Goal: Task Accomplishment & Management: Complete application form

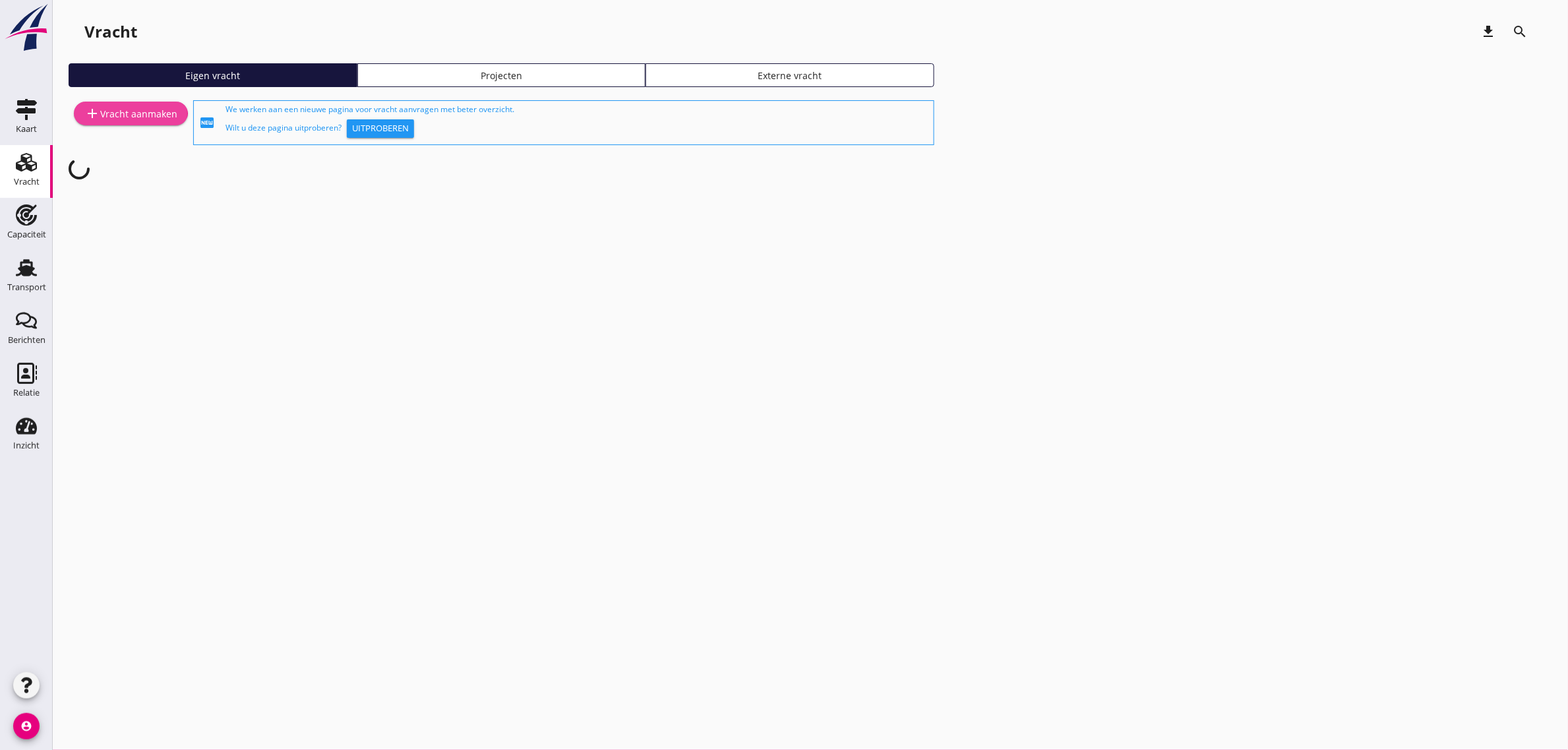
click at [107, 110] on div "add Vracht aanmaken" at bounding box center [131, 113] width 93 height 16
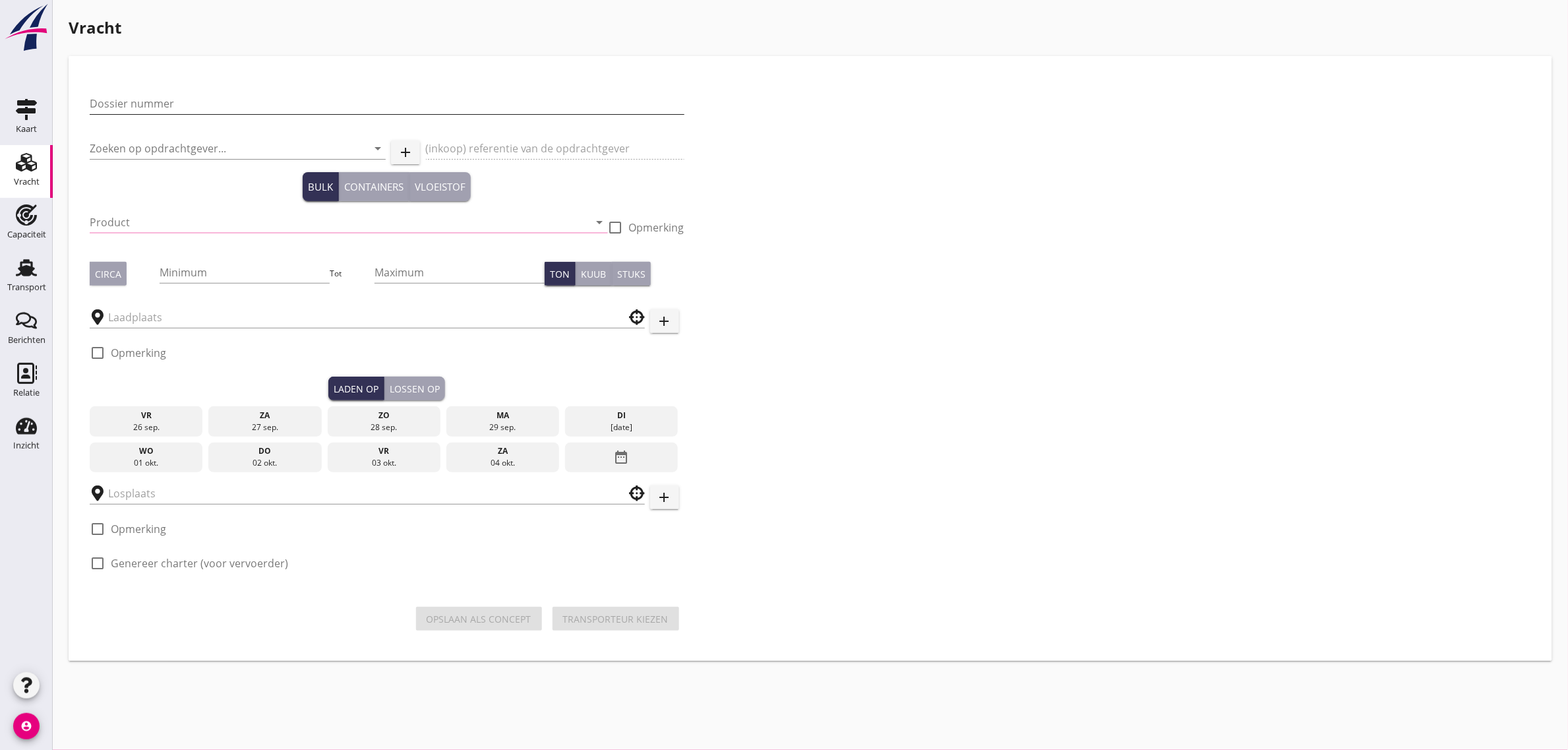
click at [154, 103] on input "Dossier nummer" at bounding box center [386, 103] width 595 height 21
type input "20250683"
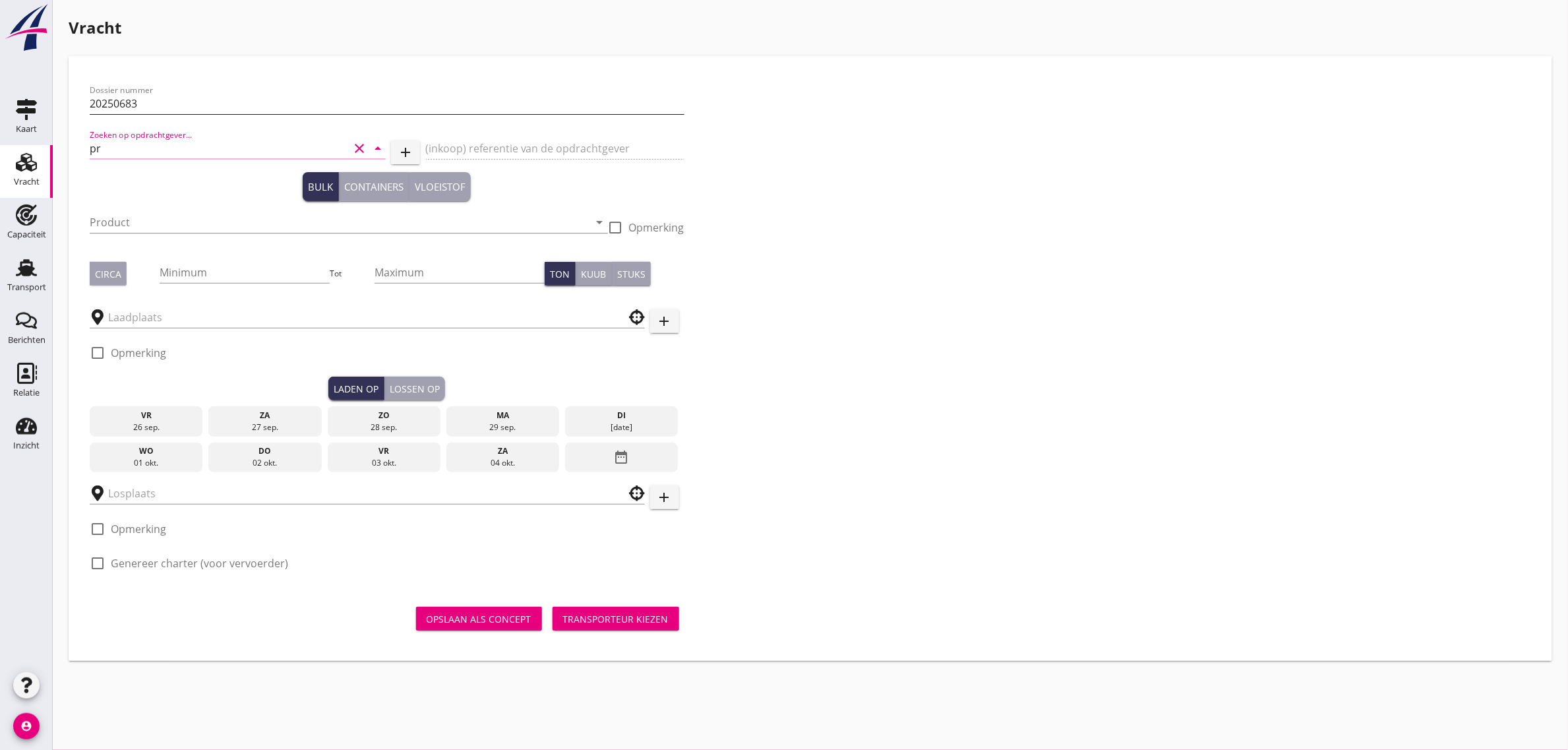
type input "p"
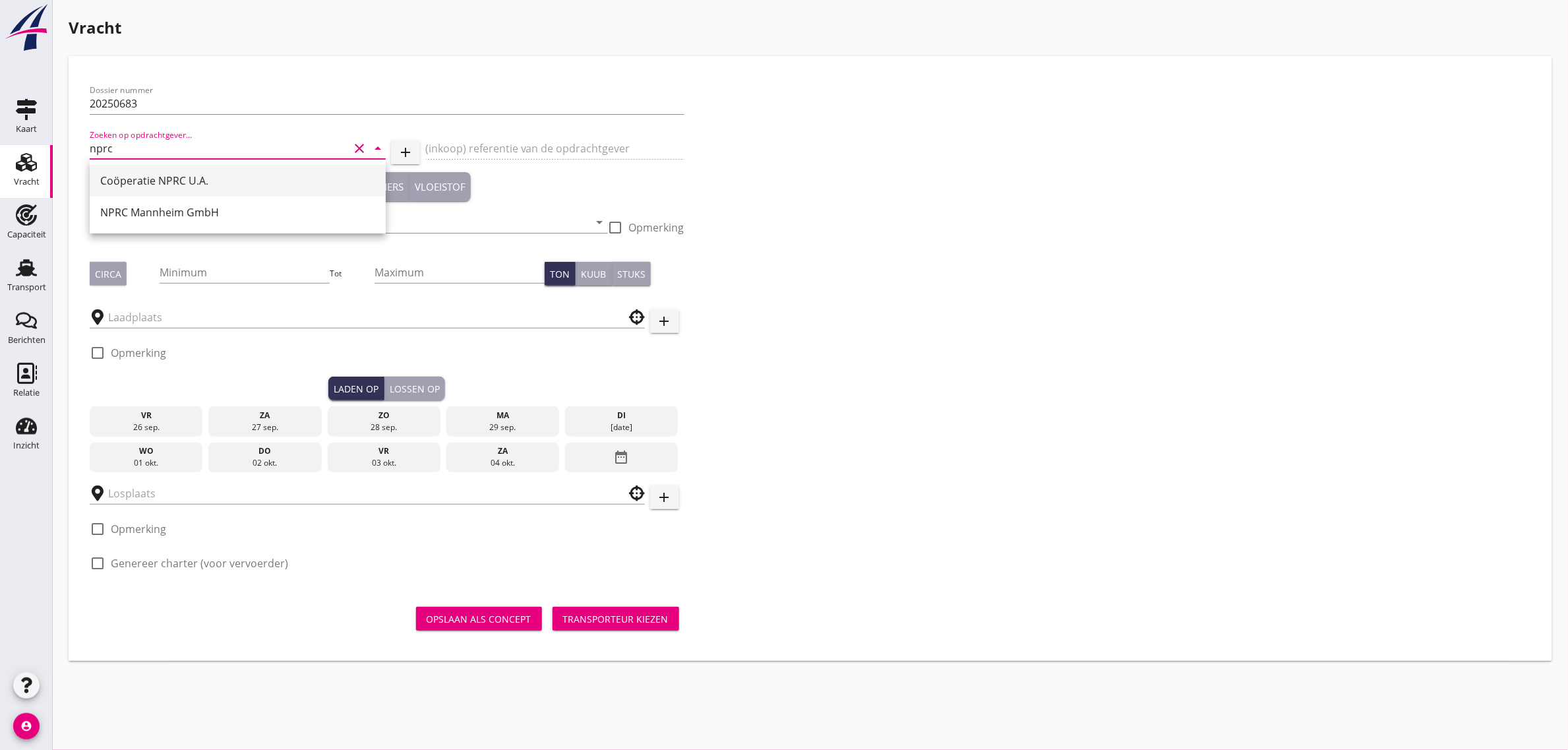
click at [153, 175] on div "Coöperatie NPRC U.A." at bounding box center [238, 181] width 275 height 16
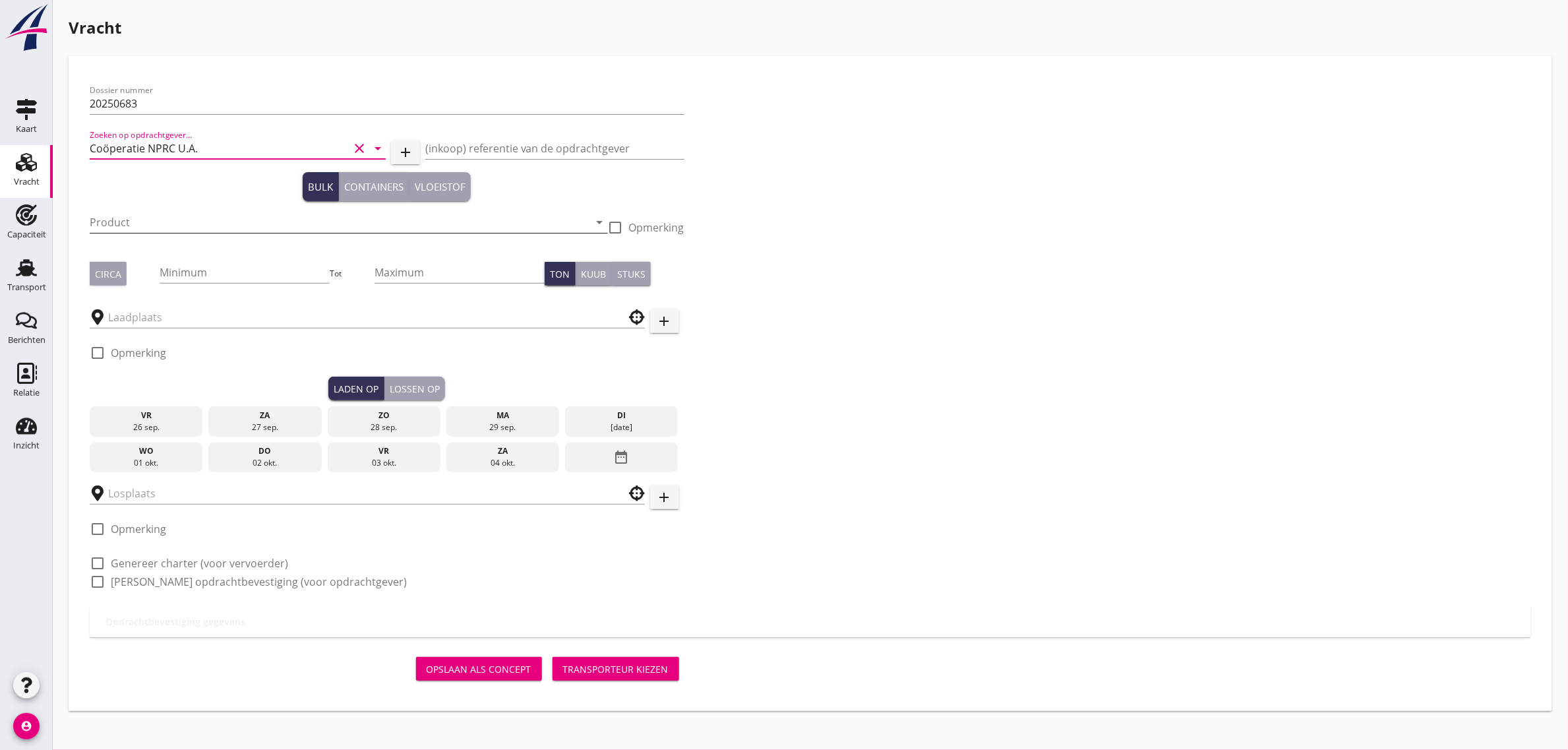
type input "Coöperatie NPRC U.A."
click at [121, 216] on input "Product" at bounding box center [339, 222] width 500 height 21
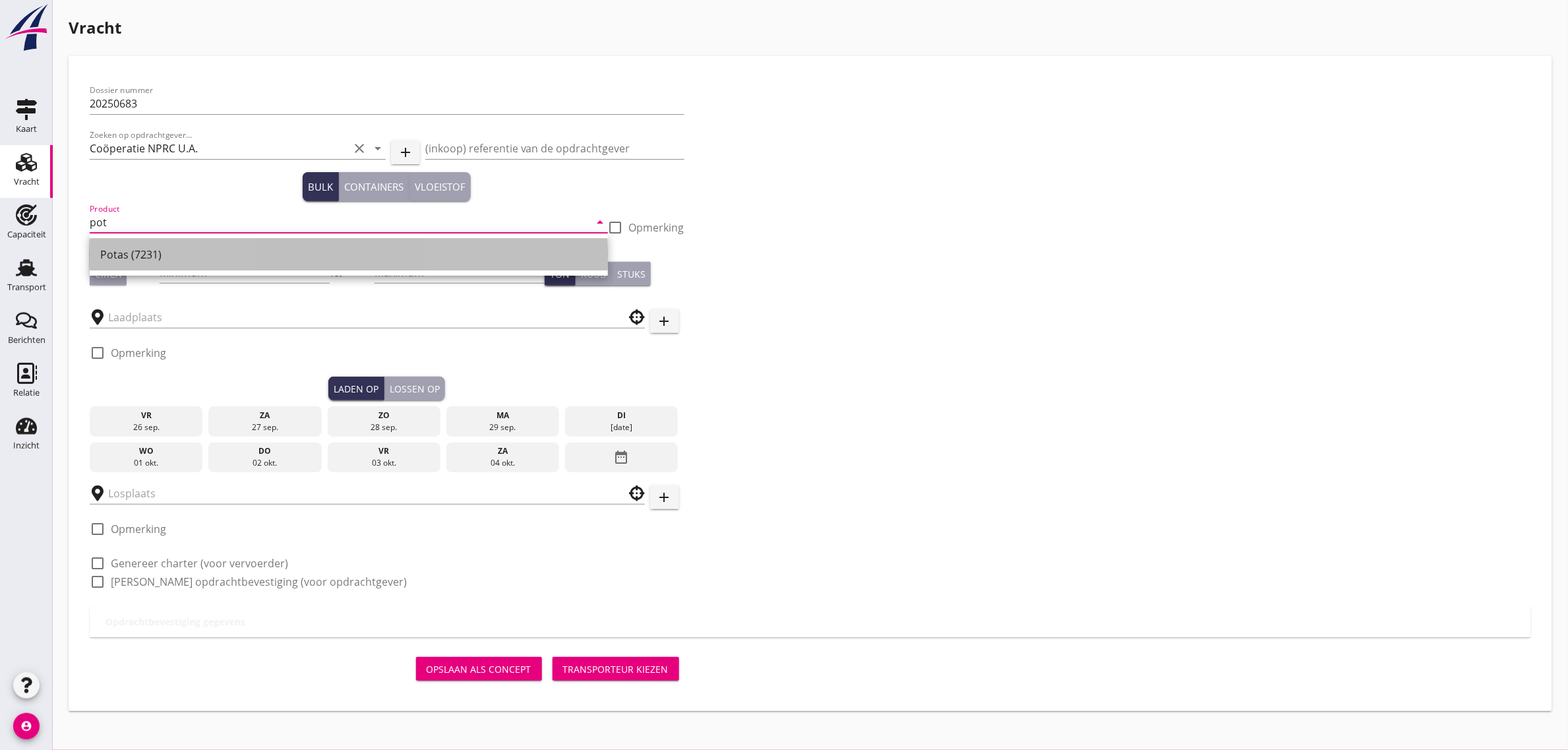
click at [129, 256] on div "Potas (7231)" at bounding box center [348, 254] width 497 height 16
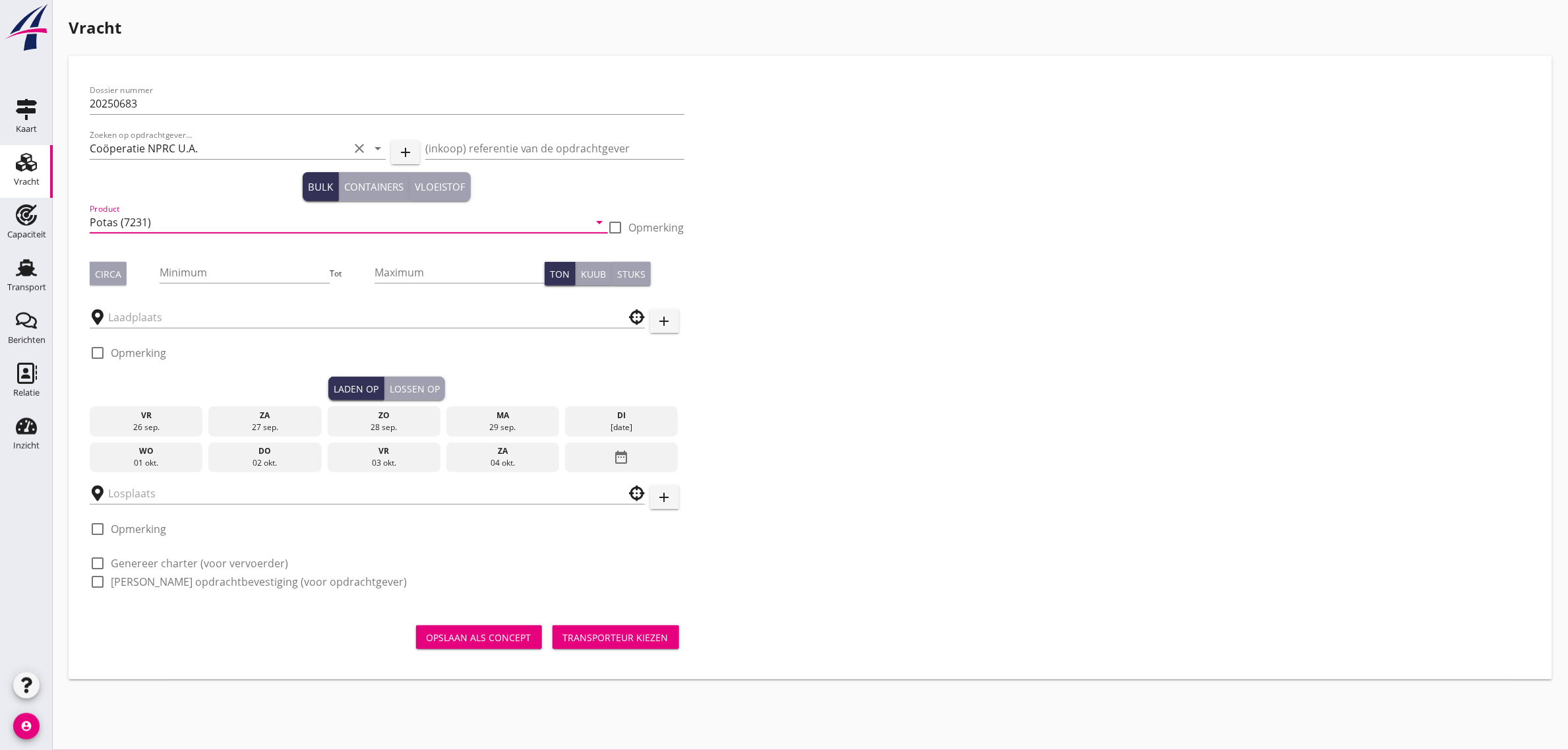
type input "Potas (7231)"
click at [106, 282] on button "Circa" at bounding box center [108, 273] width 37 height 24
click at [189, 268] on input "Minimum" at bounding box center [245, 272] width 170 height 21
type input "1030"
click at [165, 312] on input "text" at bounding box center [358, 317] width 500 height 21
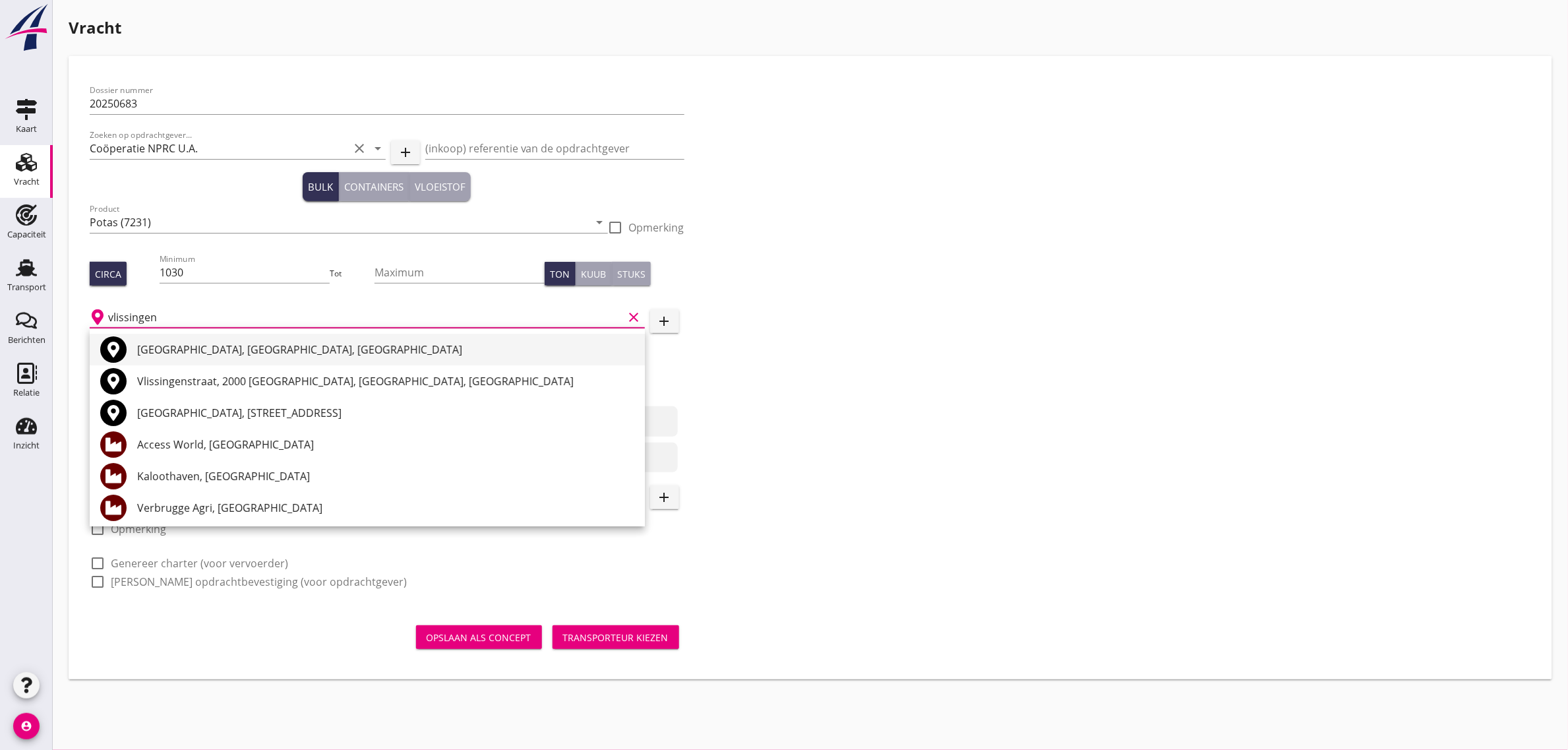
click at [175, 344] on div "[GEOGRAPHIC_DATA], [GEOGRAPHIC_DATA], [GEOGRAPHIC_DATA]" at bounding box center [385, 349] width 497 height 16
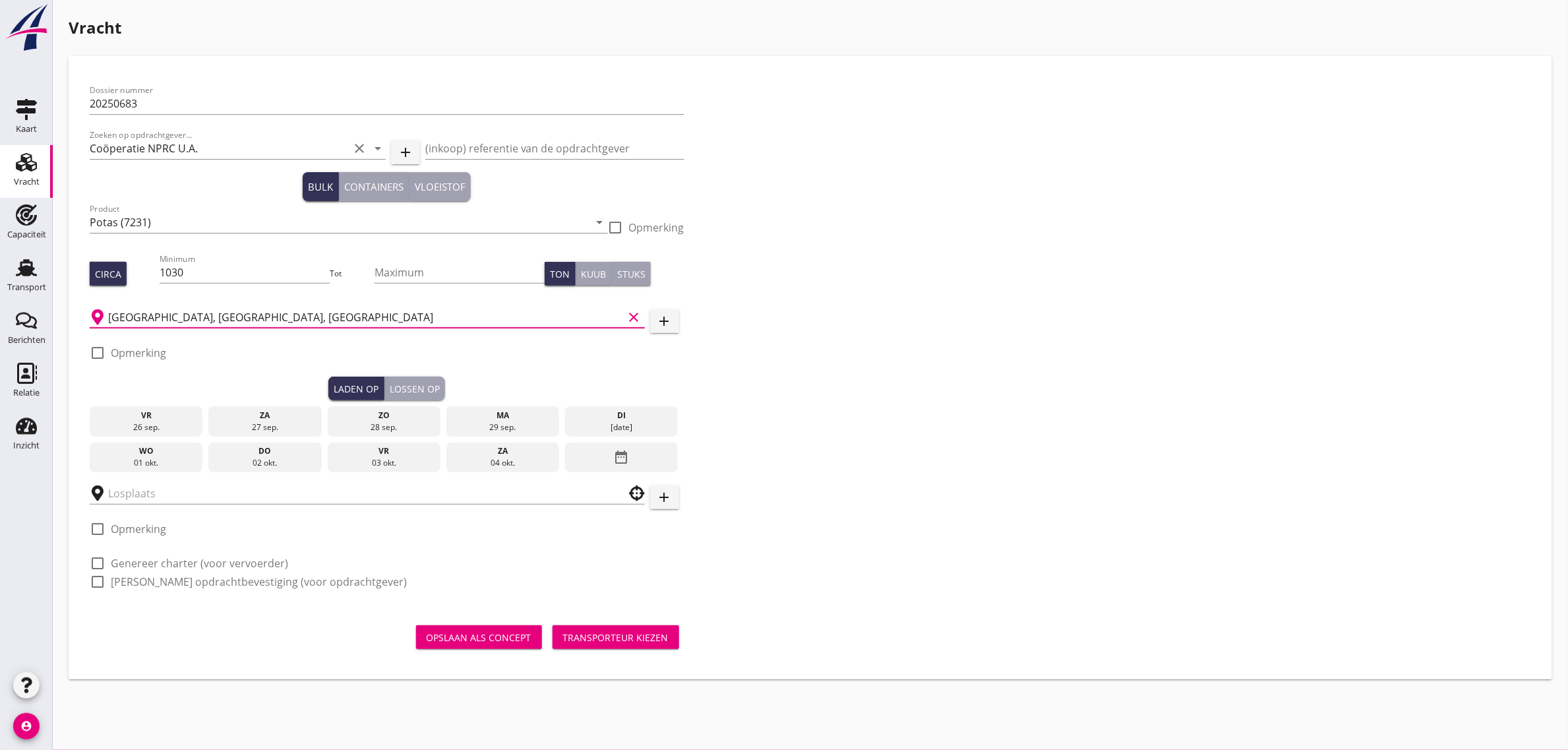
type input "[GEOGRAPHIC_DATA], [GEOGRAPHIC_DATA], [GEOGRAPHIC_DATA]"
click at [135, 346] on label "Opmerking" at bounding box center [138, 353] width 56 height 13
checkbox input "true"
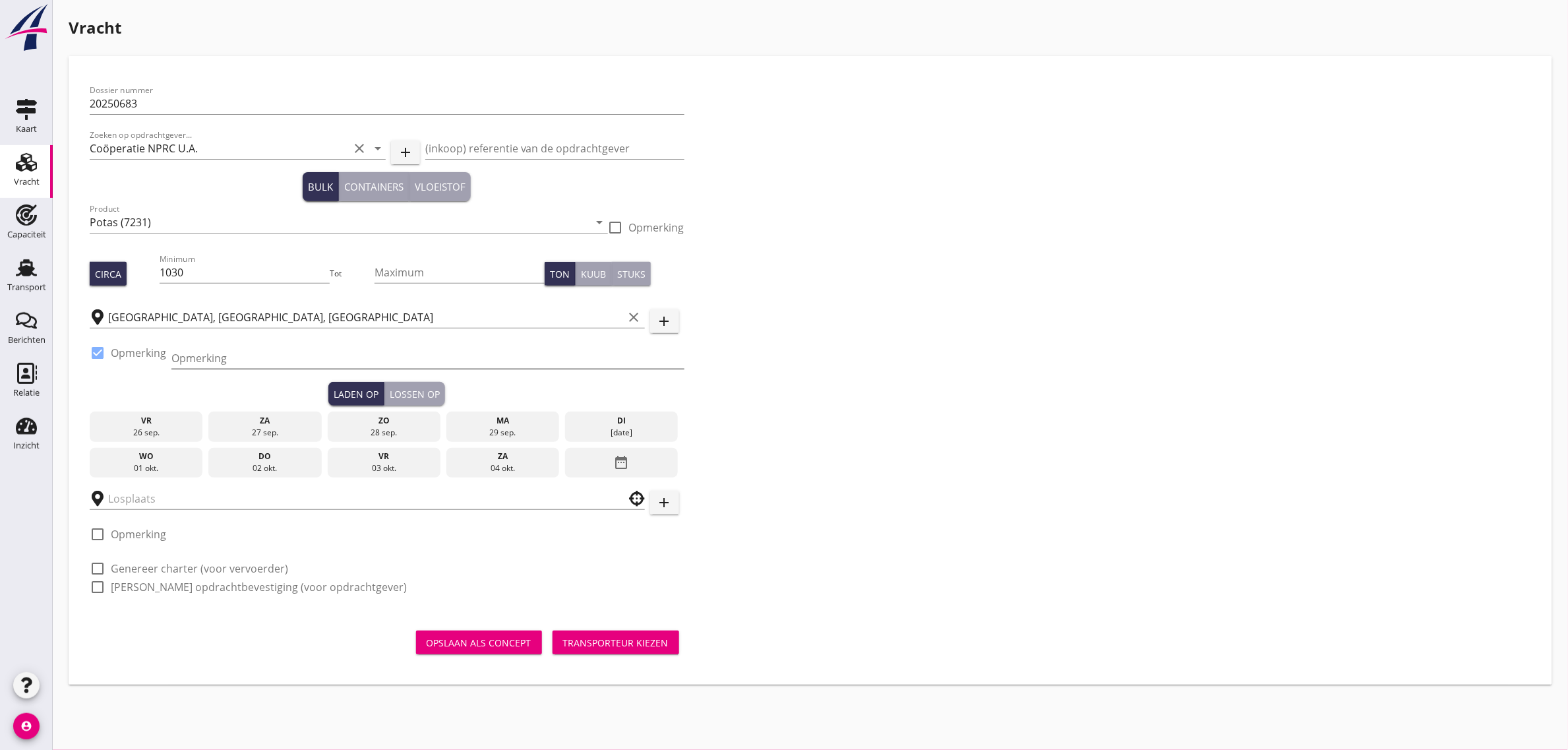
click at [241, 368] on div "Opmerking" at bounding box center [428, 358] width 513 height 21
type input "[PHONE_NUMBER]"
click at [533, 427] on div "29 sep." at bounding box center [503, 433] width 107 height 12
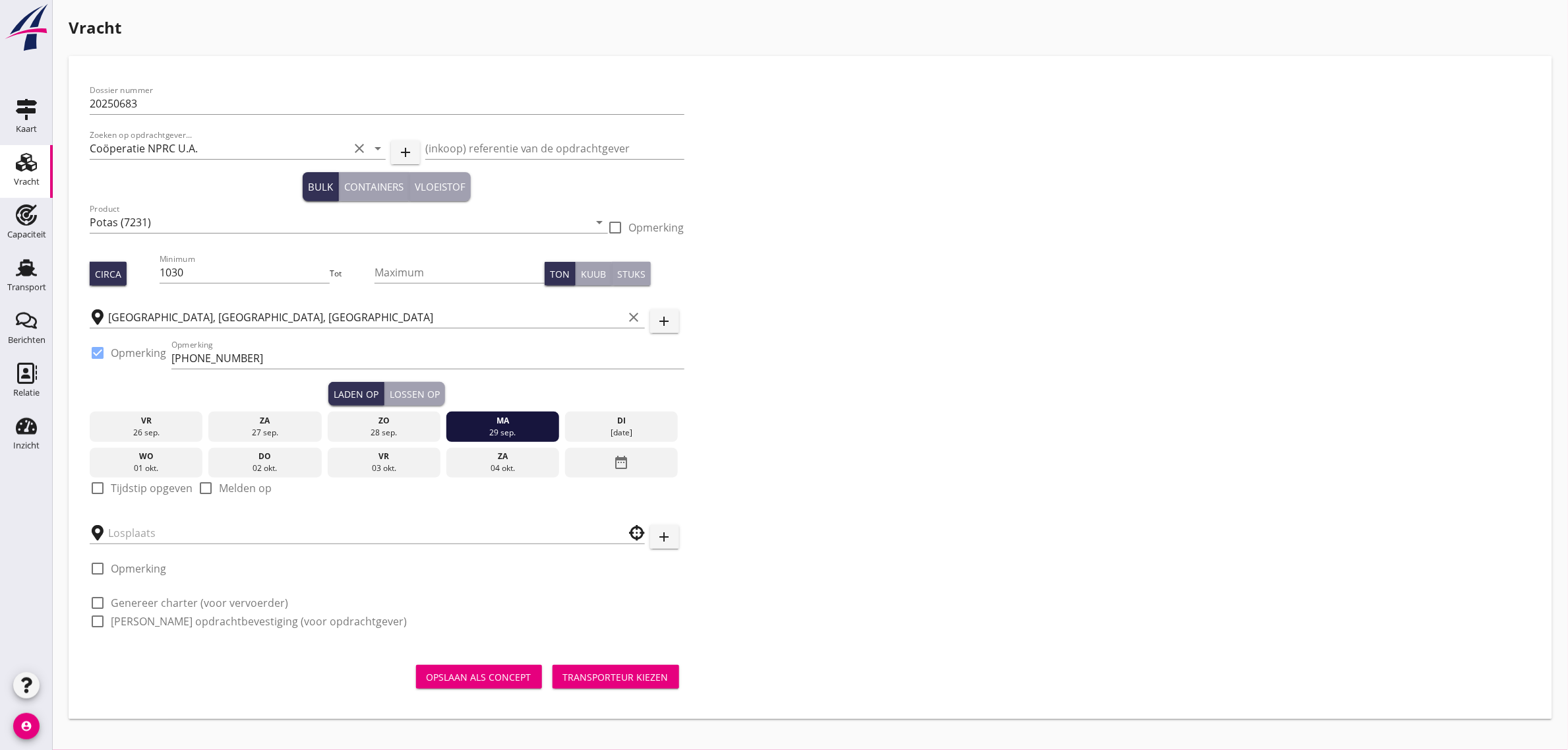
click at [143, 485] on label "Tijdstip opgeven" at bounding box center [151, 488] width 82 height 13
checkbox input "true"
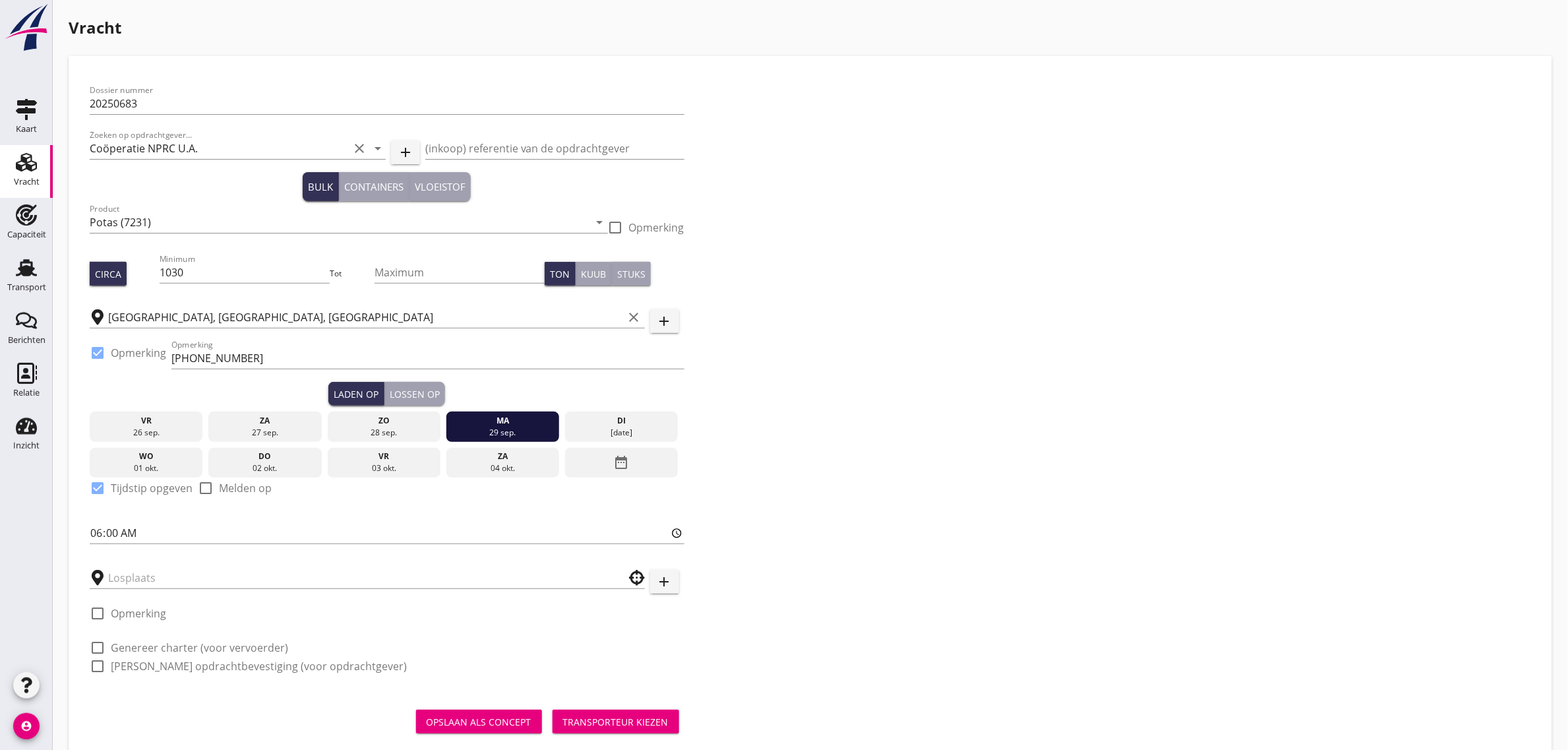
drag, startPoint x: 407, startPoint y: 388, endPoint x: 428, endPoint y: 397, distance: 22.8
click at [407, 388] on div "Lossen op" at bounding box center [414, 394] width 50 height 13
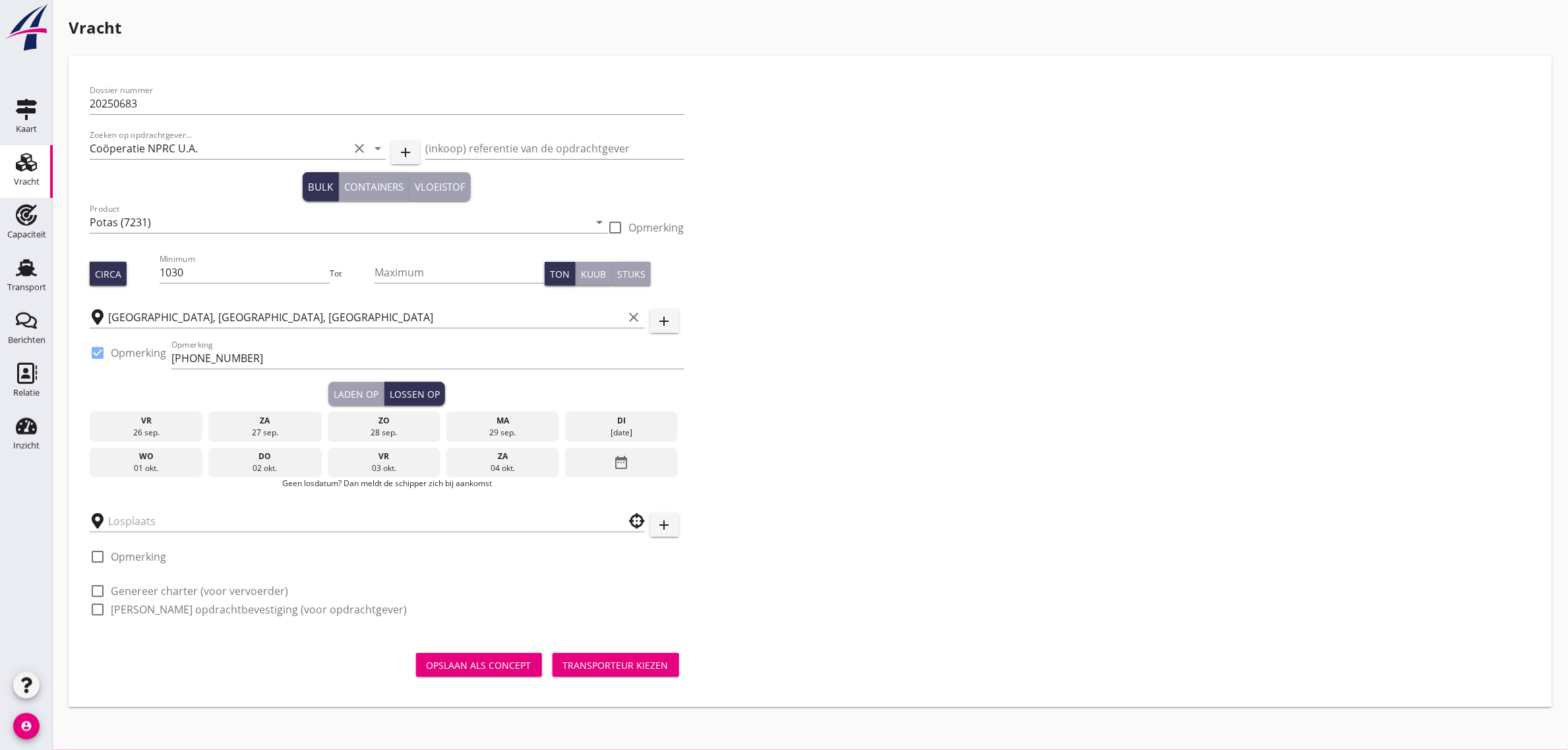
click at [621, 451] on icon "date_range" at bounding box center [622, 462] width 16 height 24
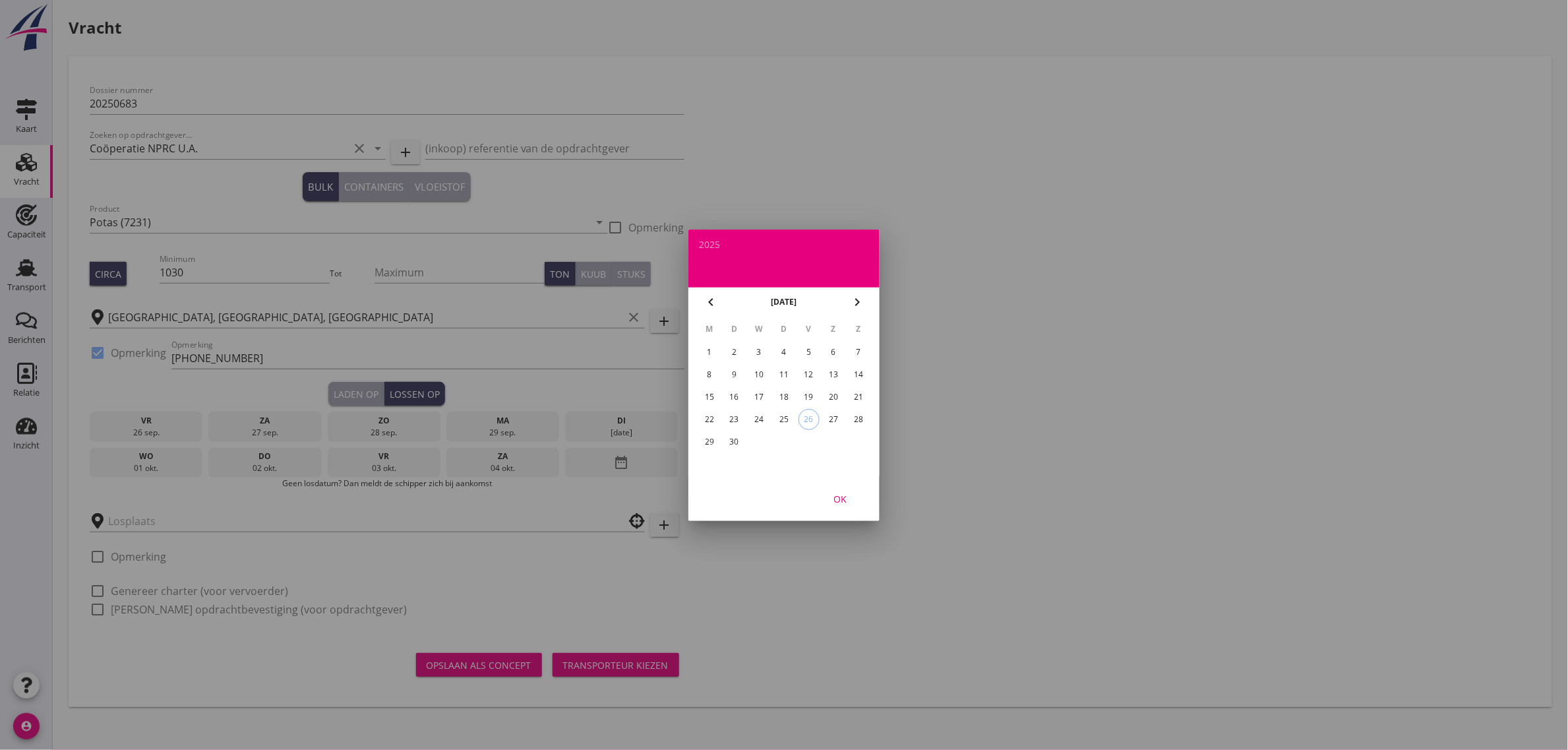
click at [864, 300] on icon "chevron_right" at bounding box center [857, 302] width 16 height 16
click at [714, 371] on div "6" at bounding box center [709, 375] width 21 height 21
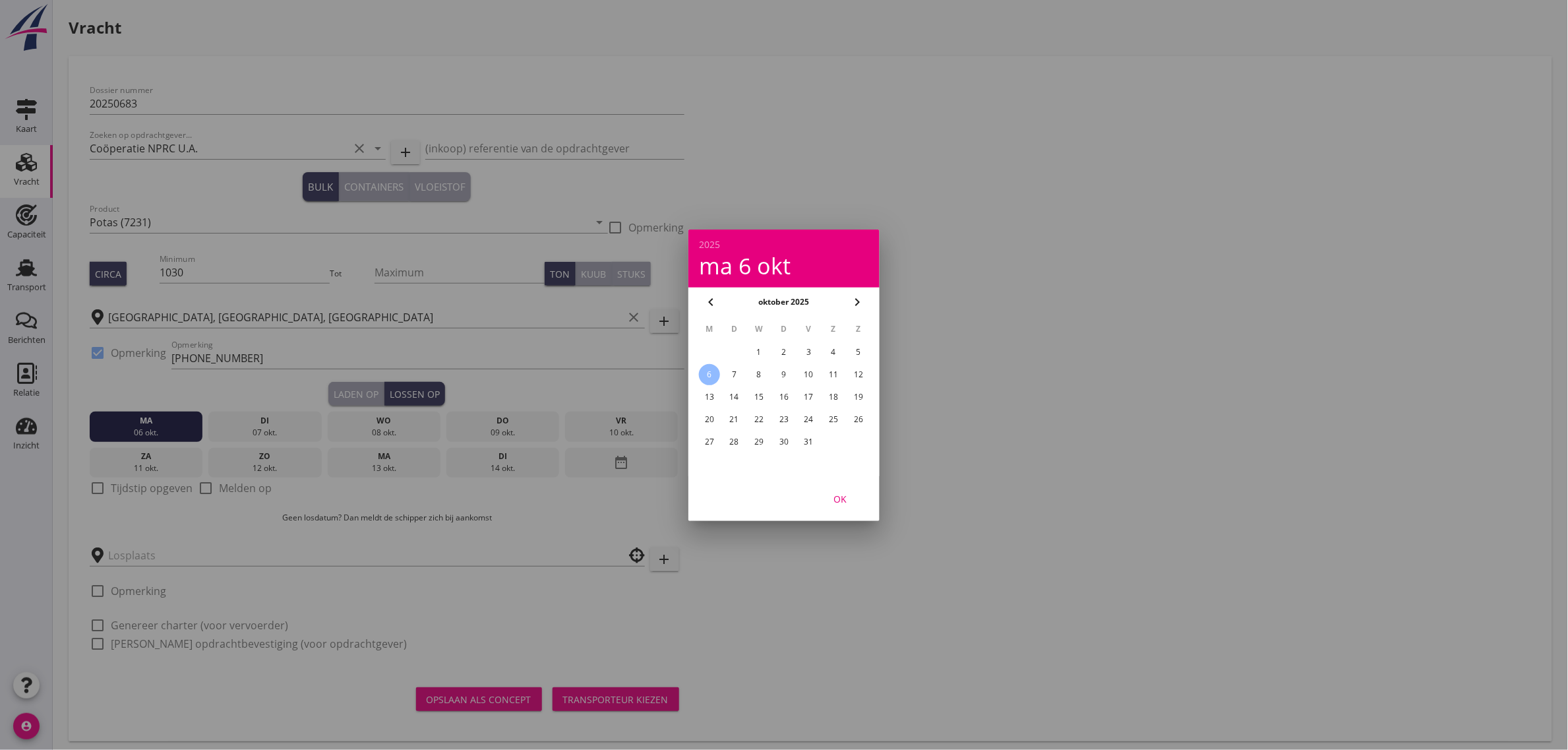
click at [832, 495] on div "OK" at bounding box center [840, 498] width 37 height 13
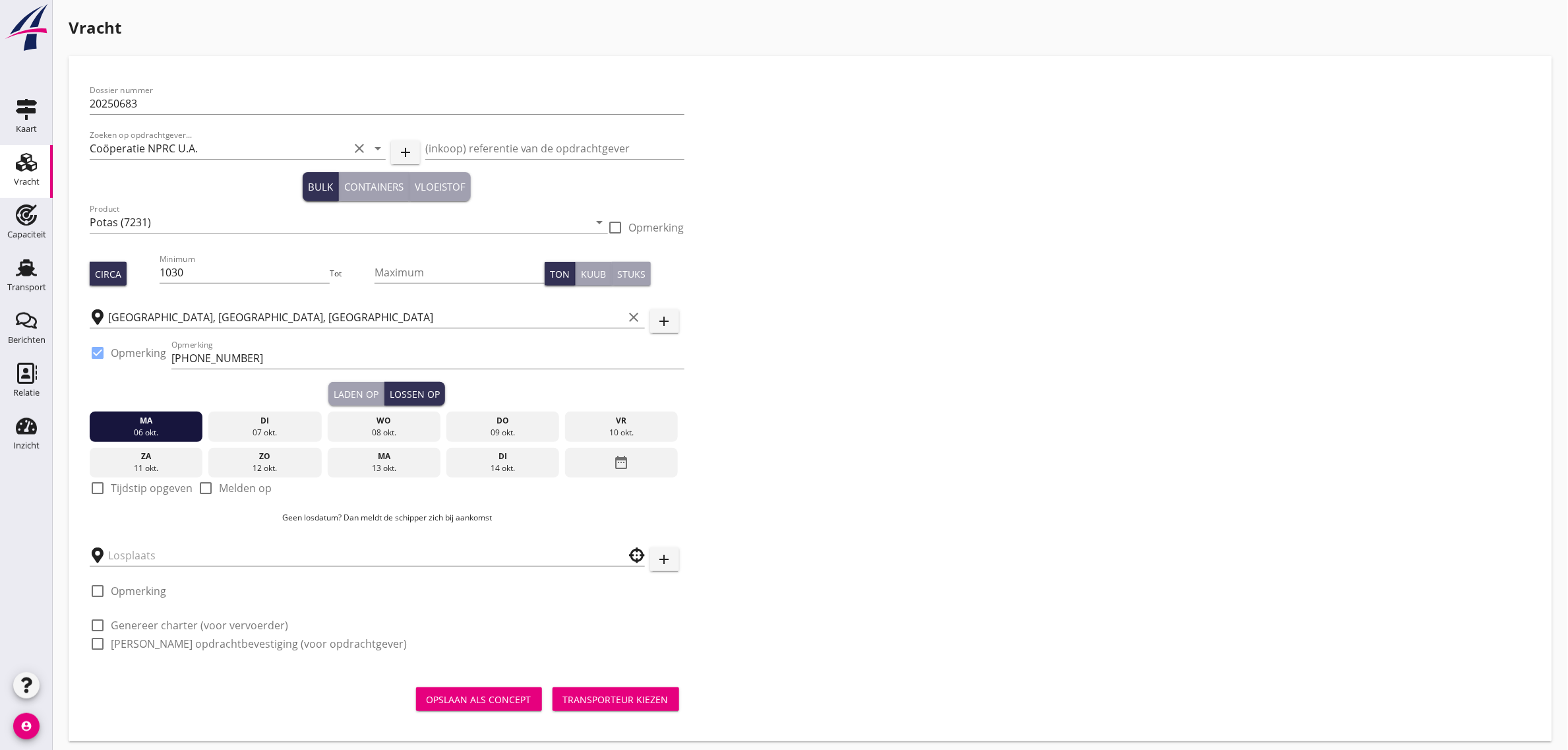
click at [162, 487] on label "Tijdstip opgeven" at bounding box center [151, 488] width 82 height 13
checkbox input "true"
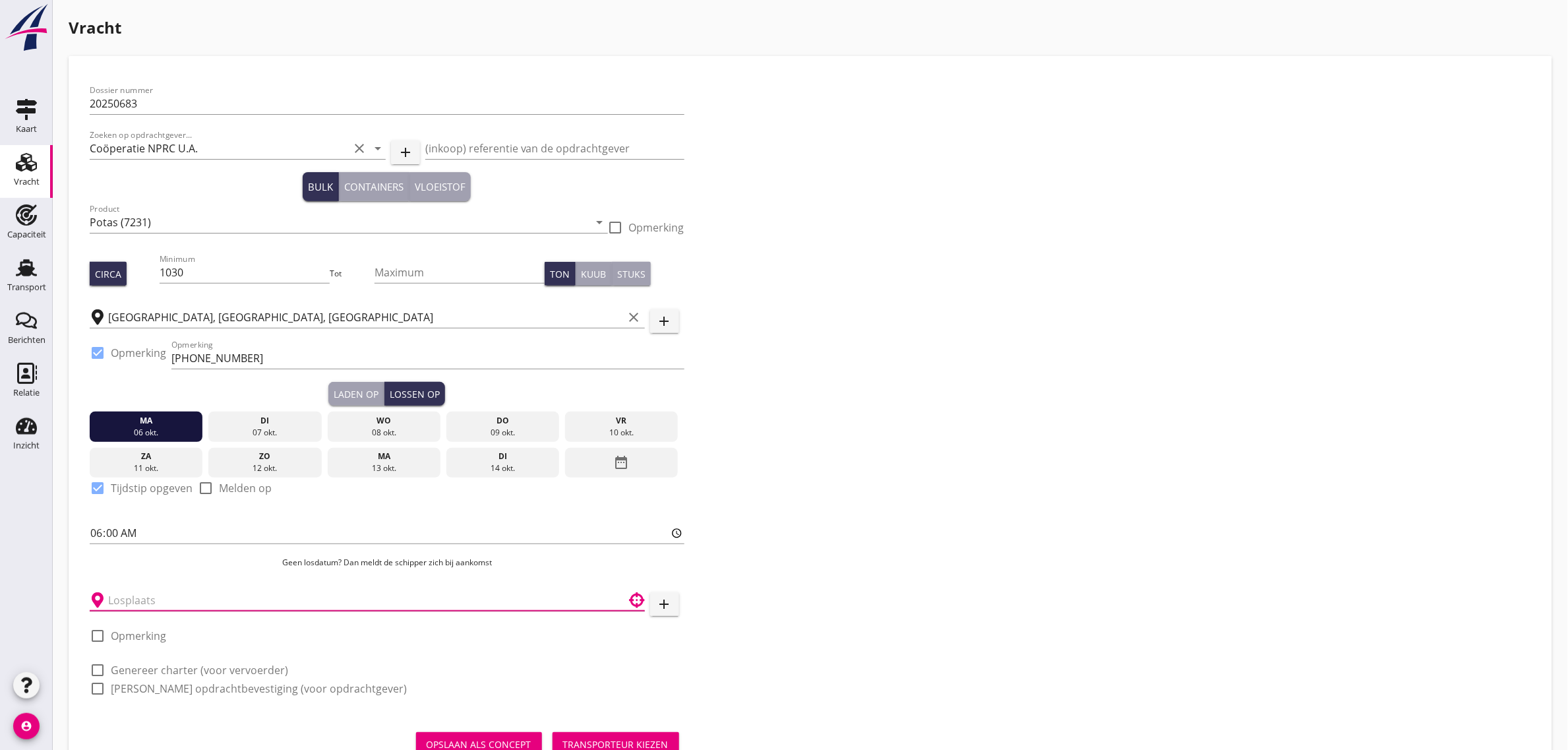
click at [143, 597] on input "text" at bounding box center [358, 600] width 500 height 21
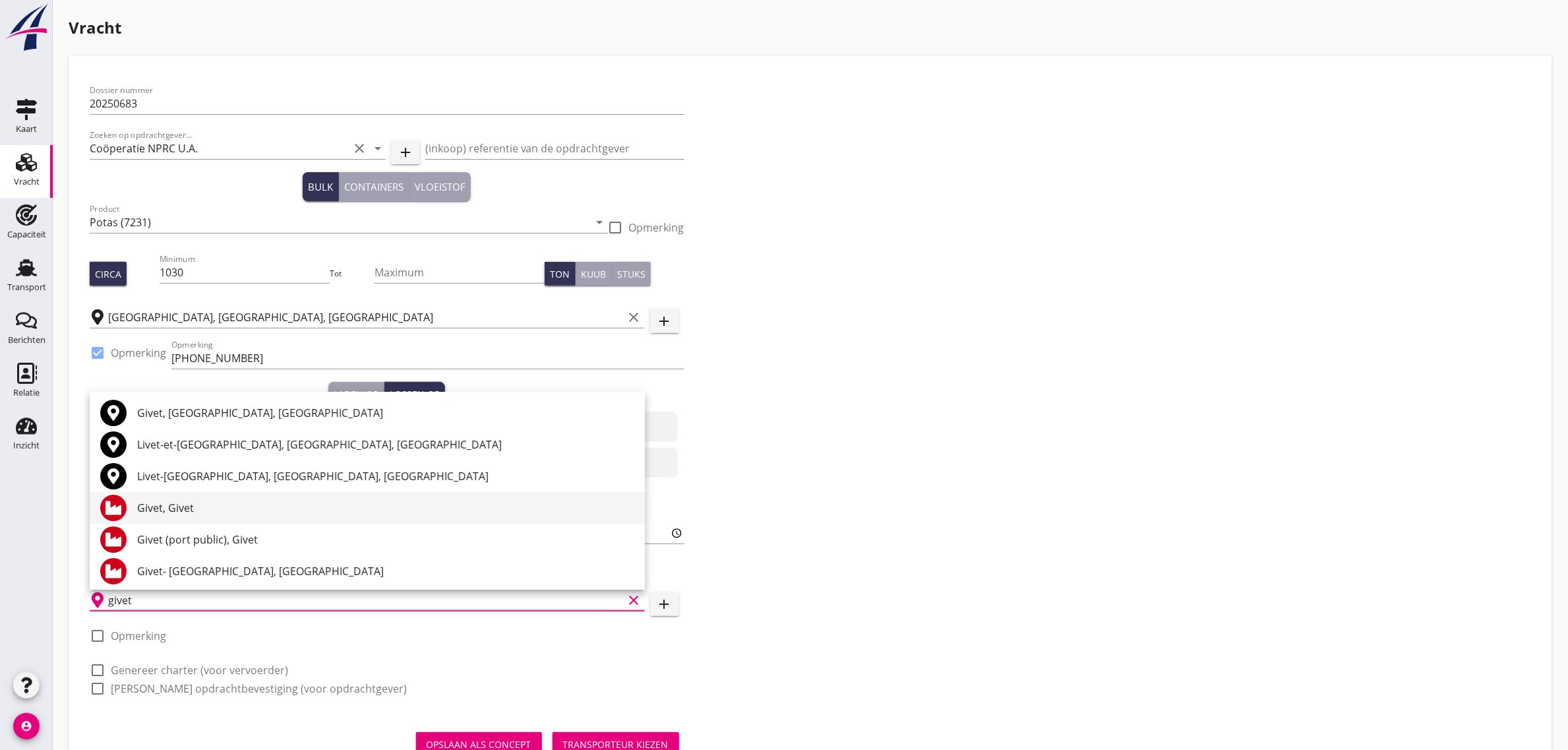
scroll to position [2, 0]
click at [275, 532] on div "Givet (port public), Givet" at bounding box center [385, 537] width 497 height 16
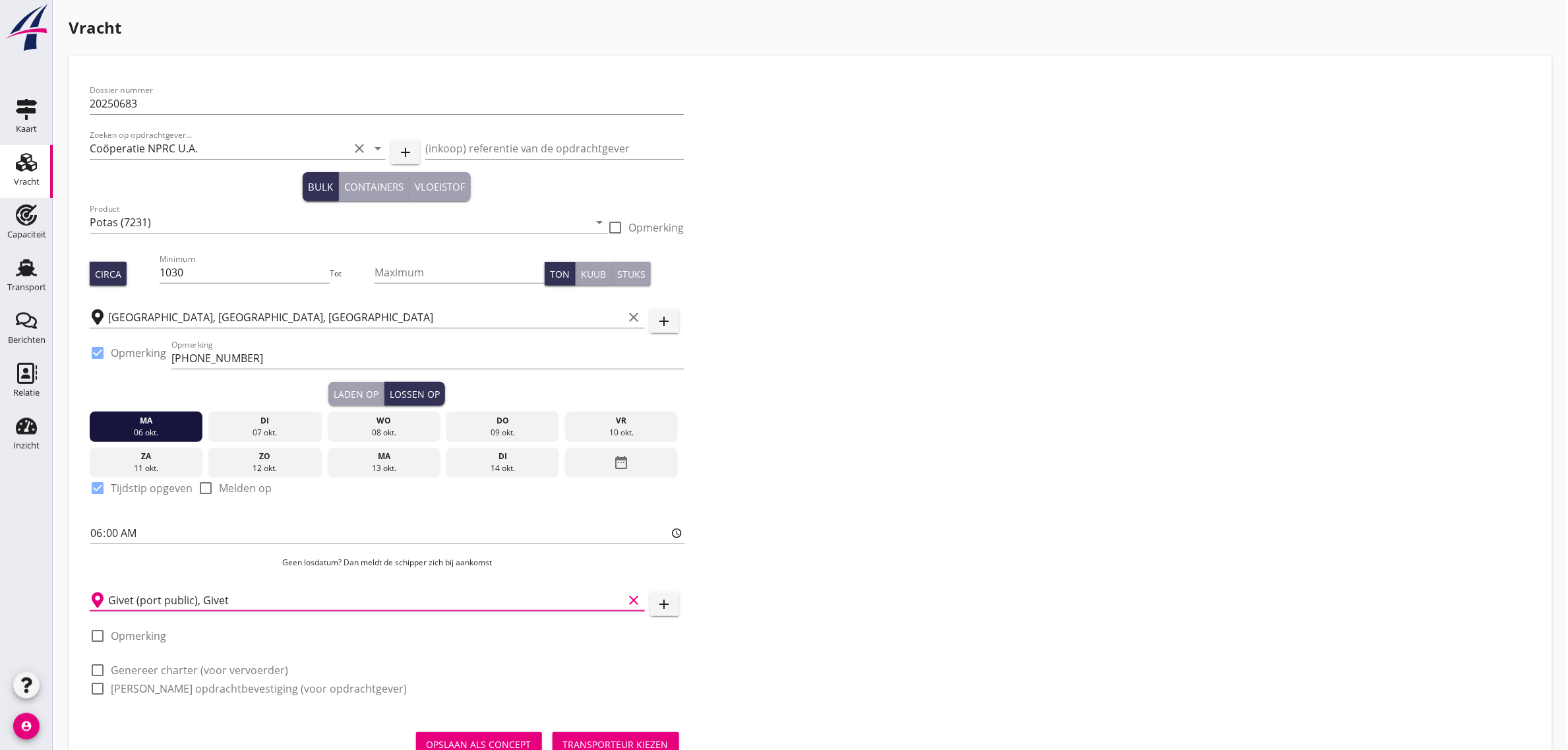
type input "Givet (port public), Givet"
click at [806, 521] on div "Dossier nummer 20250683 Zoeken op opdrachtgever... Coöperatie NPRC U.A. clear a…" at bounding box center [811, 394] width 1452 height 635
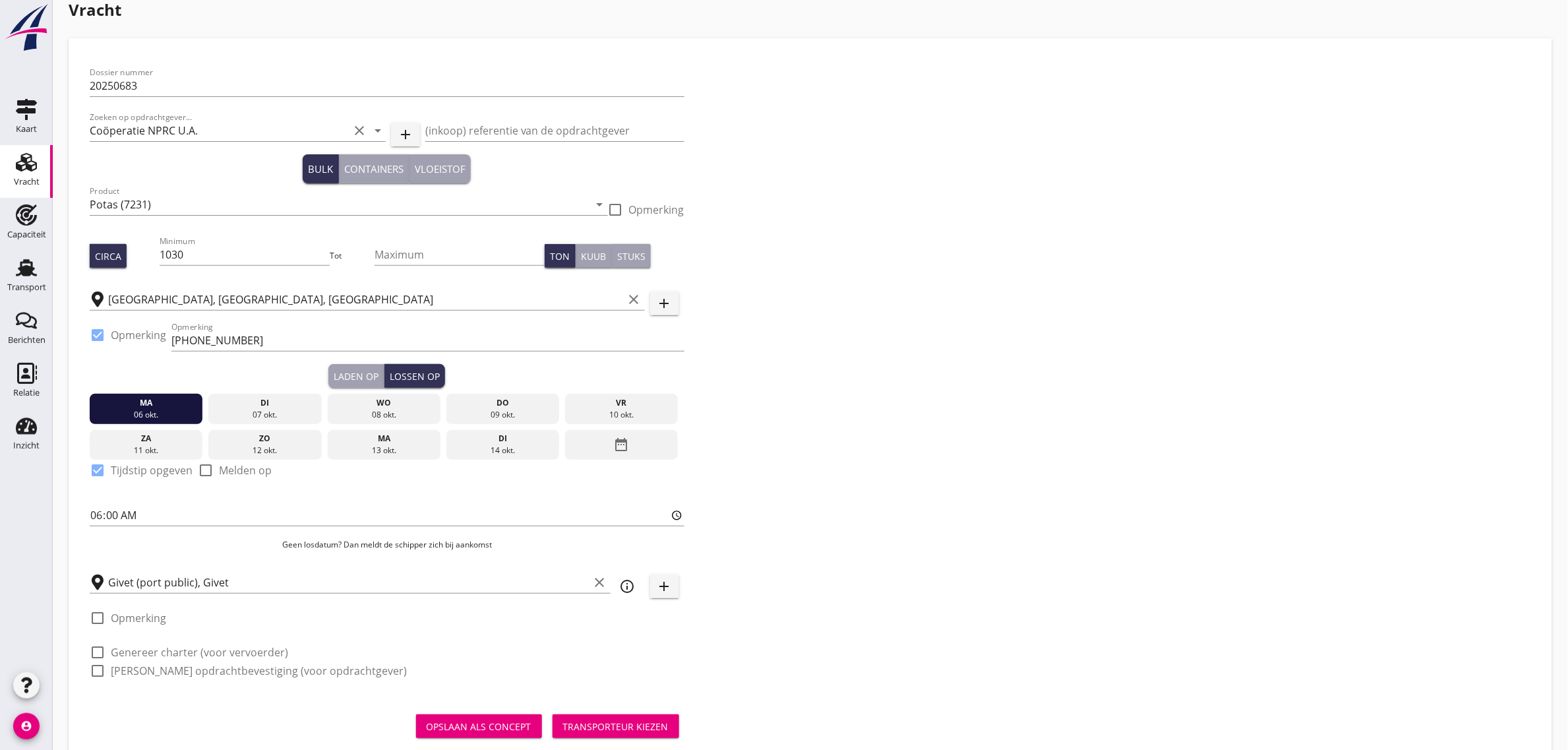
scroll to position [51, 0]
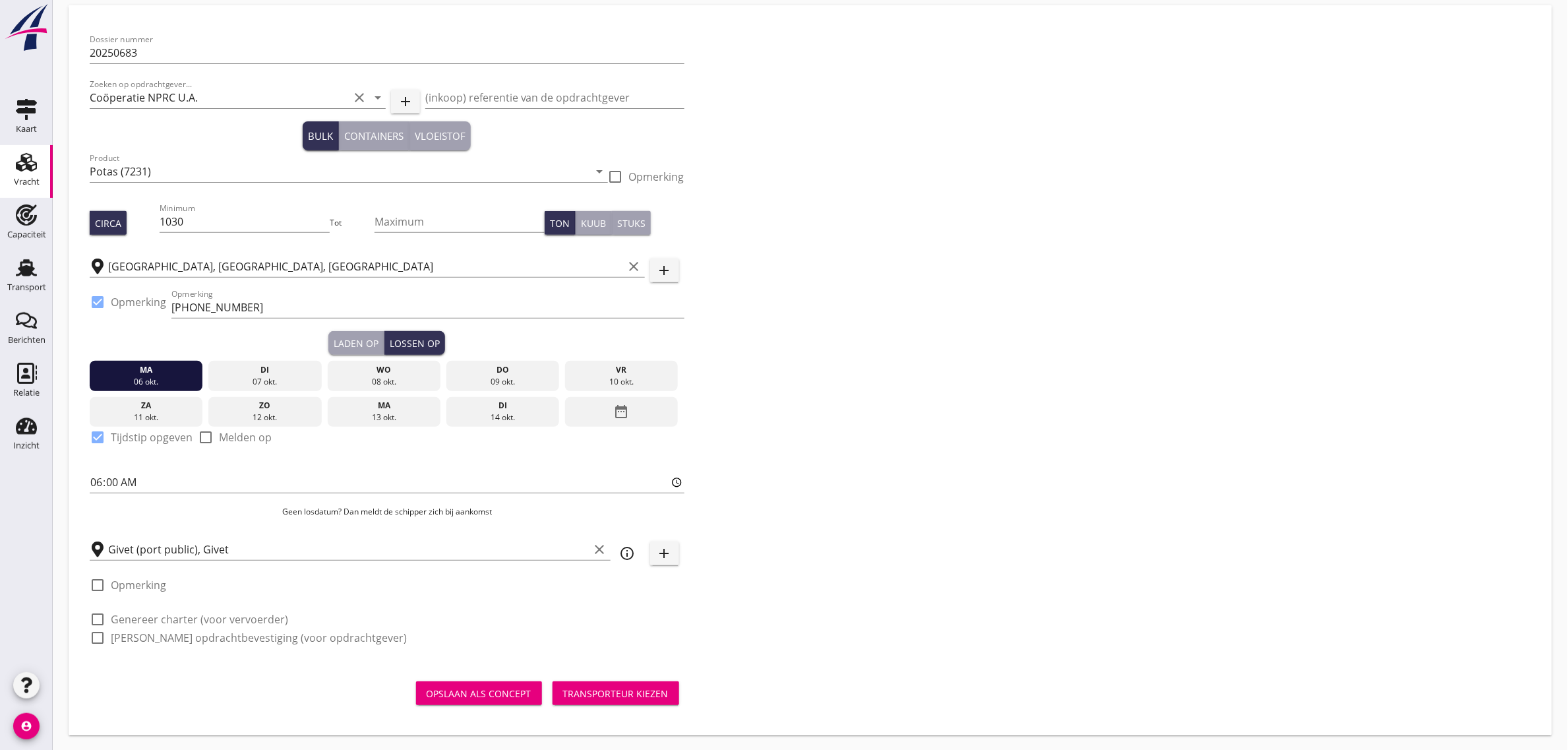
click at [167, 618] on label "Genereer charter (voor vervoerder)" at bounding box center [199, 619] width 177 height 13
checkbox input "true"
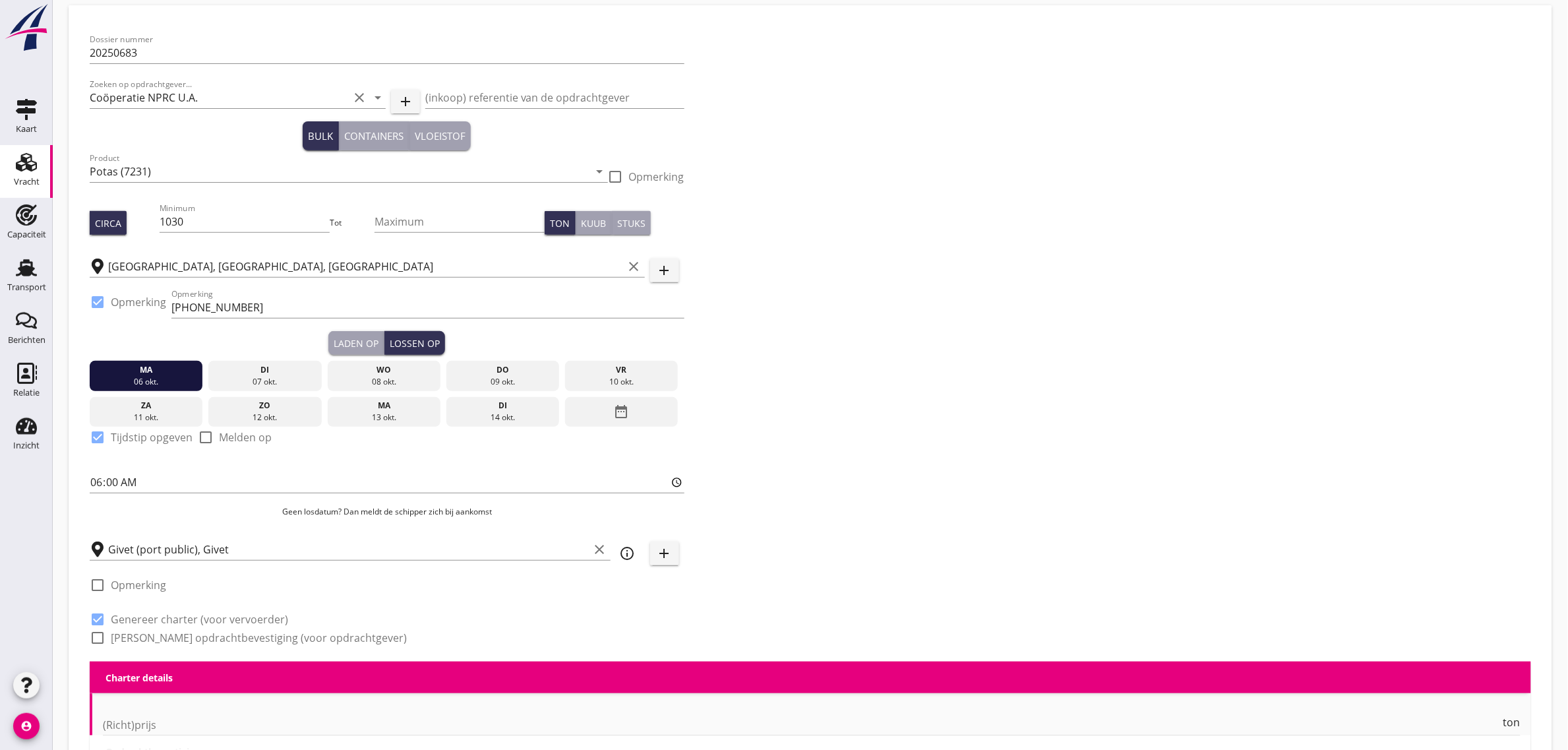
click at [162, 642] on label "[PERSON_NAME] opdrachtbevestiging (voor opdrachtgever)" at bounding box center [258, 638] width 296 height 13
checkbox input "true"
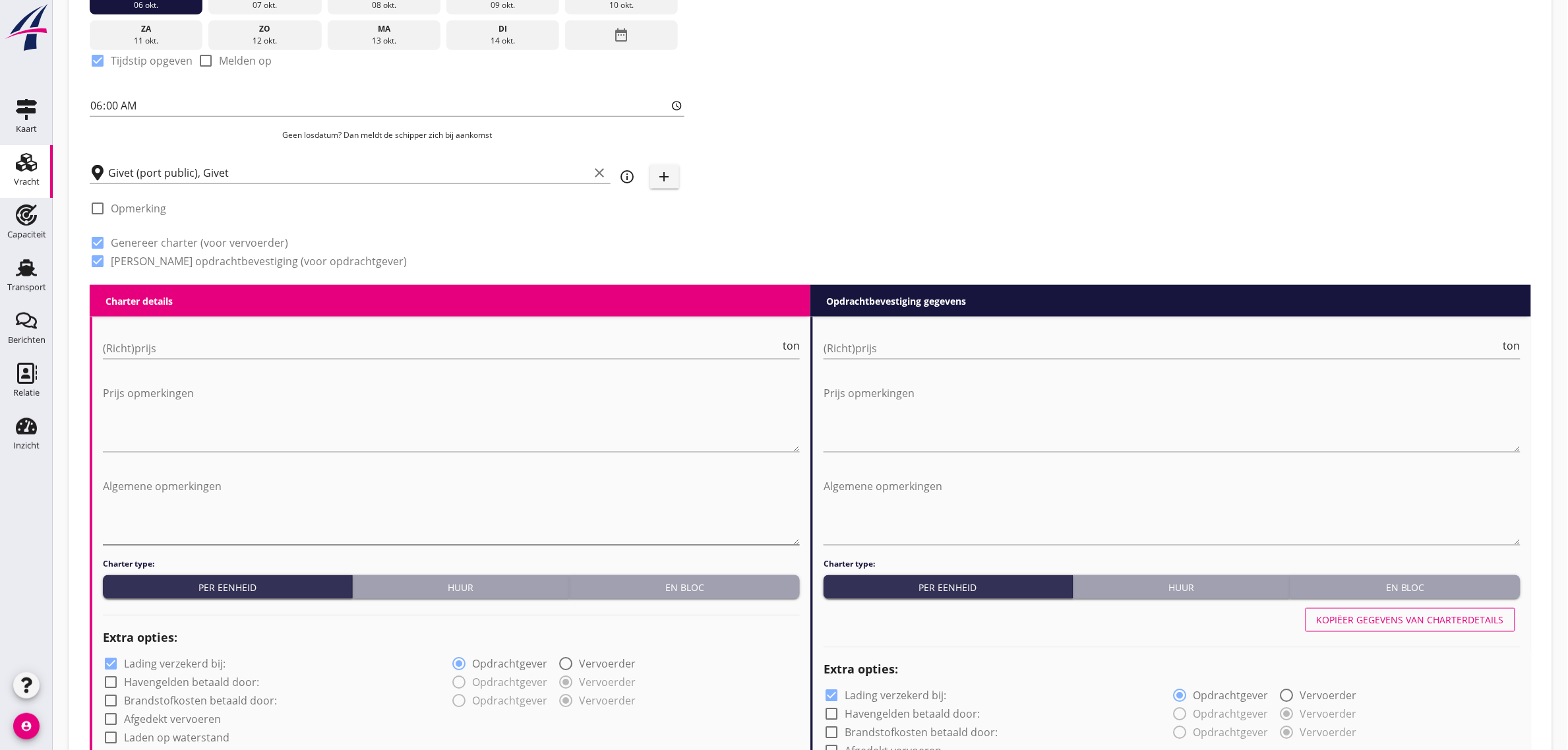
scroll to position [546, 0]
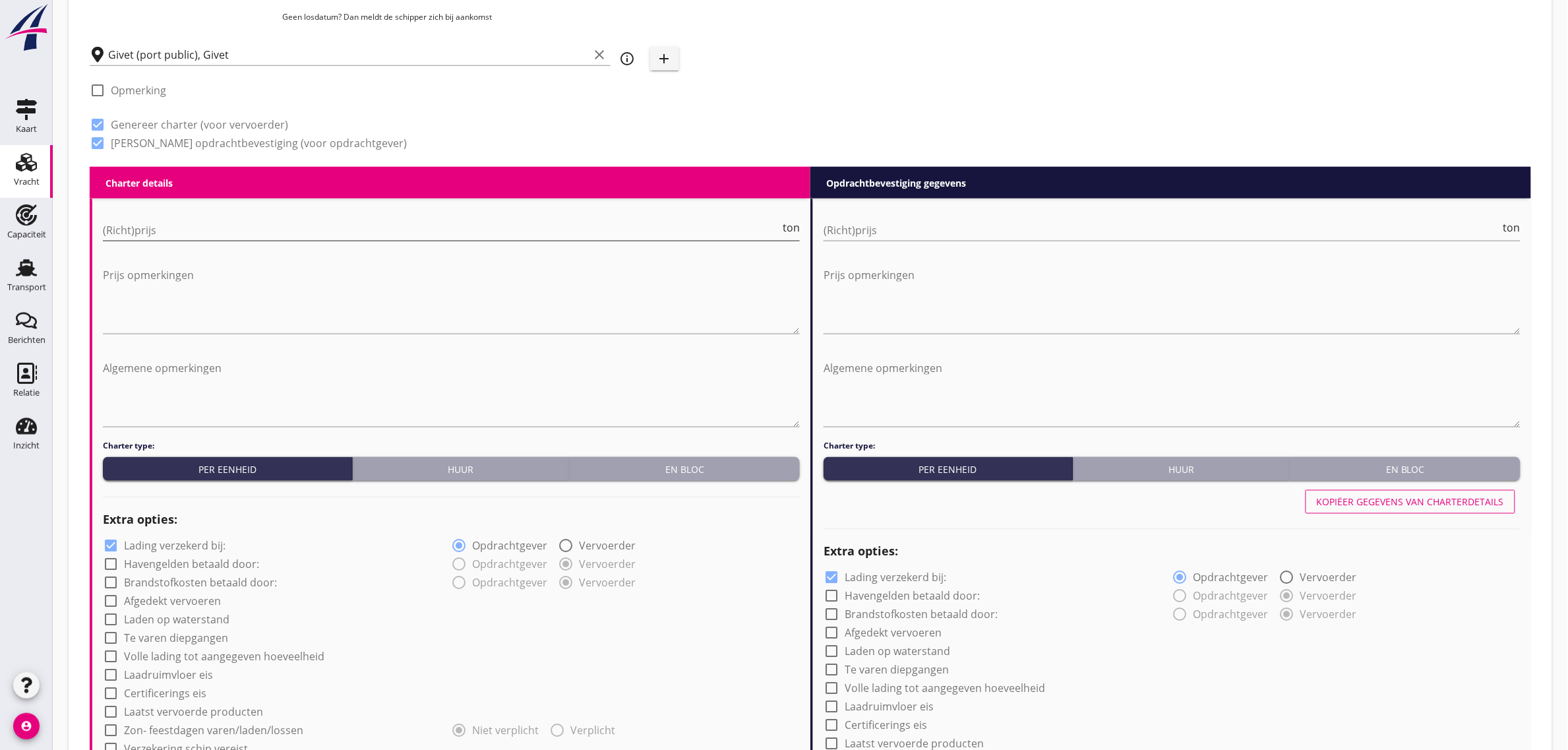
click at [159, 239] on input "(Richt)prijs" at bounding box center [441, 229] width 677 height 21
type input "15"
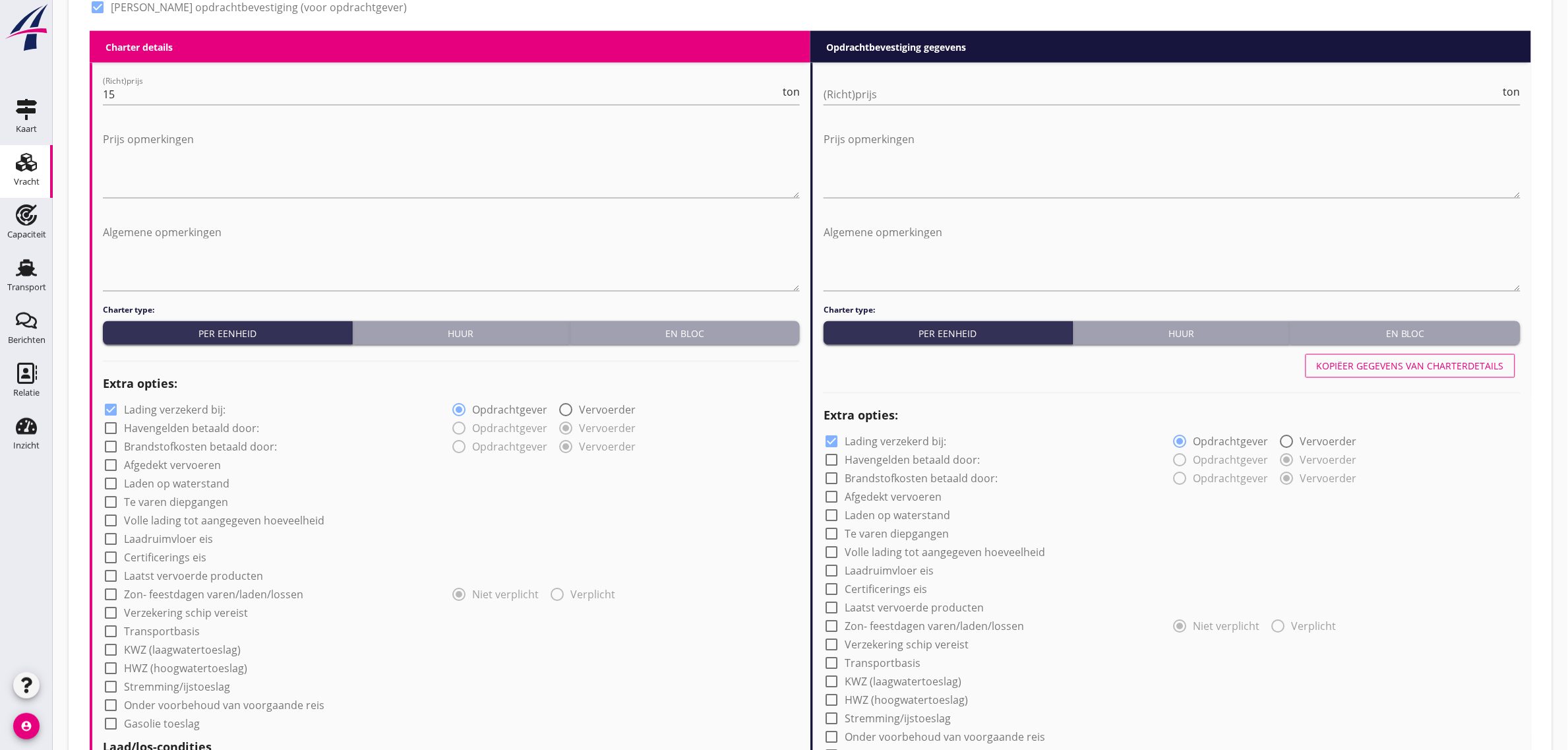
scroll to position [793, 0]
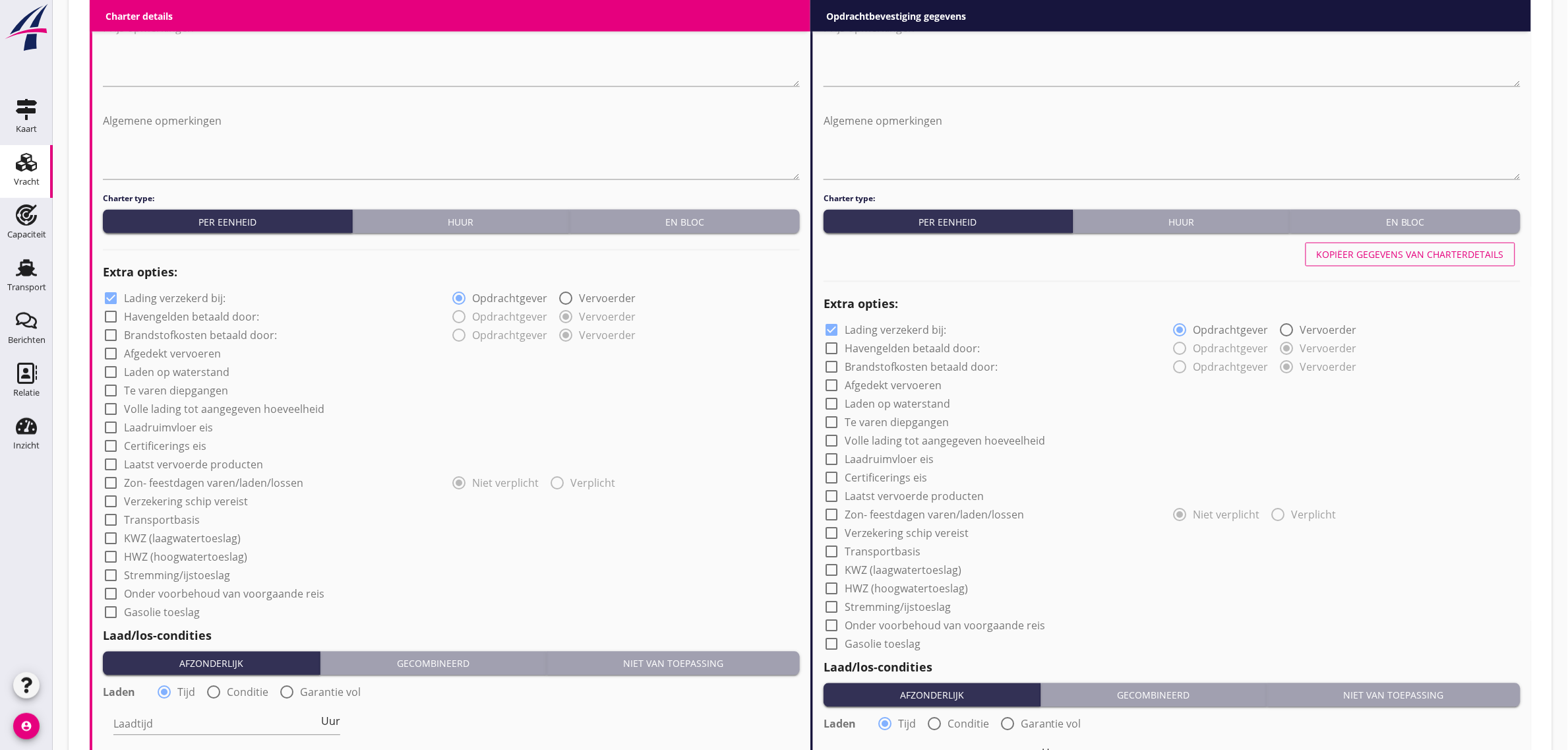
click at [183, 354] on label "Afgedekt vervoeren" at bounding box center [172, 354] width 97 height 13
checkbox input "true"
click at [167, 429] on label "Laadruimvloer eis" at bounding box center [169, 429] width 89 height 13
checkbox input "true"
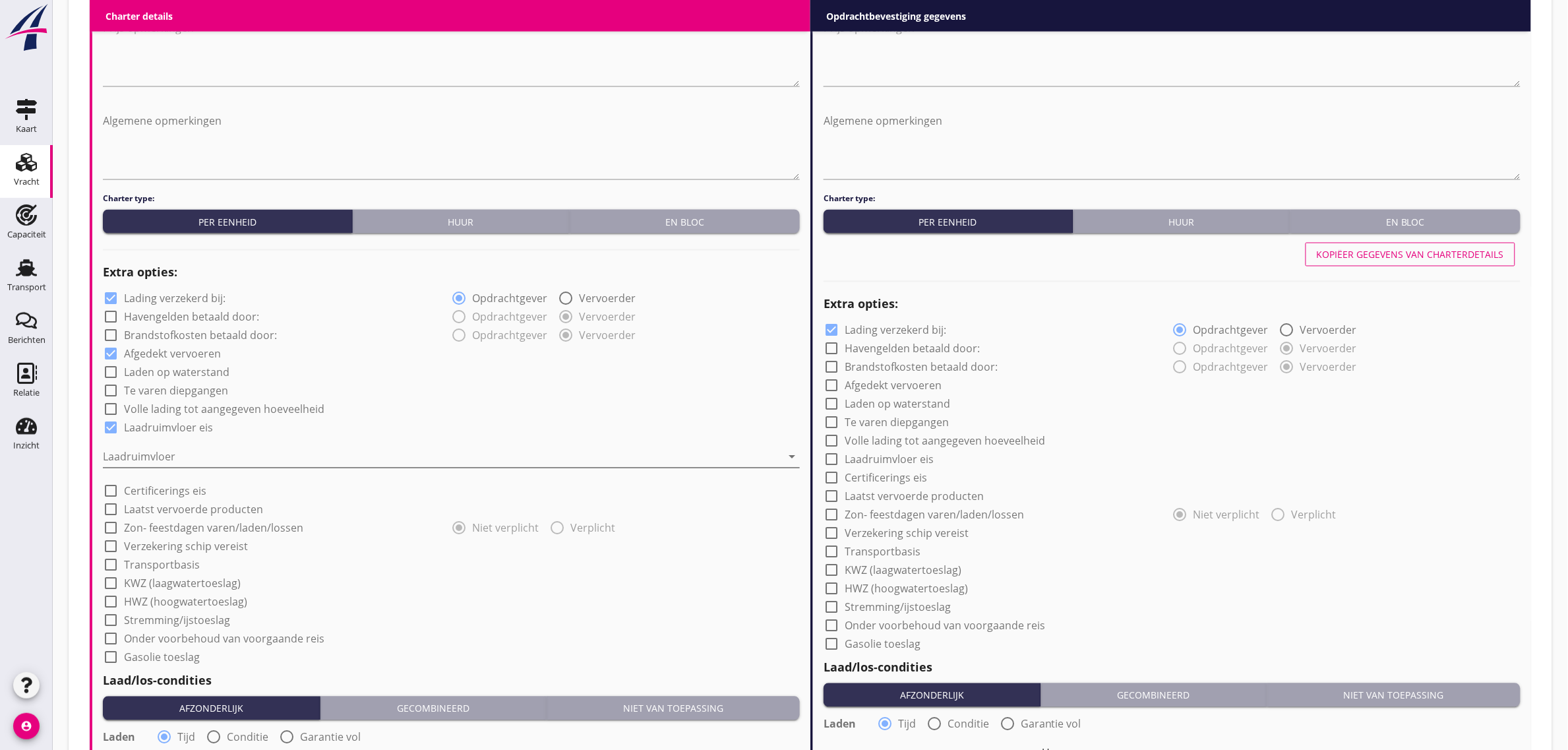
click at [162, 453] on div at bounding box center [442, 456] width 679 height 21
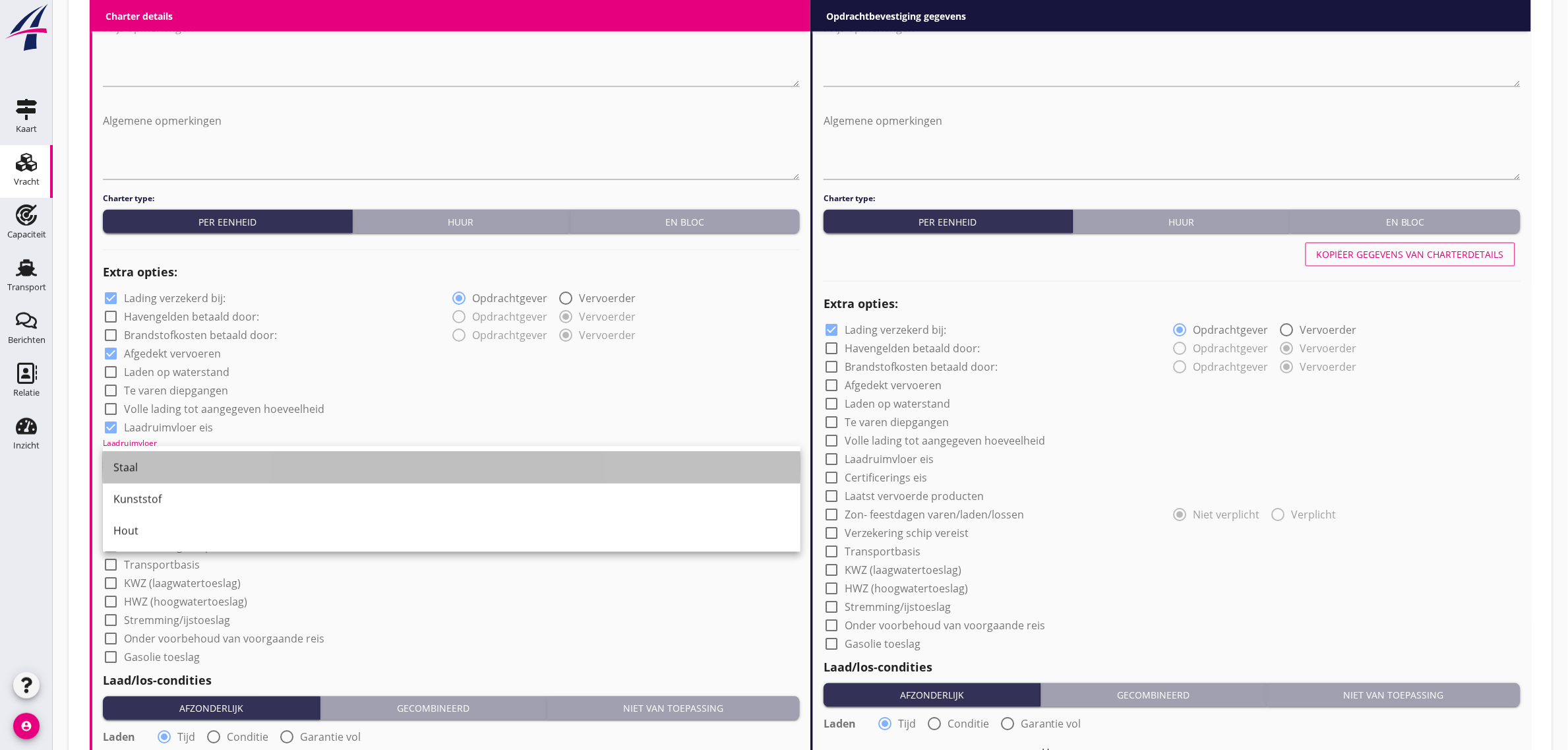
click at [160, 462] on div "Staal" at bounding box center [451, 467] width 676 height 16
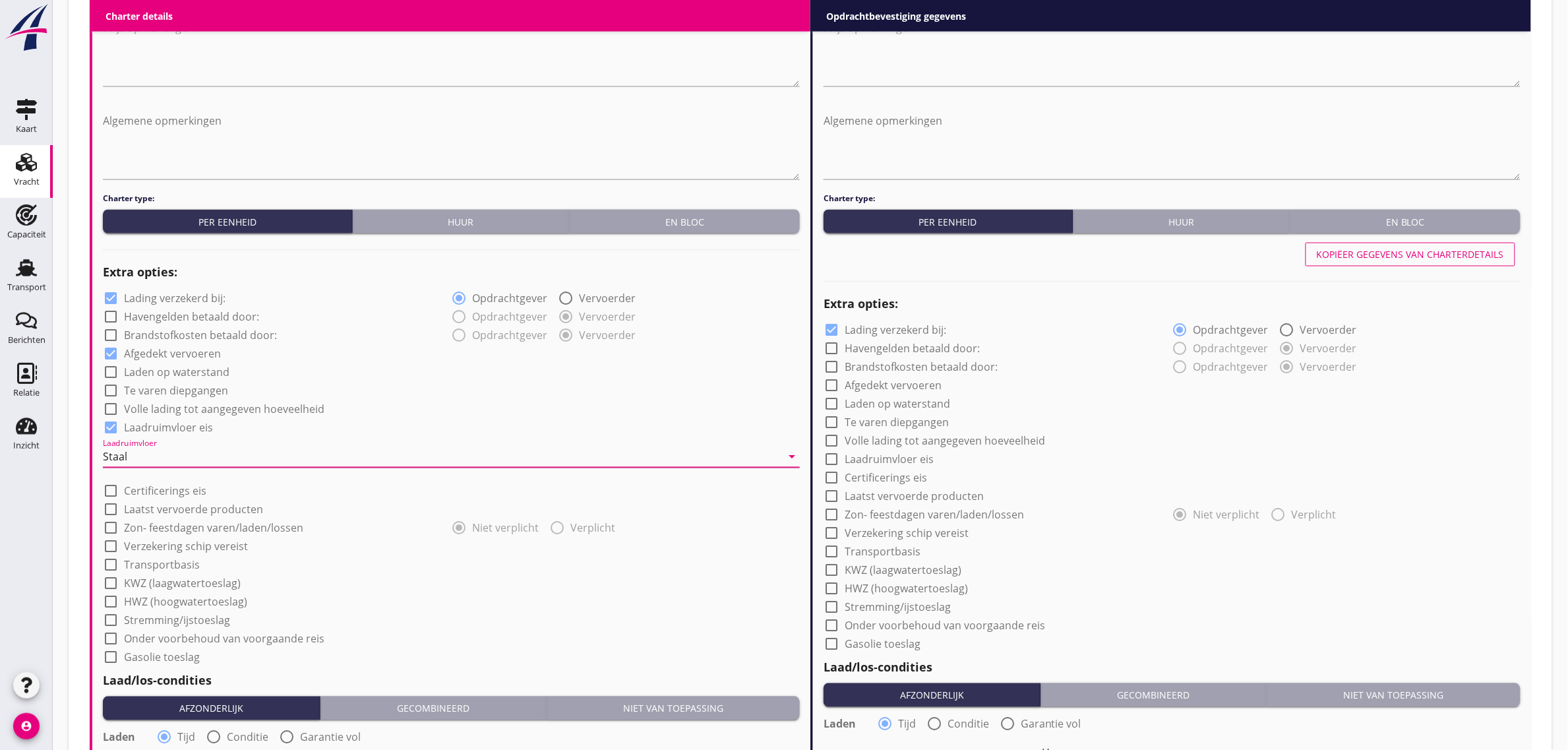
click at [466, 409] on div "check_box_outline_blank Volle lading tot aangegeven hoeveelheid" at bounding box center [451, 408] width 697 height 19
click at [167, 568] on label "Transportbasis" at bounding box center [162, 565] width 76 height 13
checkbox input "true"
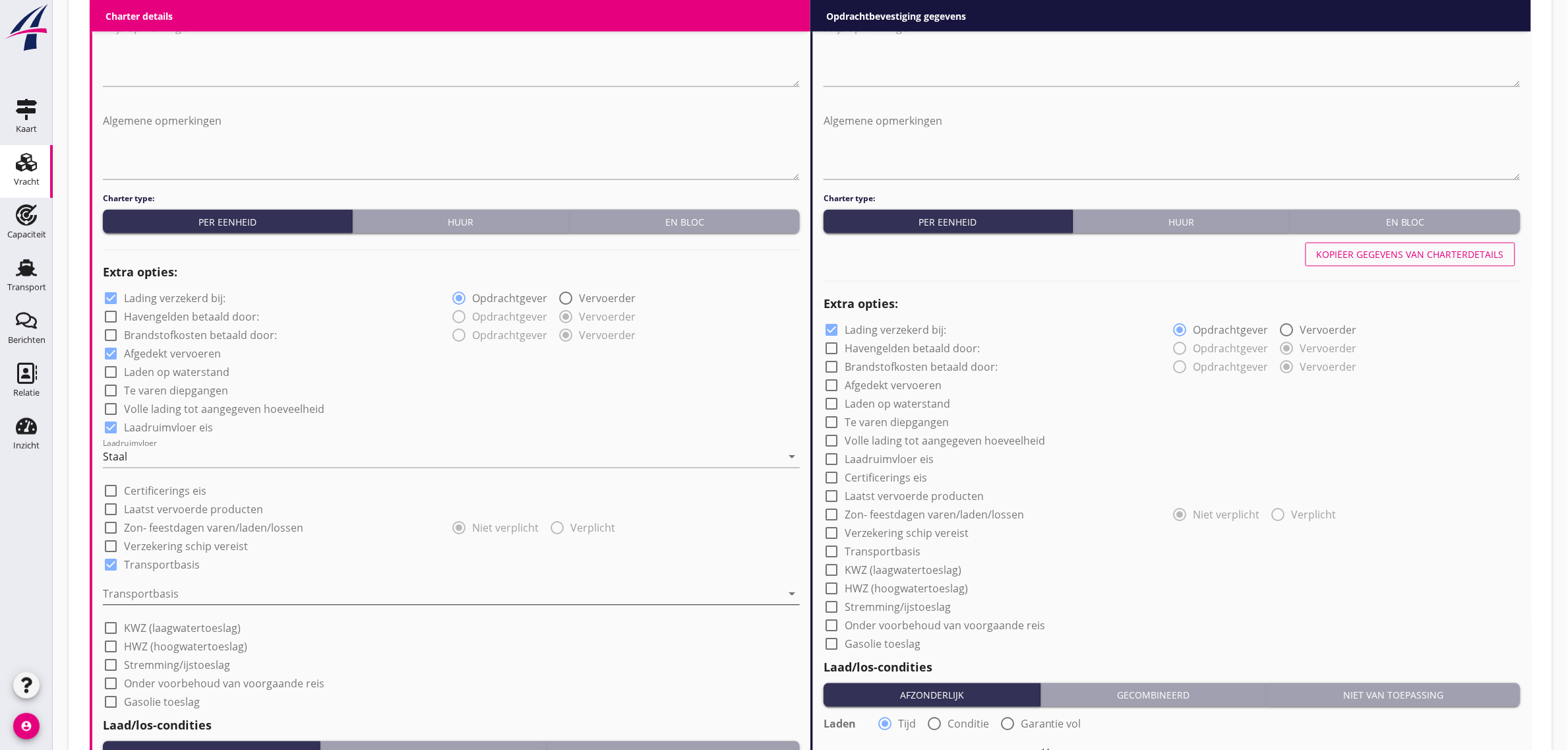
click at [160, 585] on div at bounding box center [442, 594] width 679 height 21
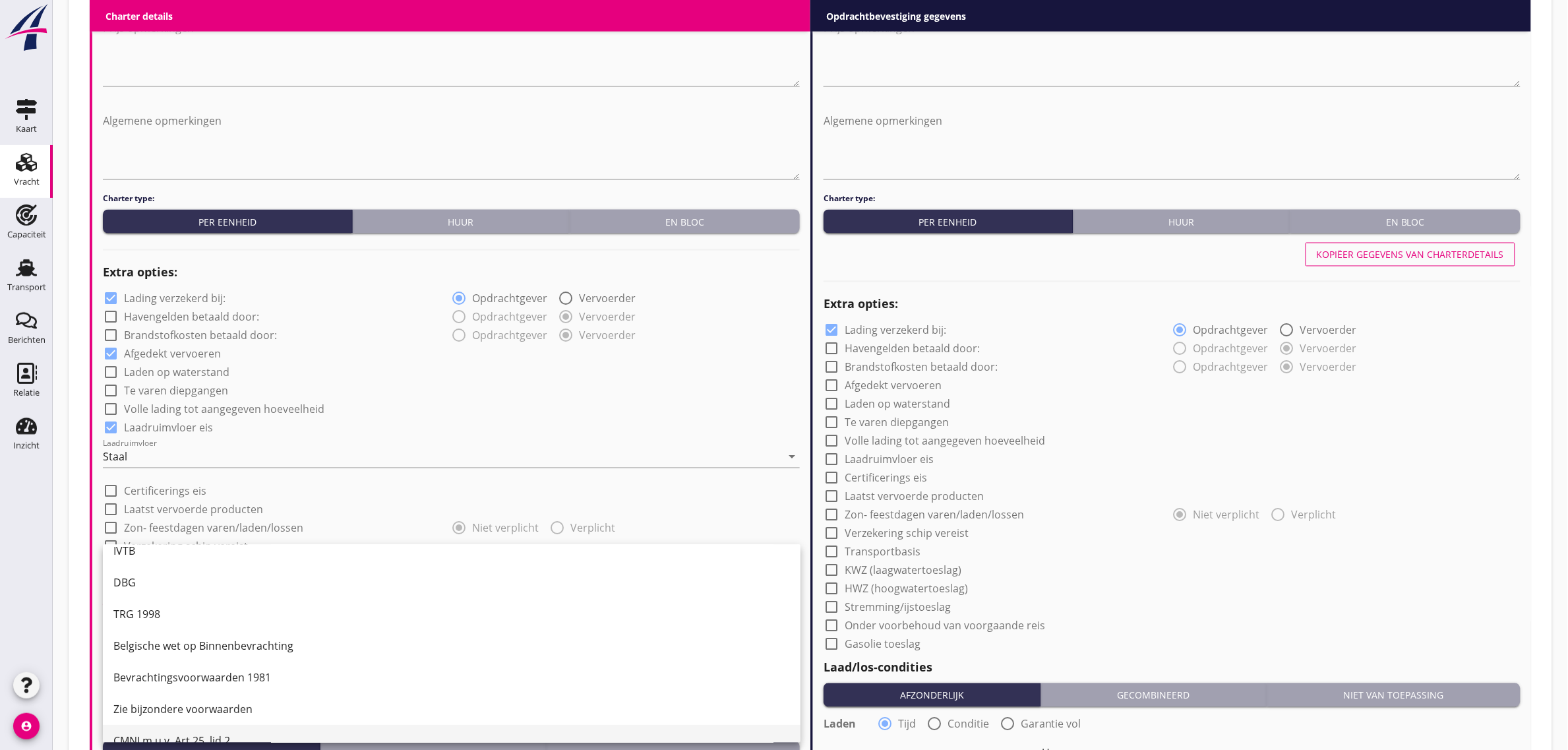
scroll to position [35, 0]
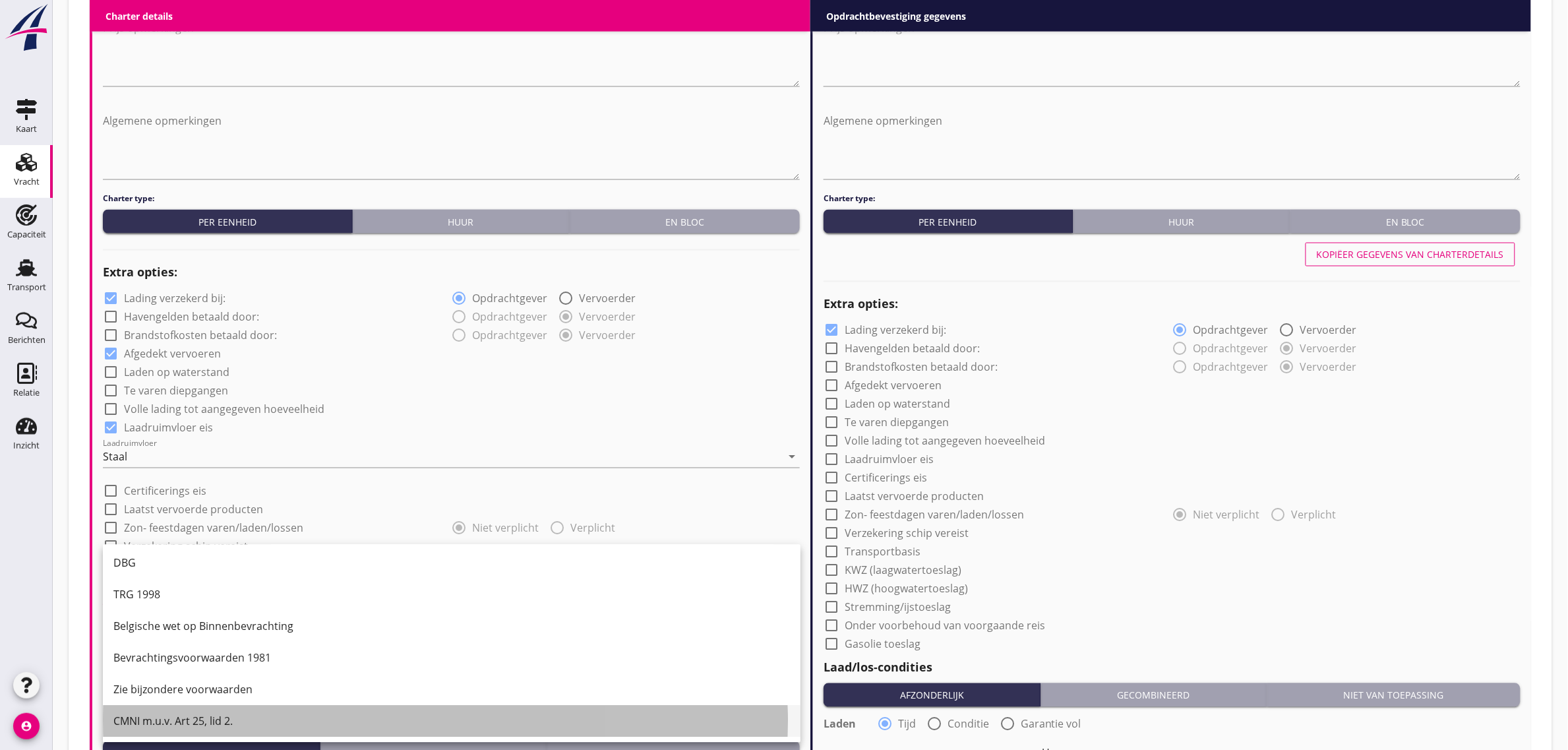
click at [190, 722] on div "CMNI m.u.v. Art 25, lid 2." at bounding box center [451, 721] width 676 height 16
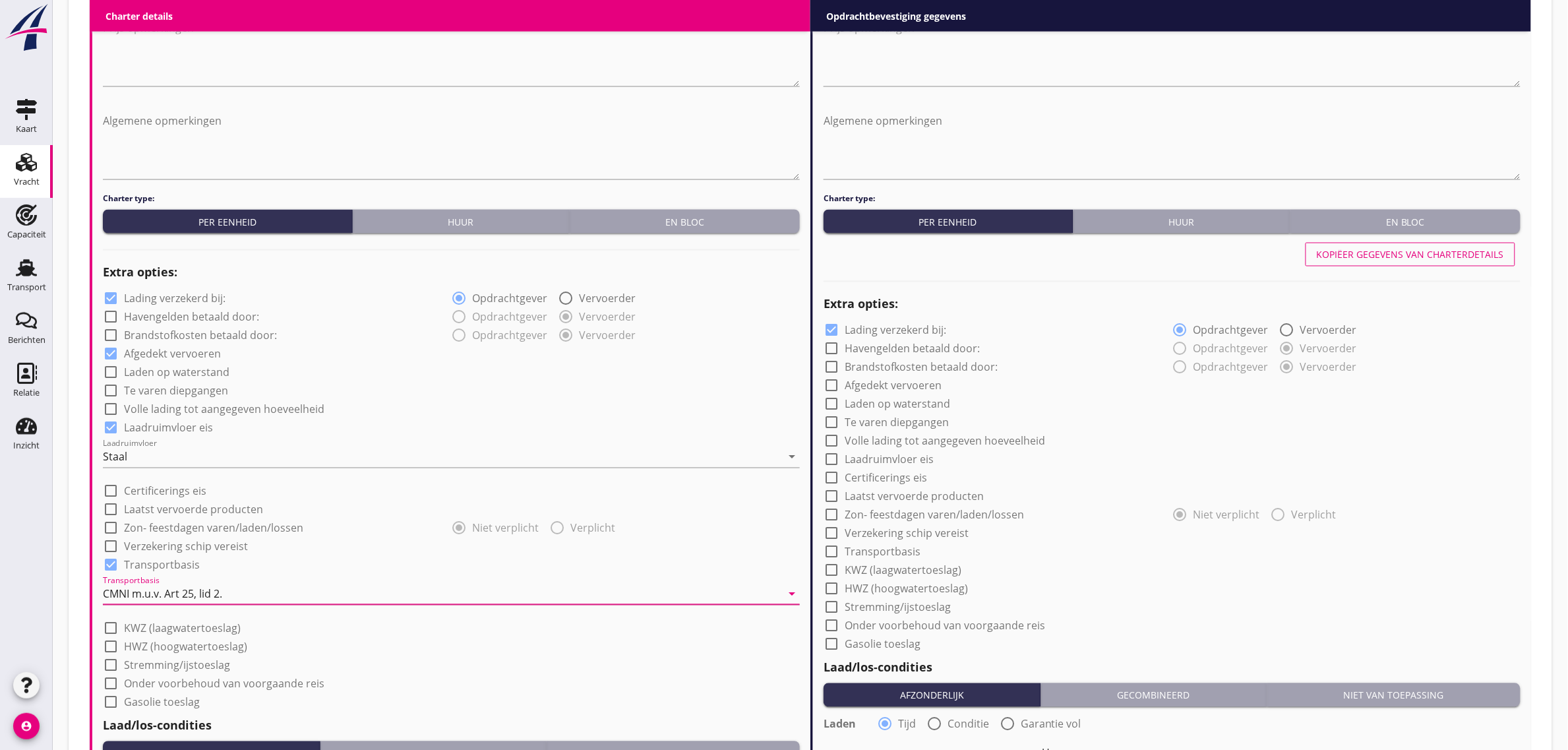
click at [489, 380] on div "check_box_outline_blank Te varen diepgangen" at bounding box center [451, 390] width 697 height 19
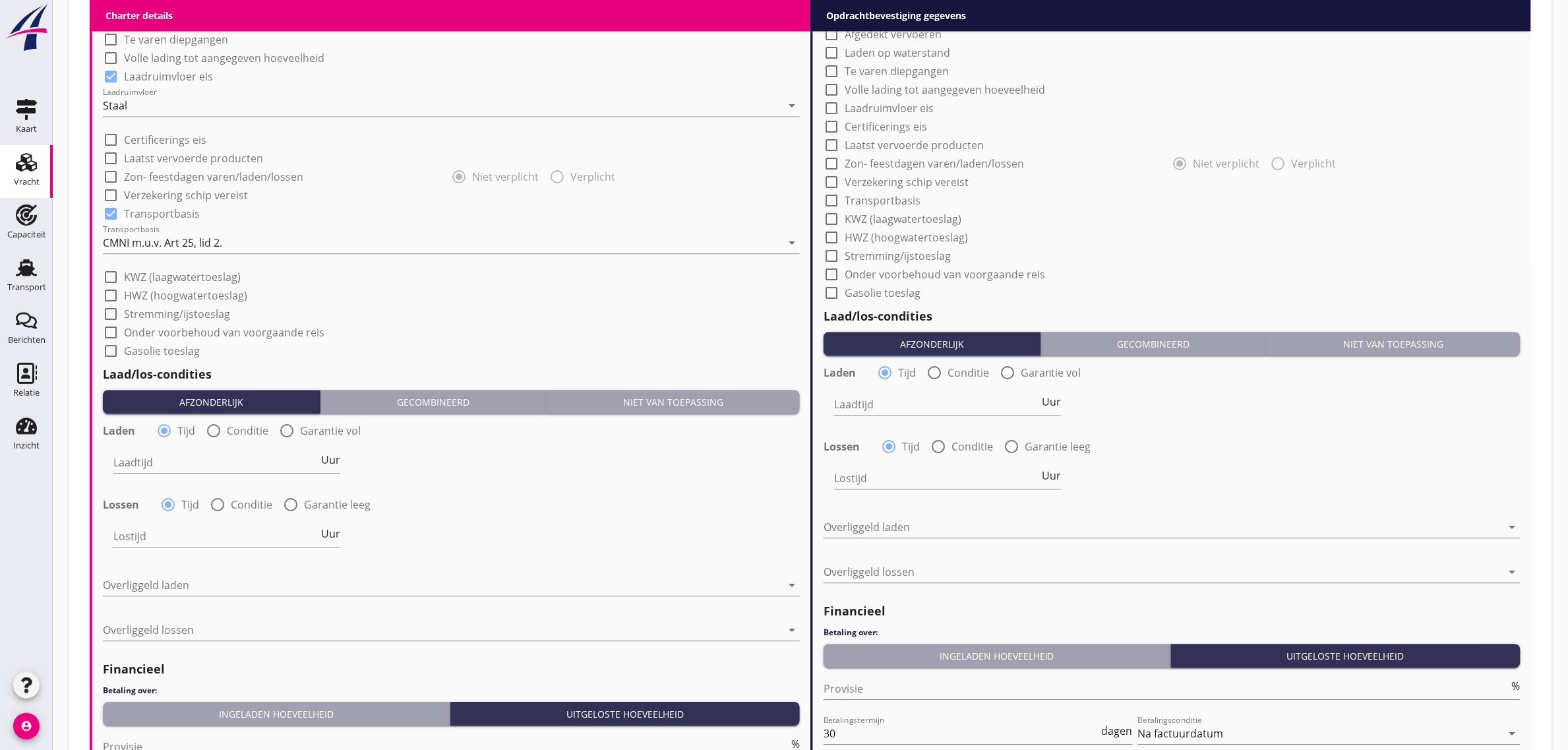
scroll to position [1205, 0]
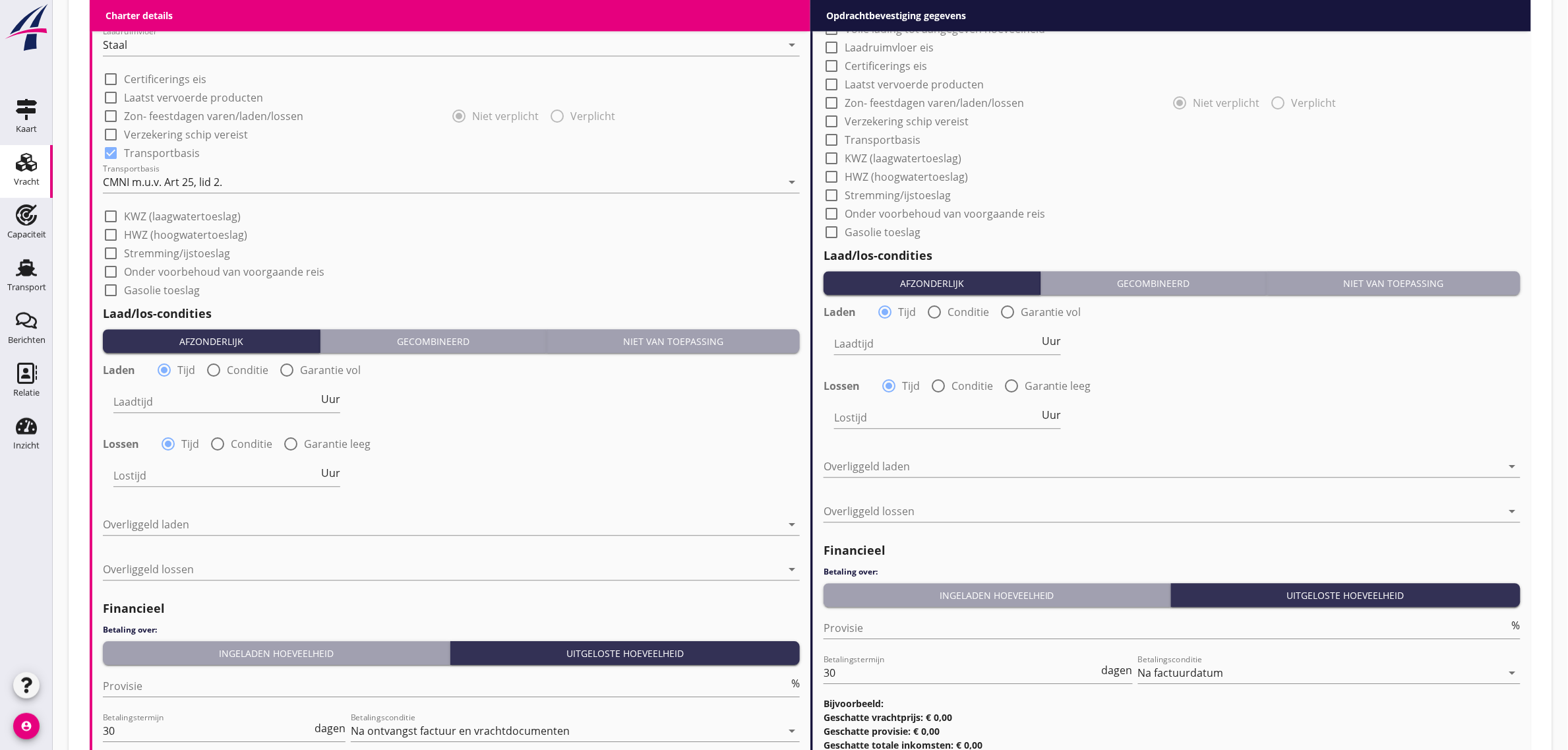
click at [252, 367] on label "Conditie" at bounding box center [247, 370] width 41 height 13
radio input "false"
radio input "true"
click at [216, 407] on div at bounding box center [275, 402] width 324 height 21
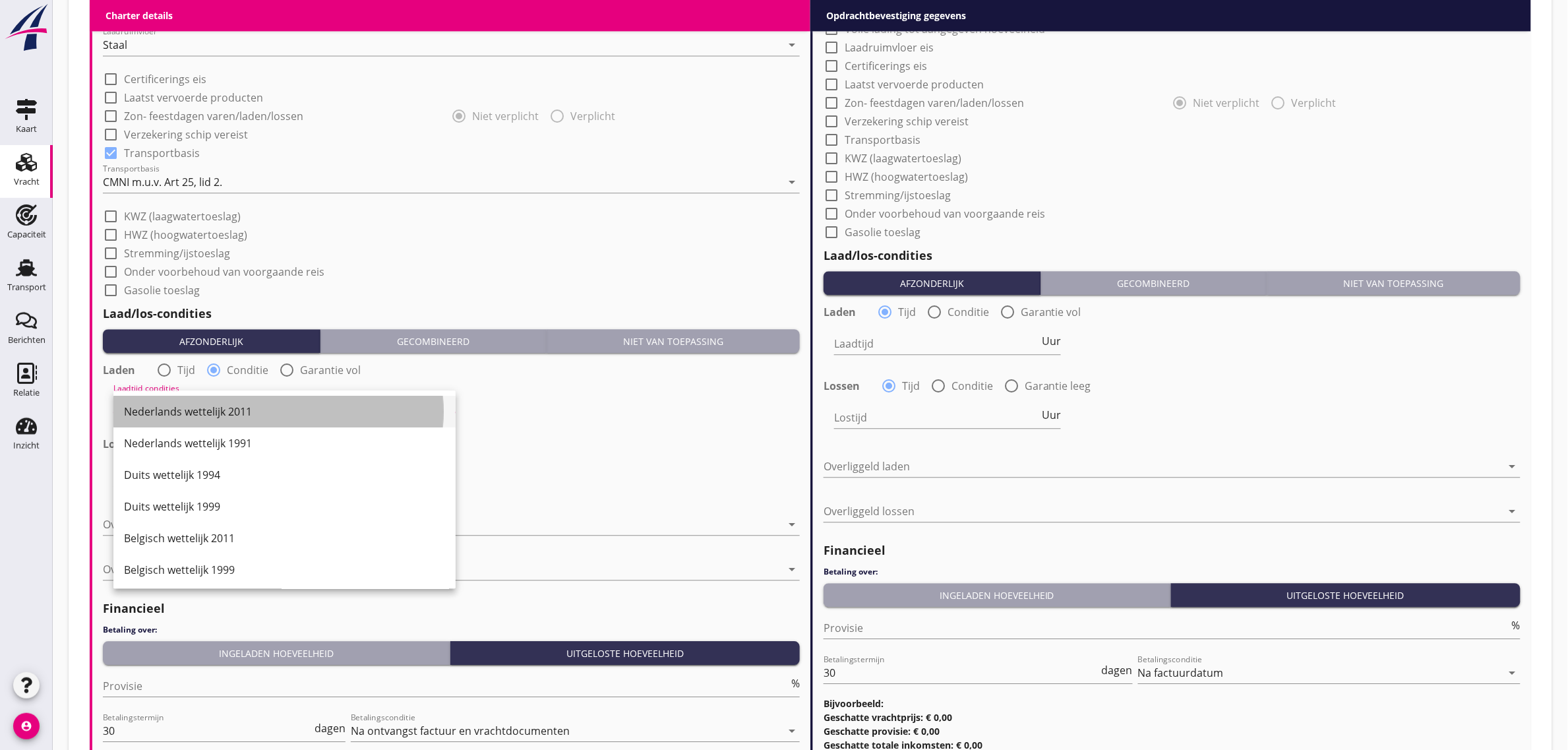
click at [186, 410] on div "Nederlands wettelijk 2011" at bounding box center [284, 411] width 321 height 16
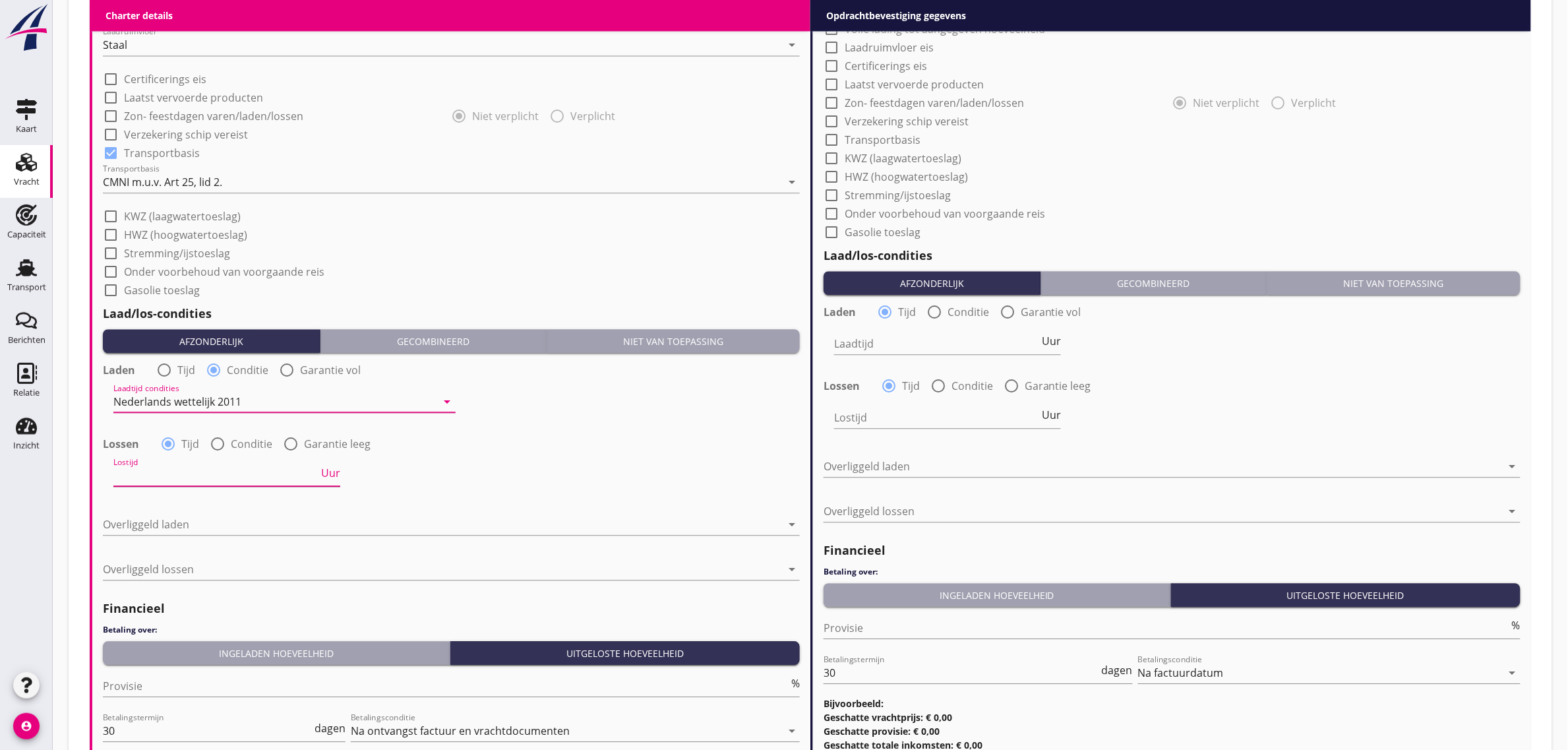
click at [176, 472] on input "Lostijd" at bounding box center [215, 475] width 205 height 21
type input "24"
click at [185, 521] on div at bounding box center [442, 524] width 679 height 21
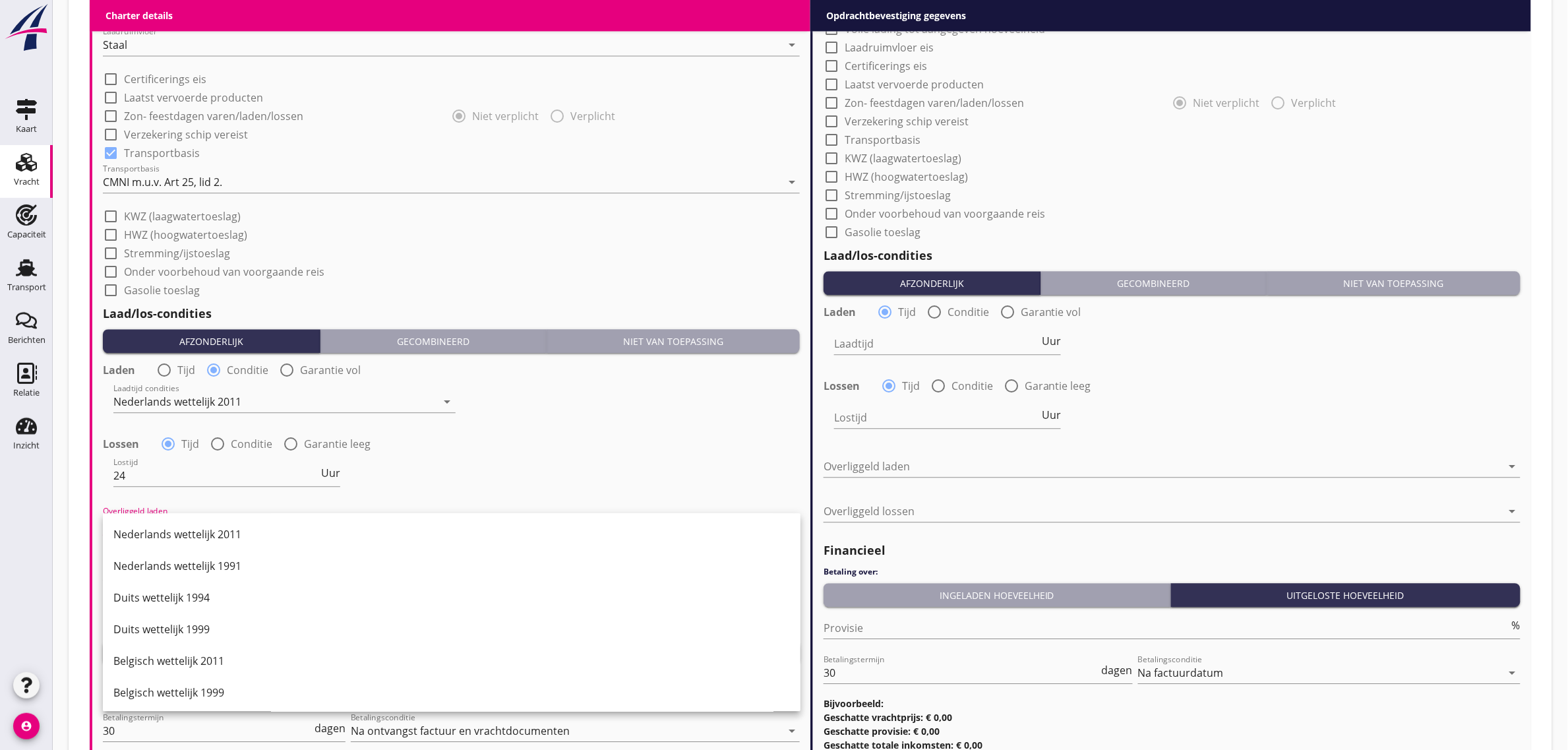
click at [234, 521] on div "Nederlands wettelijk 2011" at bounding box center [451, 535] width 676 height 32
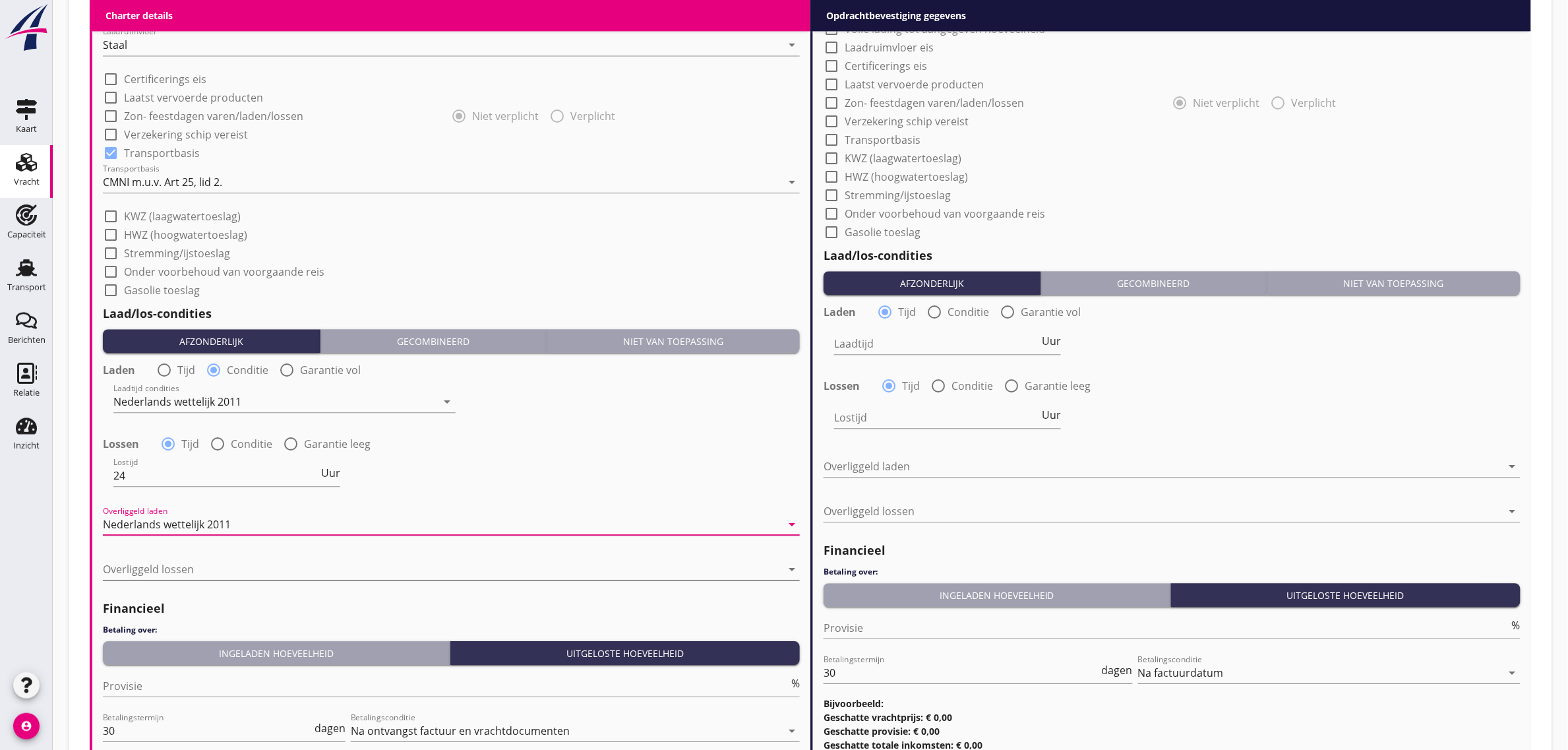
click at [234, 575] on div at bounding box center [442, 569] width 679 height 21
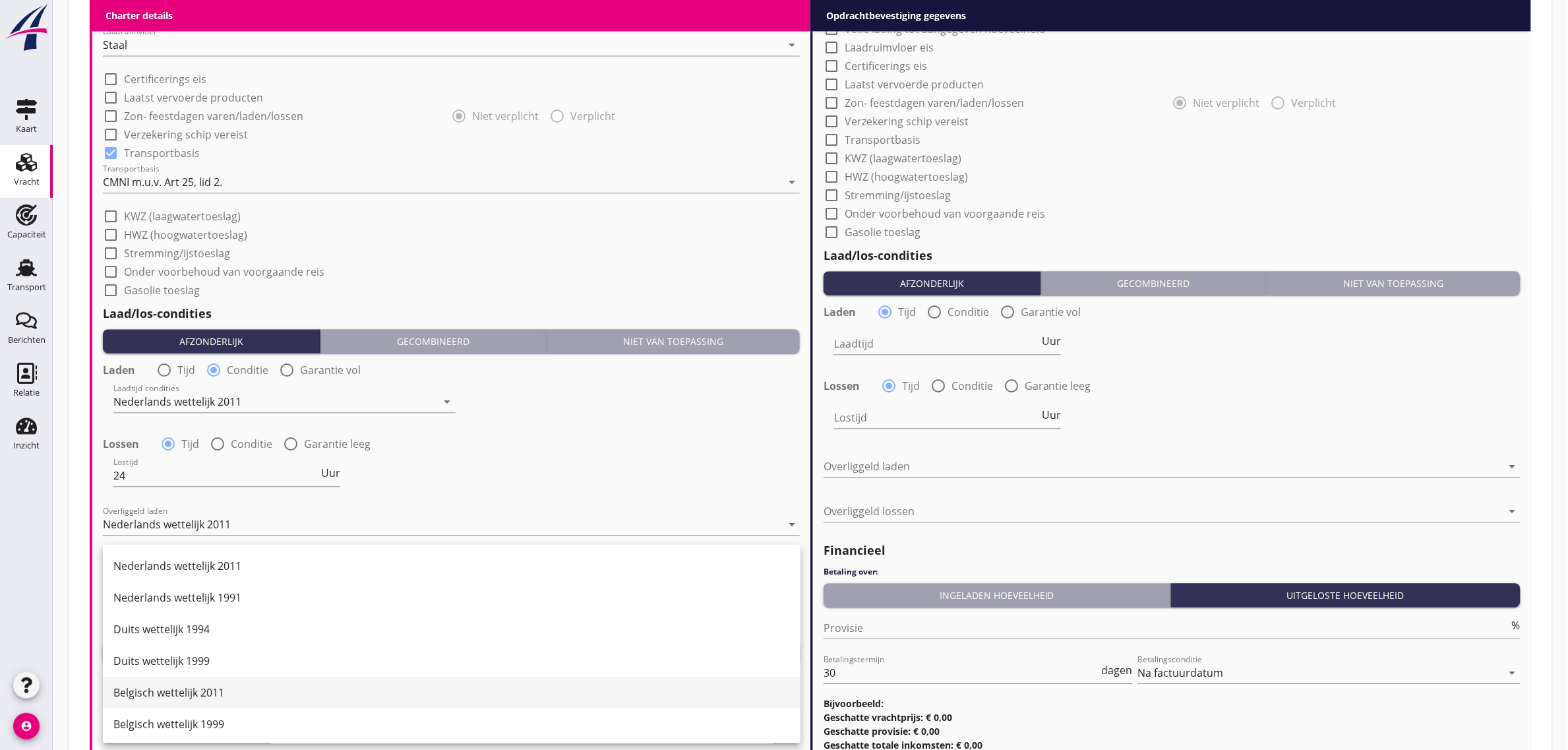
click at [238, 685] on div "Belgisch wettelijk 2011" at bounding box center [451, 693] width 676 height 16
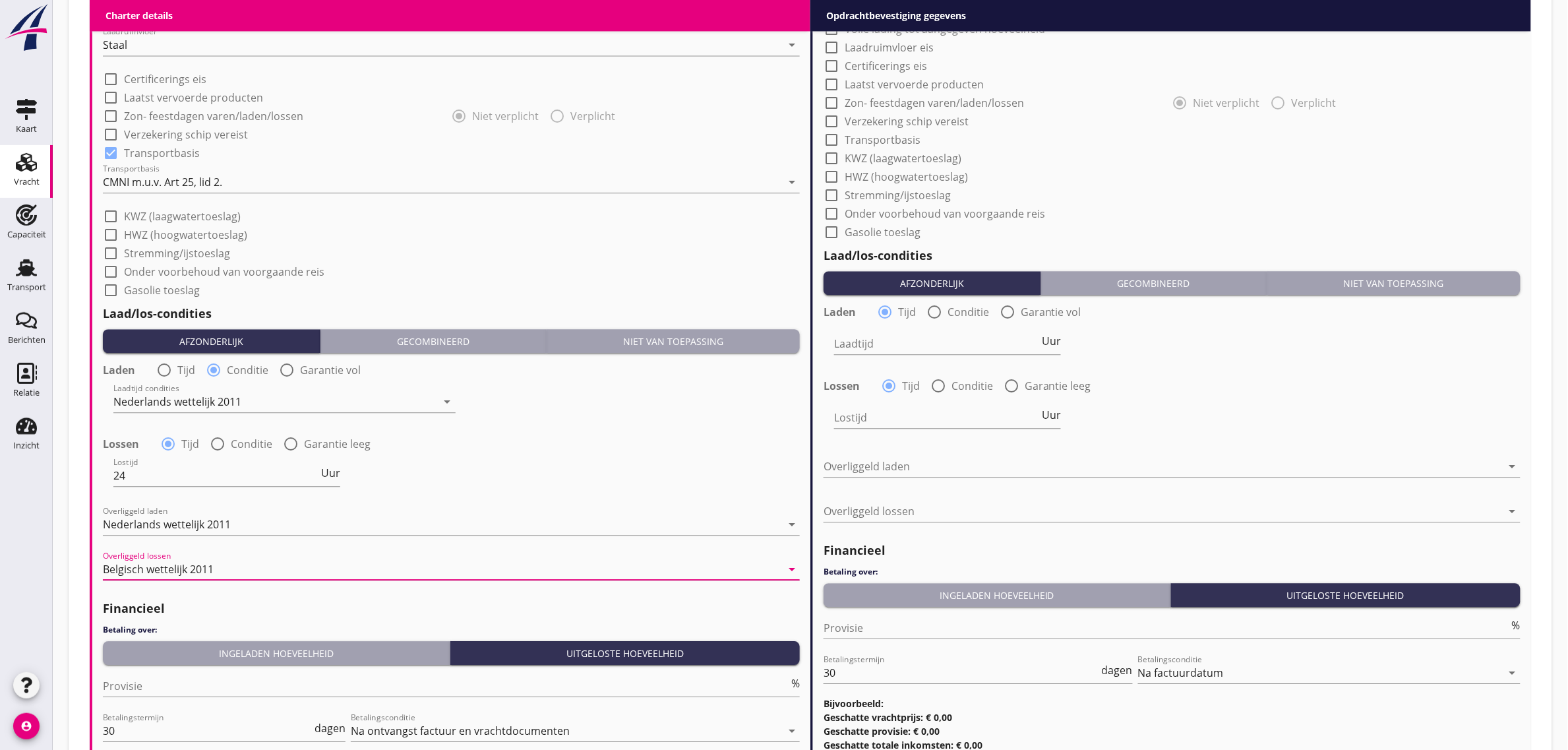
click at [172, 653] on div "Ingeladen hoeveelheid" at bounding box center [276, 653] width 337 height 13
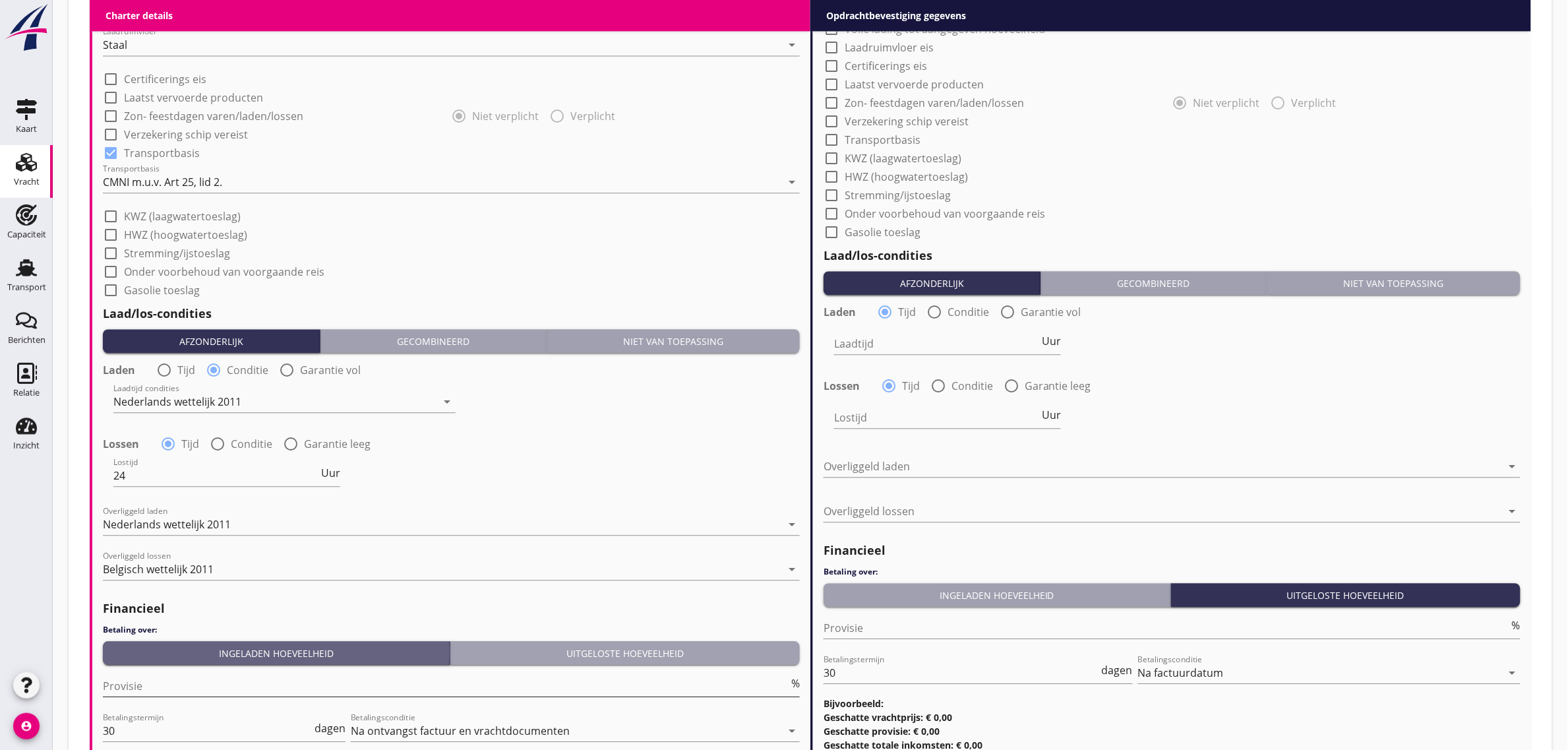
click at [159, 681] on input "Provisie" at bounding box center [445, 686] width 686 height 21
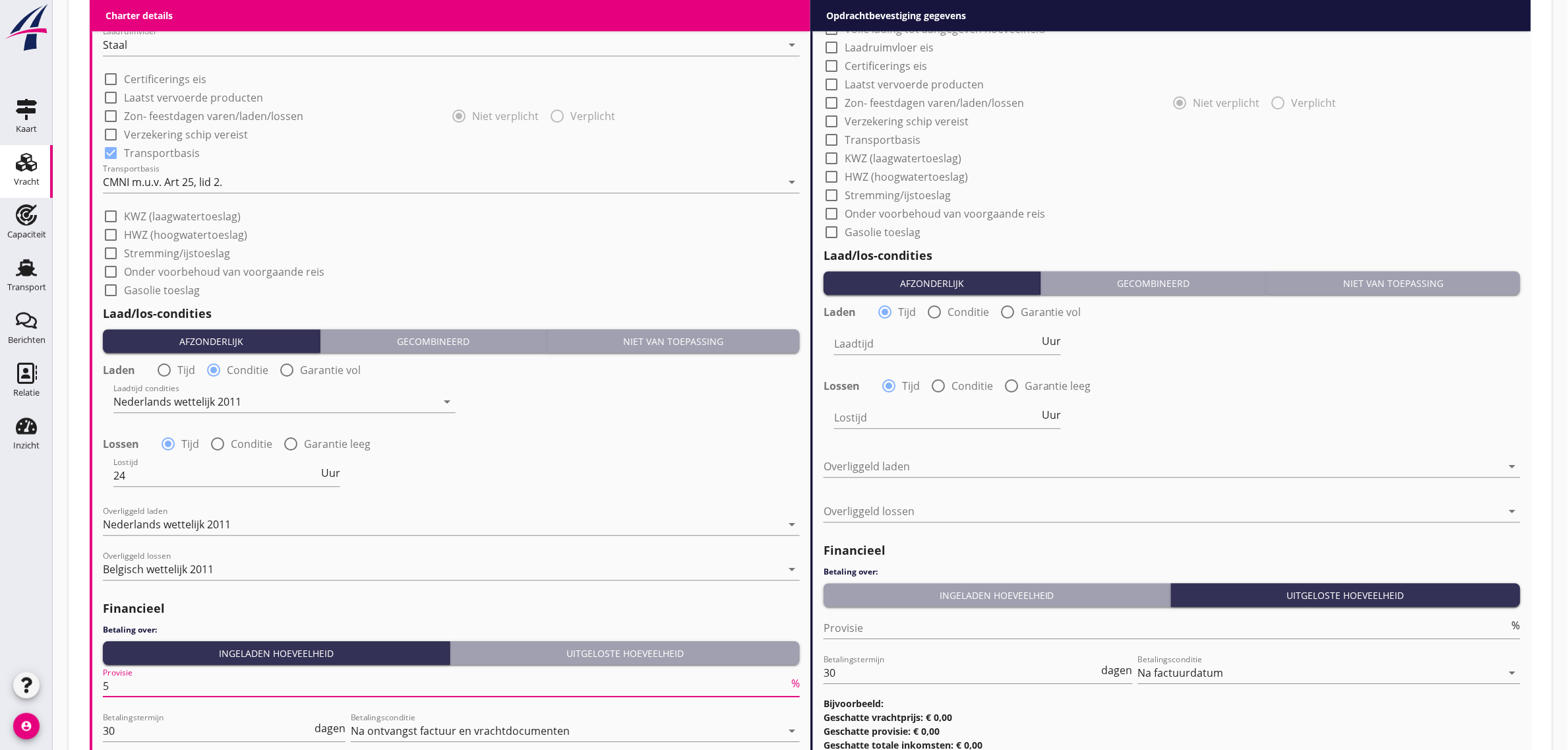
type input "5"
click at [660, 283] on div "check_box_outline_blank Gasolie toeslag" at bounding box center [451, 289] width 697 height 19
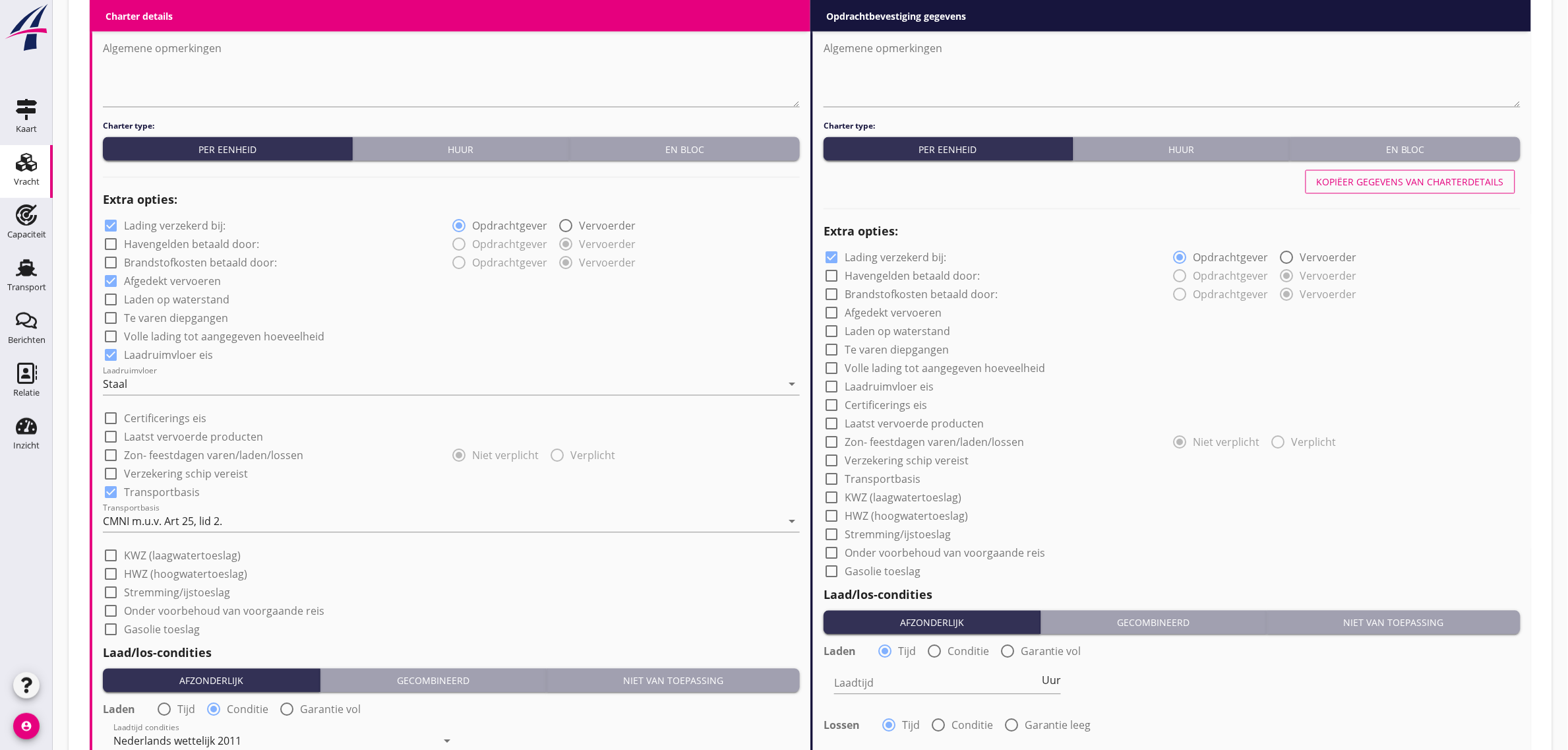
scroll to position [793, 0]
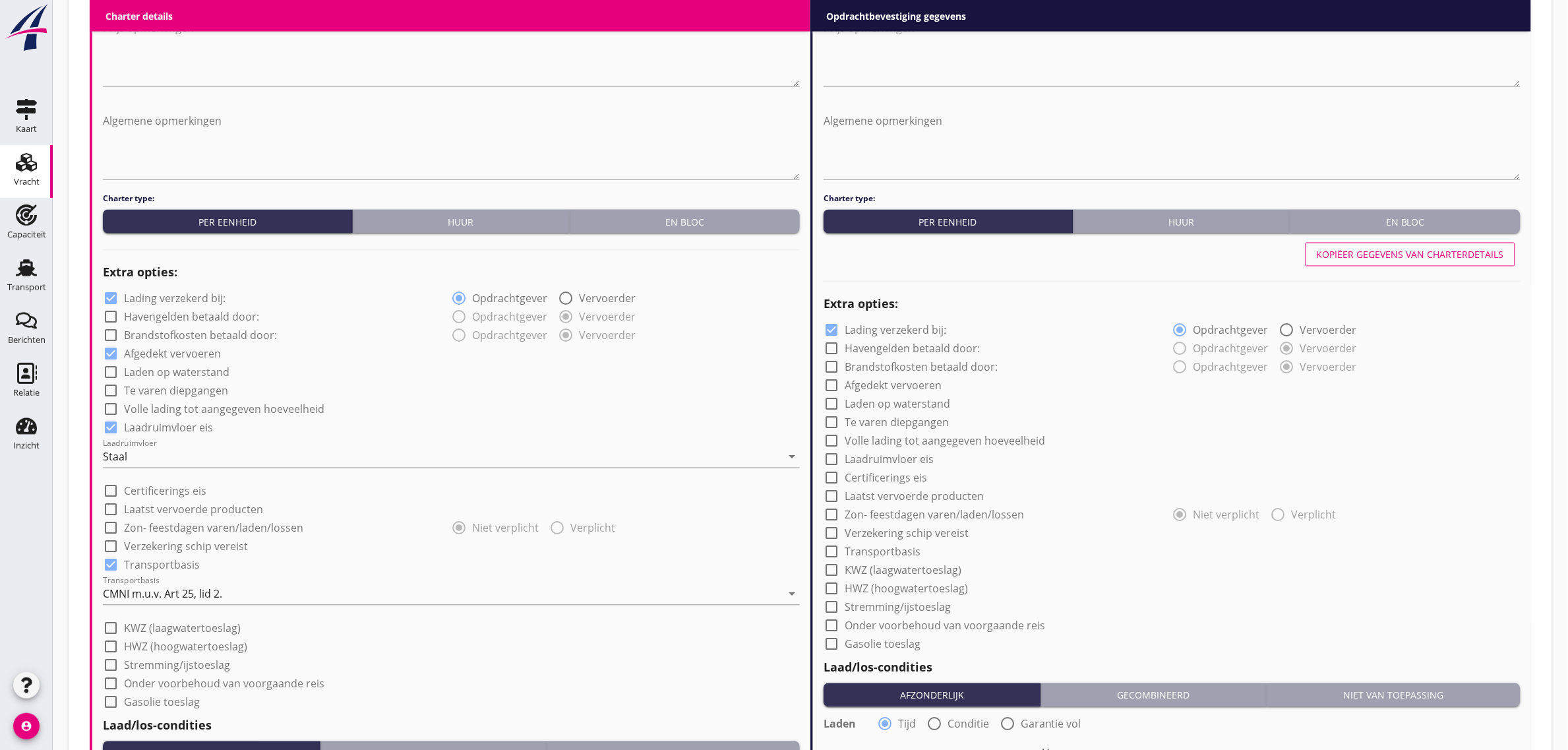
click at [1401, 248] on div "Kopiëer gegevens van charterdetails" at bounding box center [1410, 255] width 187 height 13
checkbox input "true"
radio input "false"
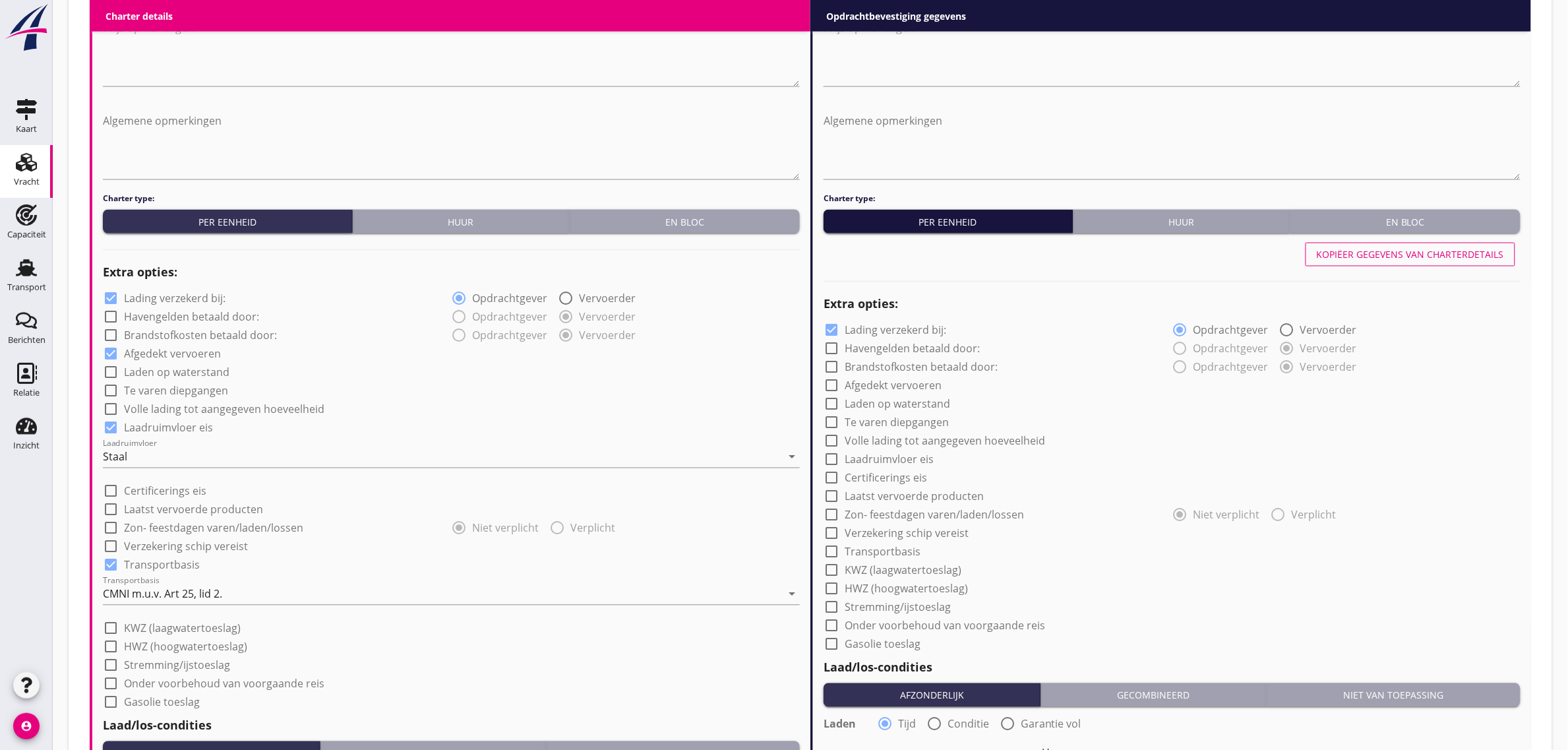
radio input "true"
type input "24"
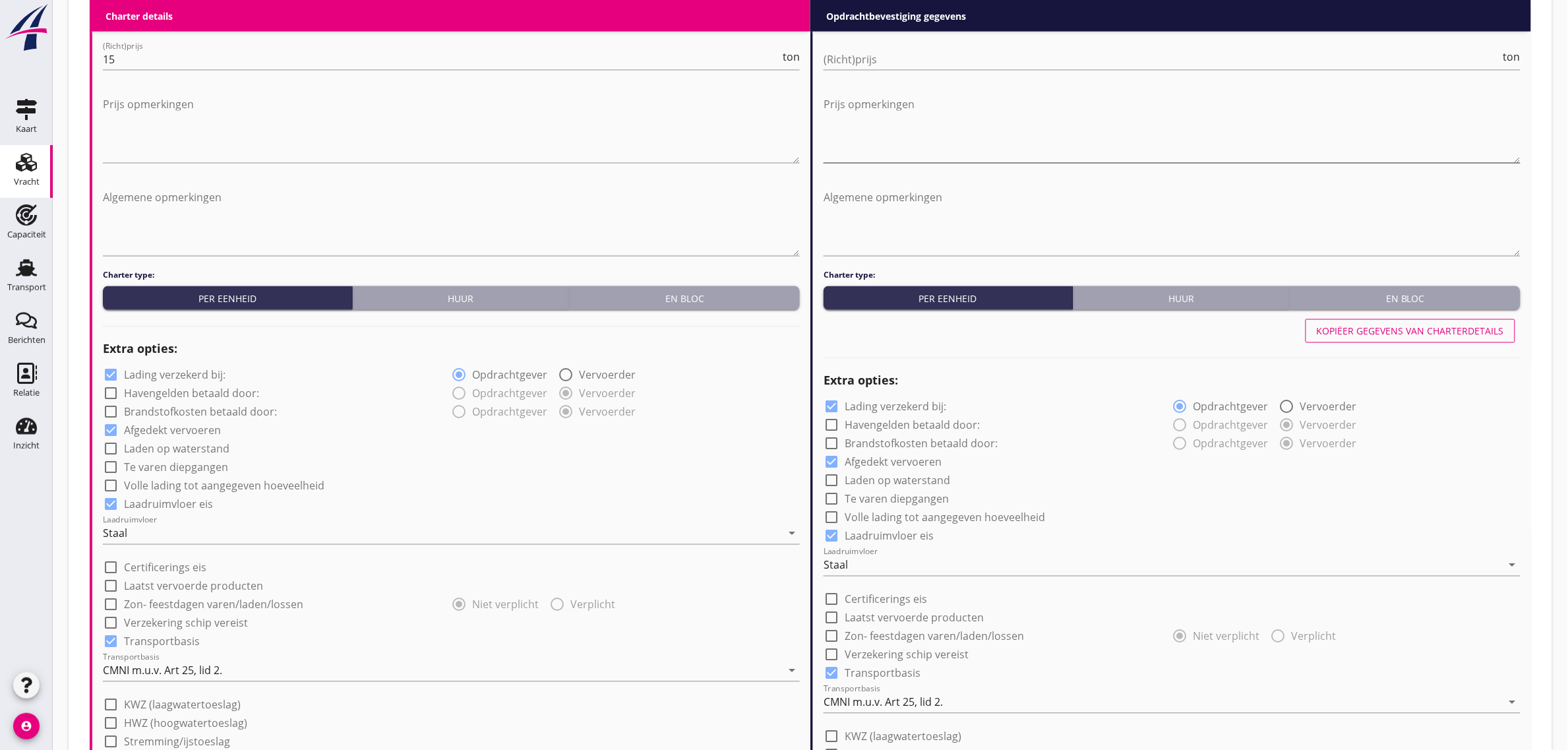
scroll to position [628, 0]
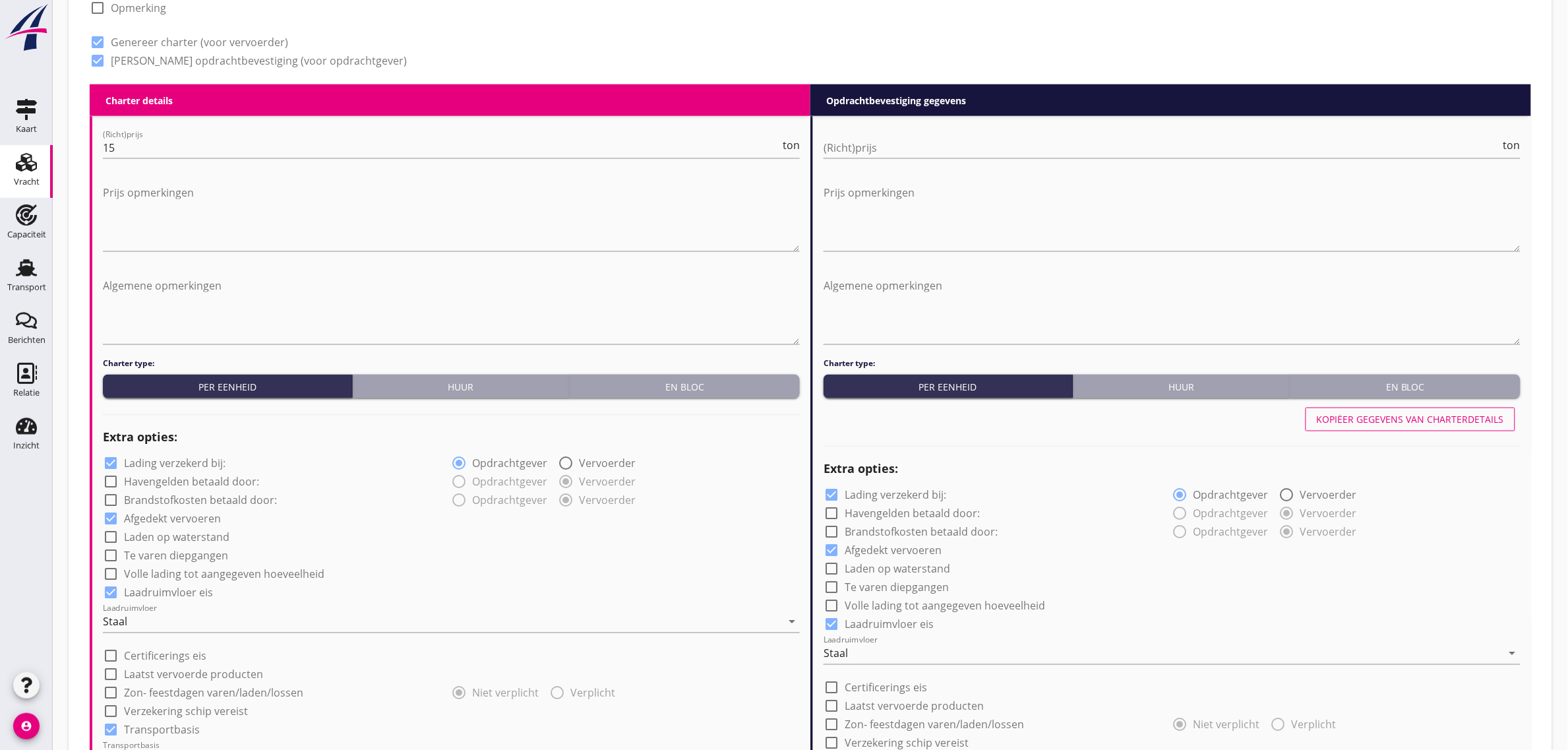
click at [851, 164] on div at bounding box center [1172, 167] width 697 height 8
click at [854, 152] on input "(Richt)prijs" at bounding box center [1162, 148] width 677 height 21
type input "15"
drag, startPoint x: 825, startPoint y: 50, endPoint x: 1008, endPoint y: 504, distance: 489.5
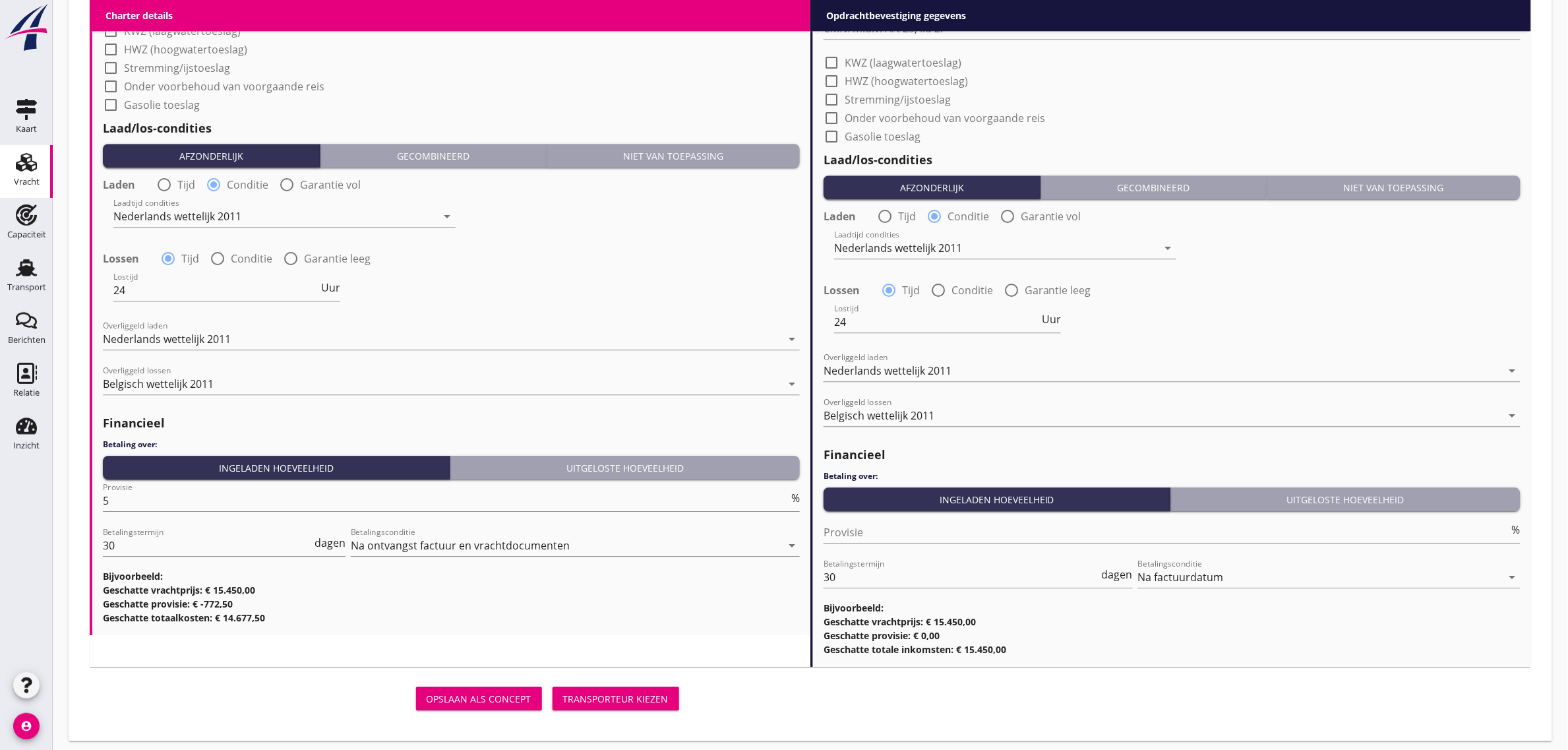
scroll to position [1395, 0]
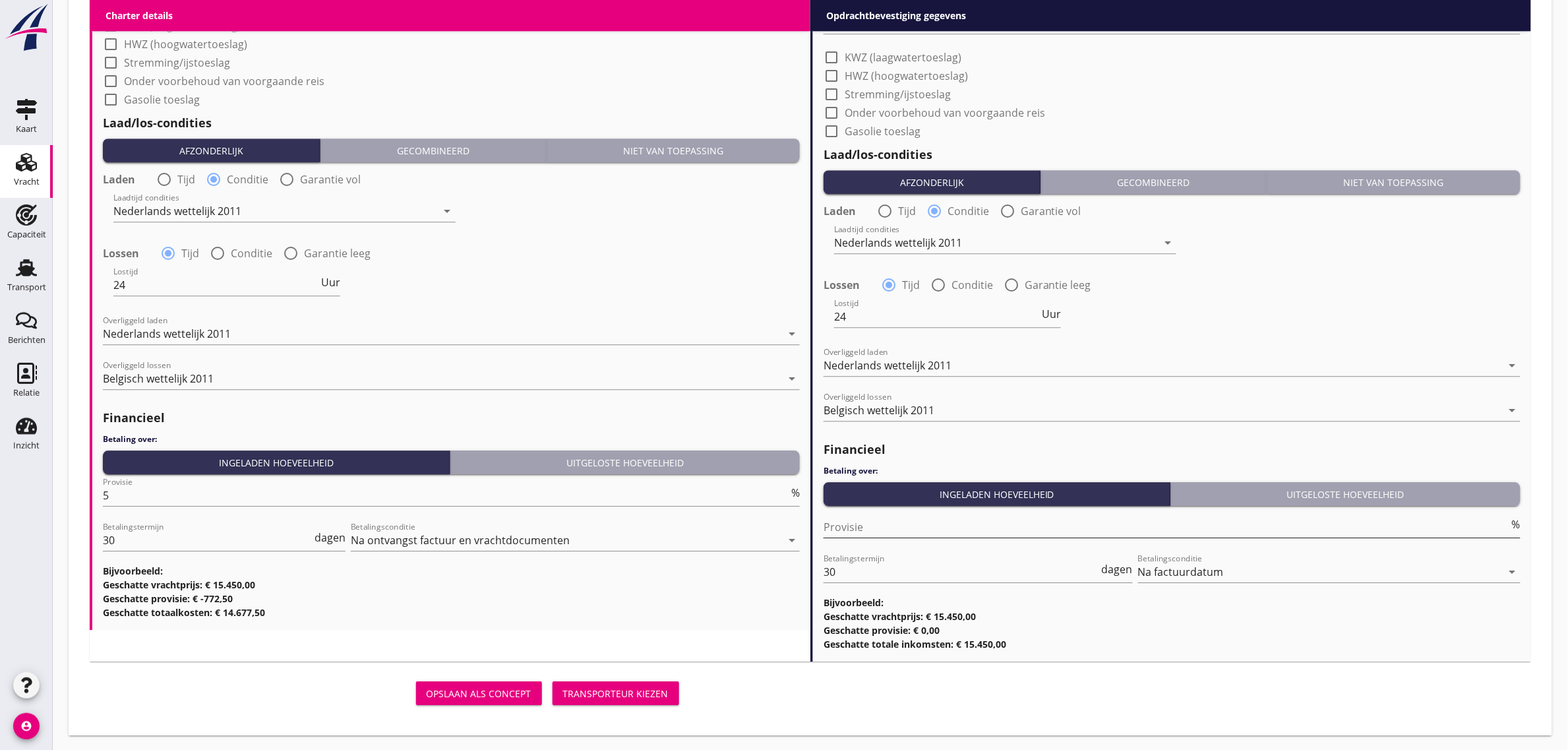
click at [891, 534] on input "Provisie" at bounding box center [1167, 526] width 686 height 21
type input "0"
click at [551, 272] on div "Lostijd 24 Uur" at bounding box center [451, 286] width 700 height 47
click at [613, 683] on button "Transporteur kiezen" at bounding box center [616, 693] width 127 height 24
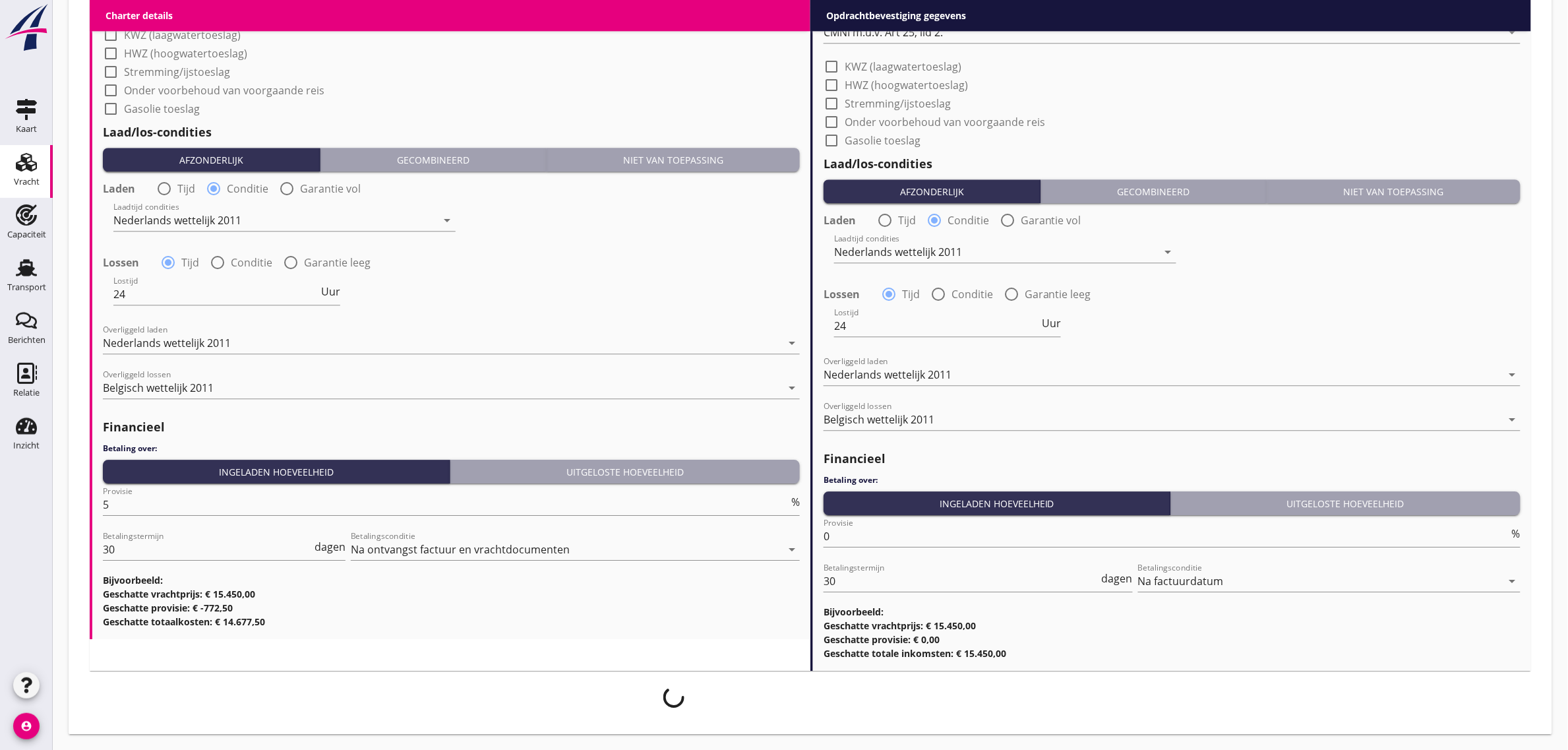
scroll to position [1385, 0]
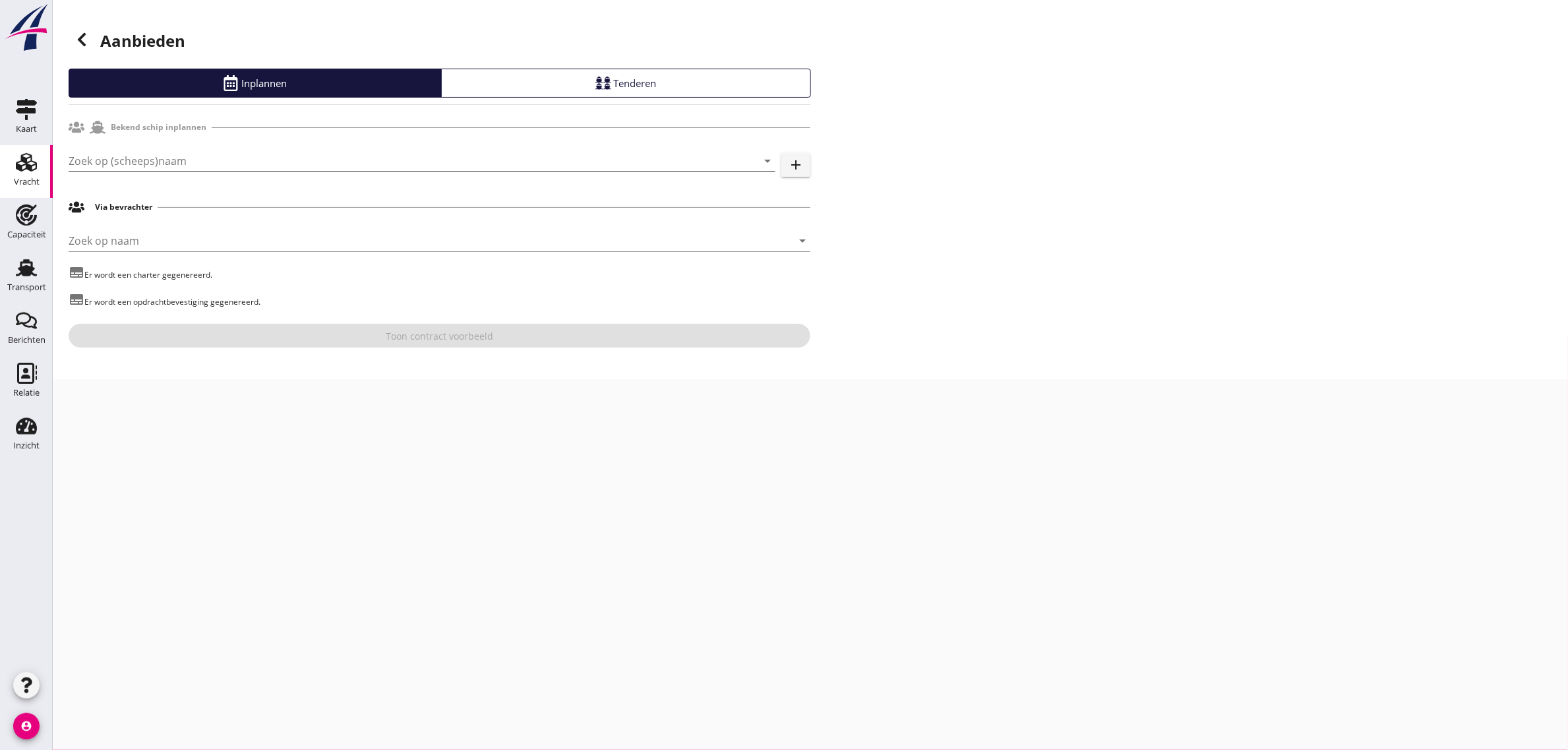
click at [140, 156] on input "Zoek op (scheeps)naam" at bounding box center [403, 160] width 670 height 21
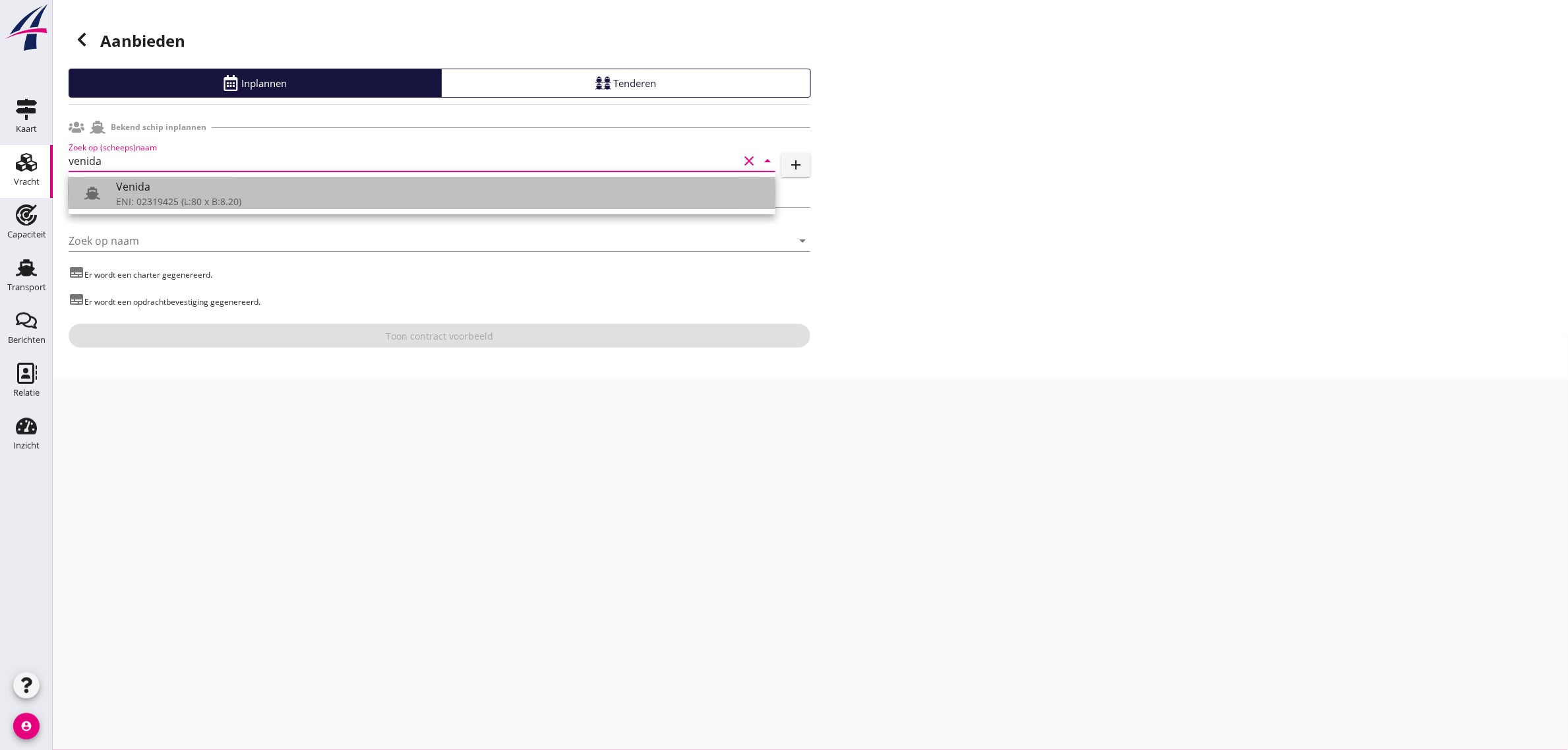
click at [147, 186] on div "Venida" at bounding box center [440, 186] width 649 height 16
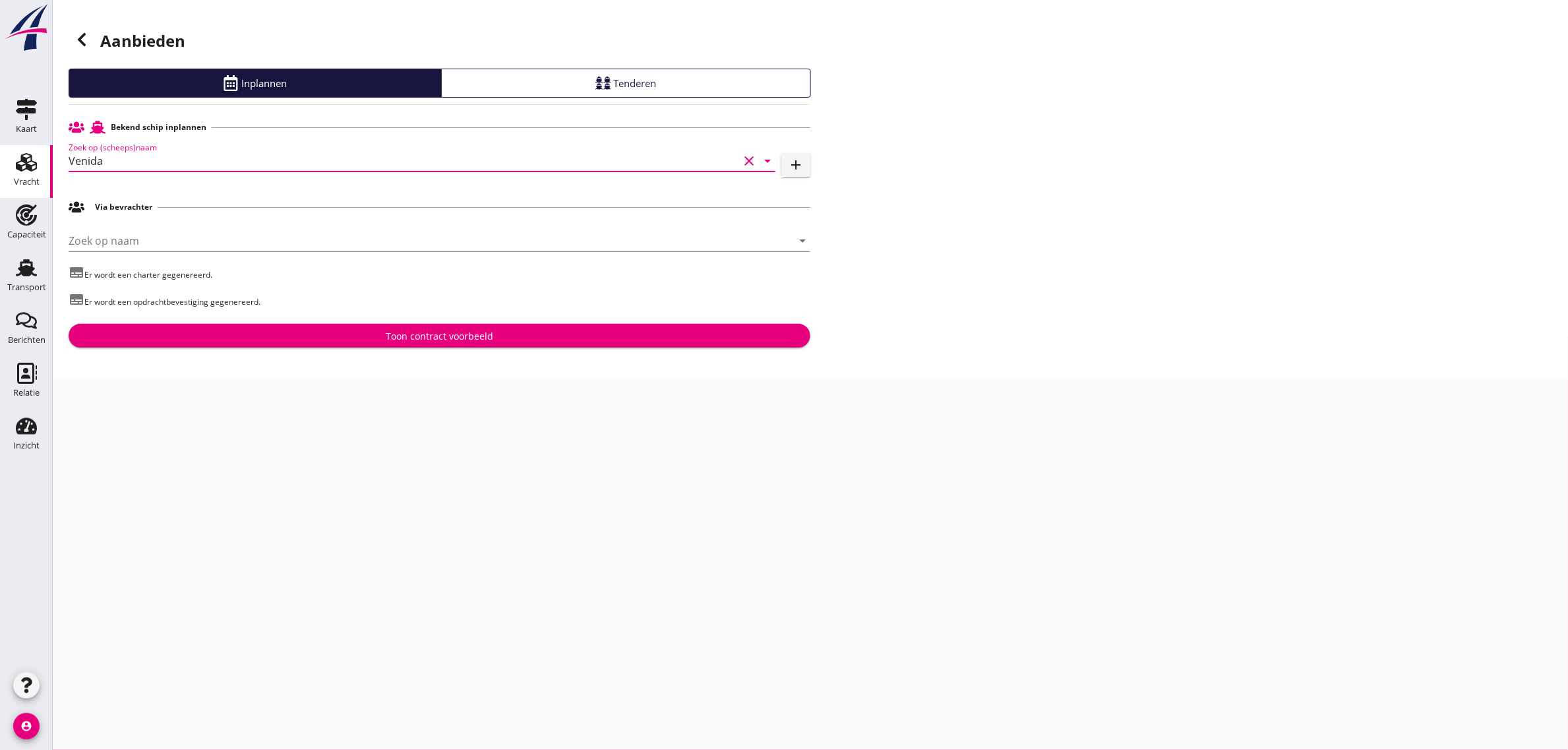
type input "Venida"
click at [454, 332] on div "Toon contract voorbeeld" at bounding box center [439, 336] width 107 height 13
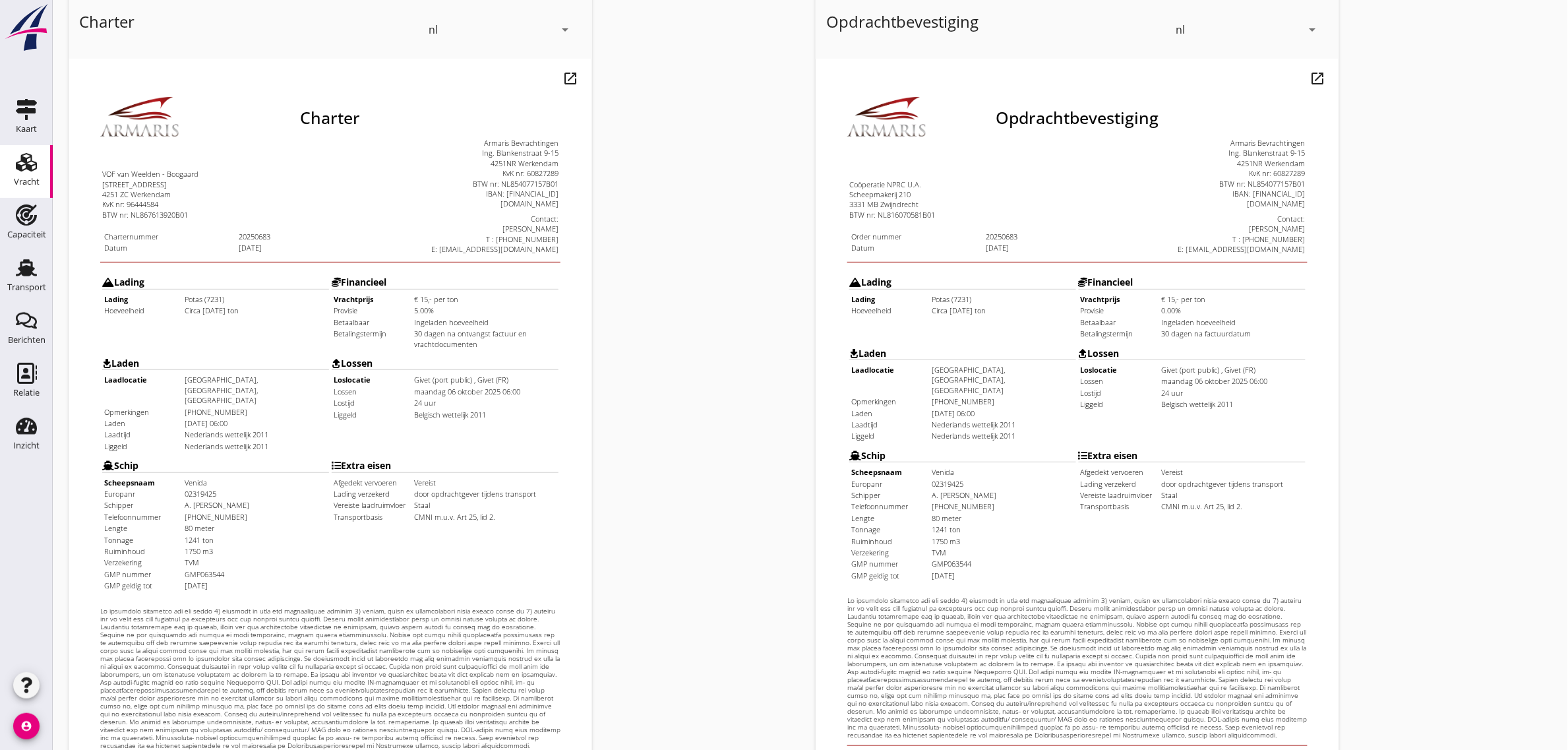
scroll to position [225, 0]
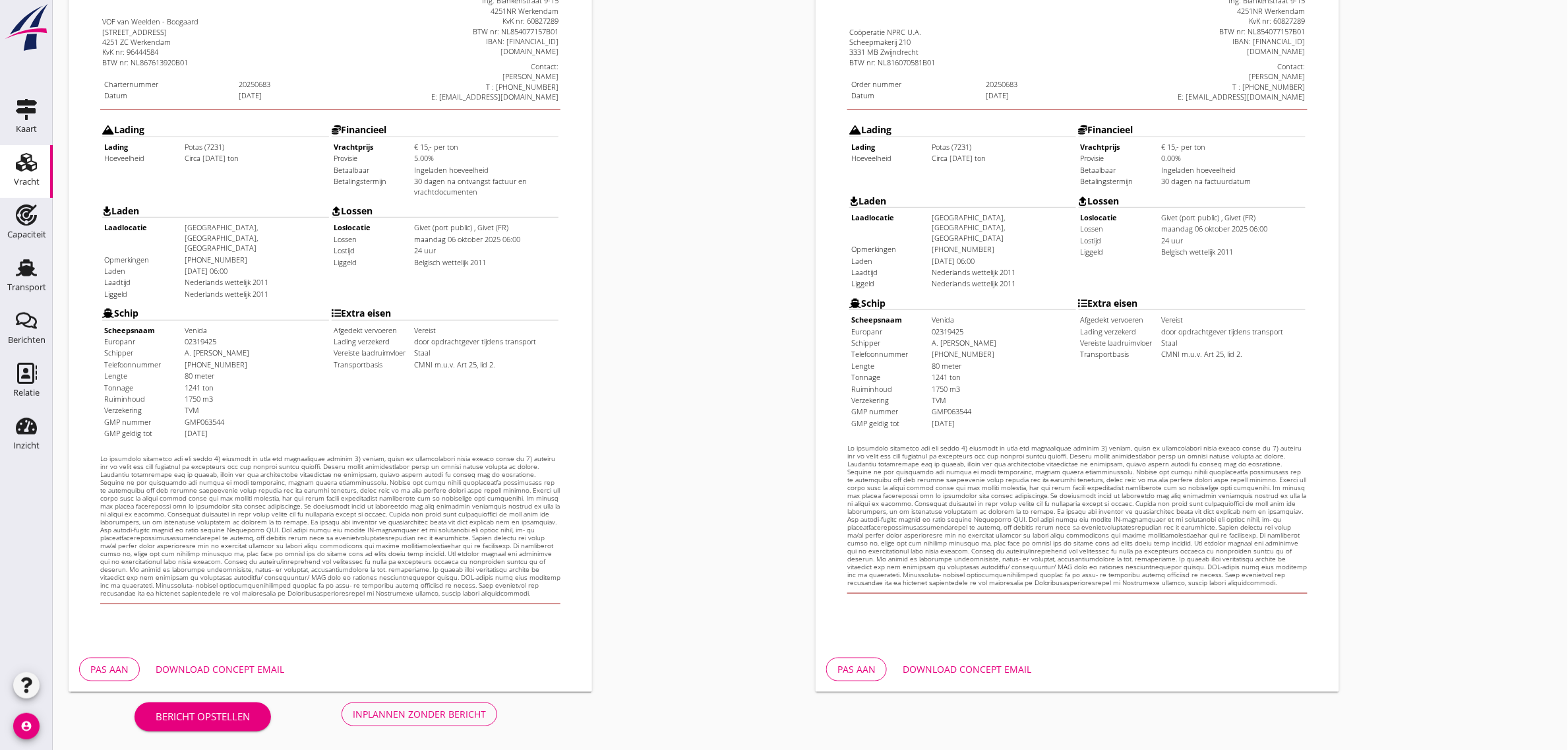
click at [455, 714] on div "Inplannen zonder bericht" at bounding box center [419, 714] width 133 height 13
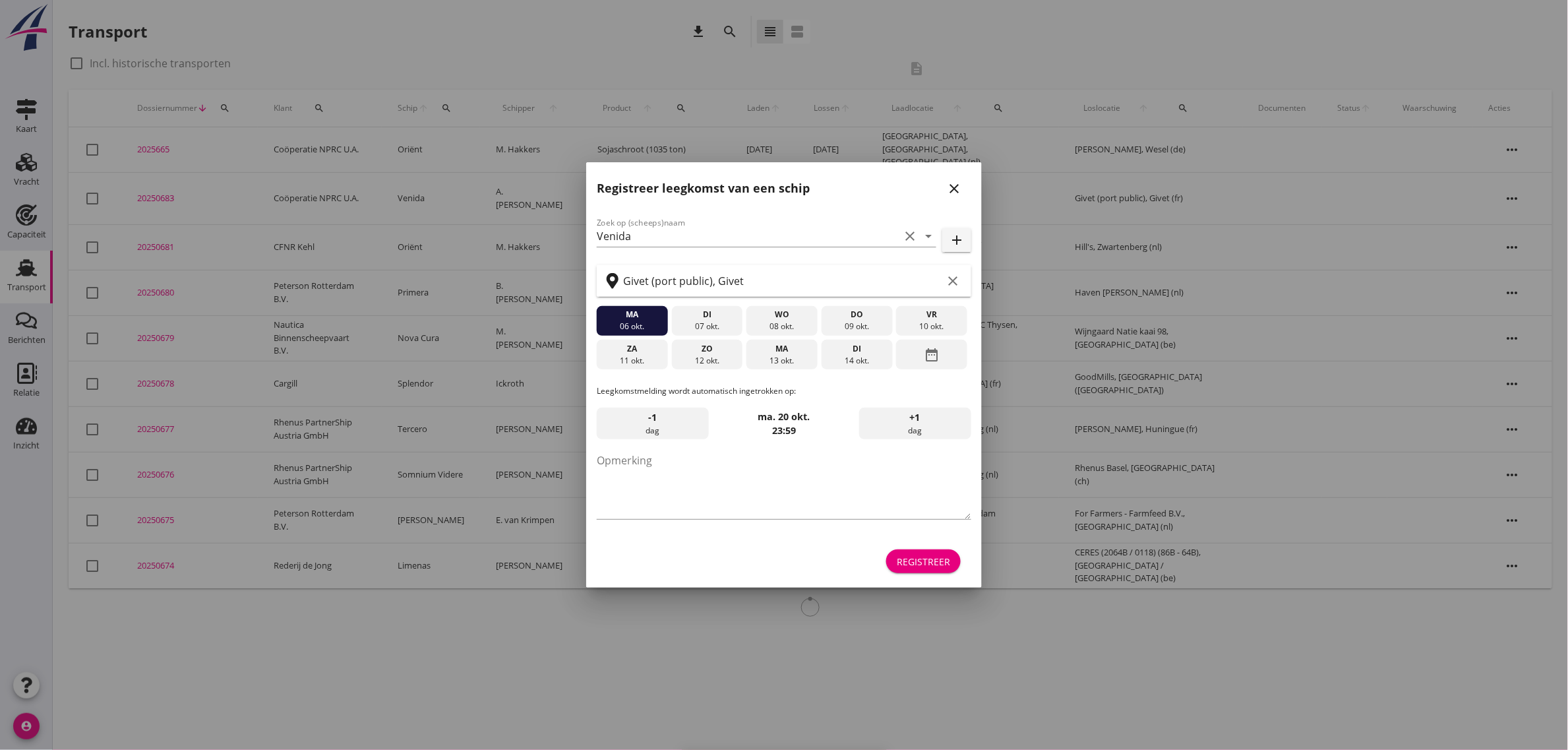
click at [935, 558] on div "Registreer" at bounding box center [923, 562] width 53 height 13
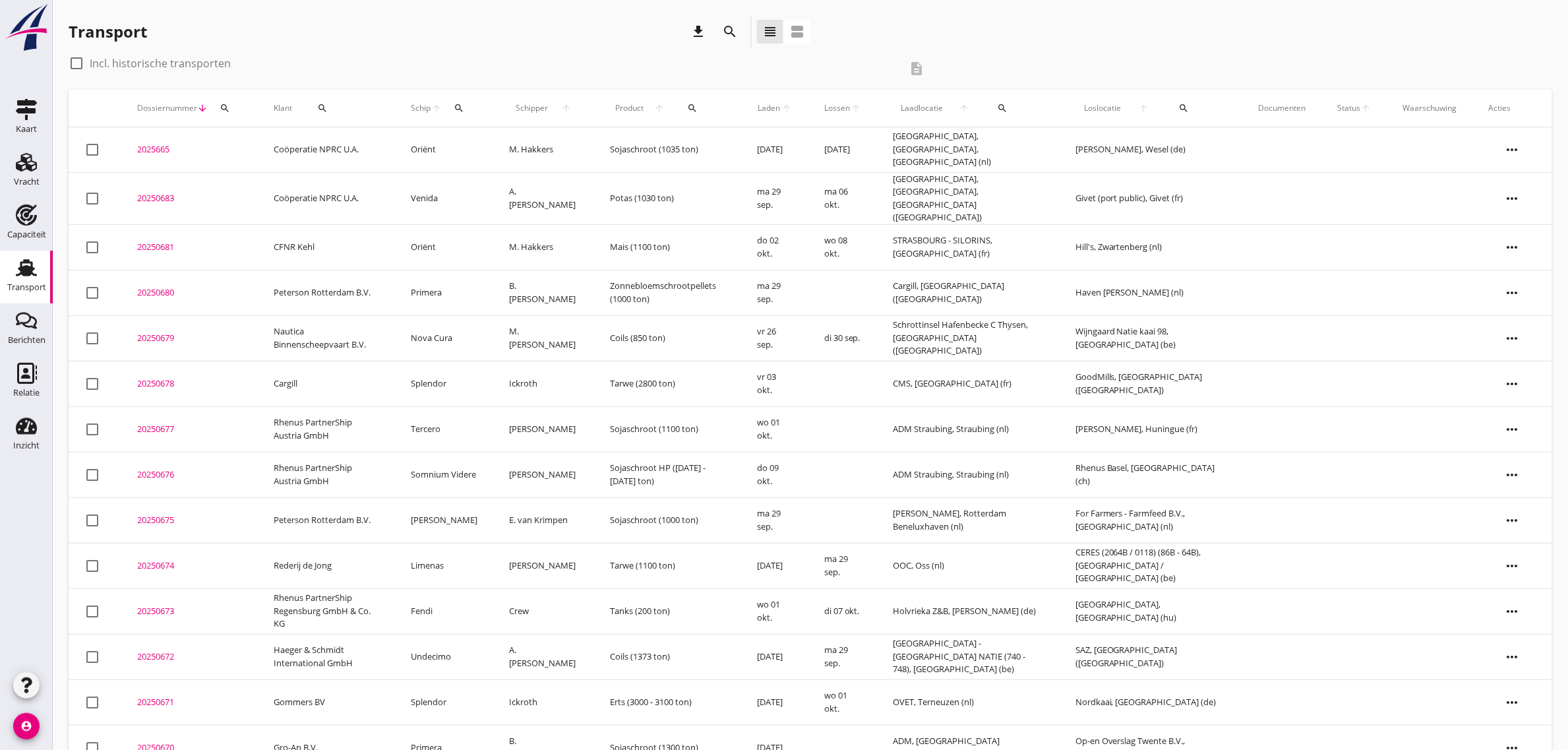
click at [294, 195] on td "Coöperatie NPRC U.A." at bounding box center [326, 198] width 137 height 52
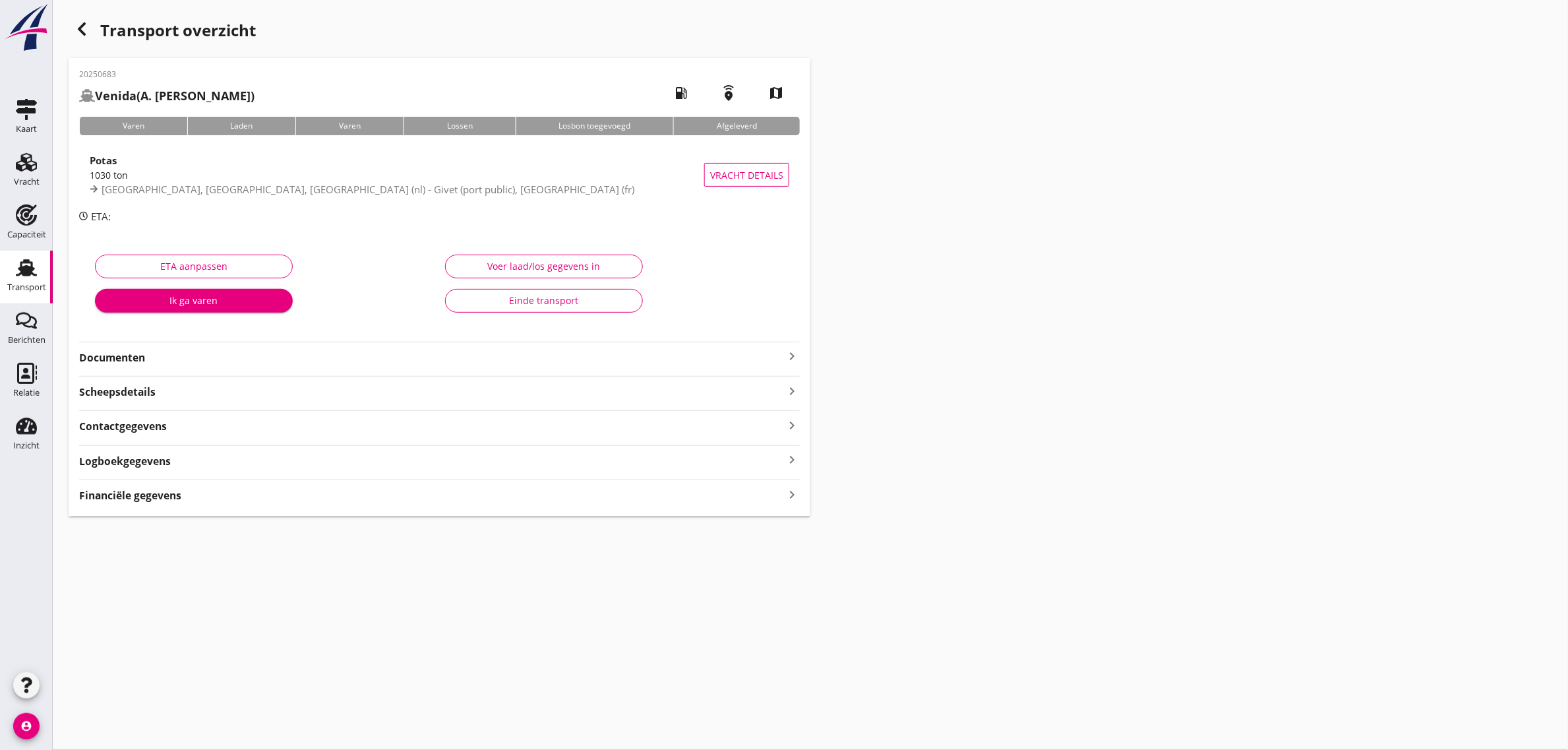
click at [123, 356] on strong "Documenten" at bounding box center [432, 358] width 705 height 15
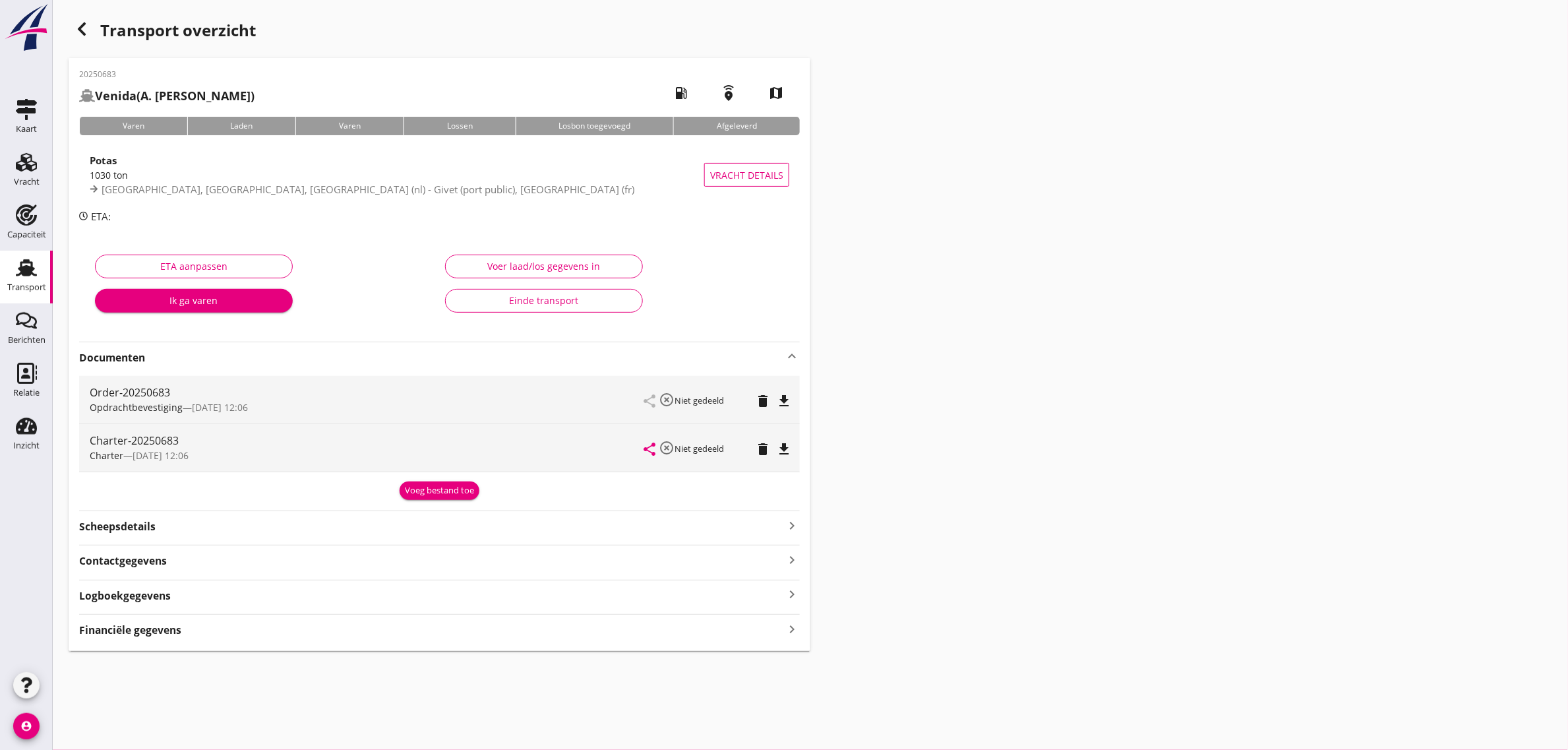
click at [785, 449] on icon "file_download" at bounding box center [784, 449] width 16 height 16
drag, startPoint x: 3, startPoint y: 278, endPoint x: 147, endPoint y: 748, distance: 491.6
click at [3, 278] on link "Transport Transport" at bounding box center [26, 277] width 53 height 53
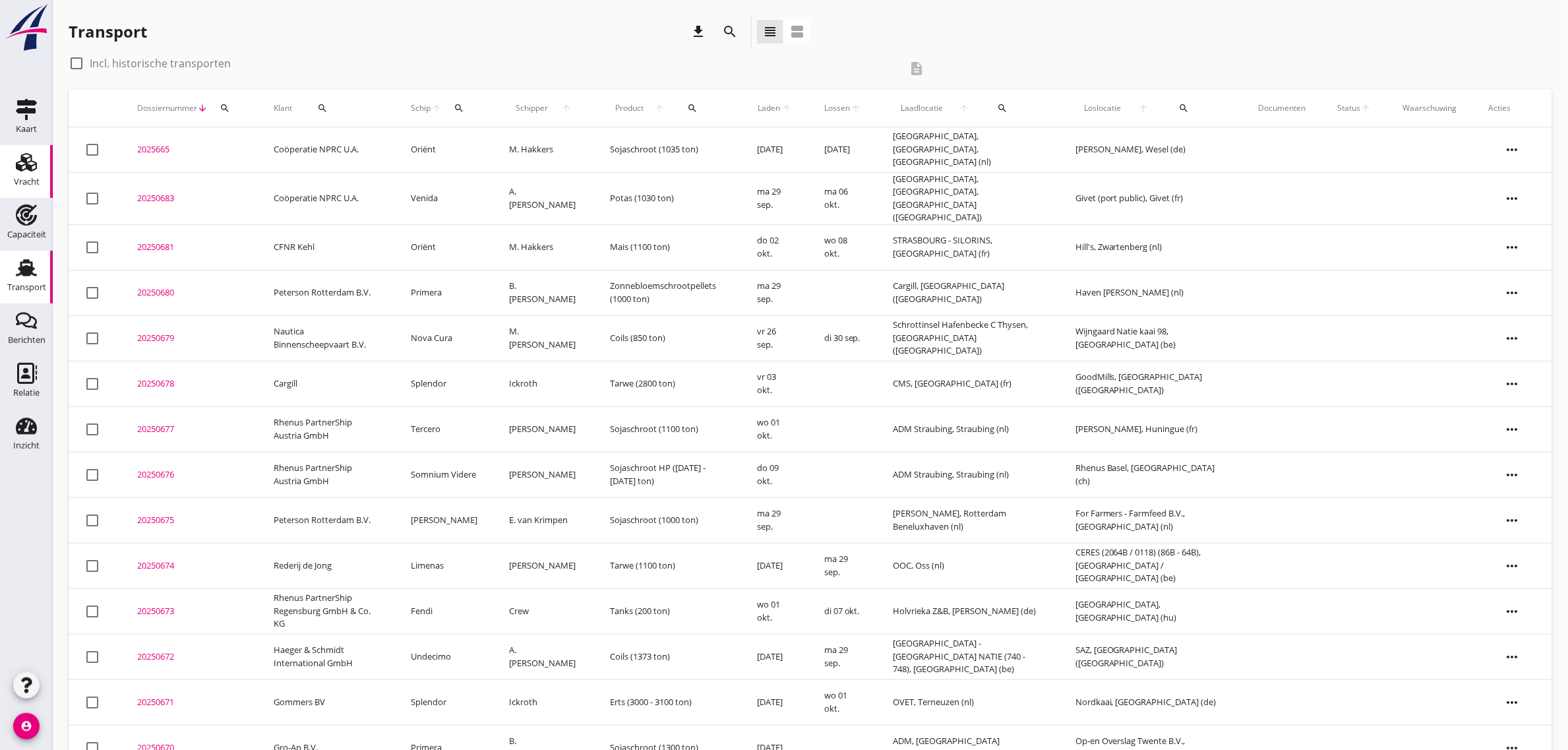
click at [24, 181] on div "Vracht" at bounding box center [26, 181] width 25 height 8
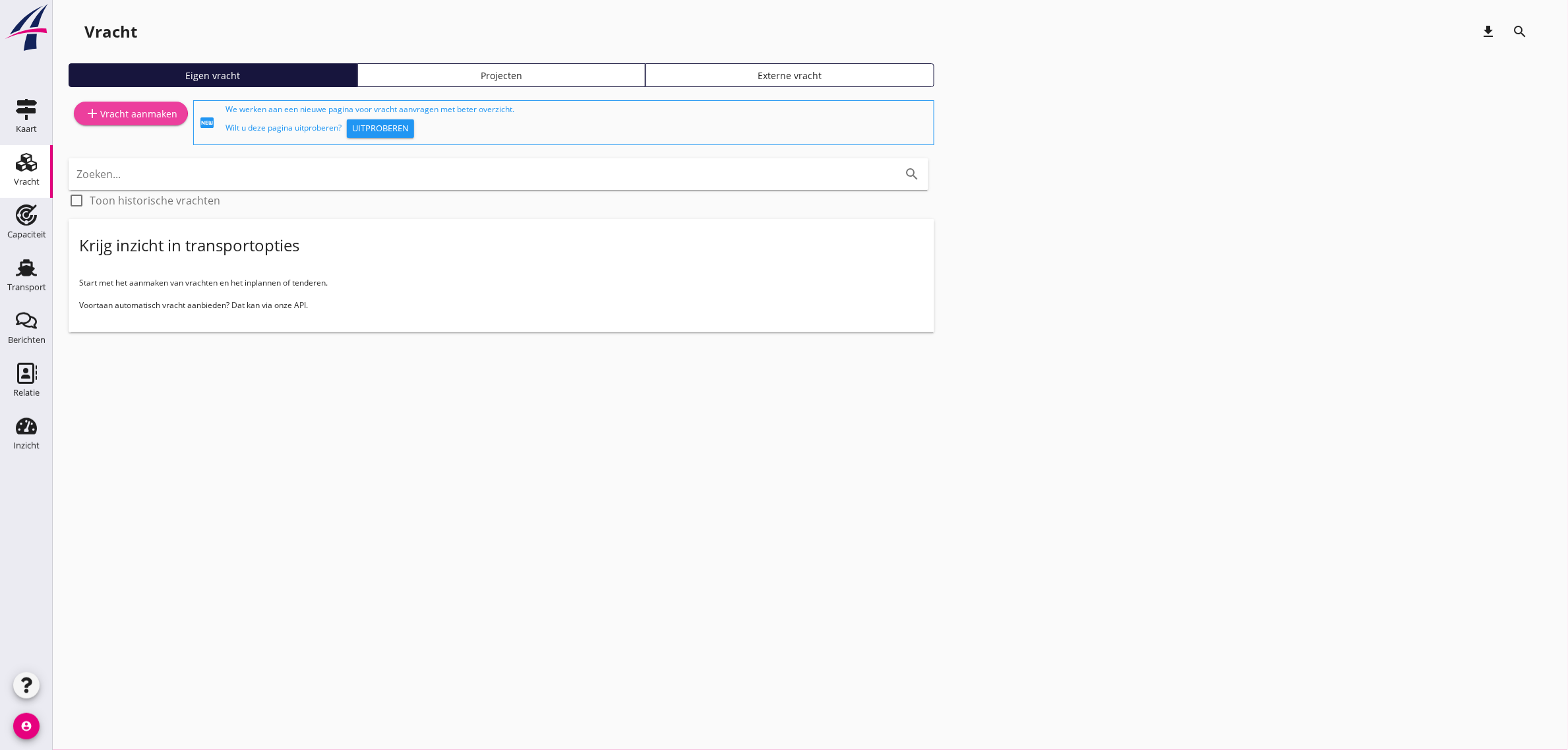
click at [132, 116] on div "add Vracht aanmaken" at bounding box center [131, 113] width 93 height 16
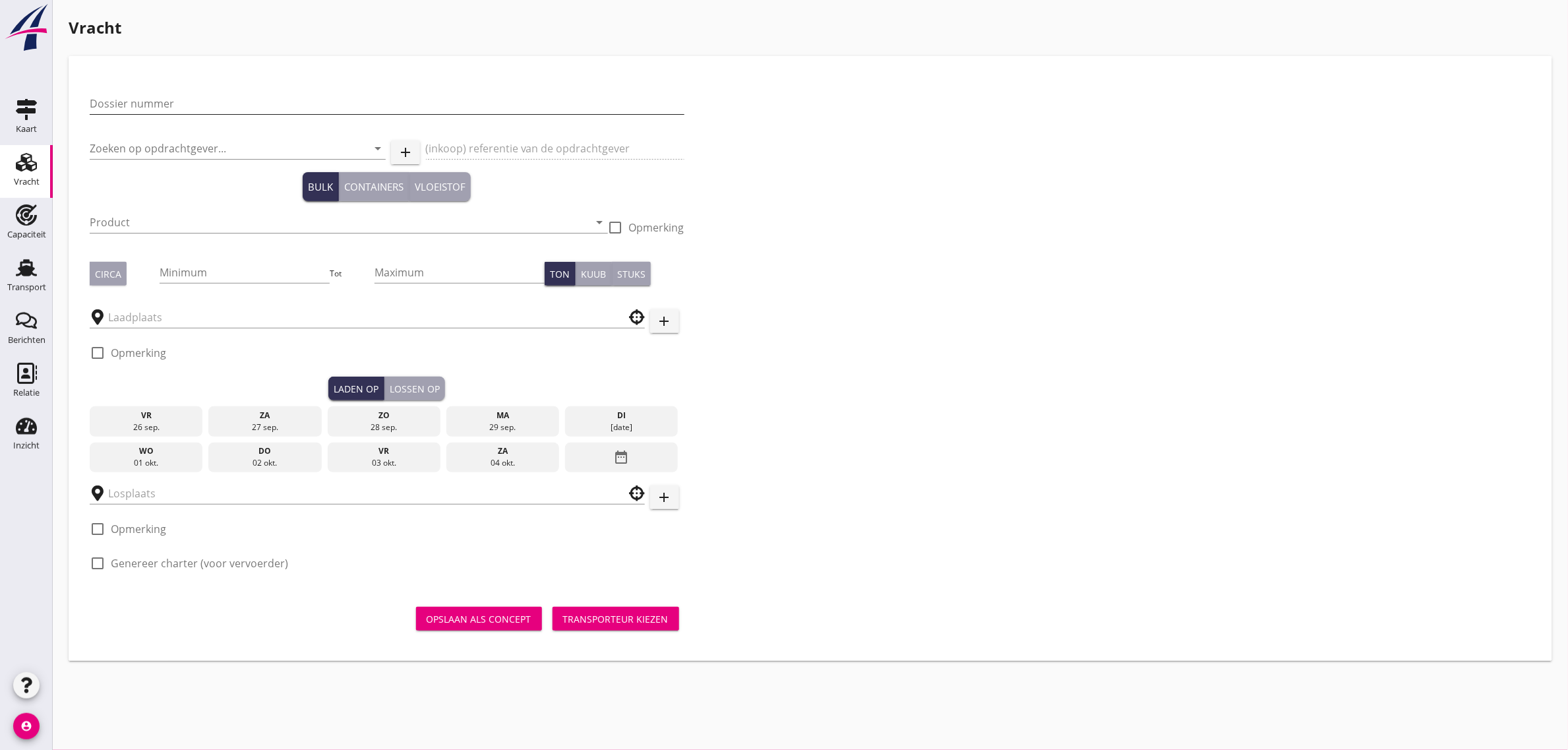
click at [196, 107] on input "Dossier nummer" at bounding box center [386, 103] width 595 height 21
type input "20250684"
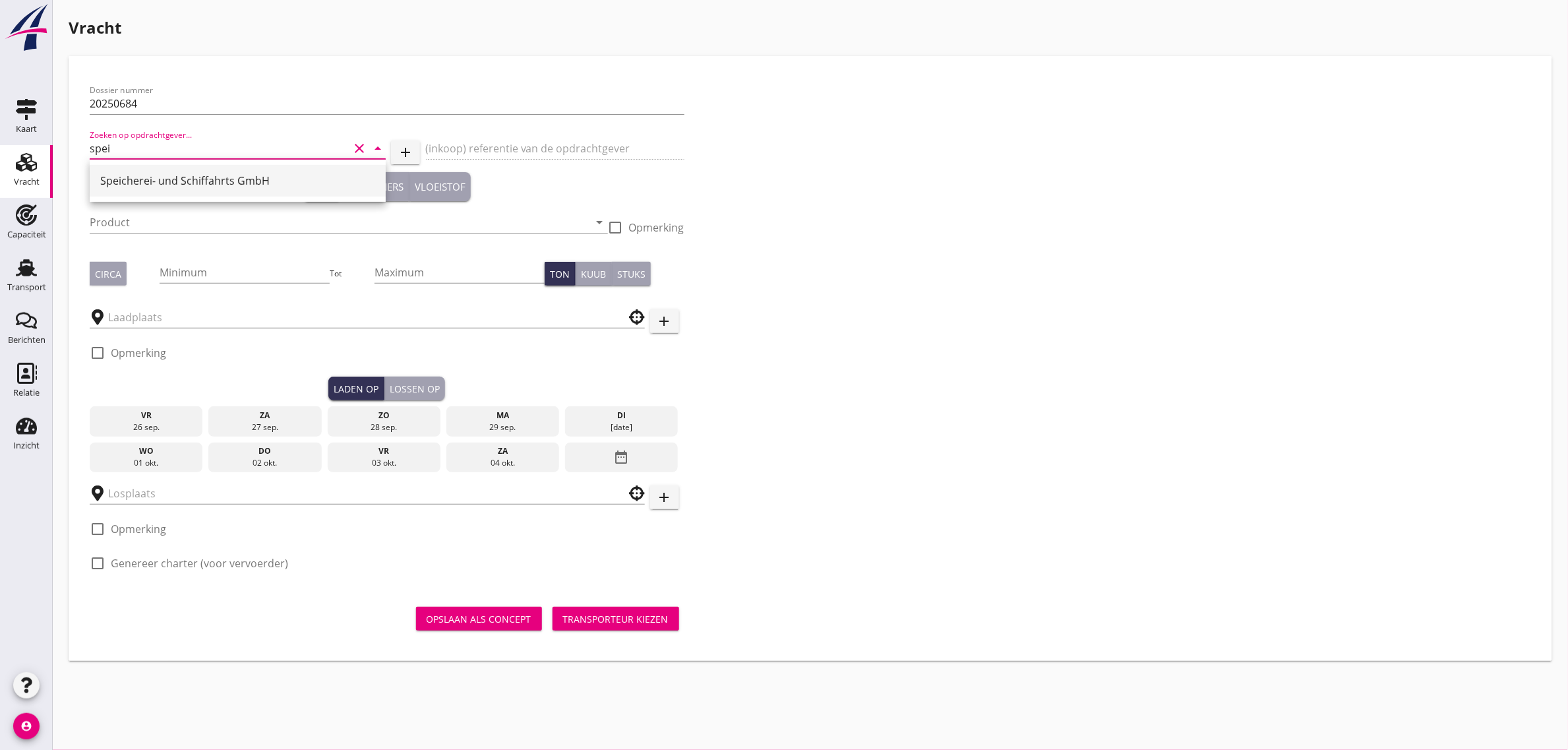
click at [175, 174] on div "Speicherei- und Schiffahrts GmbH" at bounding box center [238, 181] width 275 height 16
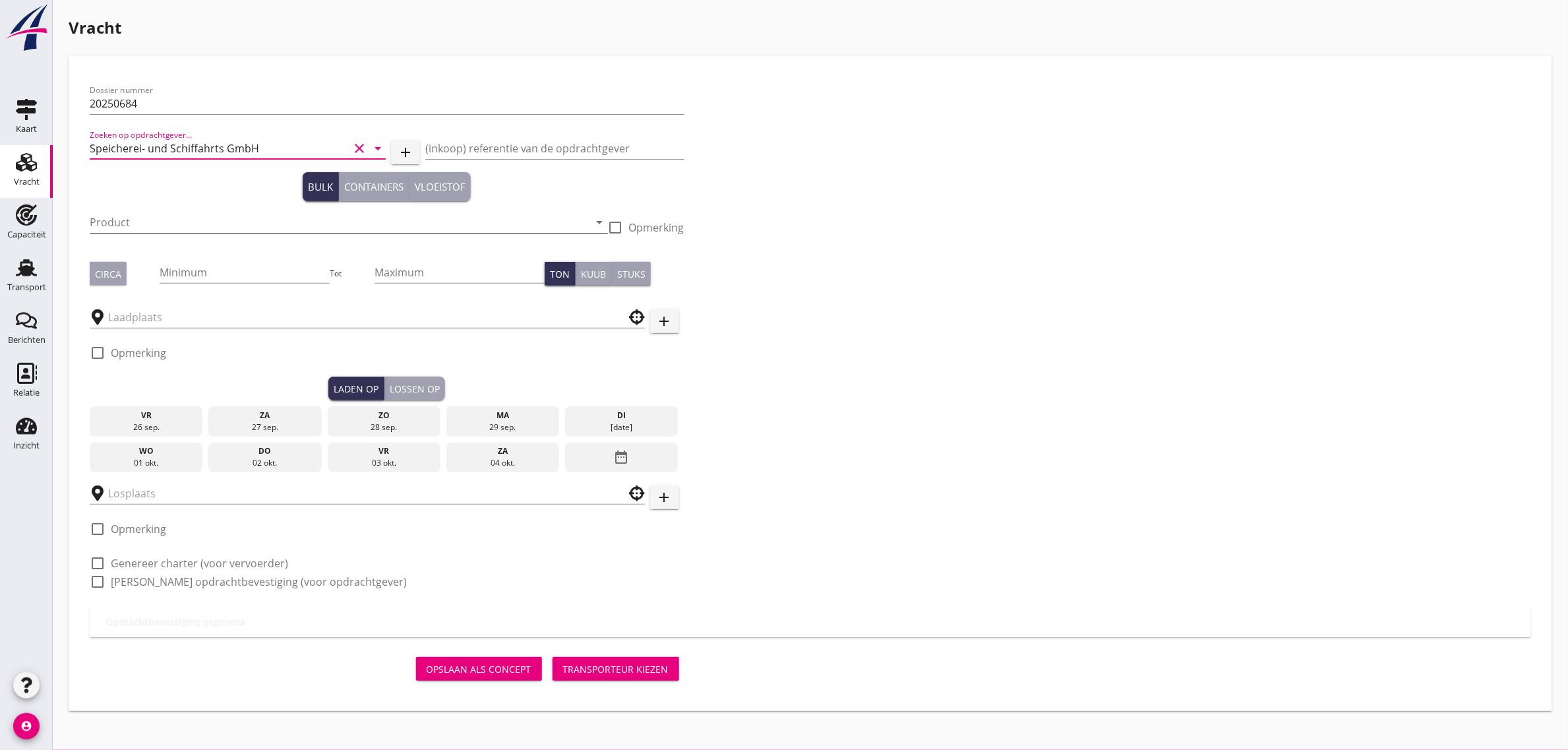
type input "Speicherei- und Schiffahrts GmbH"
click at [137, 216] on input "Product" at bounding box center [339, 222] width 500 height 21
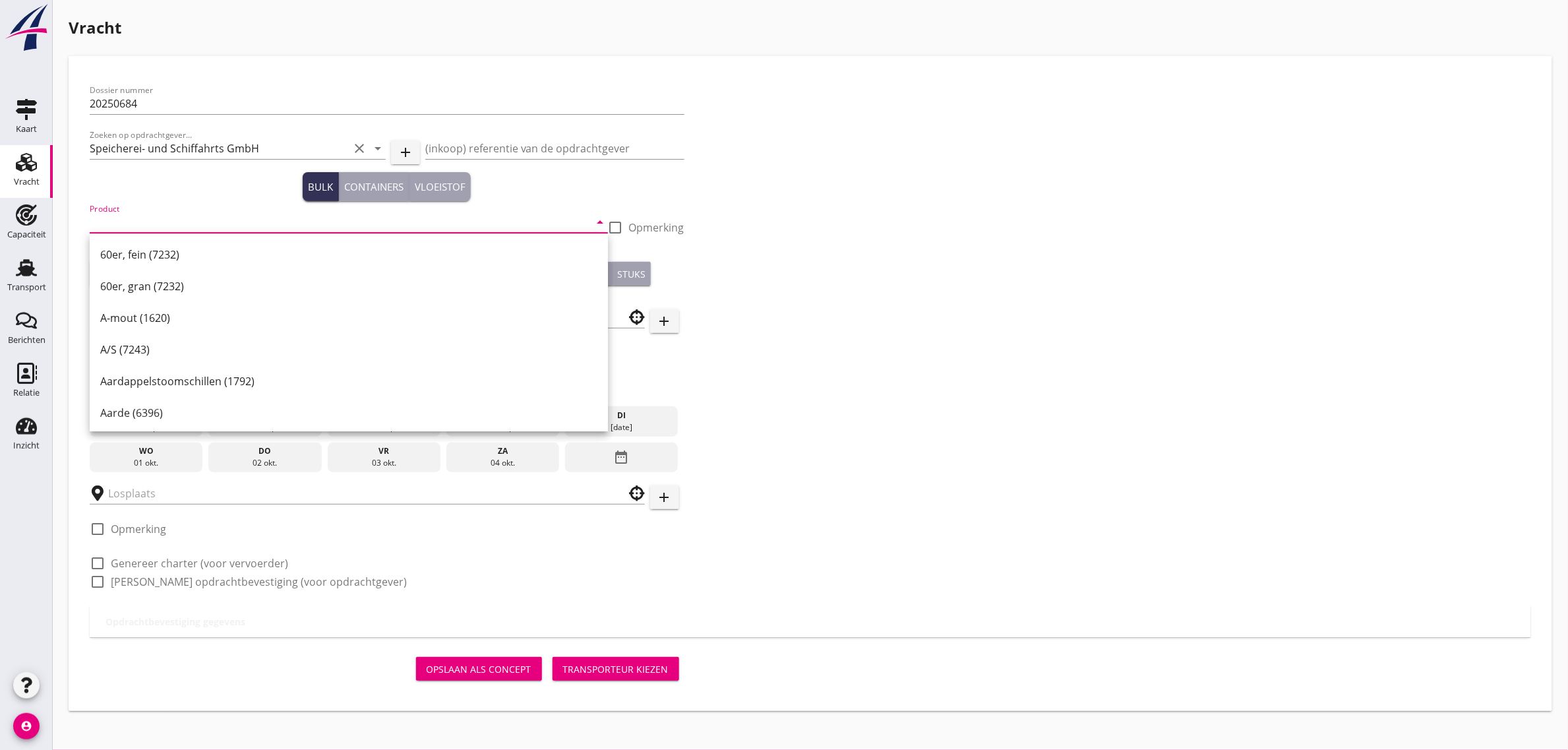
click at [126, 213] on input "Product" at bounding box center [339, 222] width 500 height 21
type input "s"
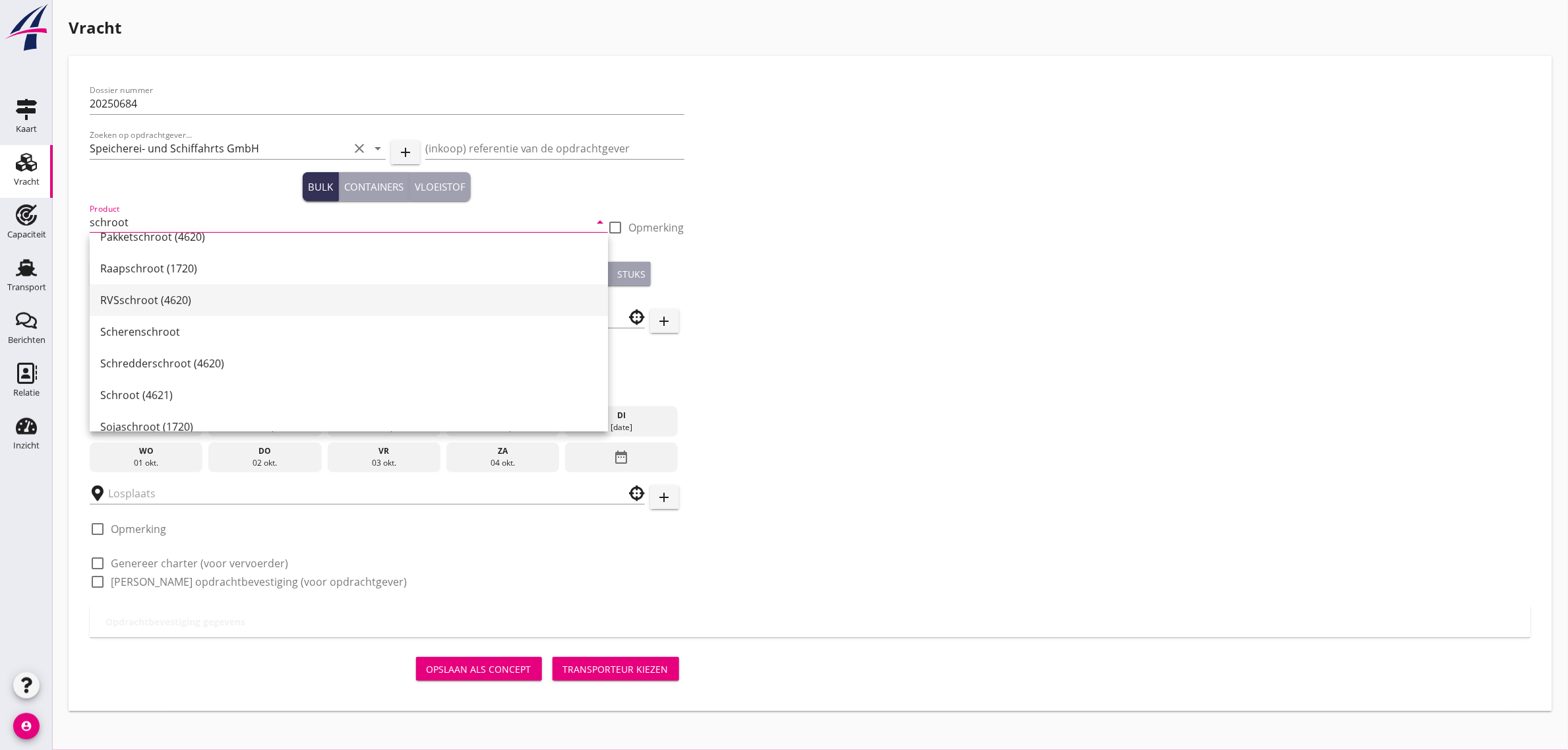
scroll to position [83, 0]
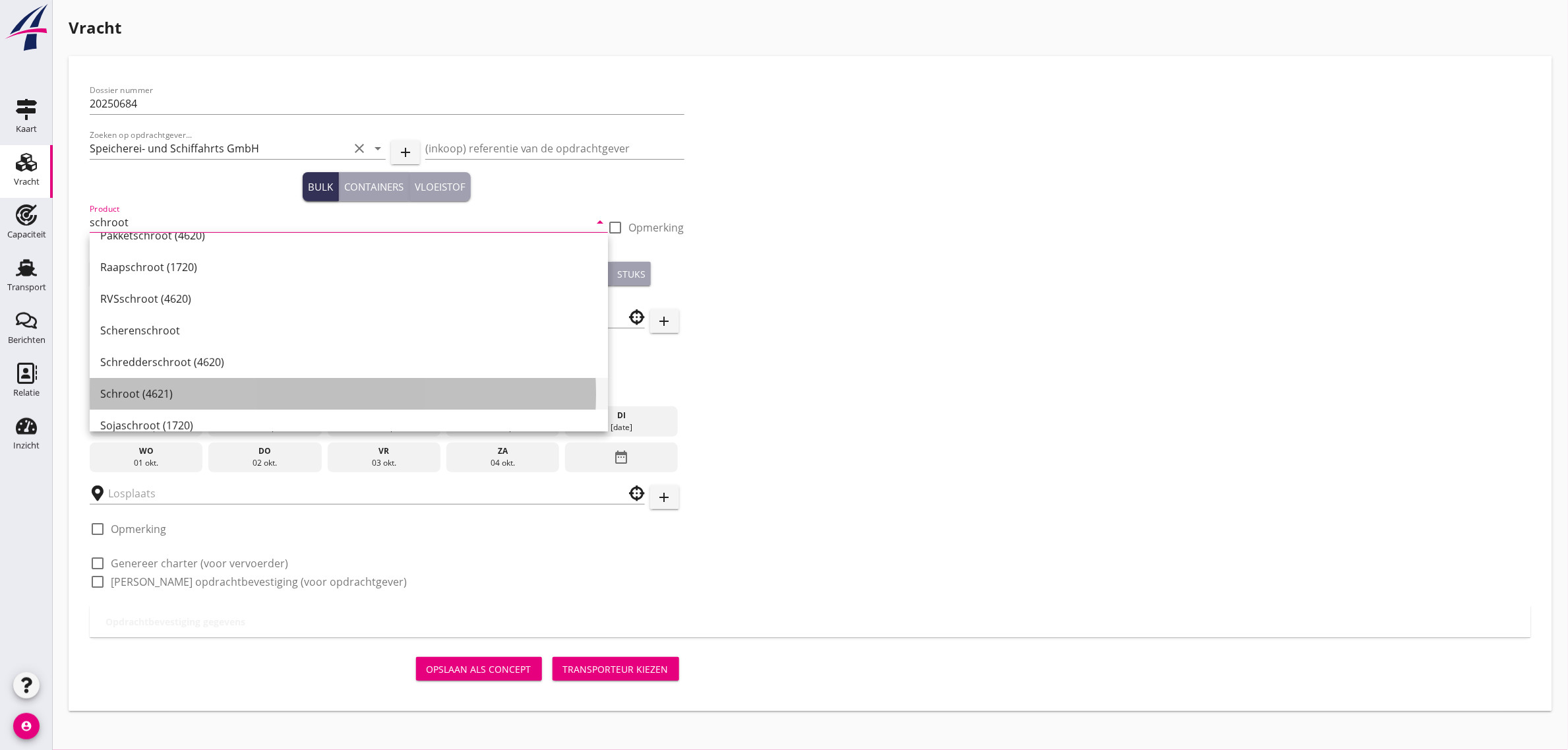
click at [159, 390] on div "Schroot (4621)" at bounding box center [348, 393] width 497 height 16
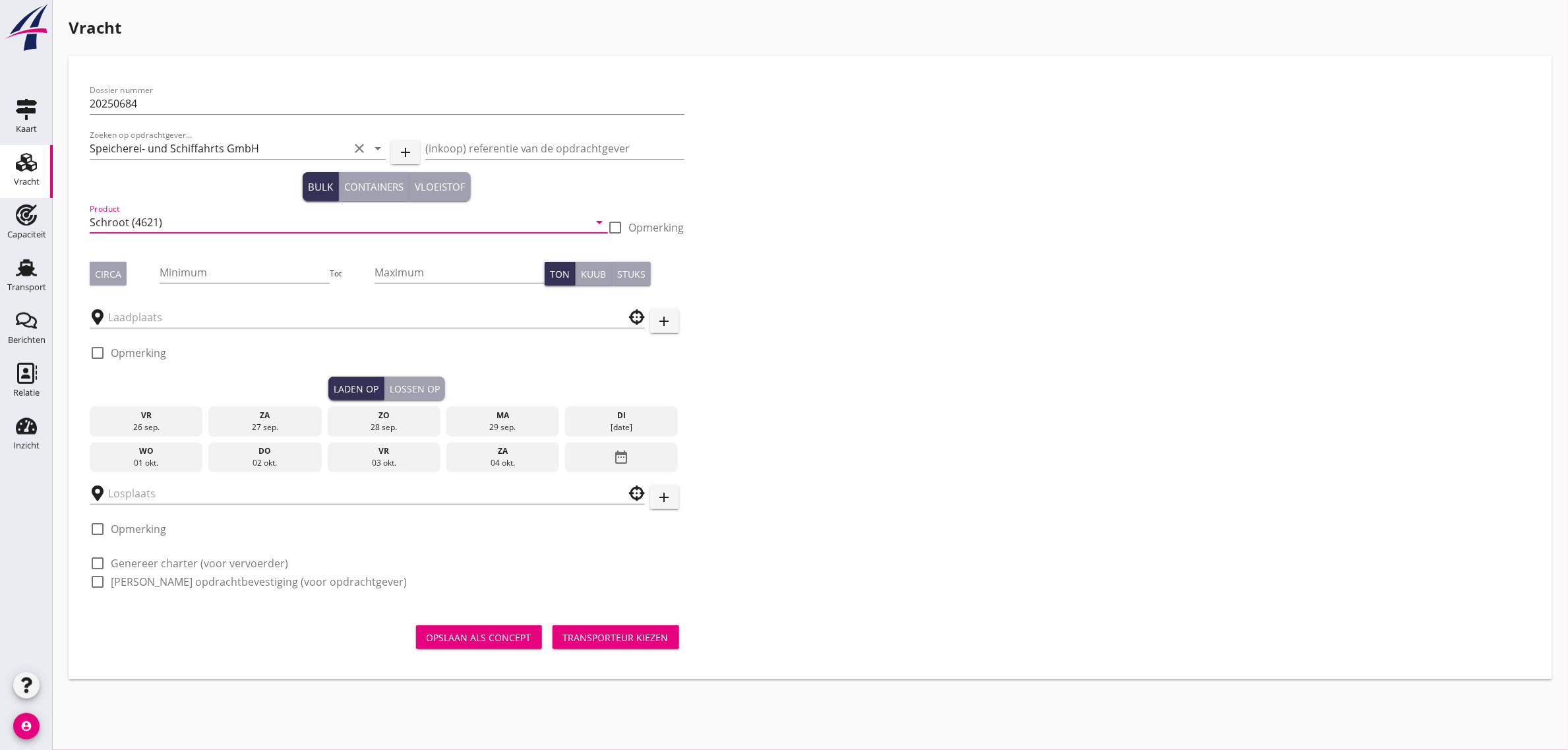
type input "Schroot (4621)"
click at [114, 272] on div "Circa" at bounding box center [108, 274] width 26 height 13
click at [205, 273] on input "Minimum" at bounding box center [245, 272] width 170 height 21
type input "1500"
click at [924, 225] on div "Dossier nummer 20250684 Zoeken op opdrachtgever... Speicherei- und Schiffahrts …" at bounding box center [811, 341] width 1452 height 528
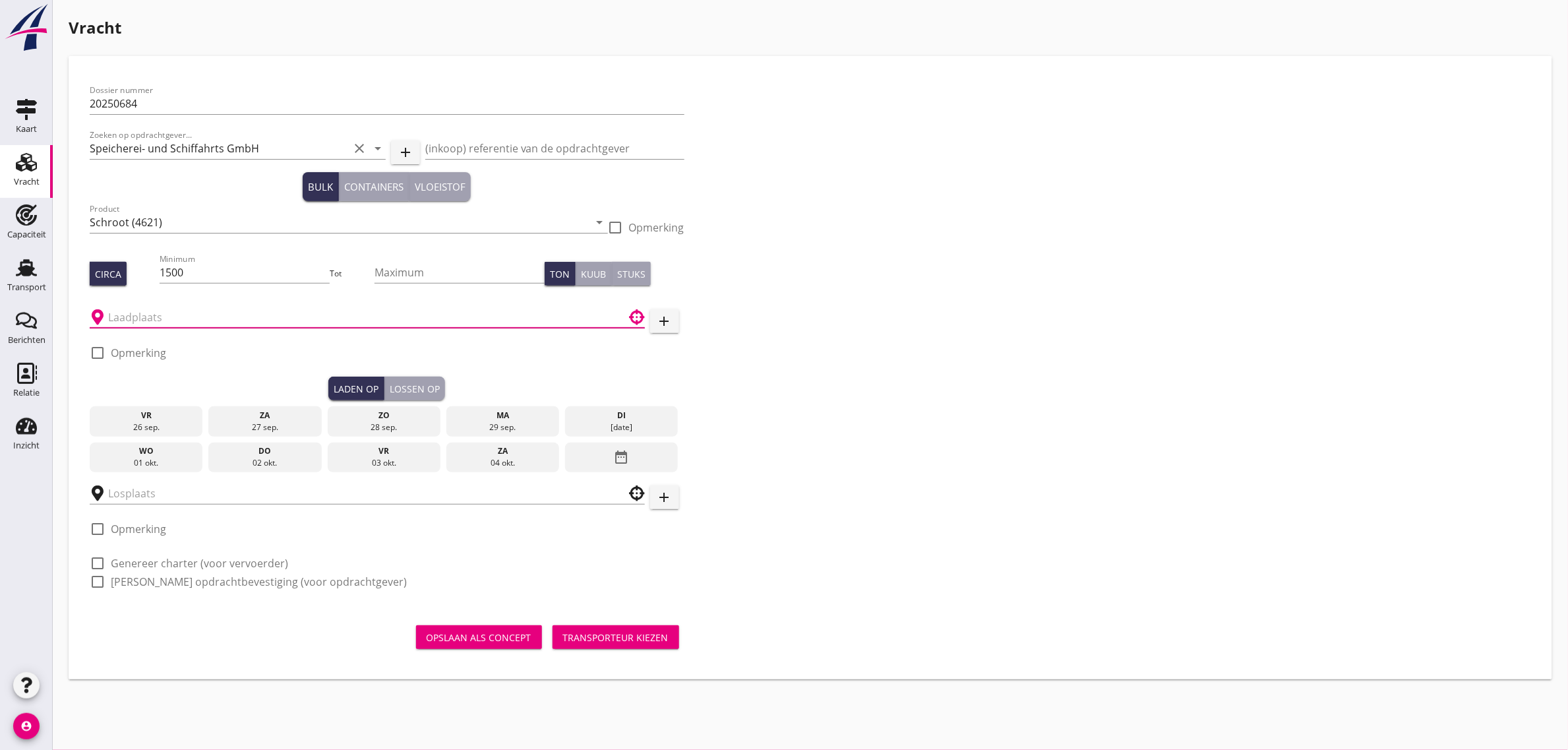
click at [180, 311] on input "text" at bounding box center [358, 317] width 500 height 21
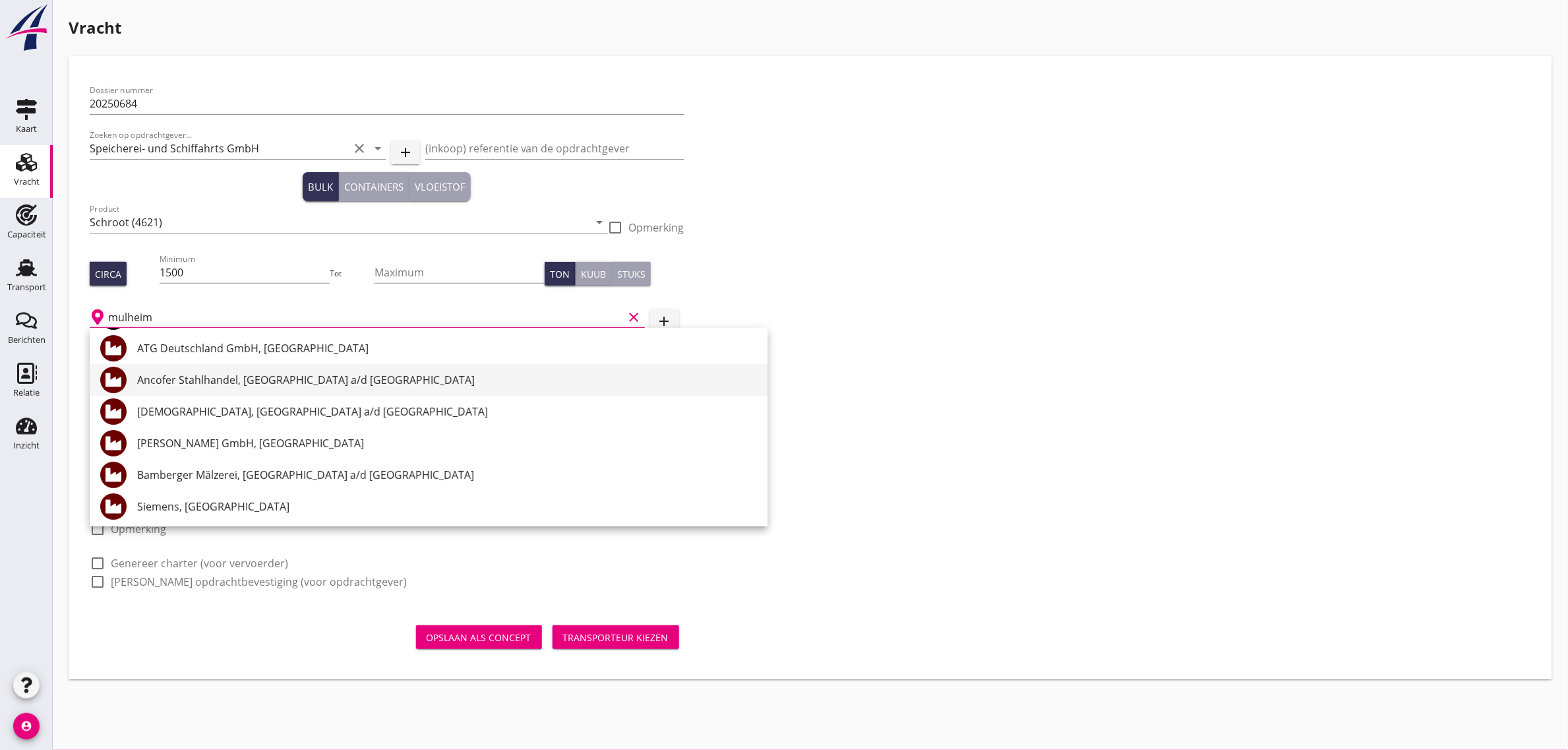
scroll to position [97, 0]
click at [376, 440] on div "[PERSON_NAME] GmbH, [GEOGRAPHIC_DATA]" at bounding box center [447, 442] width 620 height 16
type input "[PERSON_NAME] GmbH, [GEOGRAPHIC_DATA]"
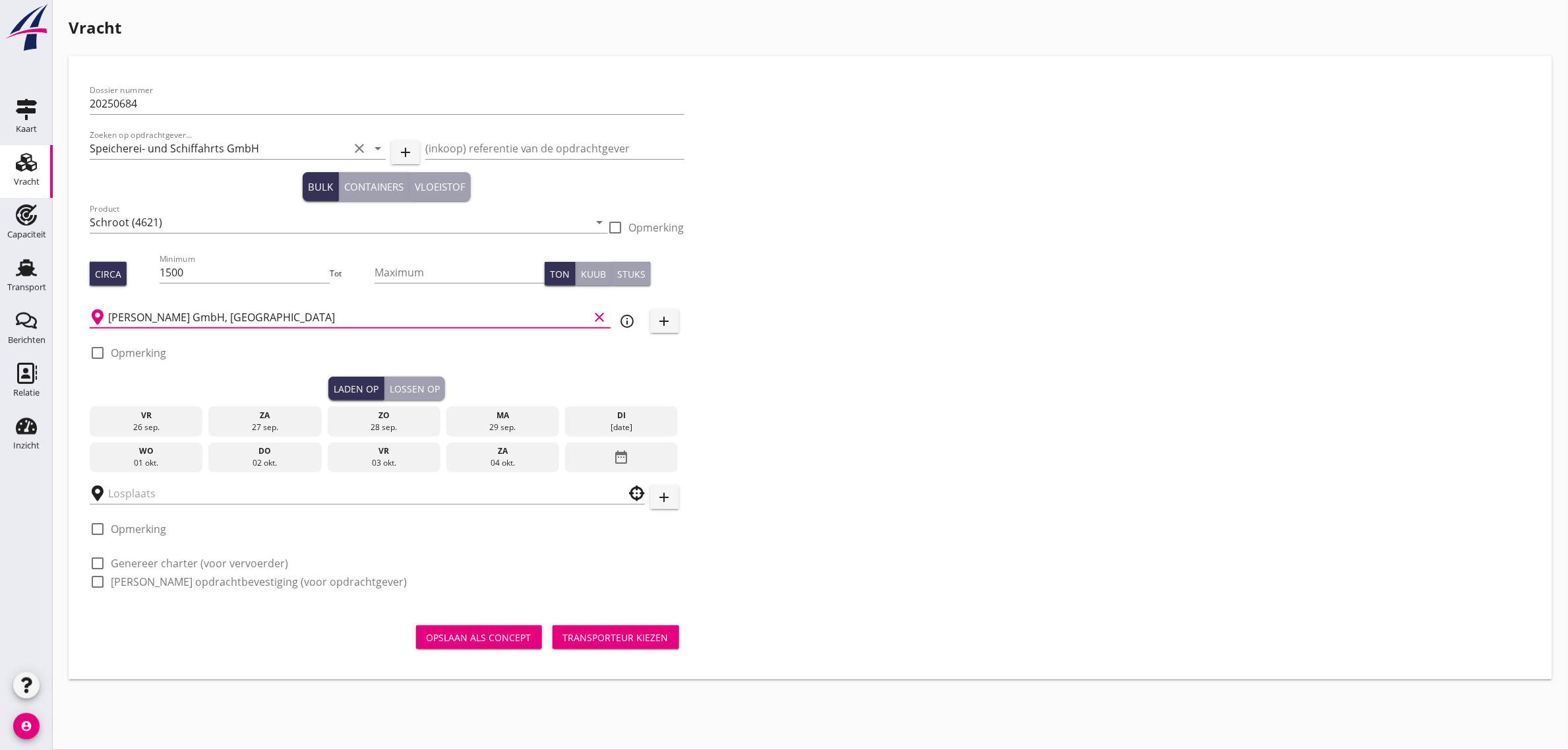
click at [137, 348] on label "Opmerking" at bounding box center [138, 353] width 56 height 13
checkbox input "true"
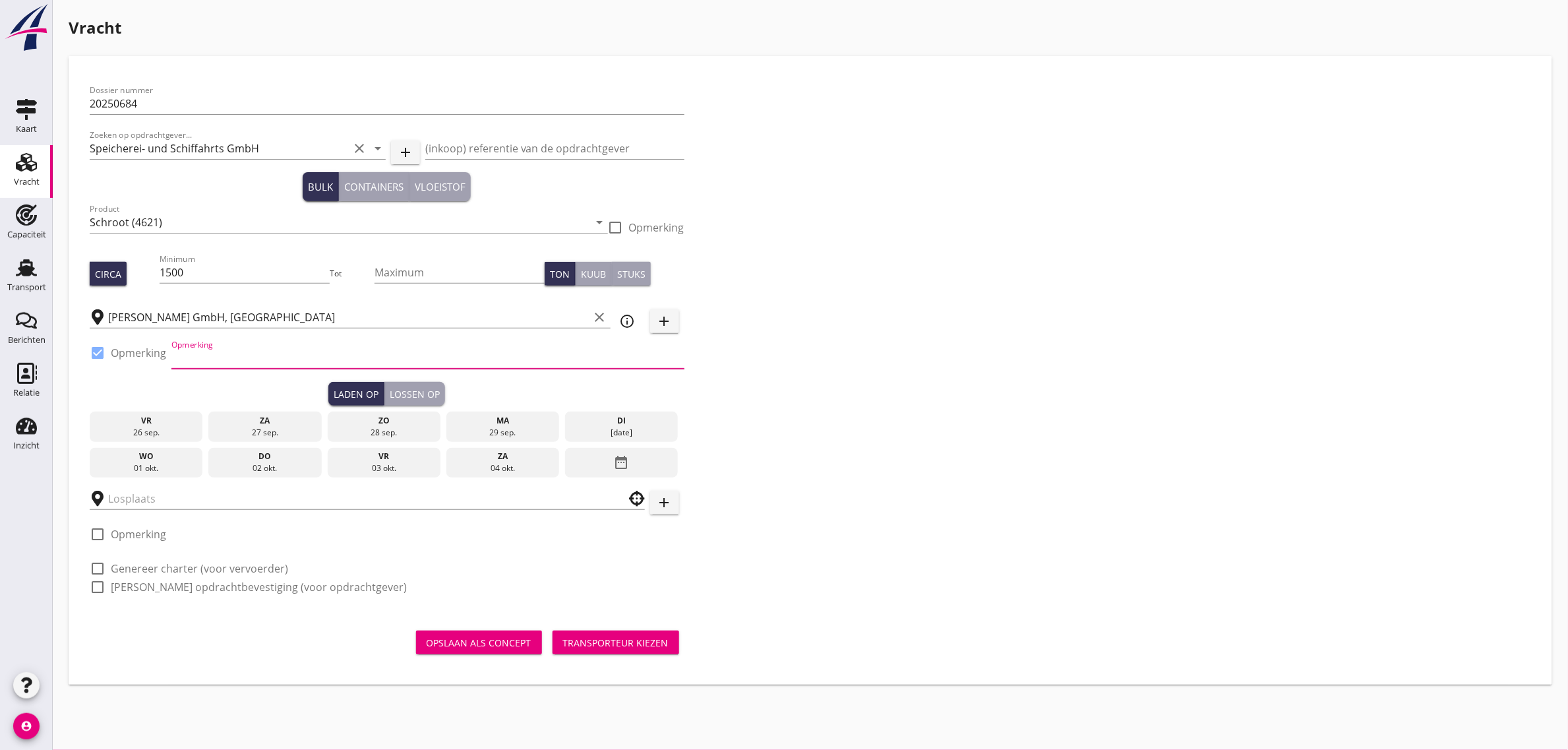
click at [251, 363] on input "Opmerking" at bounding box center [428, 358] width 513 height 21
type input "RHM"
click at [251, 363] on input "RHM" at bounding box center [428, 358] width 513 height 21
click at [597, 318] on icon "clear" at bounding box center [600, 317] width 16 height 16
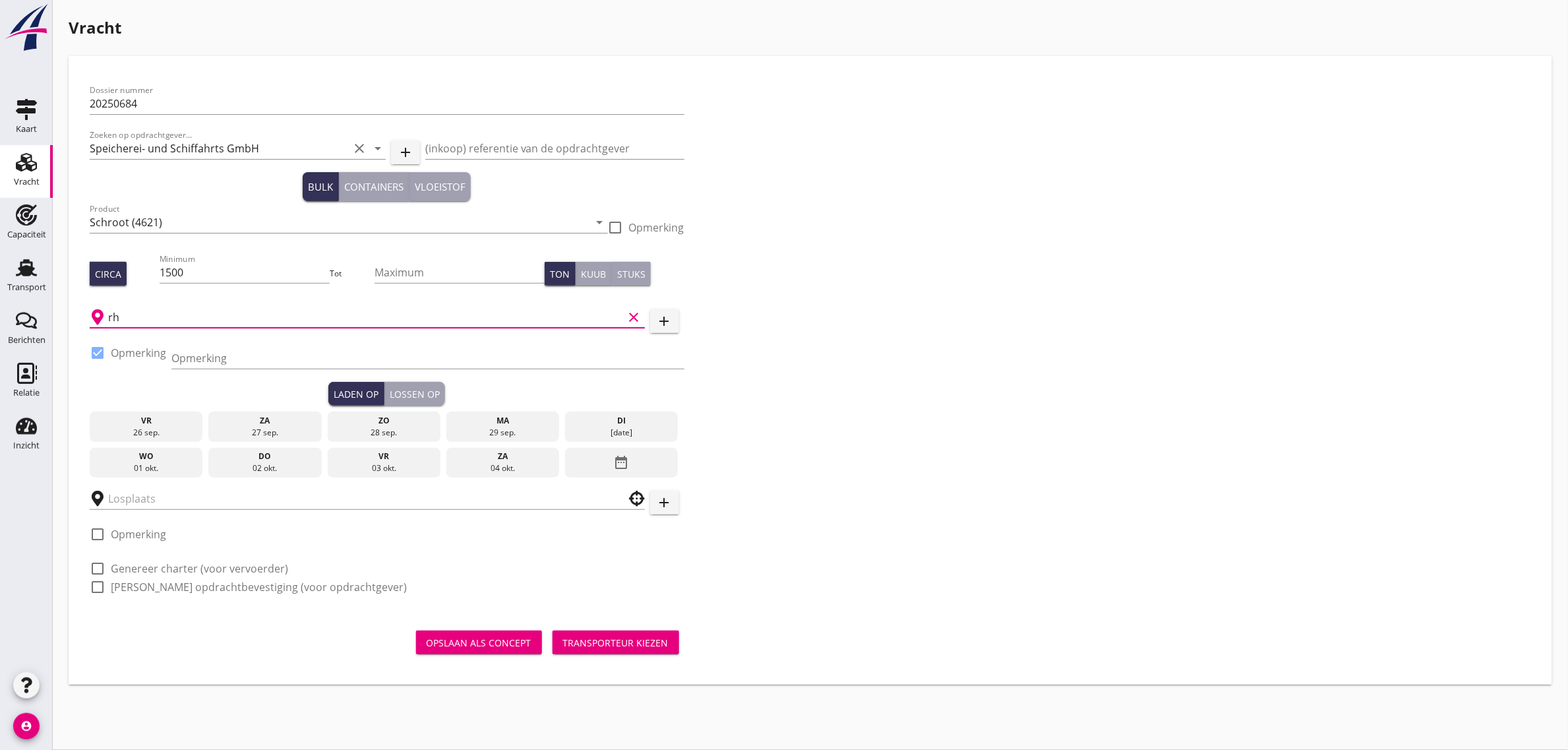
type input "r"
click at [657, 325] on icon "add" at bounding box center [665, 321] width 16 height 16
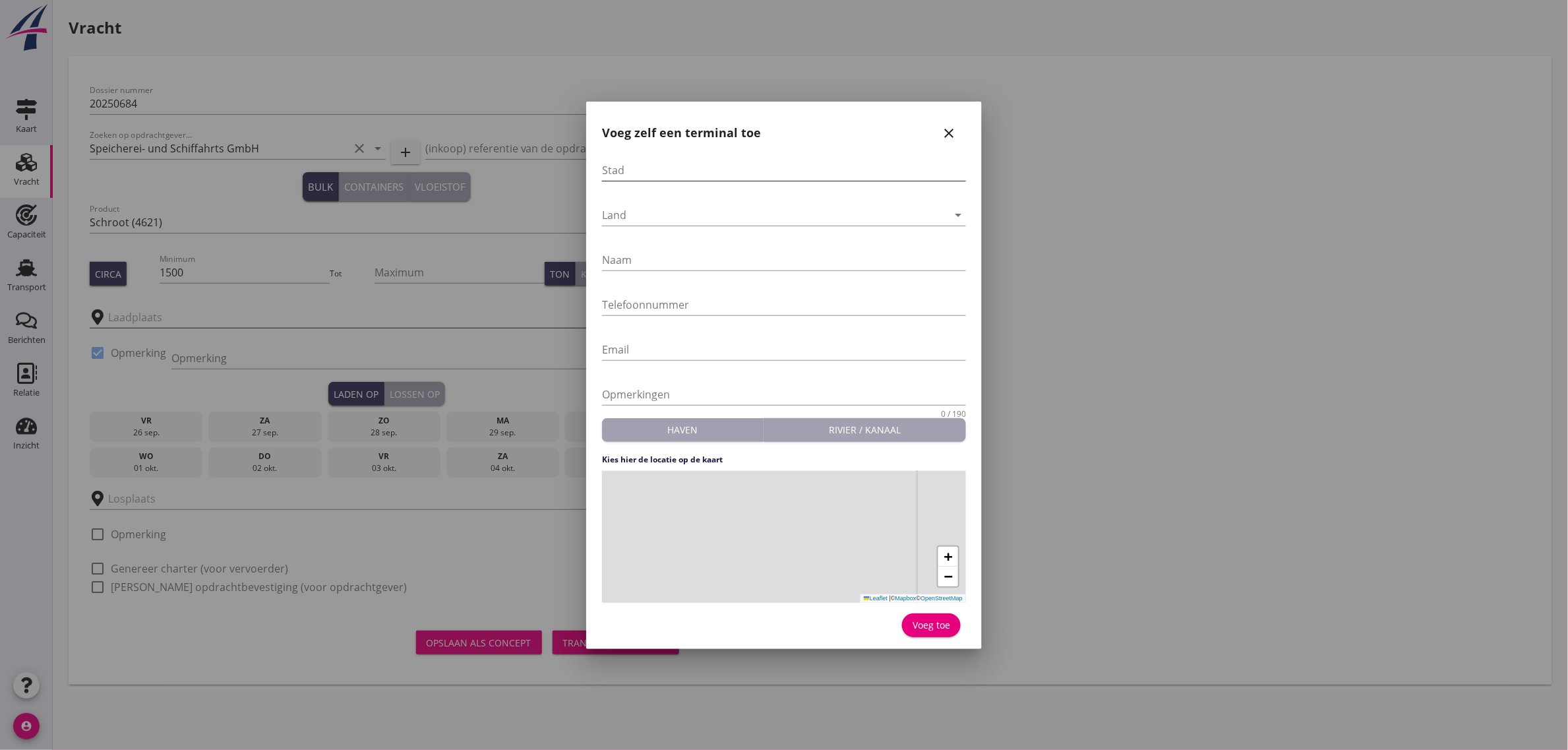
click at [730, 170] on input "Stad" at bounding box center [784, 170] width 364 height 21
type input "Mülheim a/d [GEOGRAPHIC_DATA]"
type input "RHM"
type input "[PHONE_NUMBER]"
drag, startPoint x: 752, startPoint y: 536, endPoint x: 750, endPoint y: 571, distance: 35.1
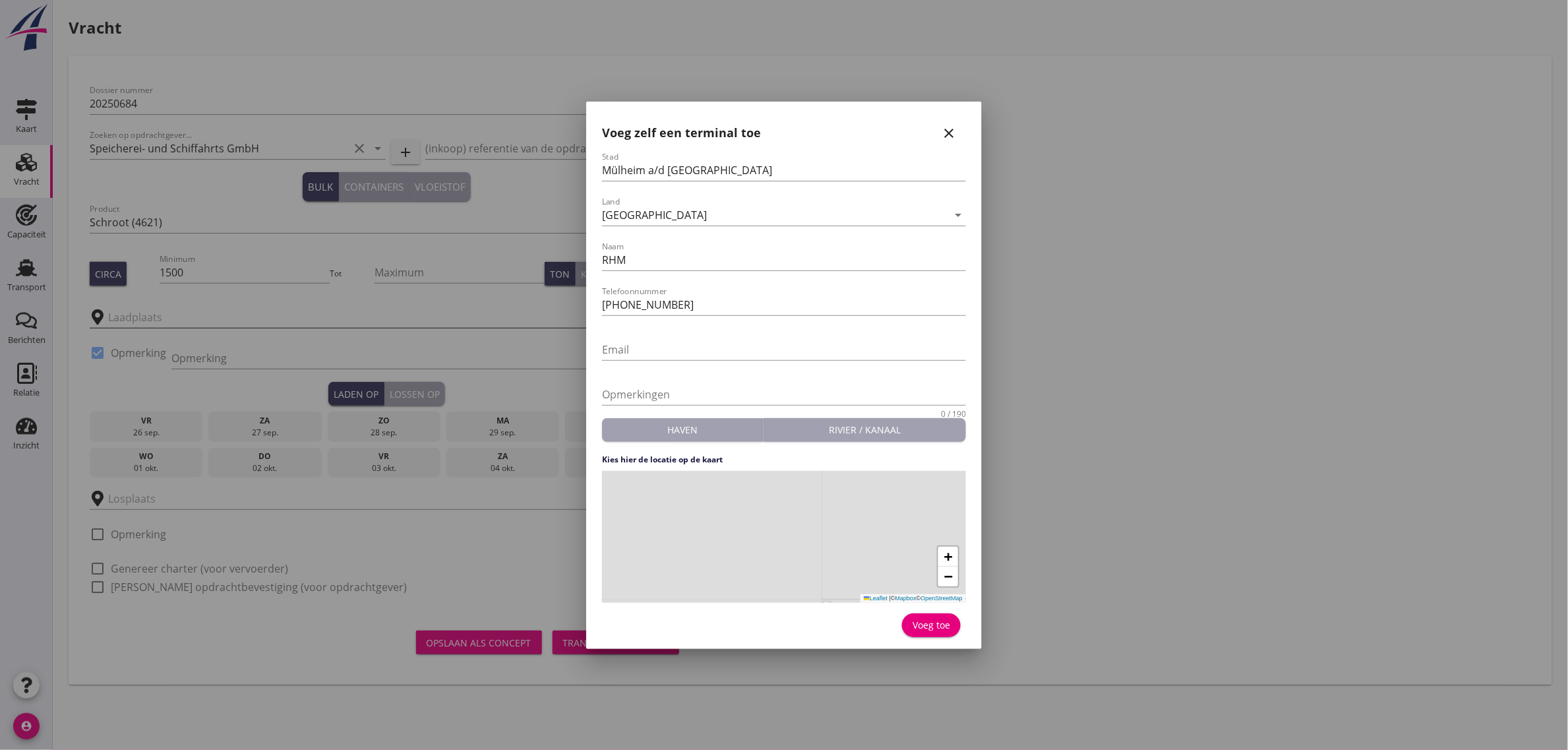
click at [750, 571] on div "+ − Leaflet | © Mapbox © OpenStreetMap" at bounding box center [784, 537] width 364 height 132
click at [732, 528] on div "+ − Leaflet | © Mapbox © OpenStreetMap" at bounding box center [784, 537] width 364 height 132
click at [924, 622] on div "Voeg toe" at bounding box center [931, 625] width 38 height 13
type input "RHM"
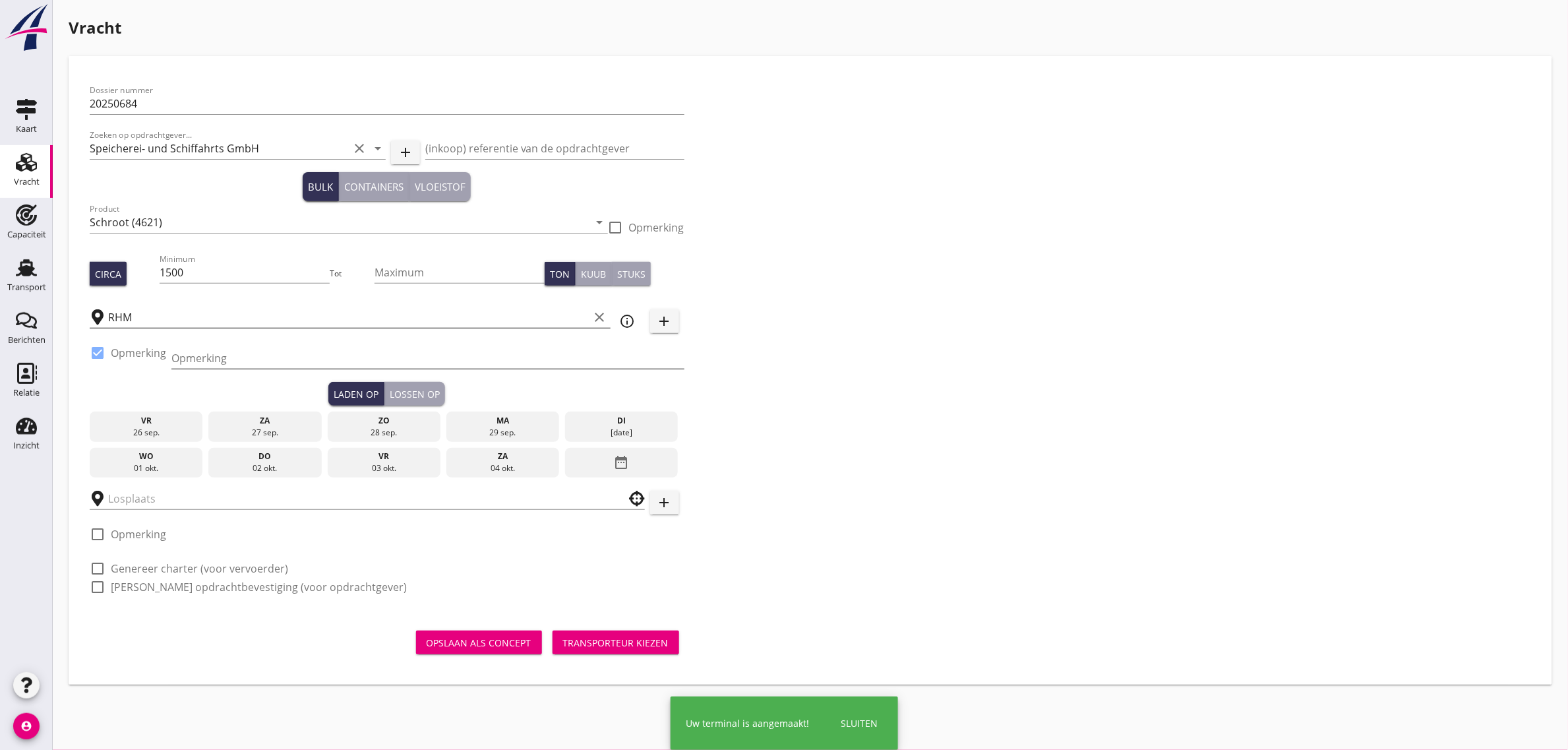
click at [205, 352] on input "Opmerking" at bounding box center [428, 358] width 513 height 21
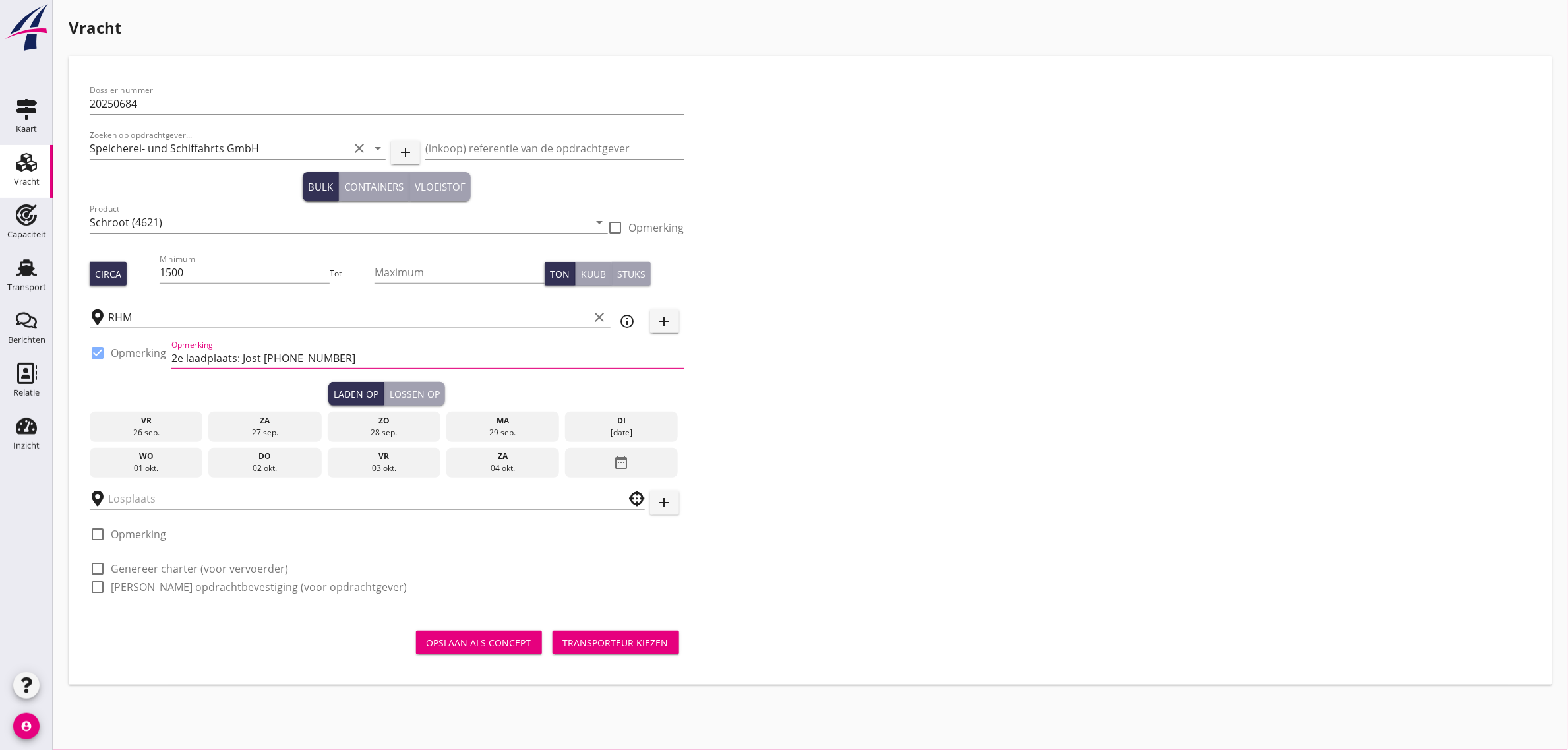
type input "2e laadplaats: Jost [PHONE_NUMBER]"
click at [241, 467] on div "02 okt." at bounding box center [265, 468] width 107 height 12
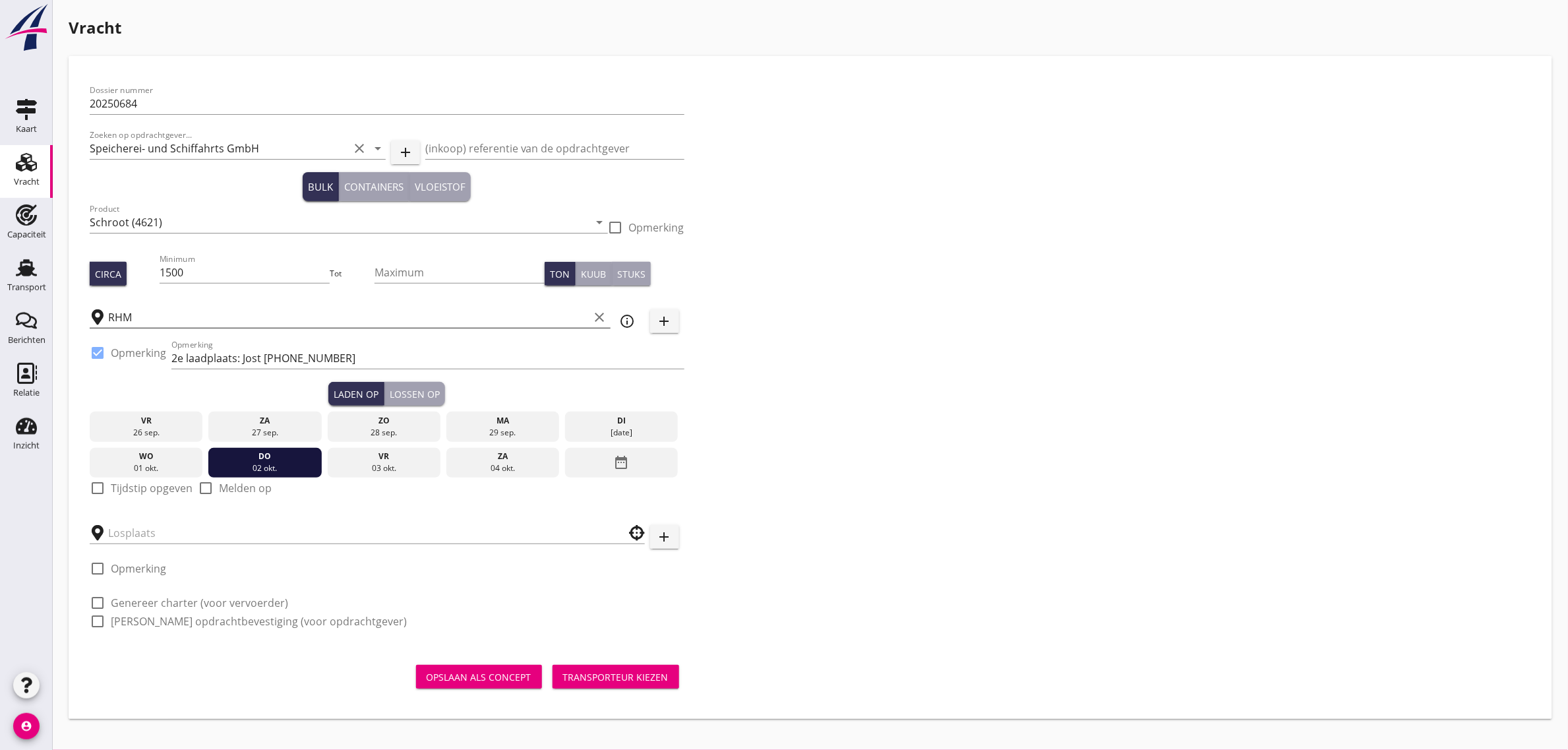
click at [162, 483] on label "Tijdstip opgeven" at bounding box center [151, 488] width 82 height 13
checkbox input "true"
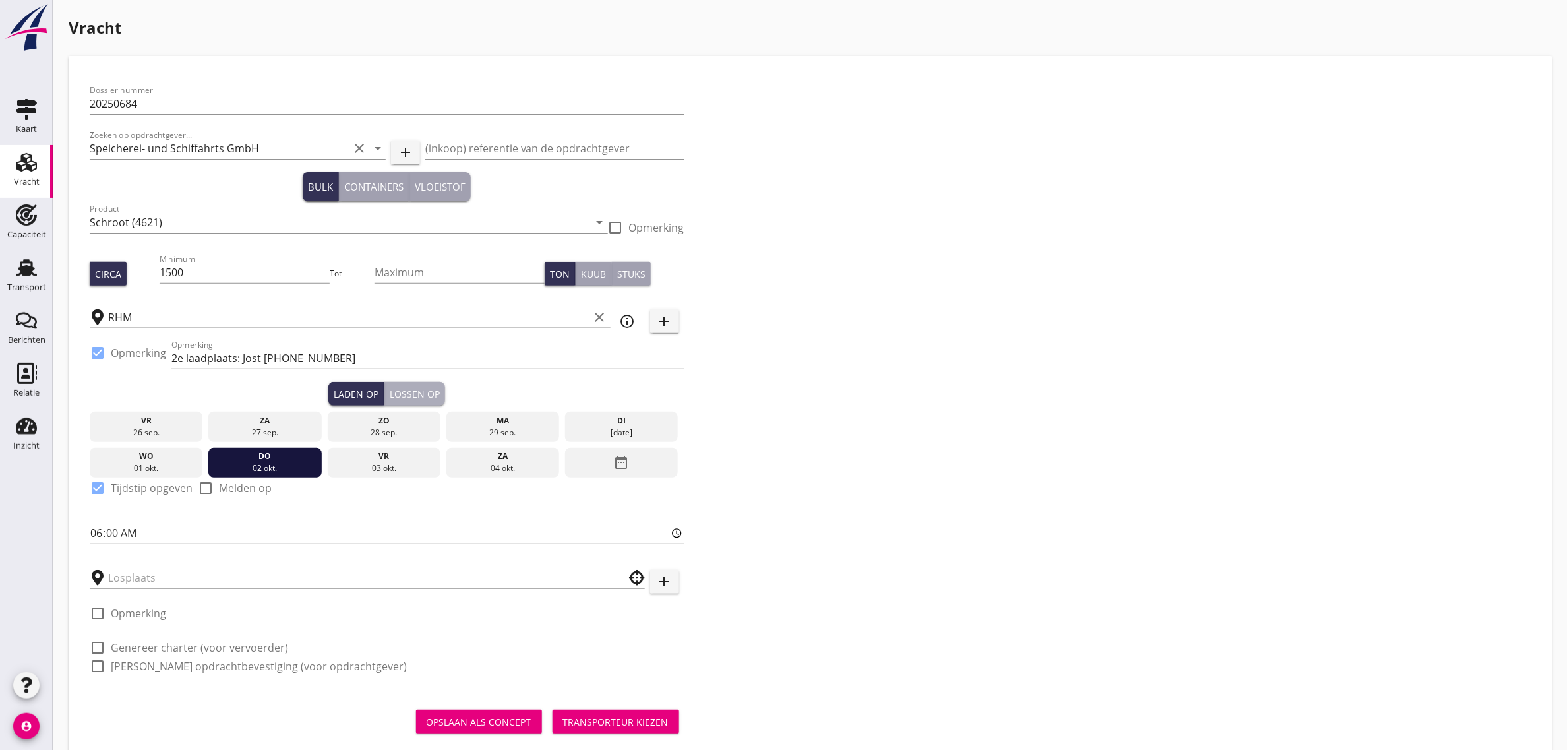
drag, startPoint x: 421, startPoint y: 397, endPoint x: 480, endPoint y: 433, distance: 69.1
click at [420, 397] on div "Lossen op" at bounding box center [414, 394] width 50 height 13
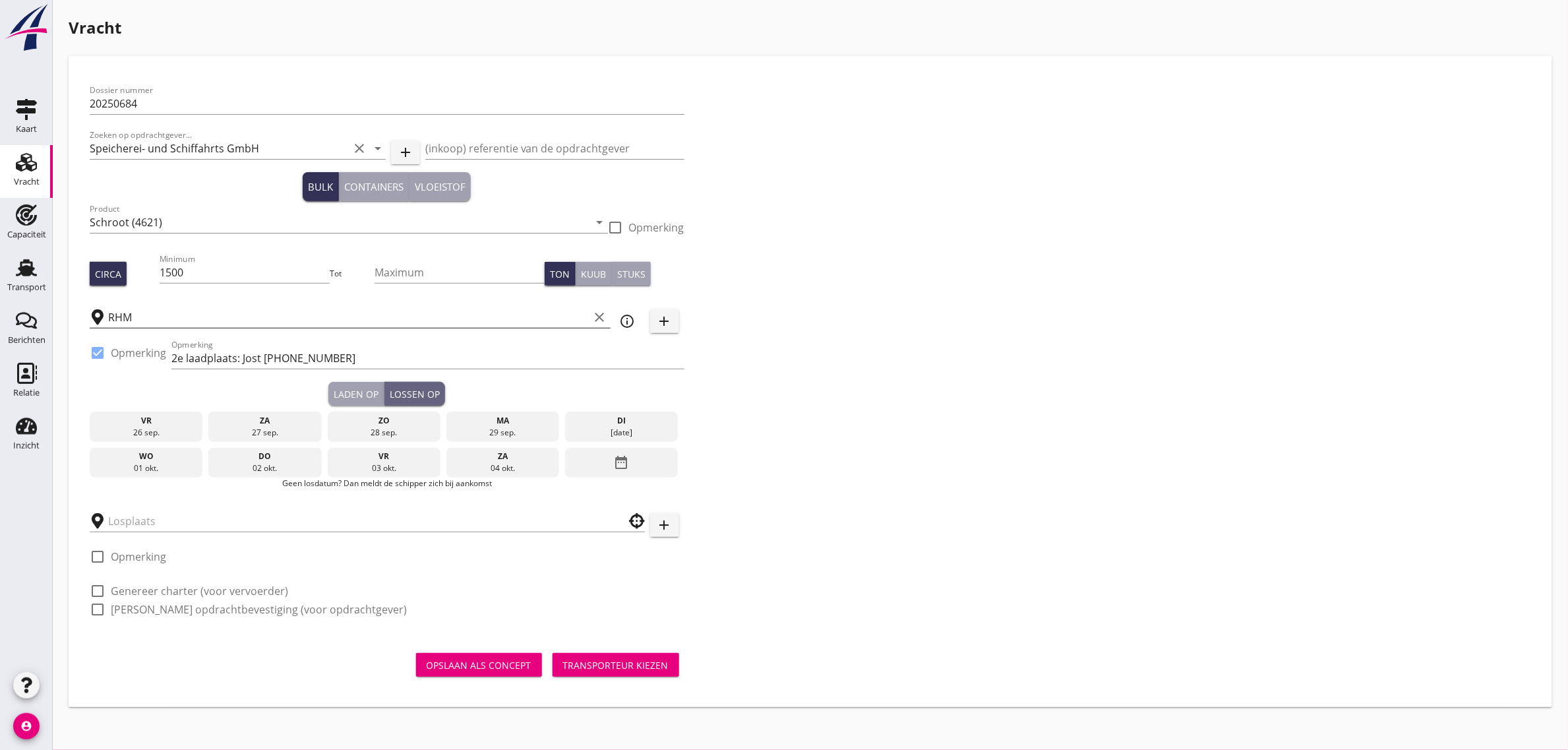
click at [578, 460] on div "date_range" at bounding box center [622, 463] width 113 height 30
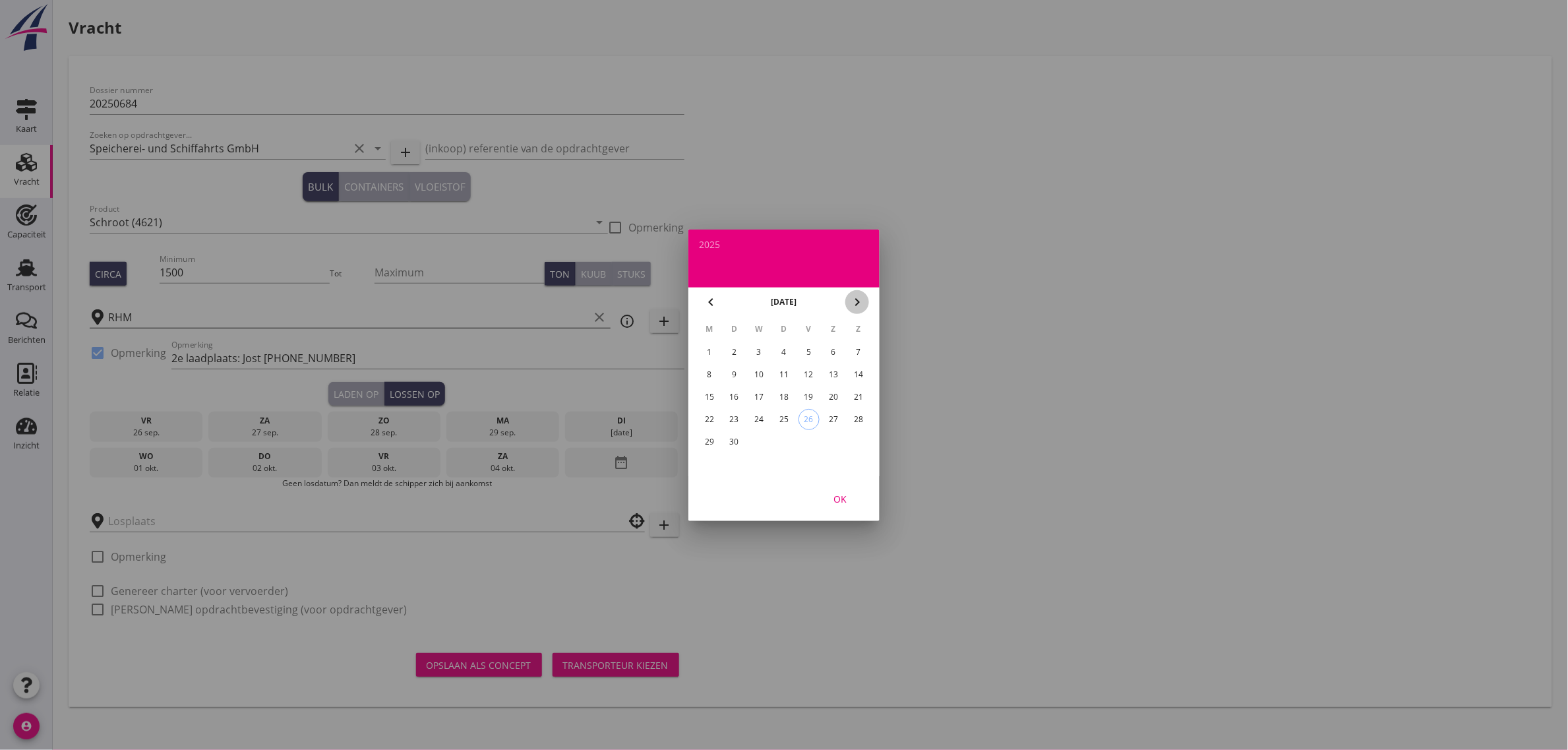
click at [858, 307] on icon "chevron_right" at bounding box center [857, 302] width 16 height 16
click at [709, 370] on div "6" at bounding box center [709, 375] width 21 height 21
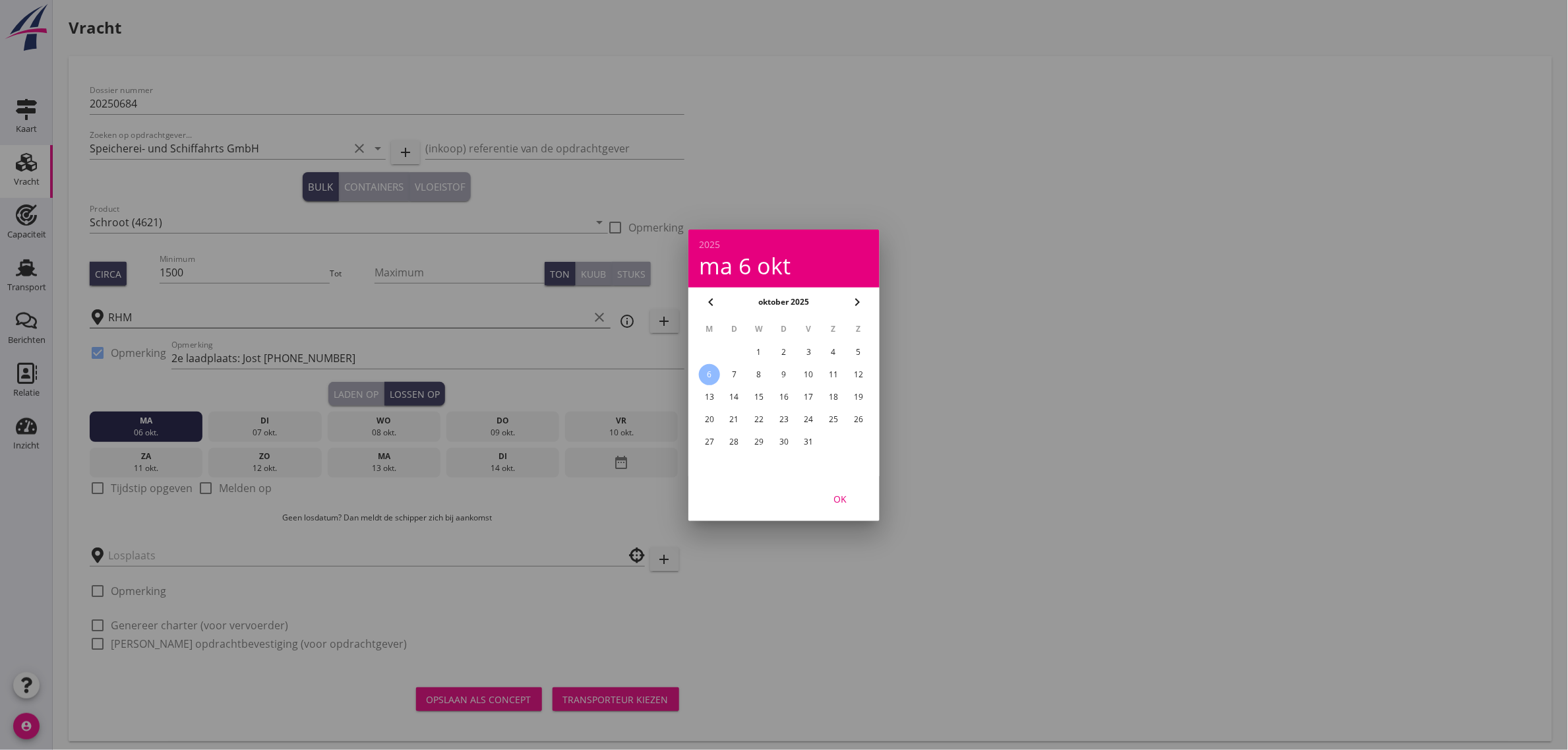
click at [838, 503] on div "OK" at bounding box center [840, 498] width 37 height 13
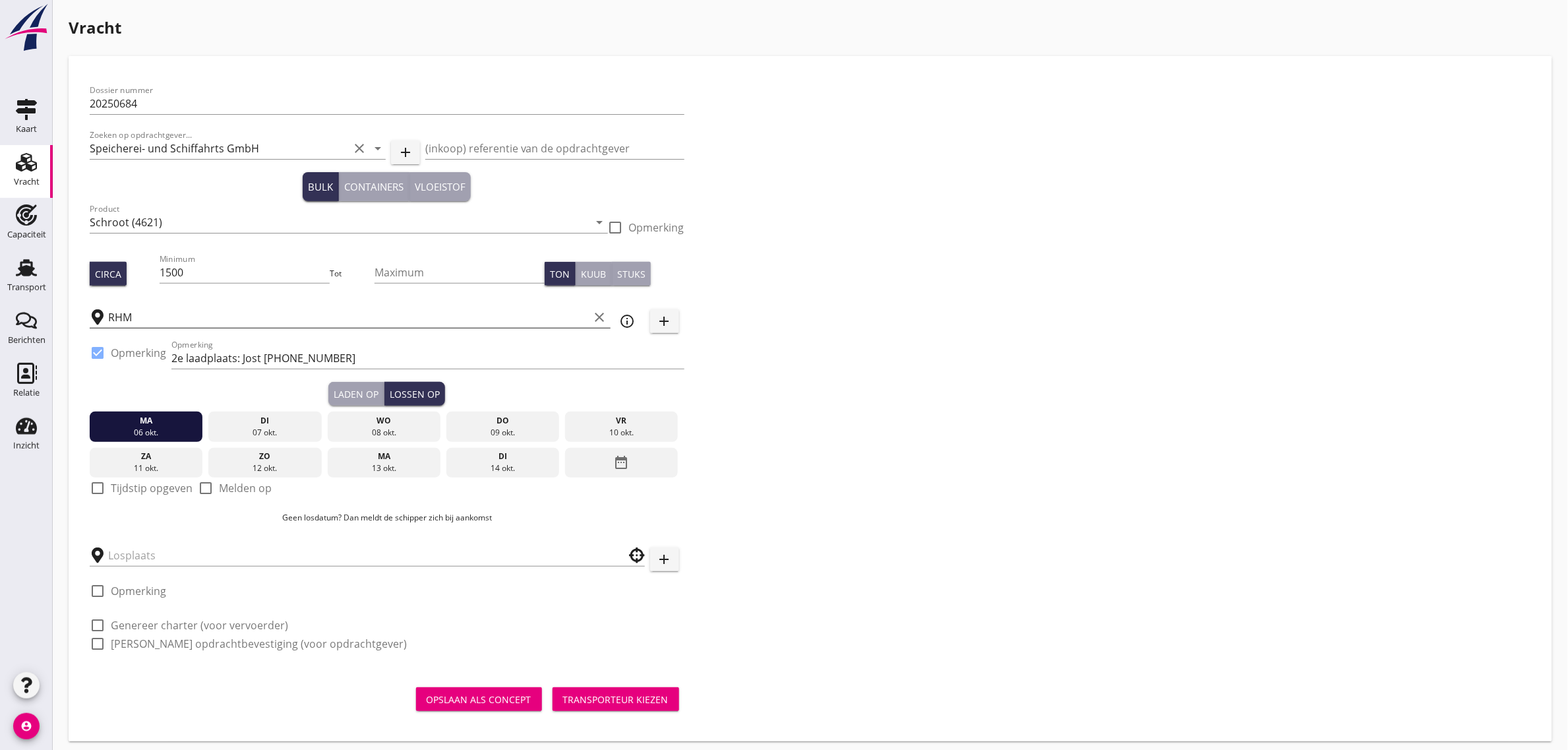
click at [153, 489] on label "Tijdstip opgeven" at bounding box center [151, 488] width 82 height 13
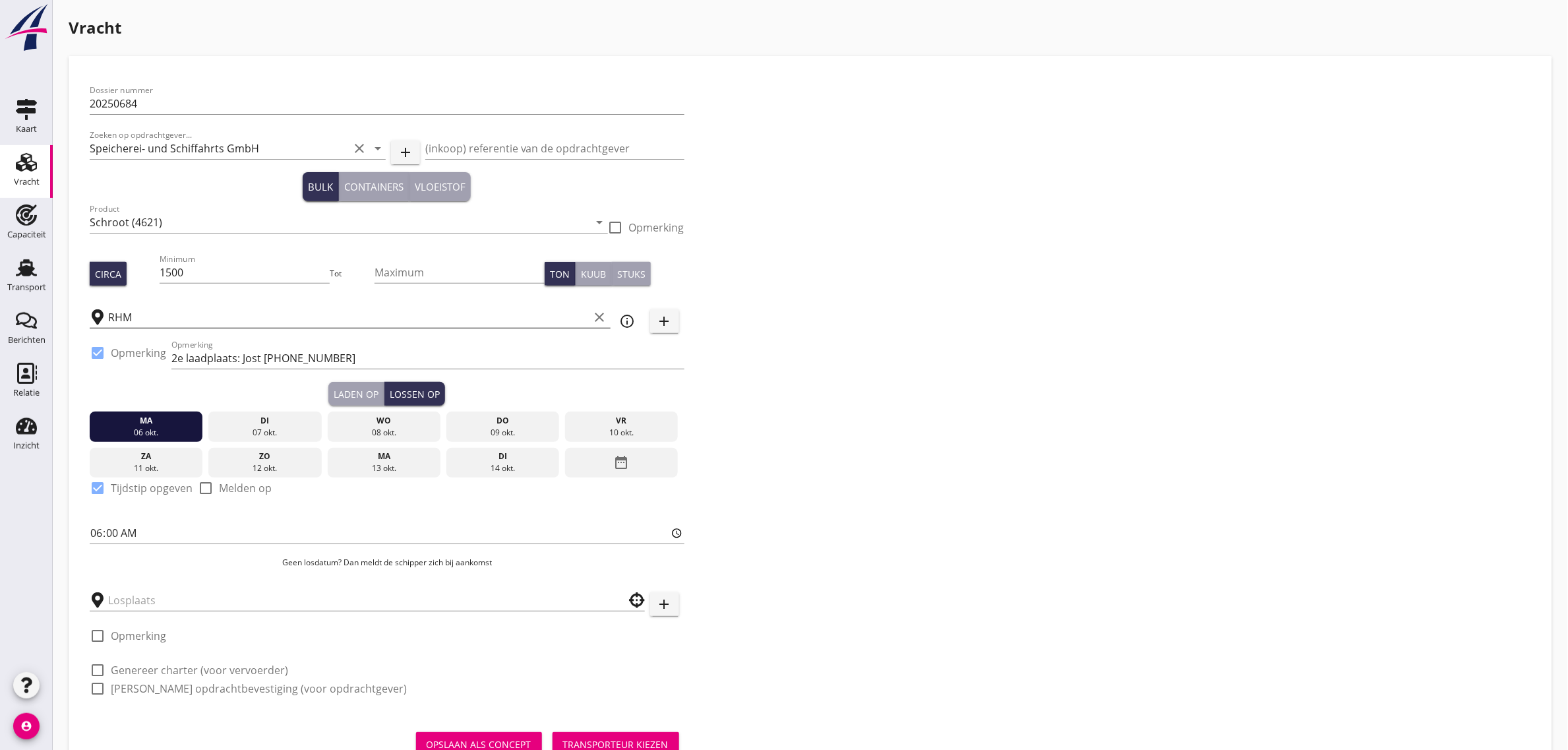
checkbox input "true"
click at [155, 592] on input "text" at bounding box center [358, 600] width 500 height 21
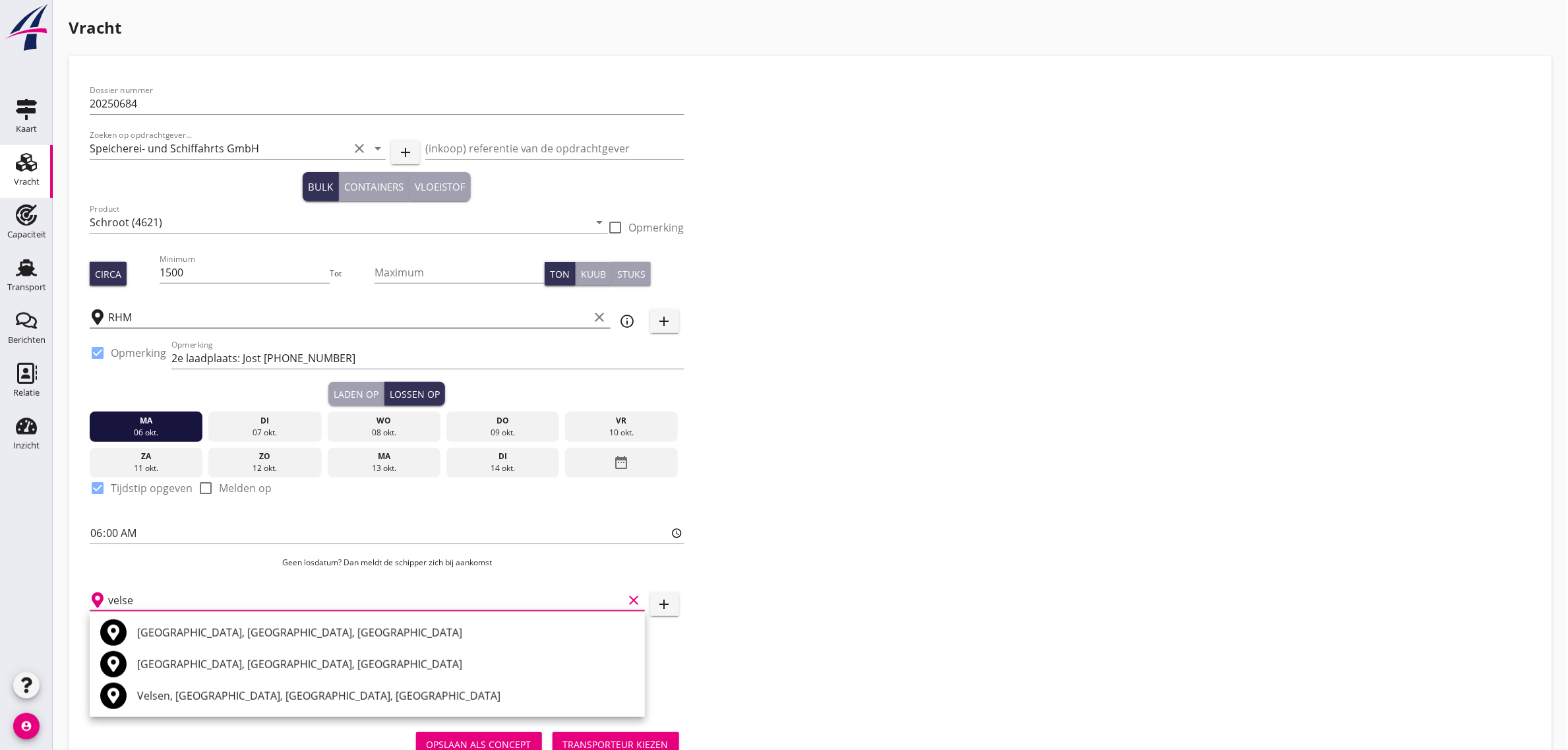
type input "velsen"
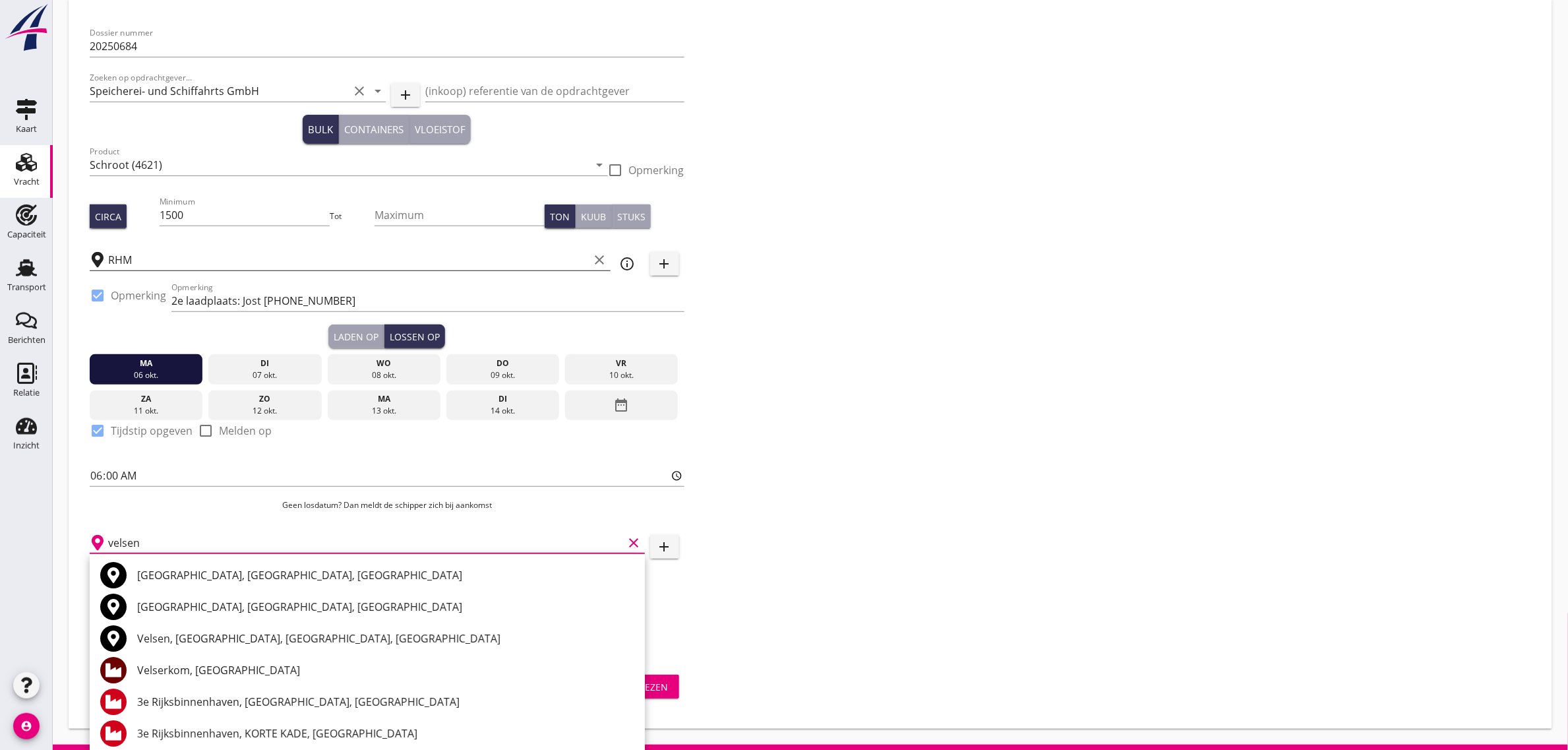
scroll to position [59, 0]
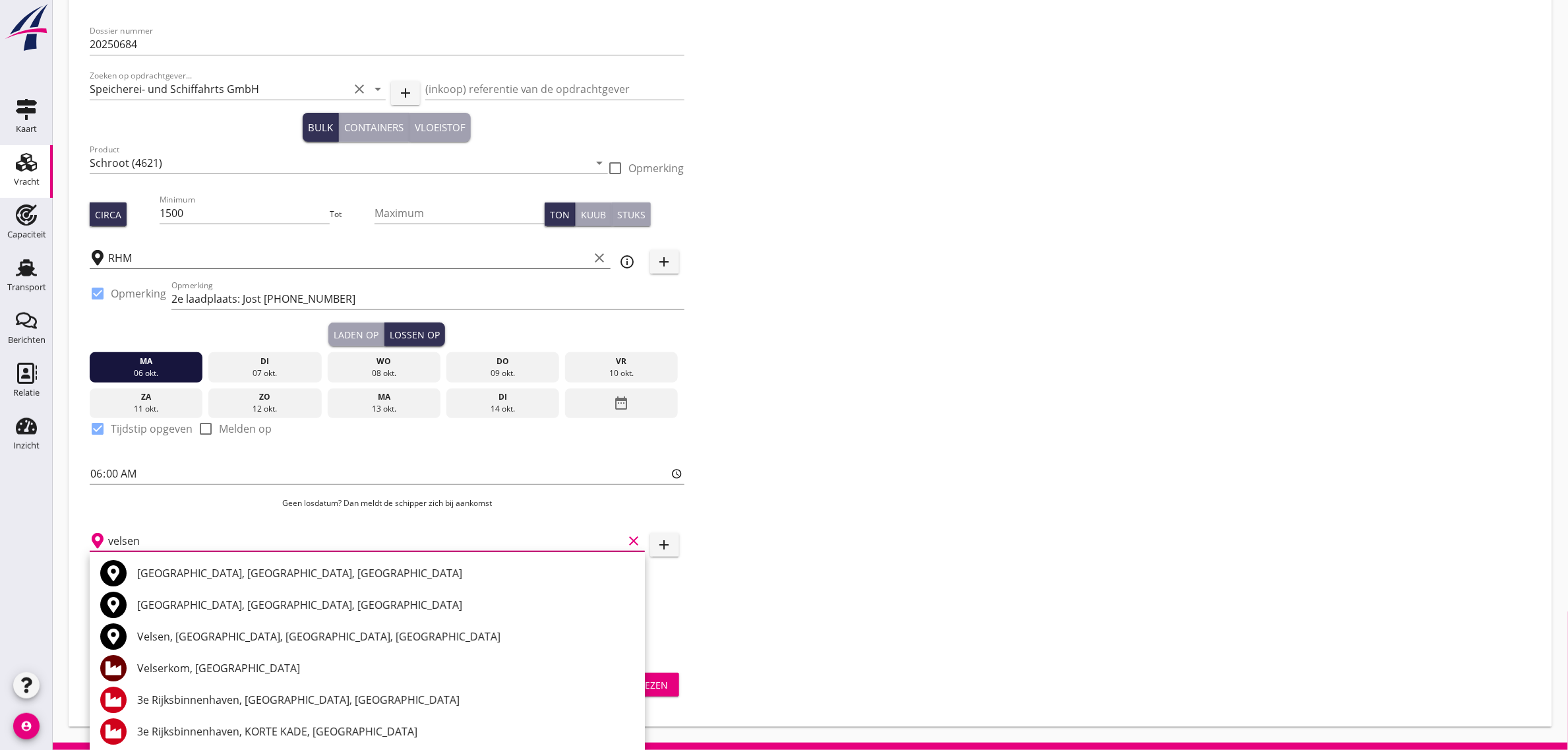
click at [636, 540] on icon "clear" at bounding box center [634, 541] width 16 height 16
click at [657, 545] on icon "add" at bounding box center [665, 544] width 16 height 16
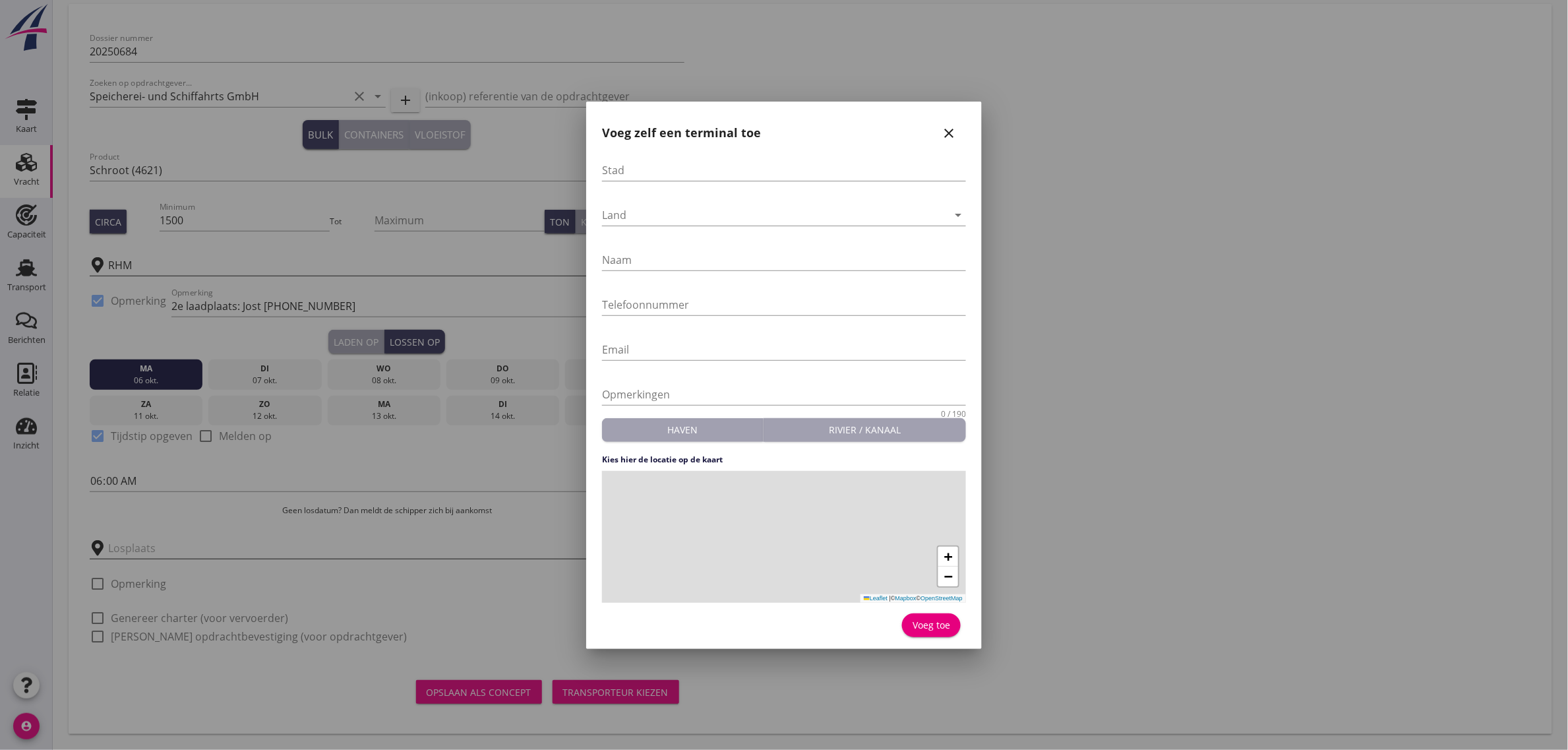
scroll to position [51, 0]
click at [653, 174] on input "Stad" at bounding box center [784, 170] width 364 height 21
type input "Velsen"
type input "Tata Steel"
type input "[PHONE_NUMBER]"
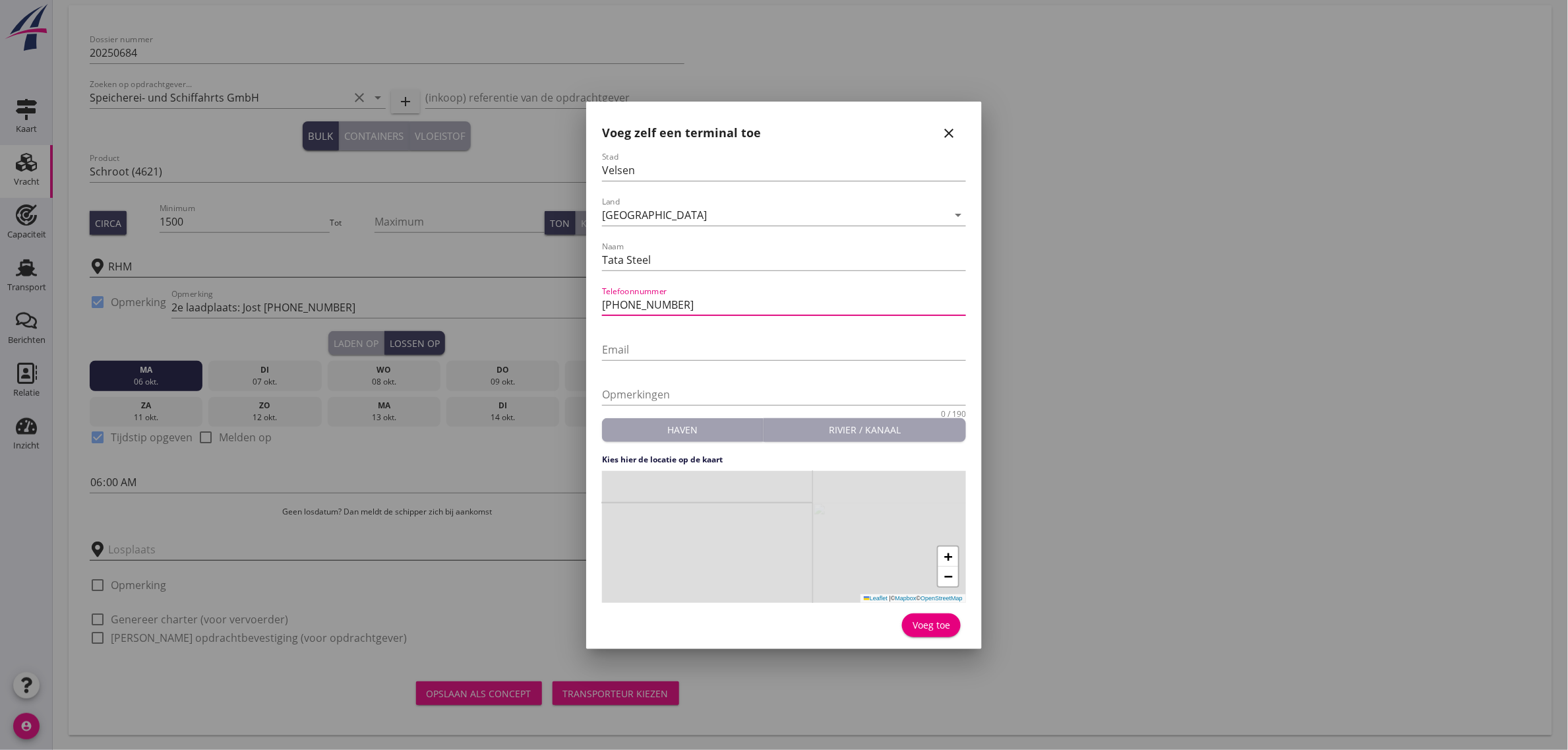
click at [718, 548] on div "+ − Leaflet | © Mapbox © OpenStreetMap" at bounding box center [784, 537] width 364 height 132
click at [936, 630] on div "Voeg toe" at bounding box center [931, 625] width 38 height 13
type input "Tata Steel"
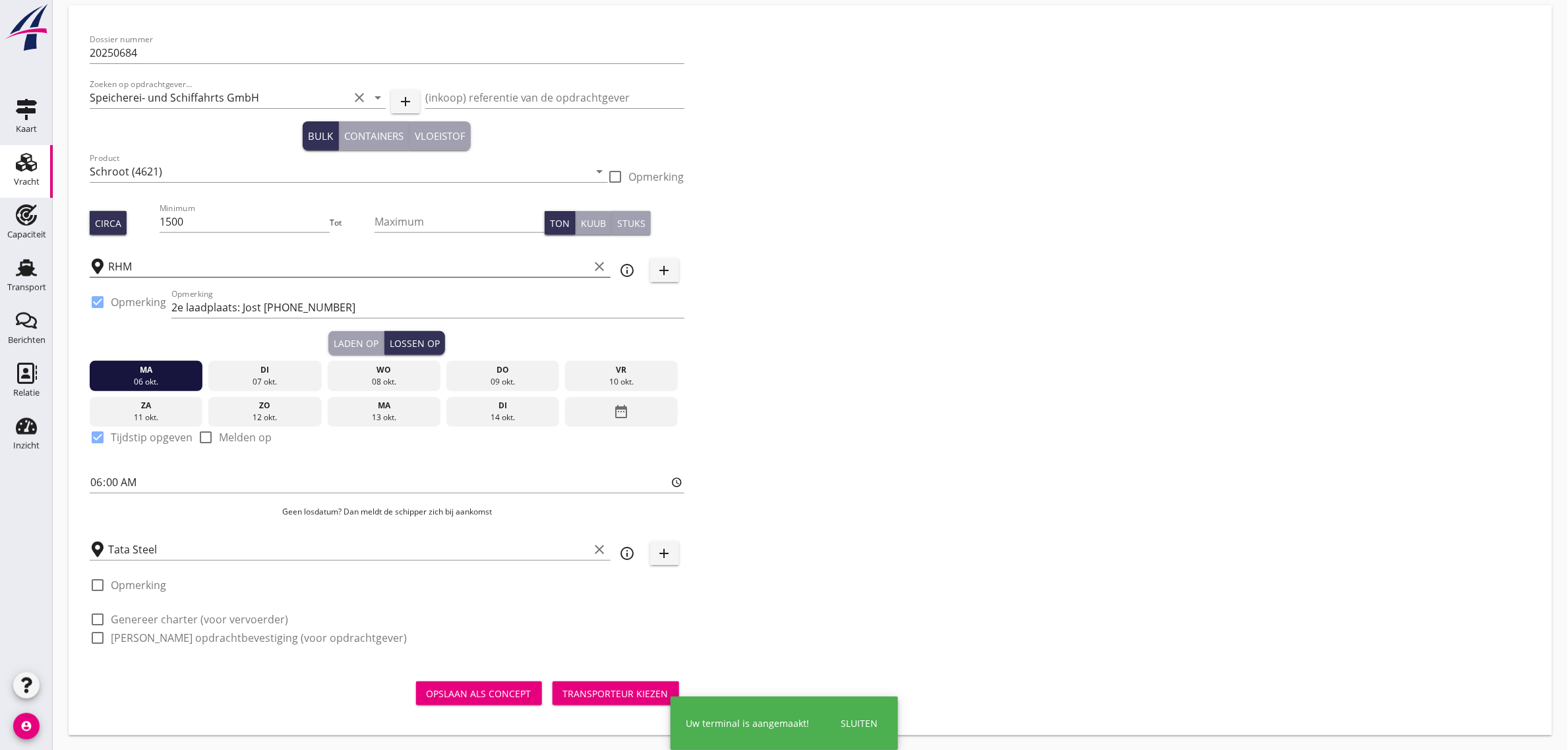
click at [190, 612] on label "Genereer charter (voor vervoerder)" at bounding box center [199, 619] width 177 height 13
checkbox input "true"
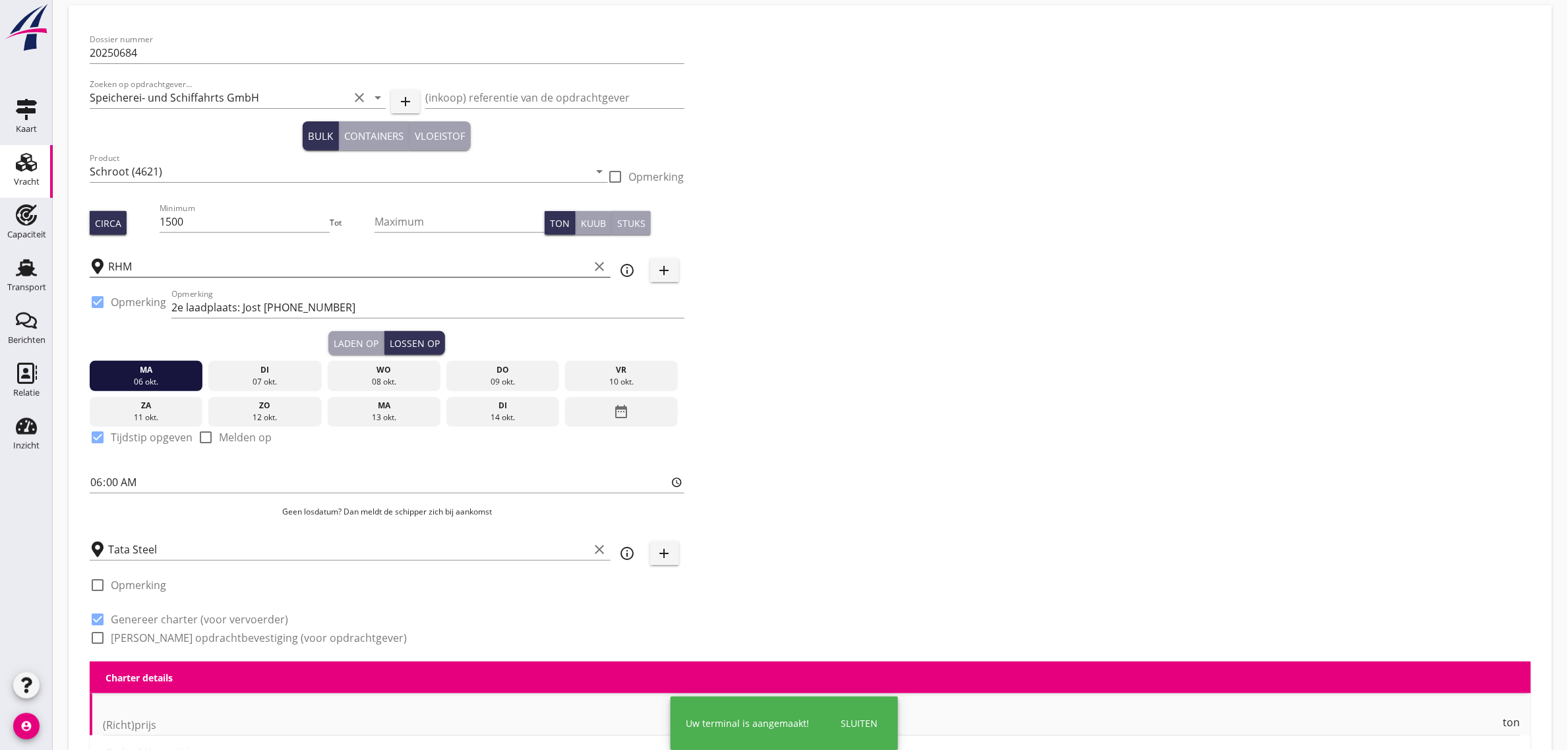
click at [183, 639] on label "[PERSON_NAME] opdrachtbevestiging (voor opdrachtgever)" at bounding box center [258, 638] width 296 height 13
checkbox input "true"
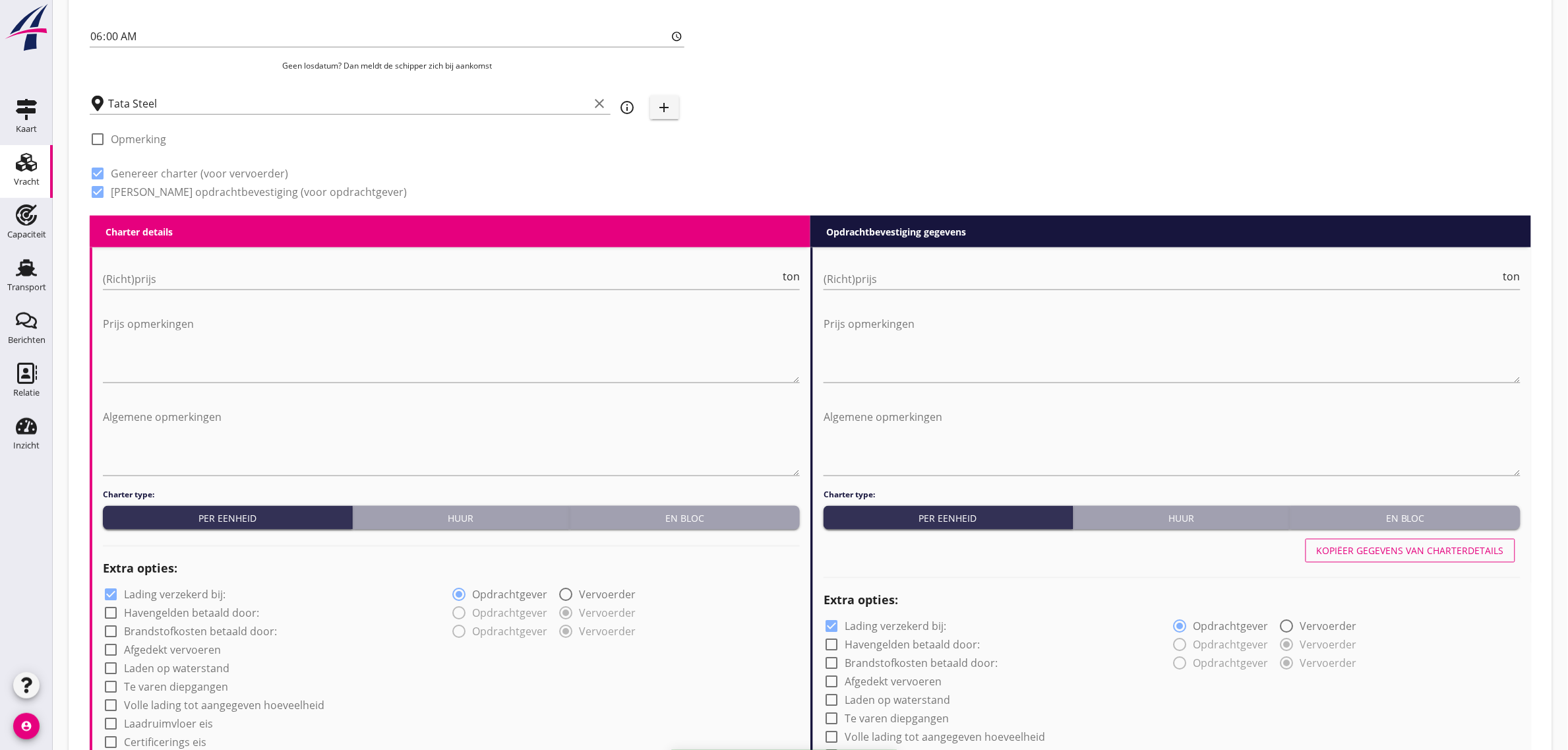
scroll to position [546, 0]
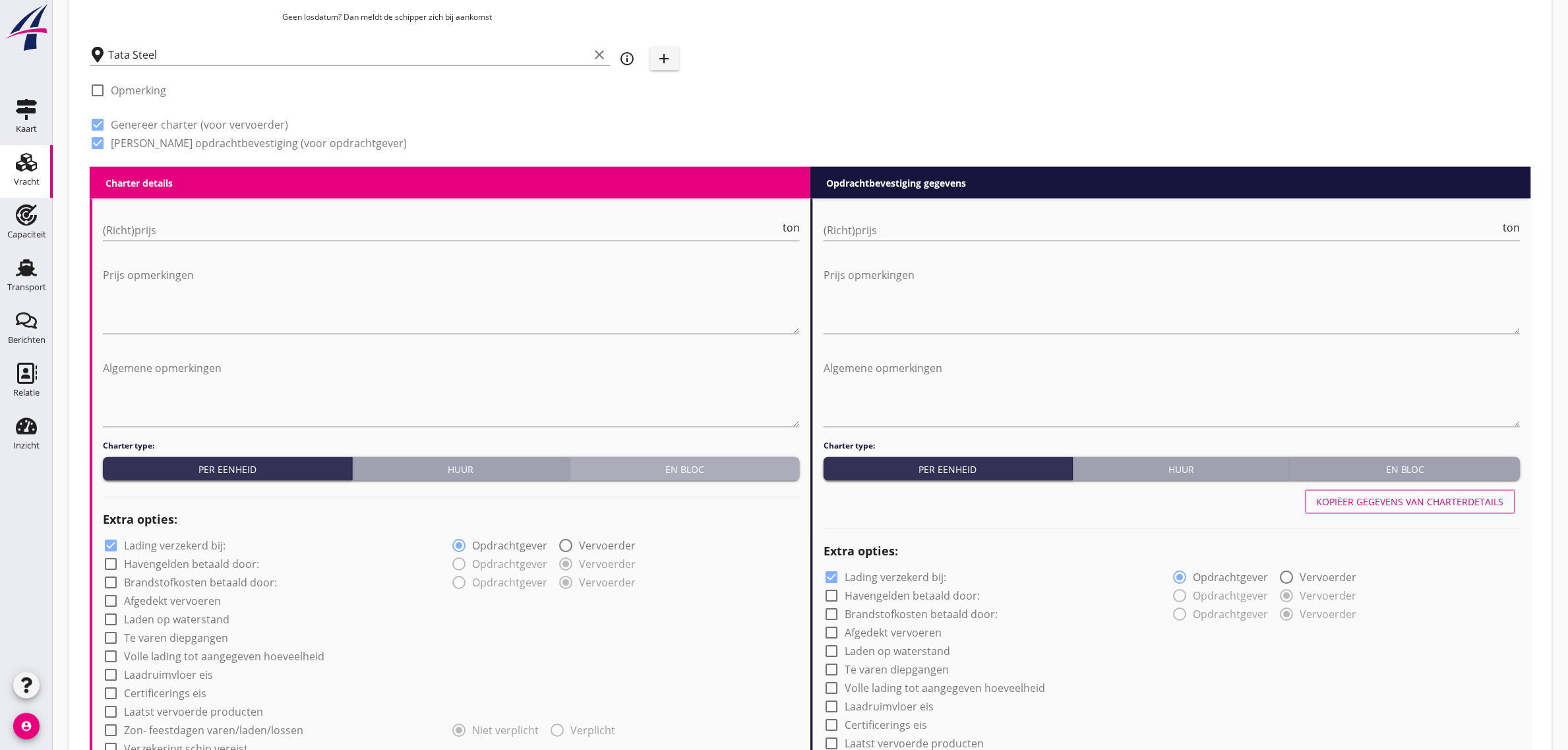
drag, startPoint x: 633, startPoint y: 458, endPoint x: 290, endPoint y: 246, distance: 403.2
click at [633, 458] on button "En bloc" at bounding box center [684, 469] width 230 height 24
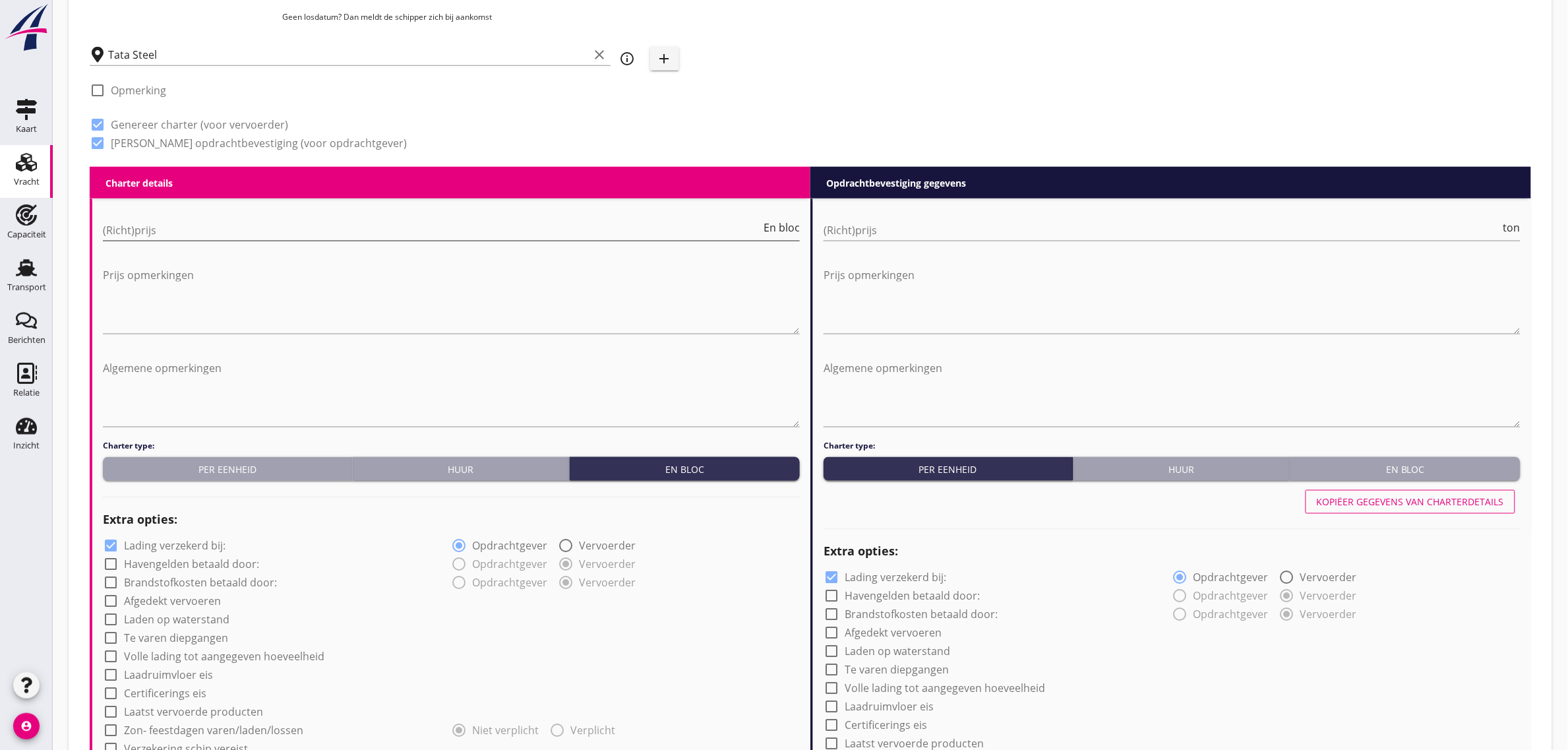
click at [261, 229] on input "(Richt)prijs" at bounding box center [432, 229] width 658 height 21
type input "15000"
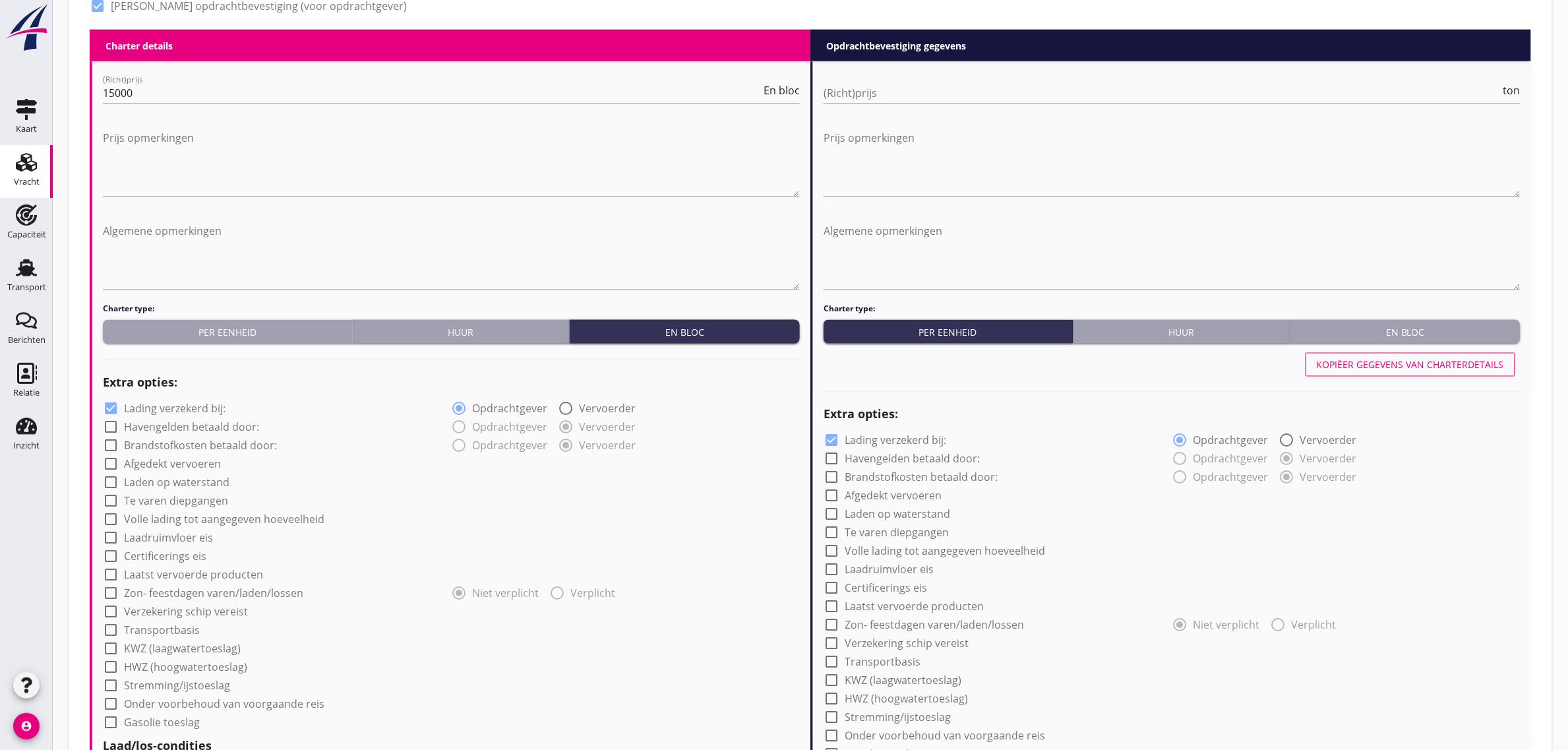
scroll to position [710, 0]
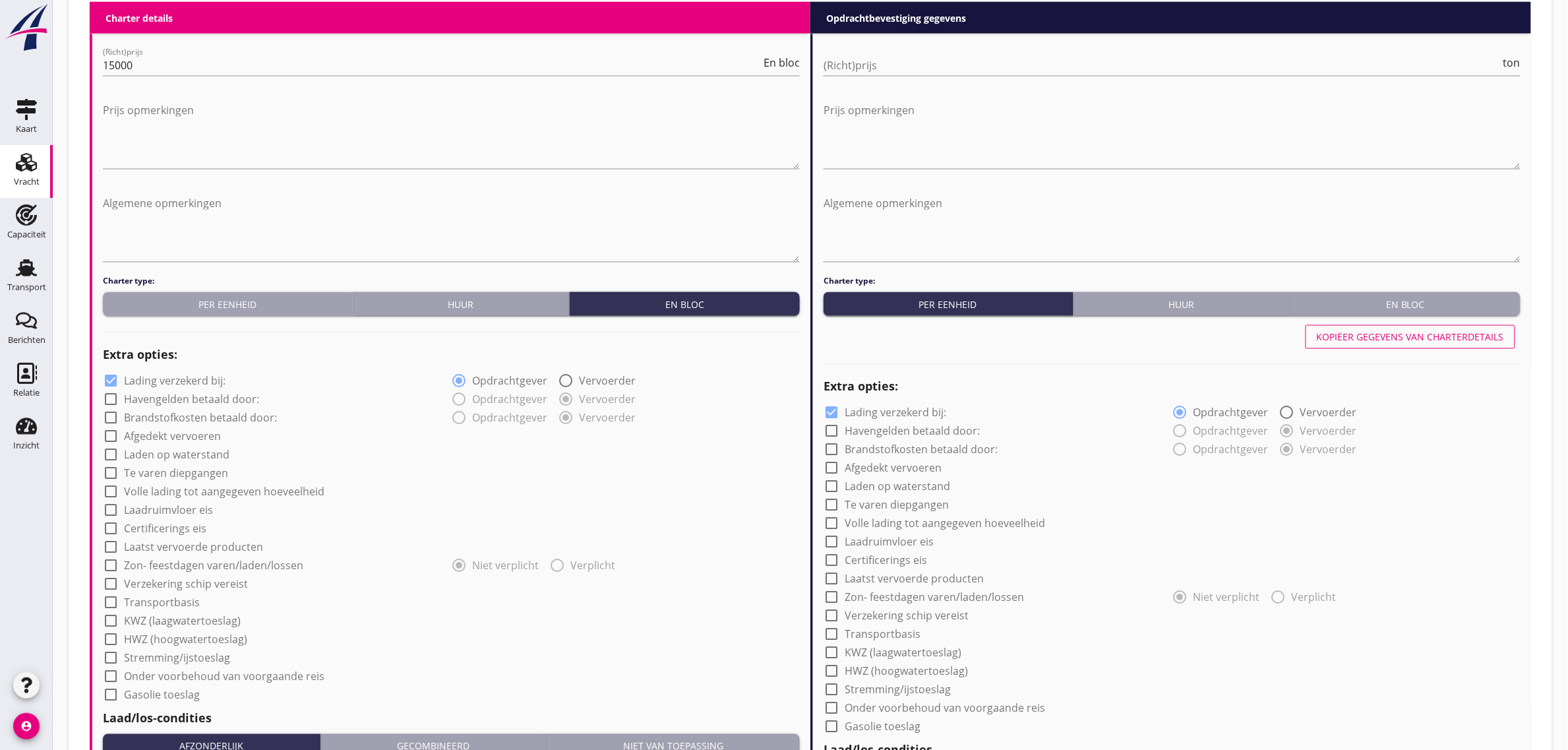
click at [183, 504] on label "Laadruimvloer eis" at bounding box center [169, 510] width 89 height 13
checkbox input "true"
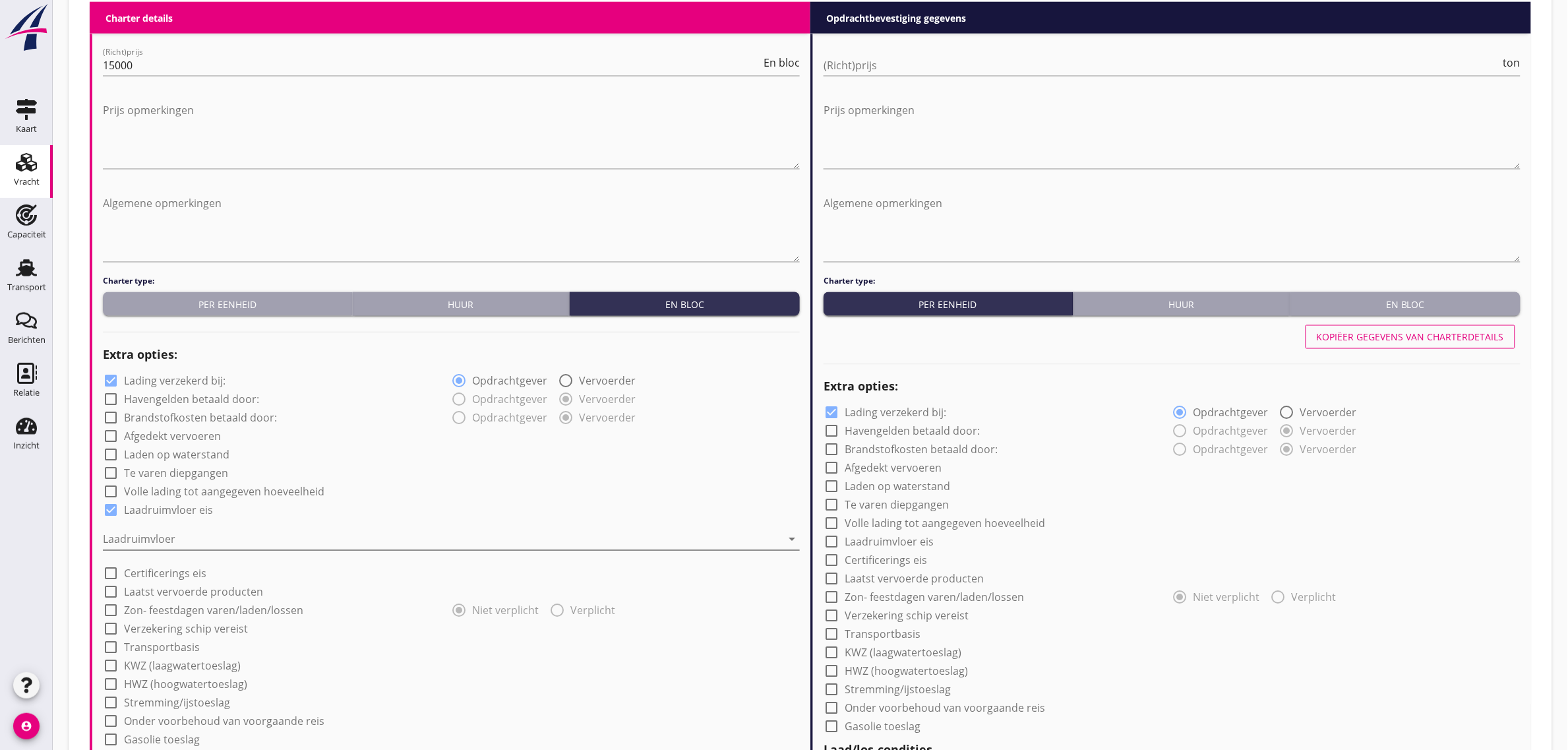
click at [154, 535] on div at bounding box center [442, 539] width 679 height 21
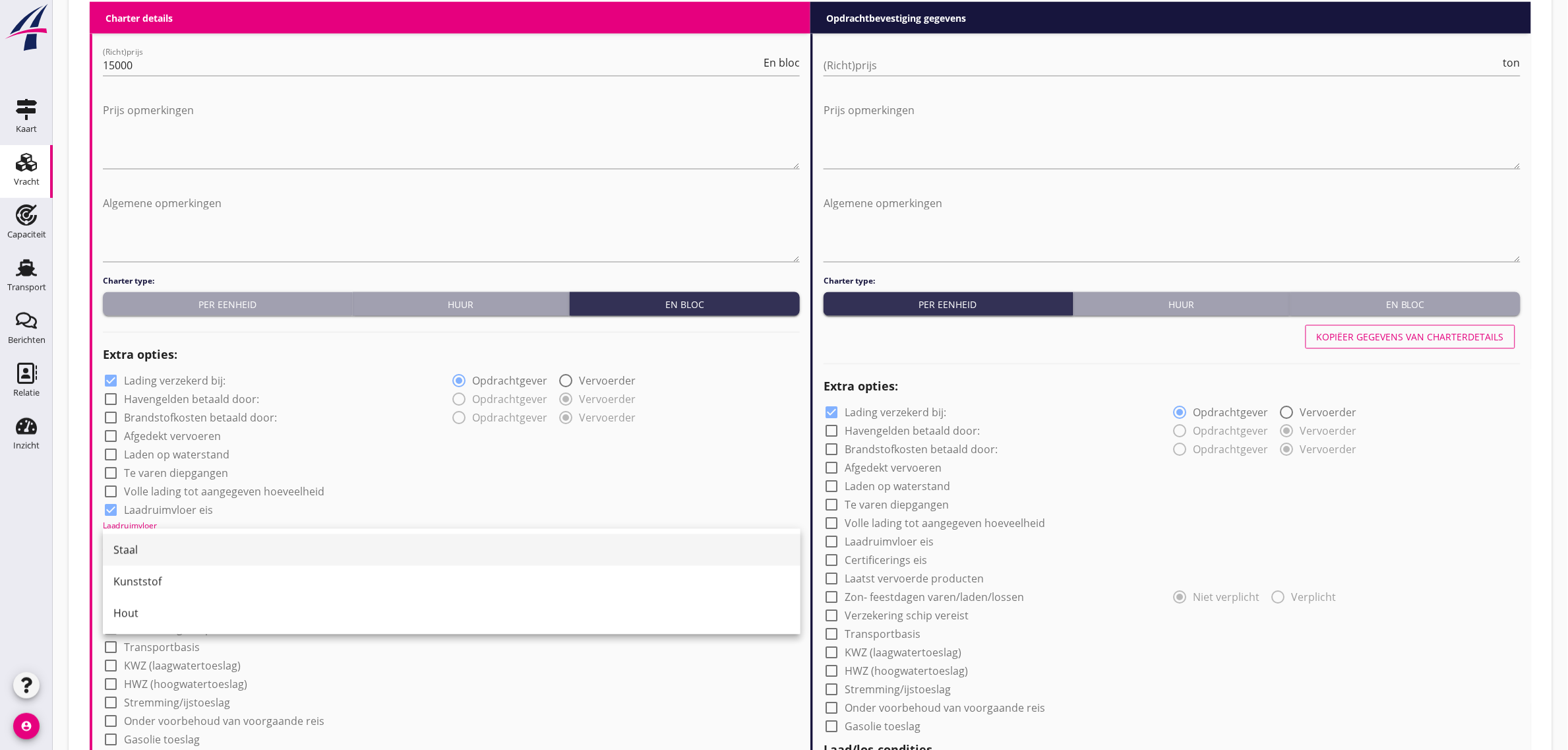
click at [149, 542] on div "Staal" at bounding box center [451, 550] width 676 height 16
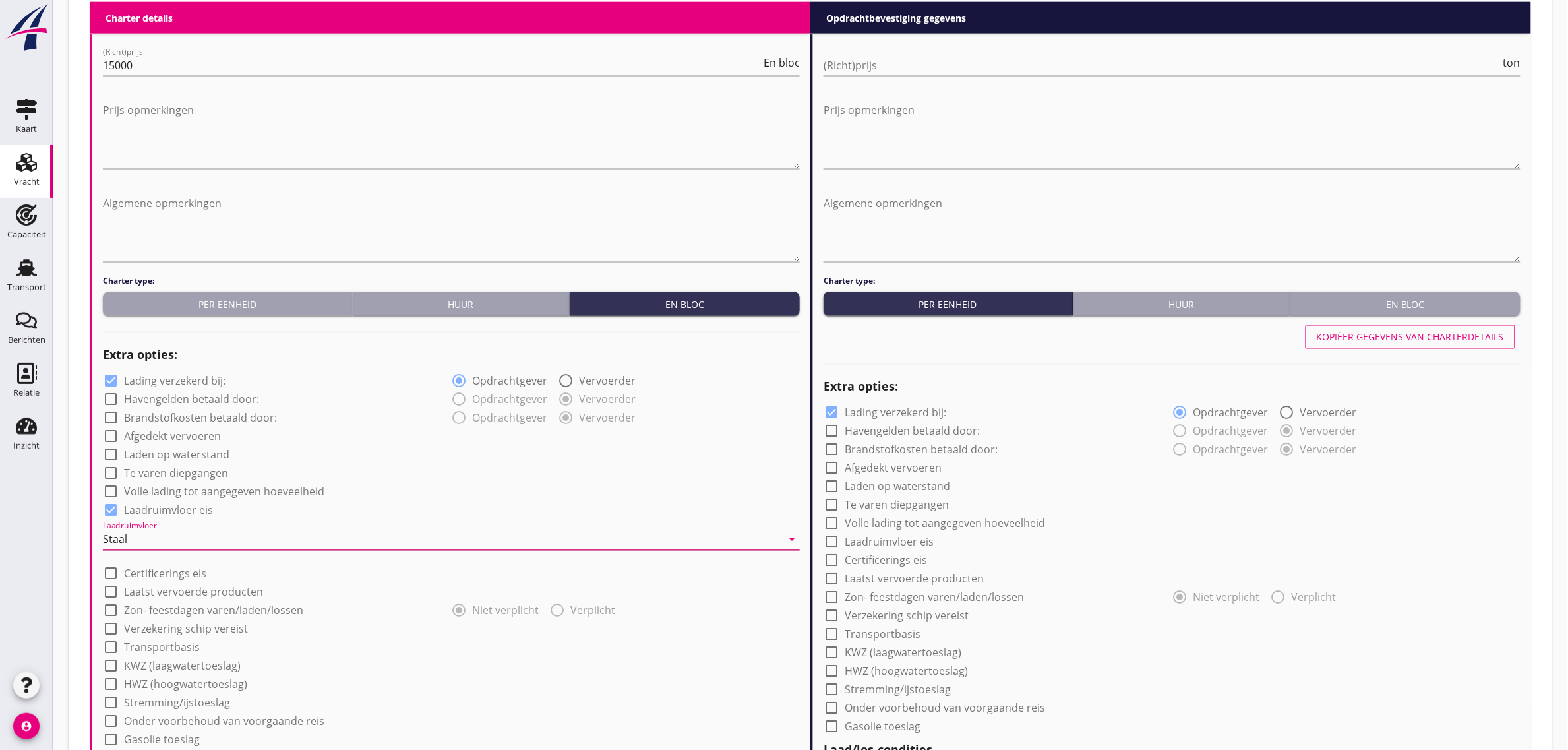
click at [367, 504] on div "check_box Laadruimvloer eis" at bounding box center [451, 510] width 697 height 19
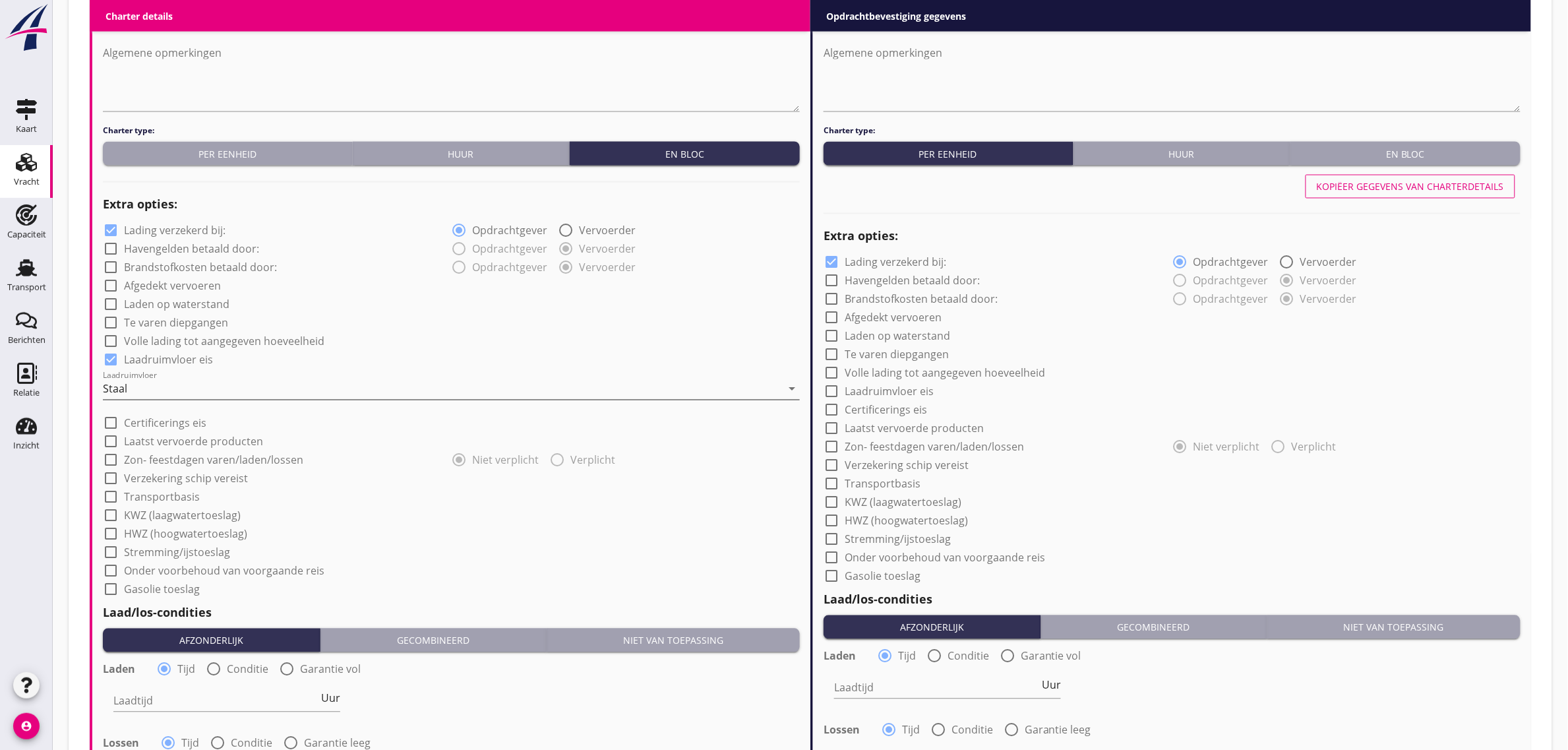
scroll to position [875, 0]
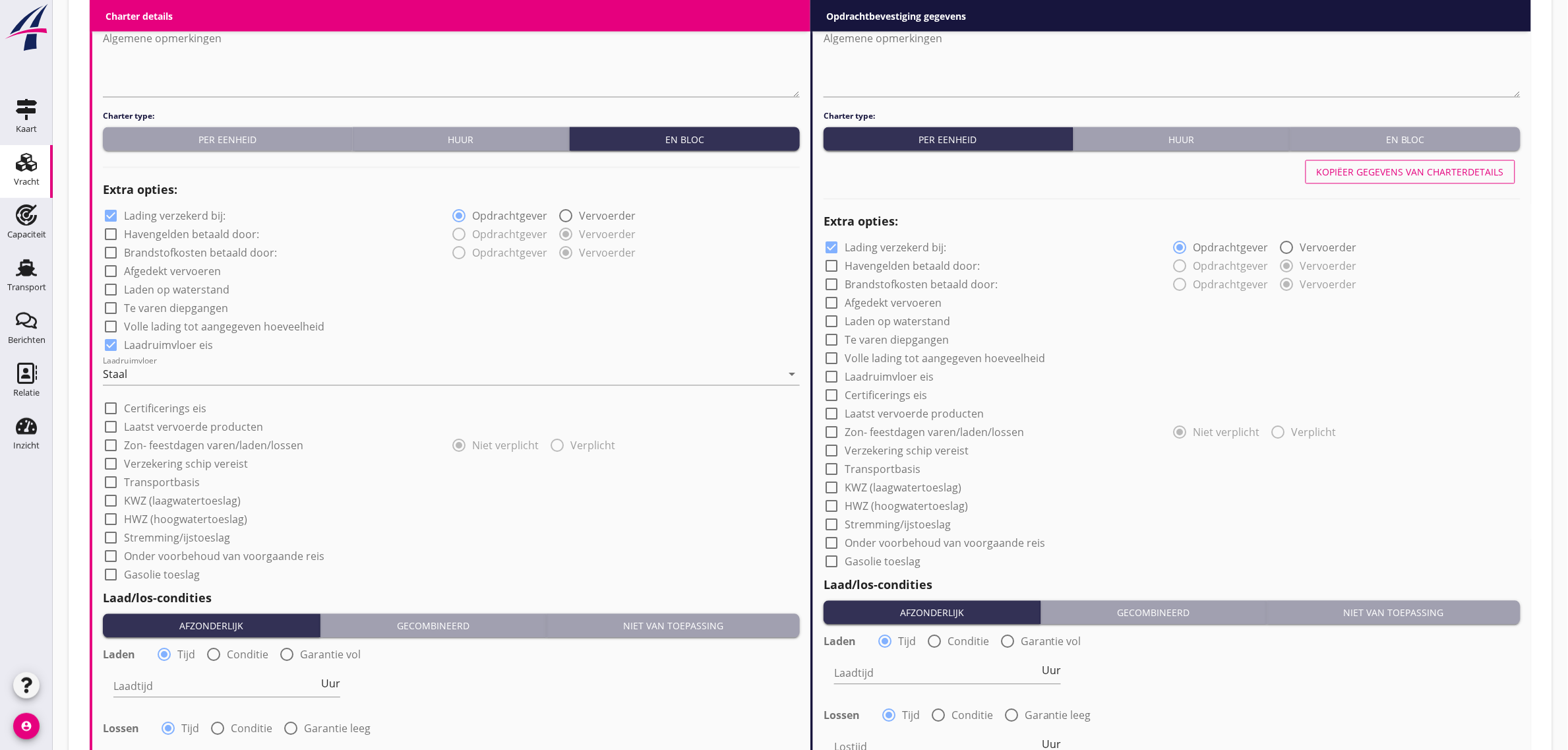
click at [176, 480] on label "Transportbasis" at bounding box center [162, 483] width 76 height 13
checkbox input "true"
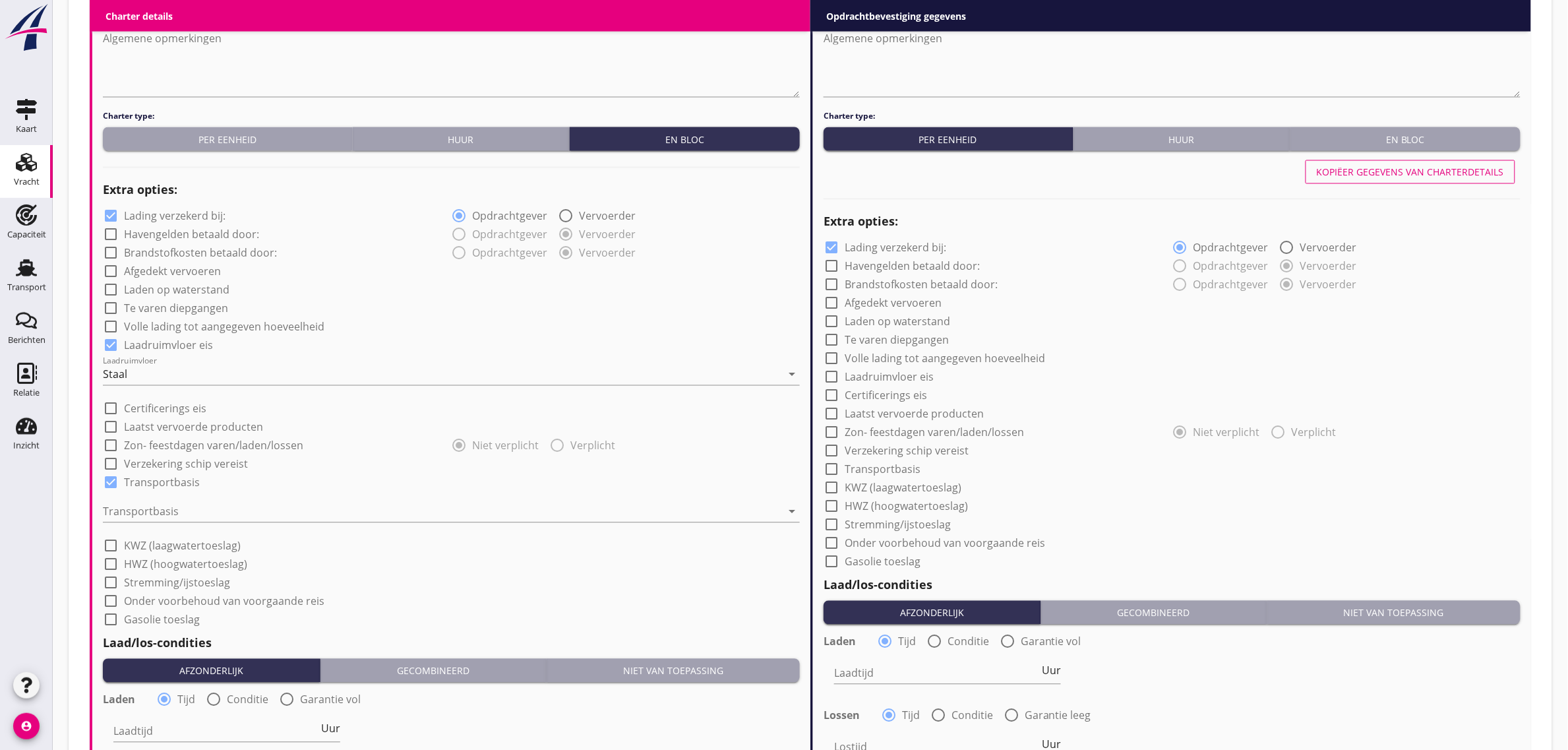
click at [175, 510] on div at bounding box center [442, 511] width 679 height 21
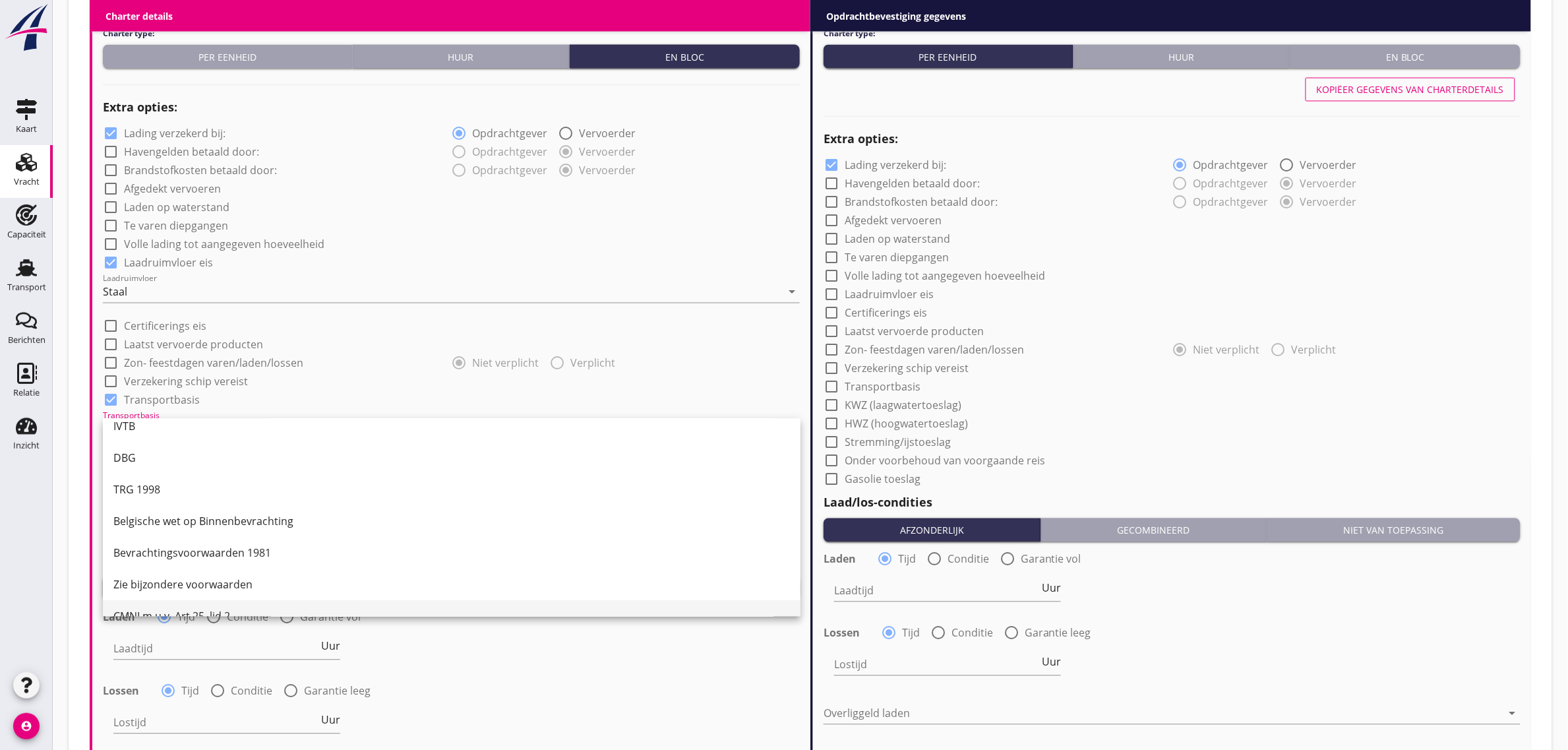
scroll to position [35, 0]
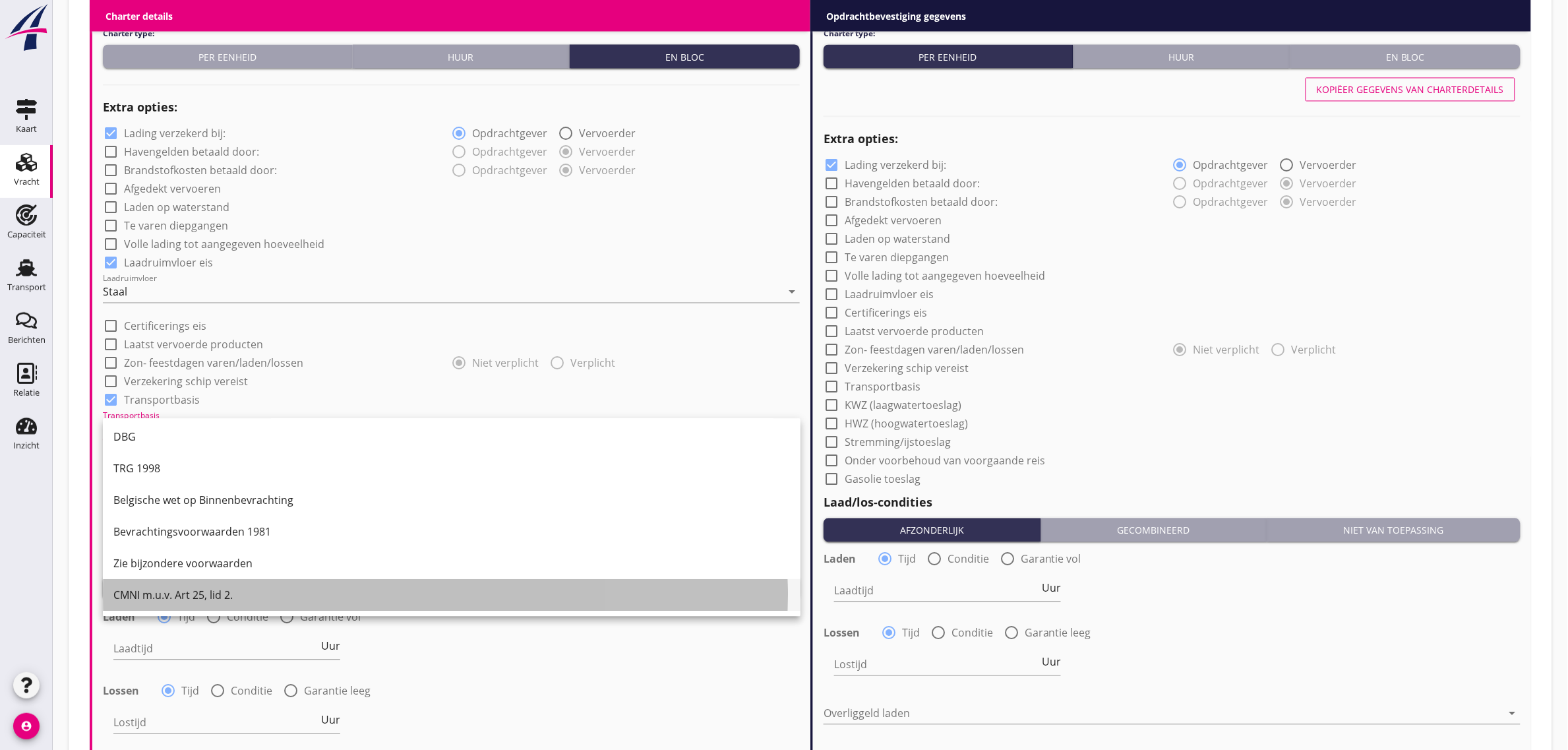
click at [191, 600] on div "CMNI m.u.v. Art 25, lid 2." at bounding box center [451, 596] width 676 height 16
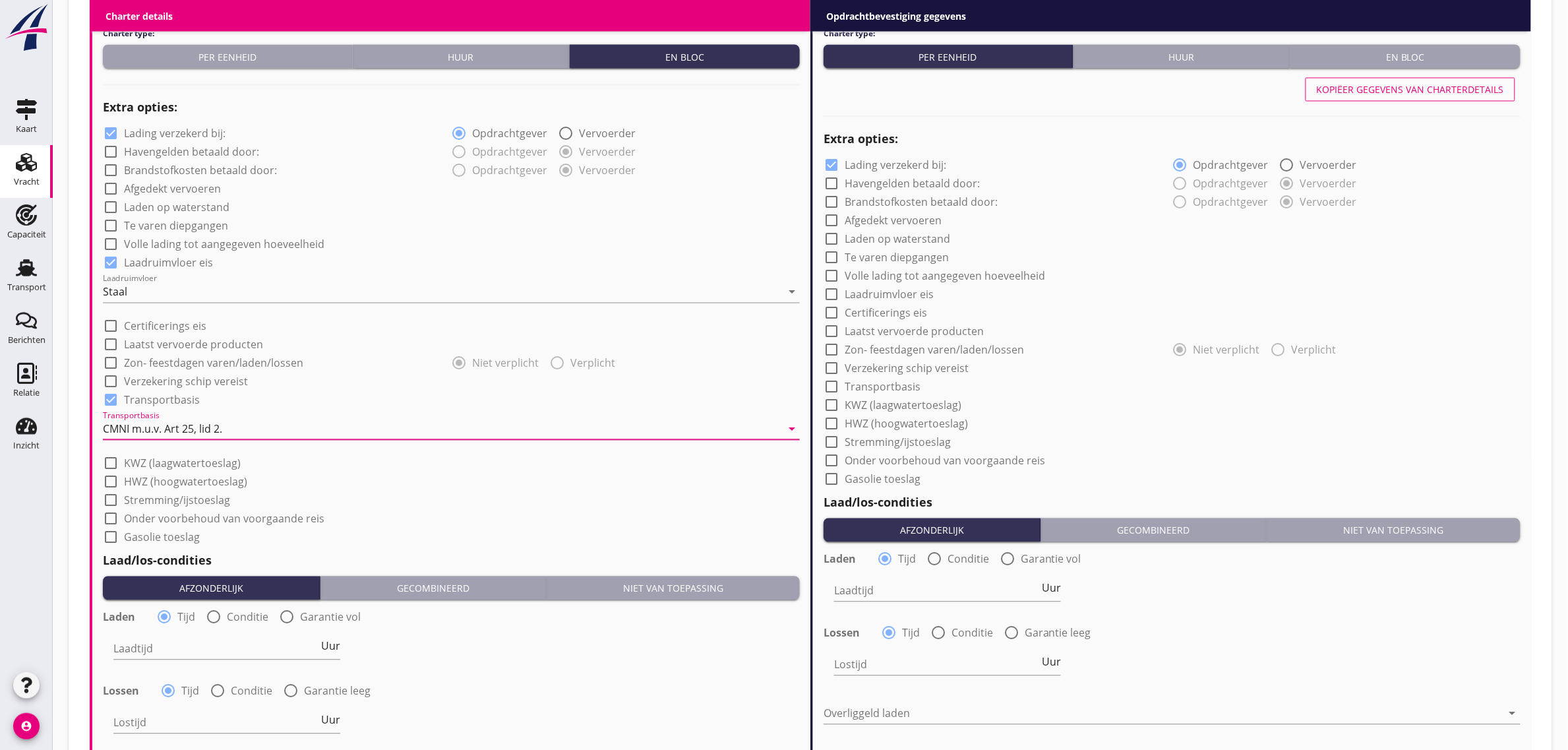
click at [491, 519] on div "check_box_outline_blank Onder voorbehoud van voorgaande reis" at bounding box center [451, 518] width 697 height 19
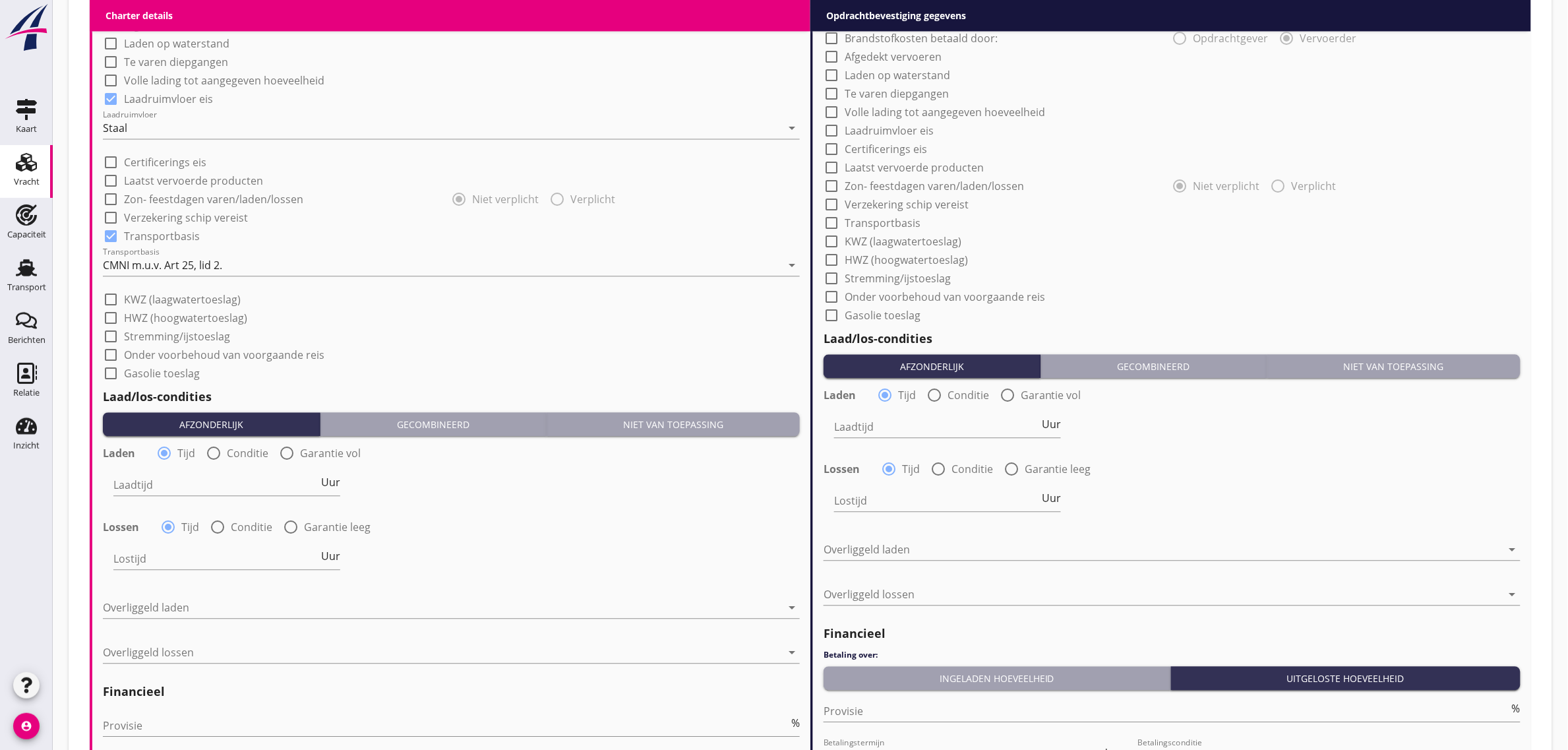
scroll to position [1123, 0]
click at [146, 479] on input "Laadtijd" at bounding box center [215, 483] width 205 height 21
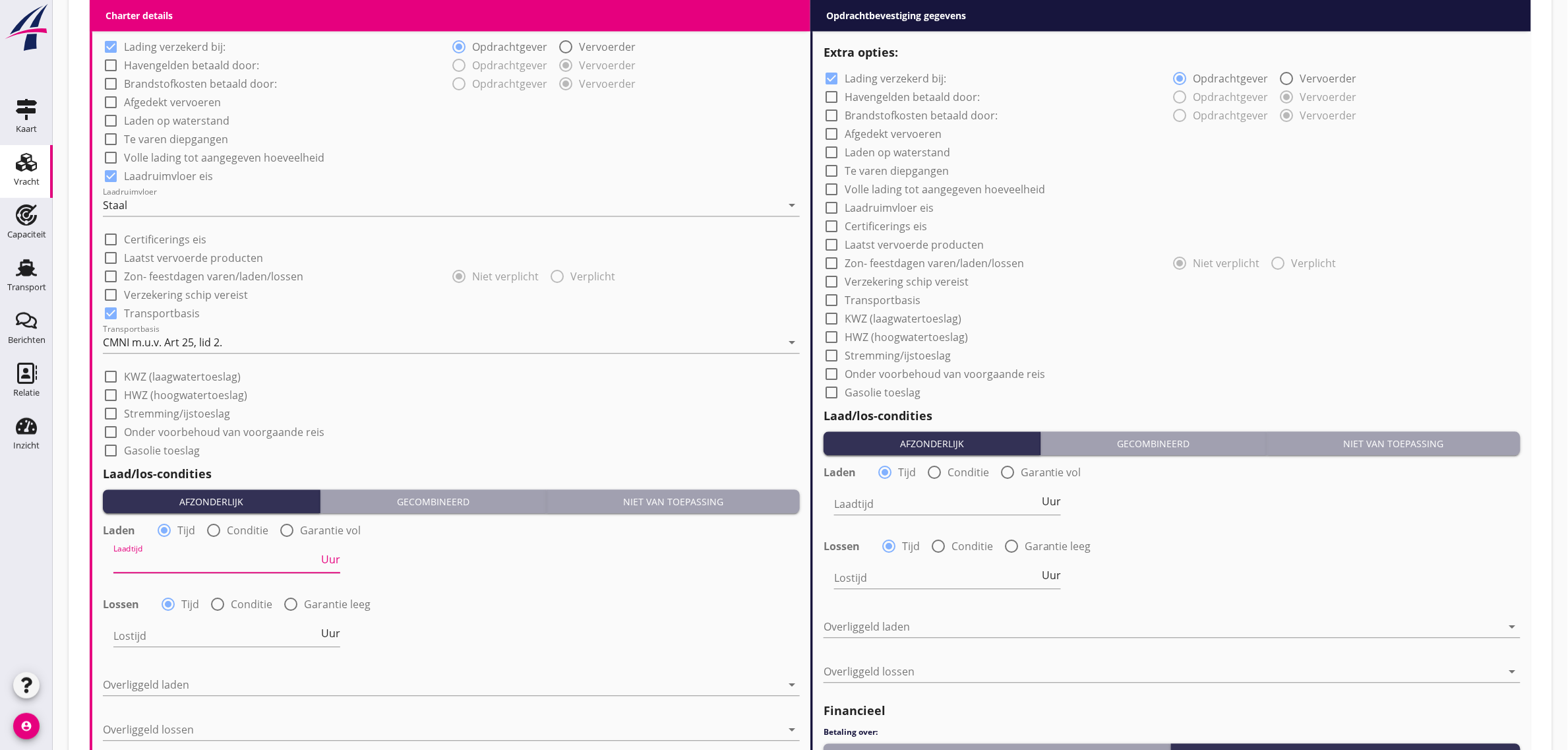
scroll to position [1040, 0]
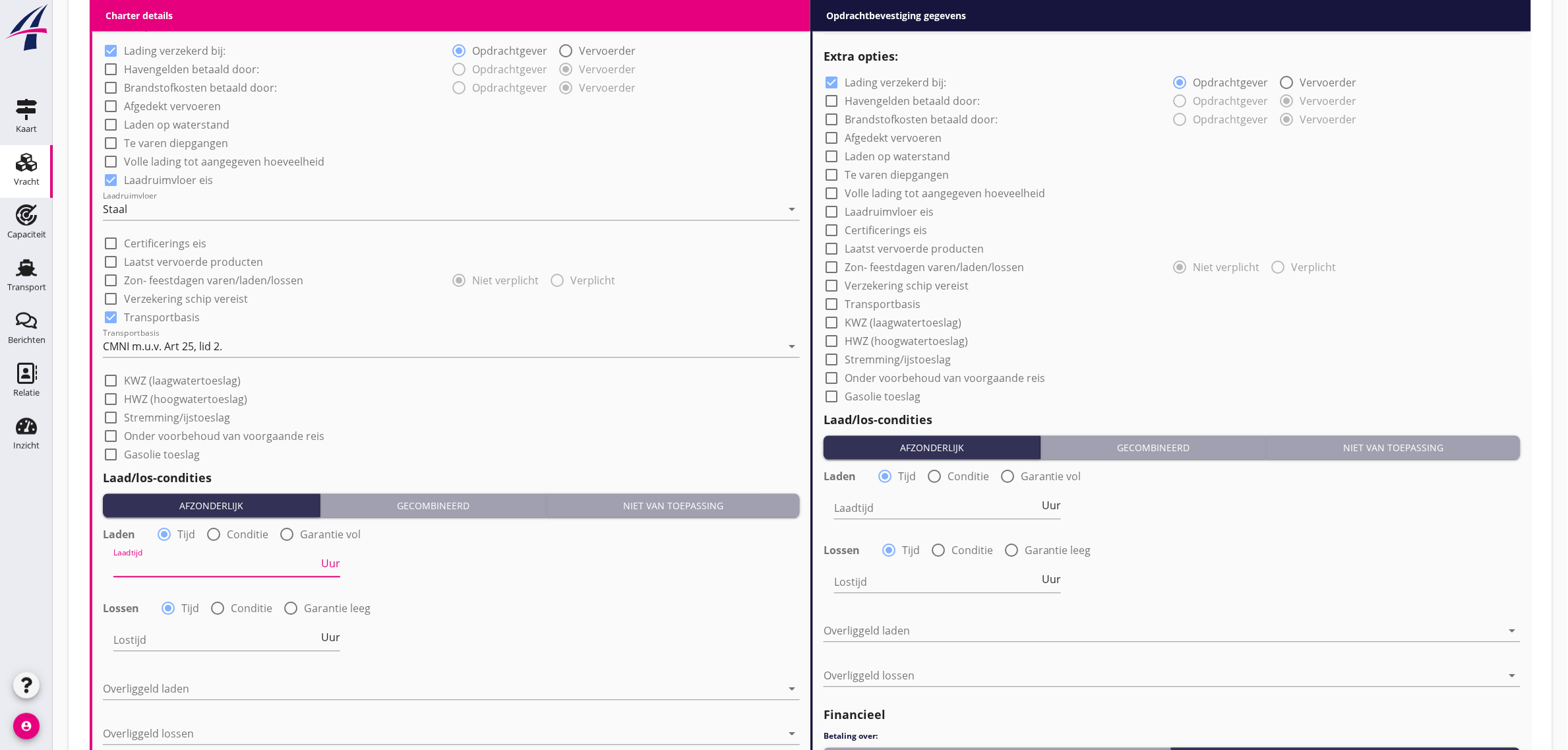
click at [325, 531] on label "Garantie vol" at bounding box center [331, 535] width 61 height 13
radio input "false"
radio input "true"
click at [779, 563] on div "date_range" at bounding box center [750, 566] width 101 height 41
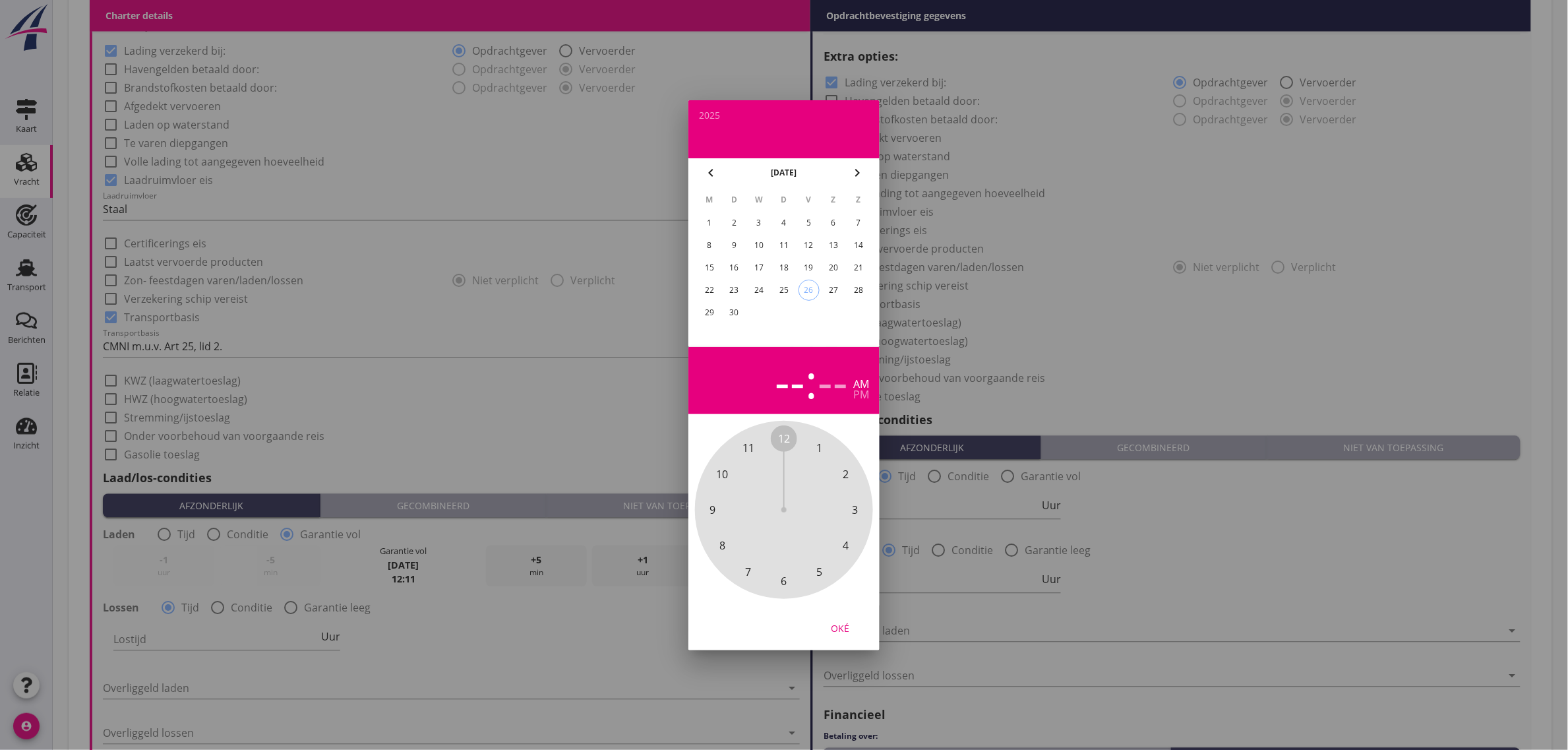
click at [858, 171] on icon "chevron_right" at bounding box center [857, 172] width 16 height 16
click at [784, 219] on div "2" at bounding box center [784, 223] width 21 height 21
click at [862, 397] on div "pm" at bounding box center [861, 394] width 16 height 11
click at [746, 440] on span "11" at bounding box center [748, 447] width 12 height 16
click at [779, 440] on div "00 05 10 15 20 25 30 35 40 45 50 55" at bounding box center [784, 510] width 143 height 143
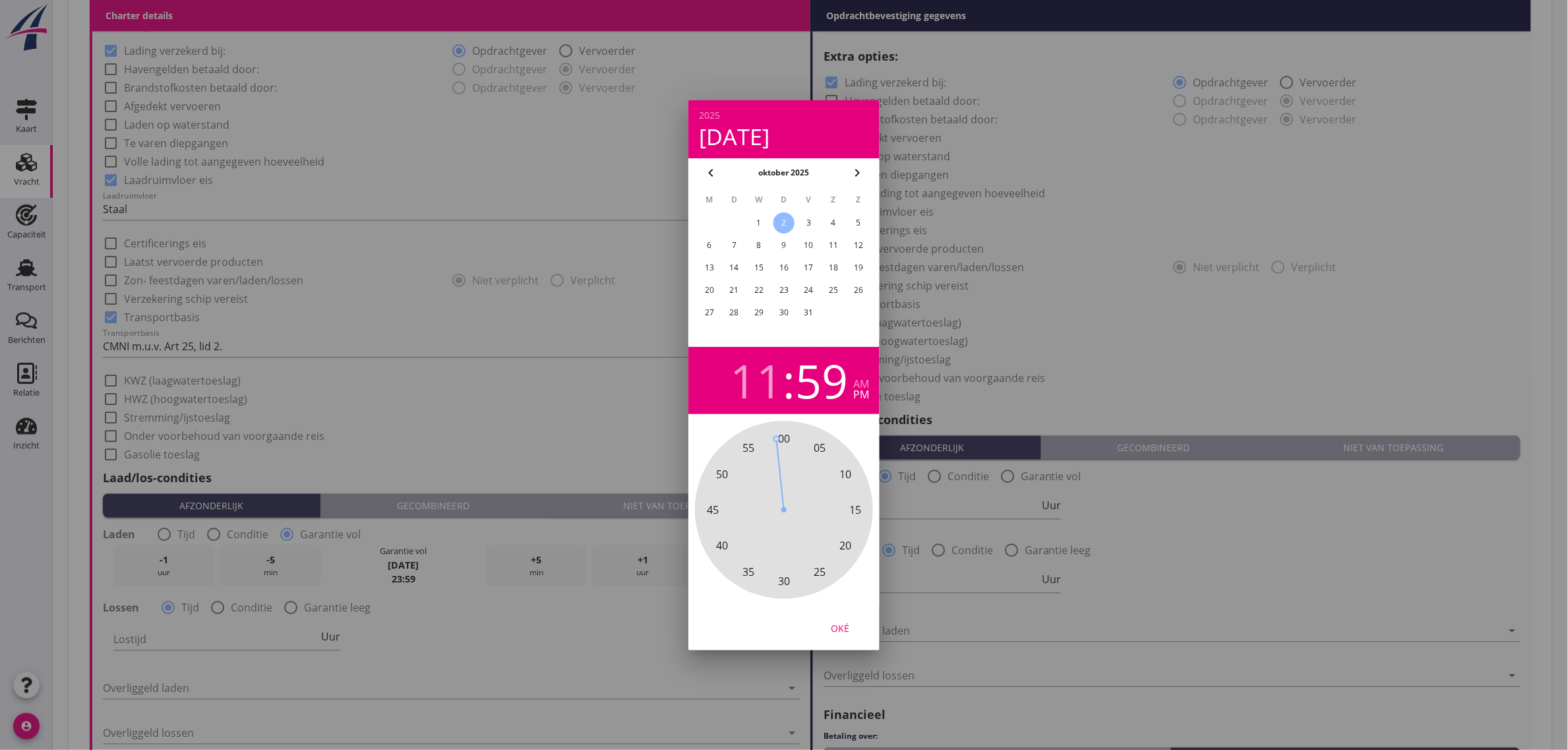
click at [854, 630] on div "Oké" at bounding box center [840, 628] width 37 height 13
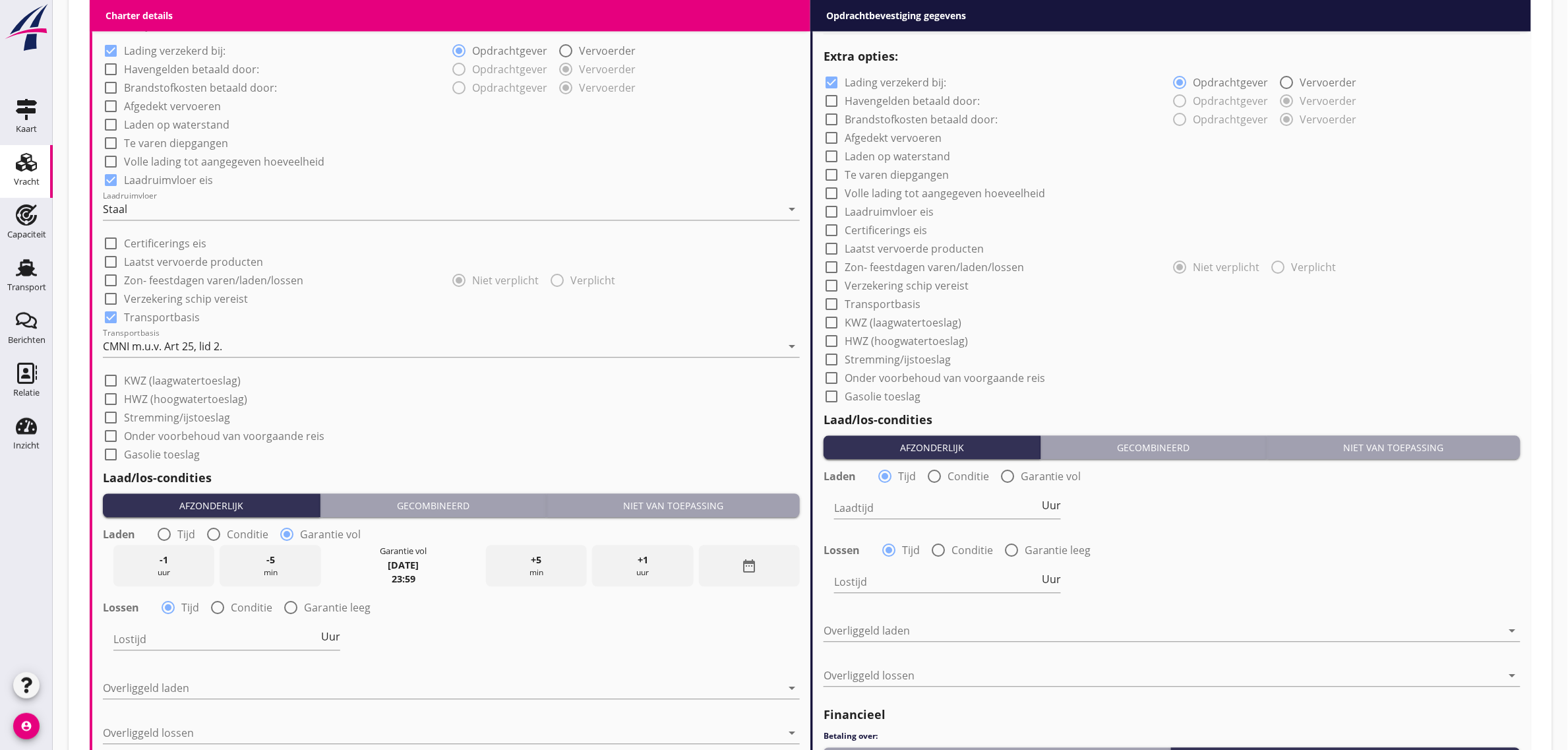
click at [525, 463] on div "Laad/los-condities Afzonderlijk Gecombineerd Niet van toepassing Laden radio_bu…" at bounding box center [451, 610] width 697 height 294
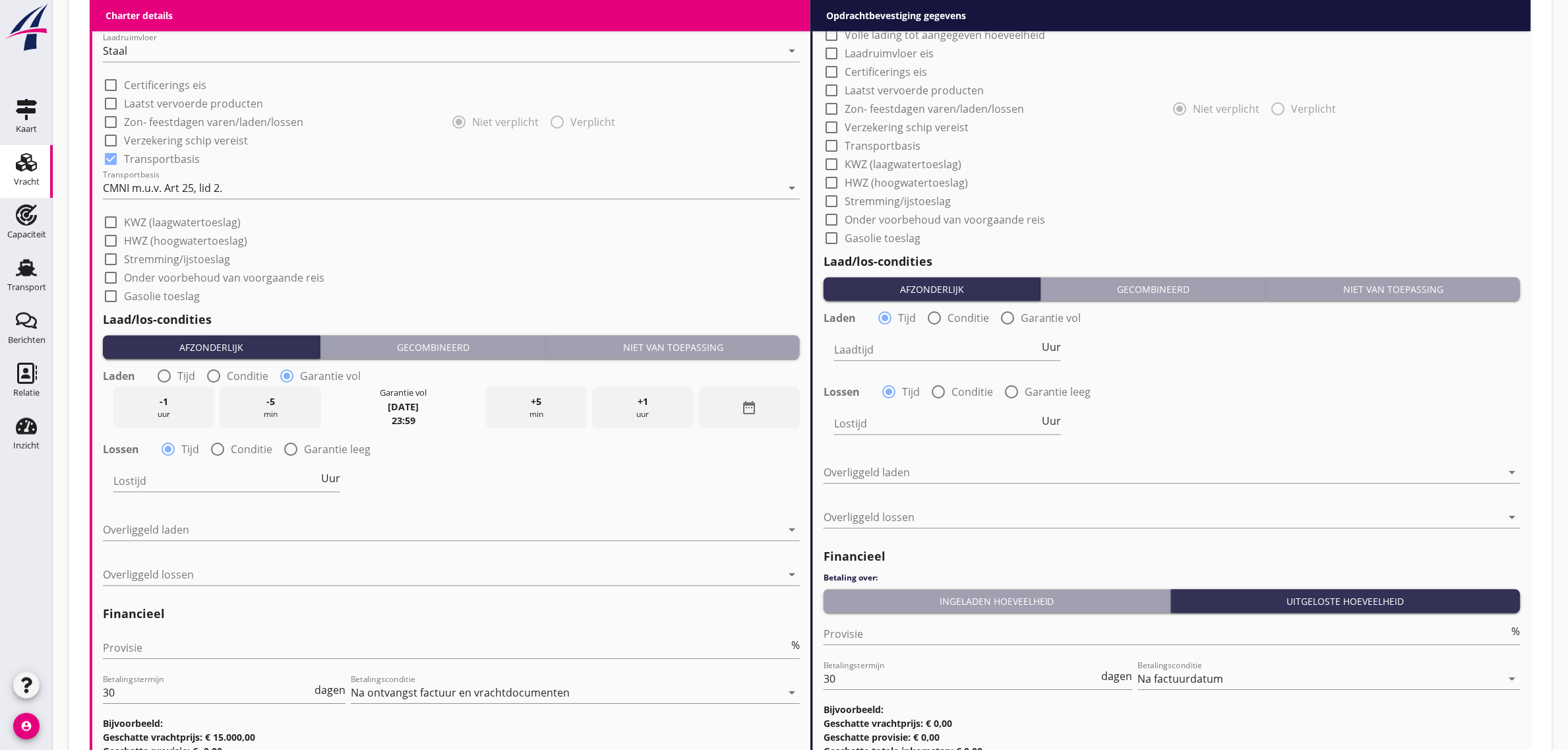
scroll to position [1205, 0]
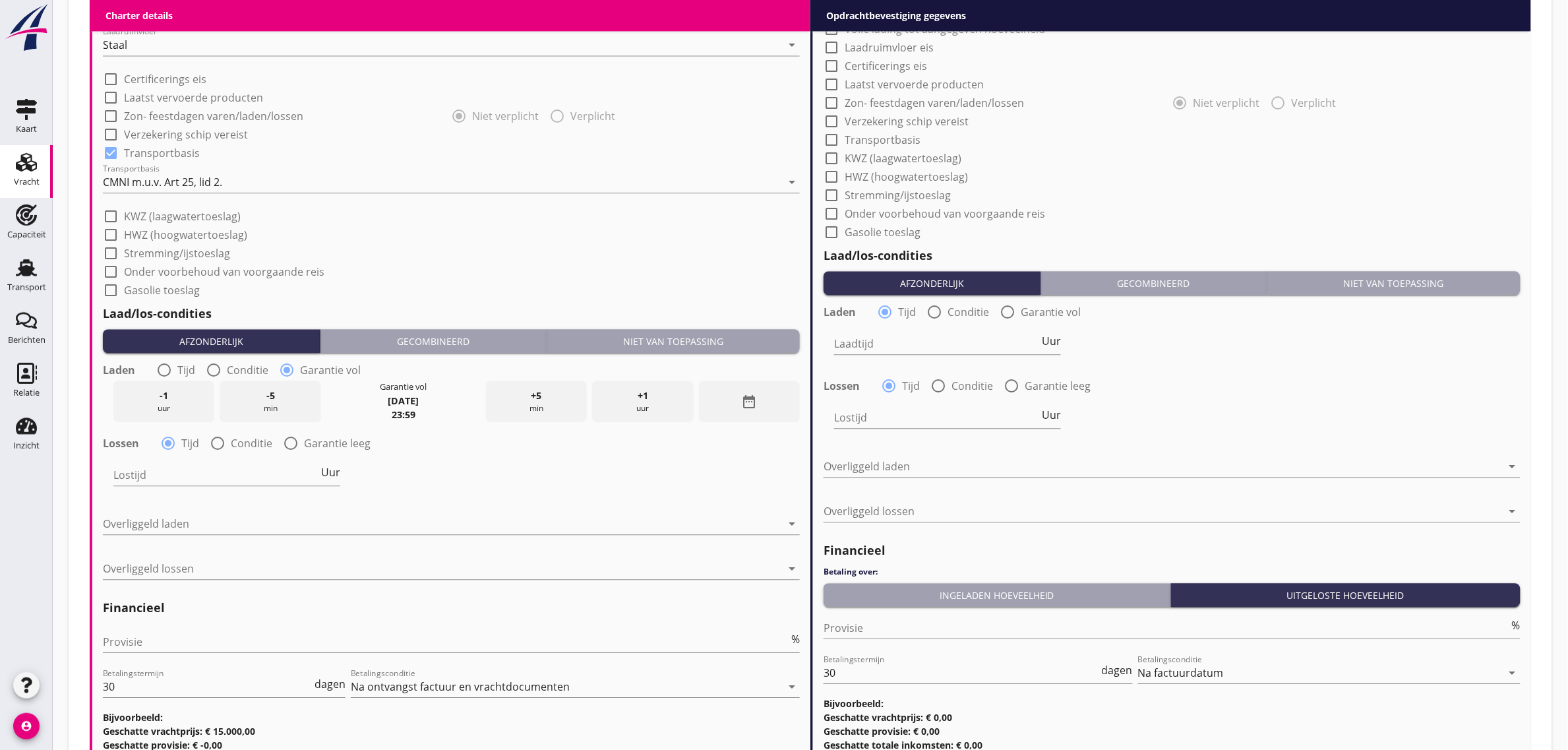
click at [324, 439] on label "Garantie leeg" at bounding box center [337, 444] width 67 height 13
radio input "false"
radio input "true"
click at [754, 485] on div "date_range" at bounding box center [750, 474] width 101 height 41
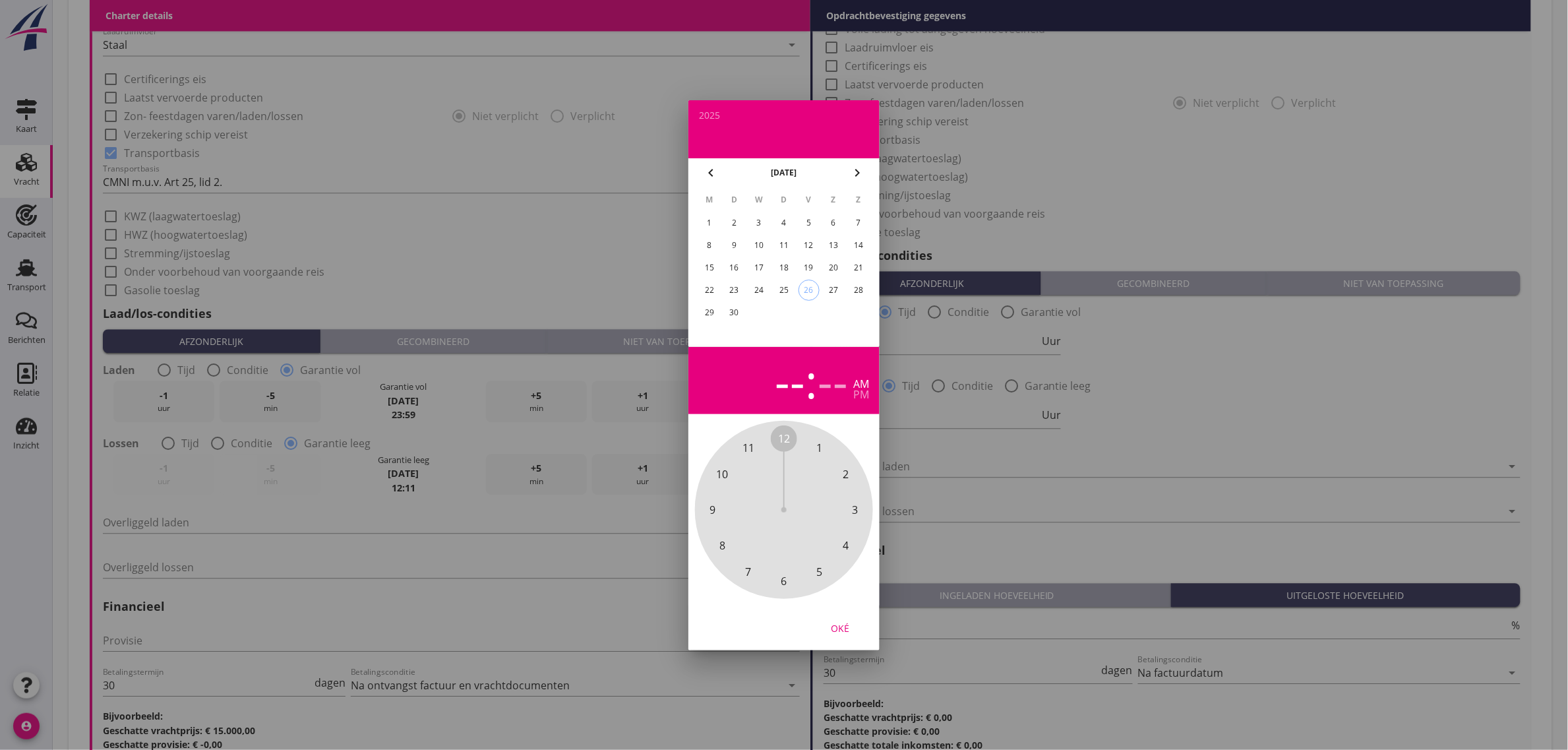
click at [854, 175] on icon "chevron_right" at bounding box center [857, 172] width 16 height 16
click at [742, 242] on div "7" at bounding box center [734, 245] width 21 height 21
click at [748, 446] on span "11" at bounding box center [748, 447] width 12 height 16
click at [775, 440] on div "00 05 10 15 20 25 30 35 40 45 50 55" at bounding box center [784, 510] width 143 height 143
click at [854, 397] on div "pm" at bounding box center [861, 394] width 16 height 11
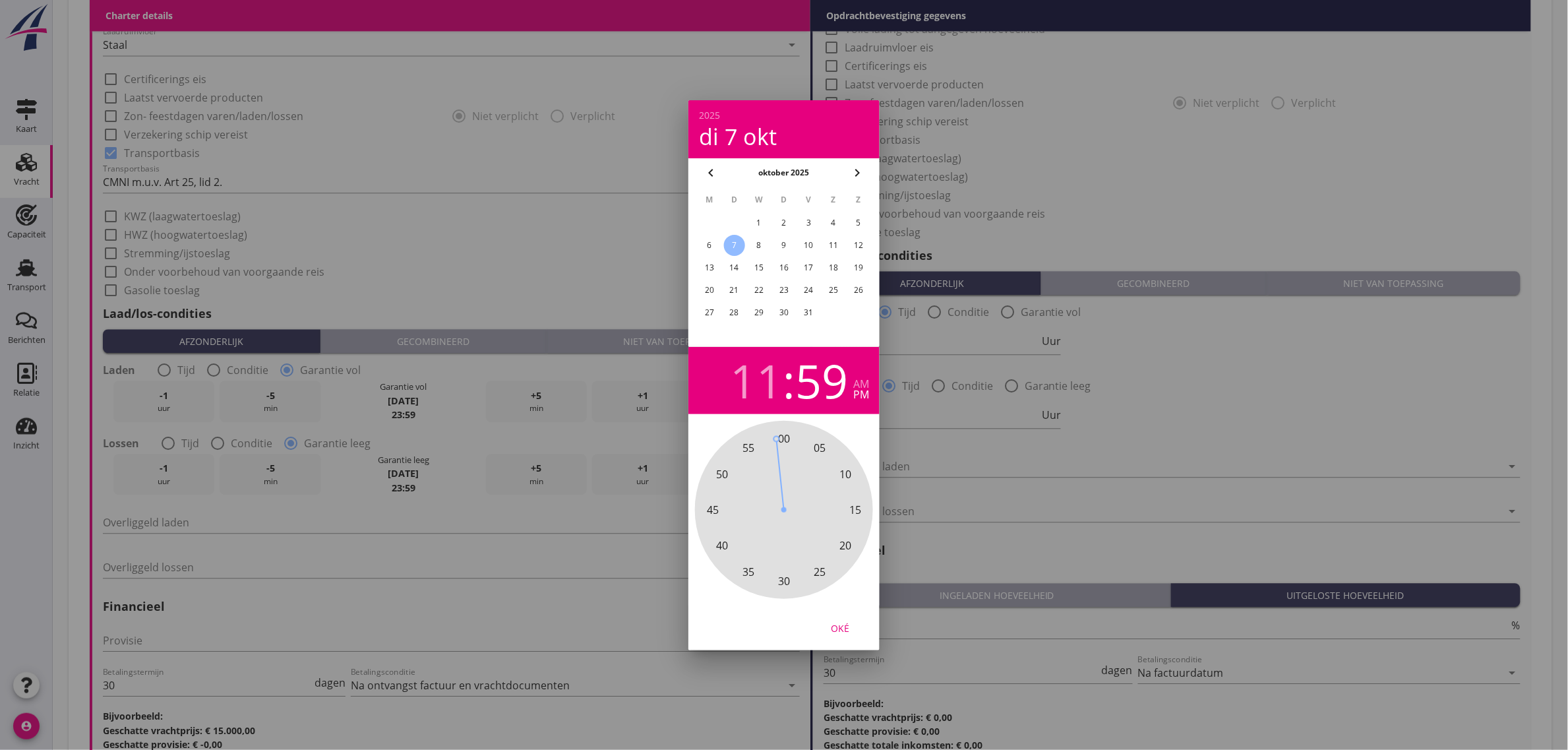
click at [865, 631] on button "Oké" at bounding box center [840, 628] width 58 height 24
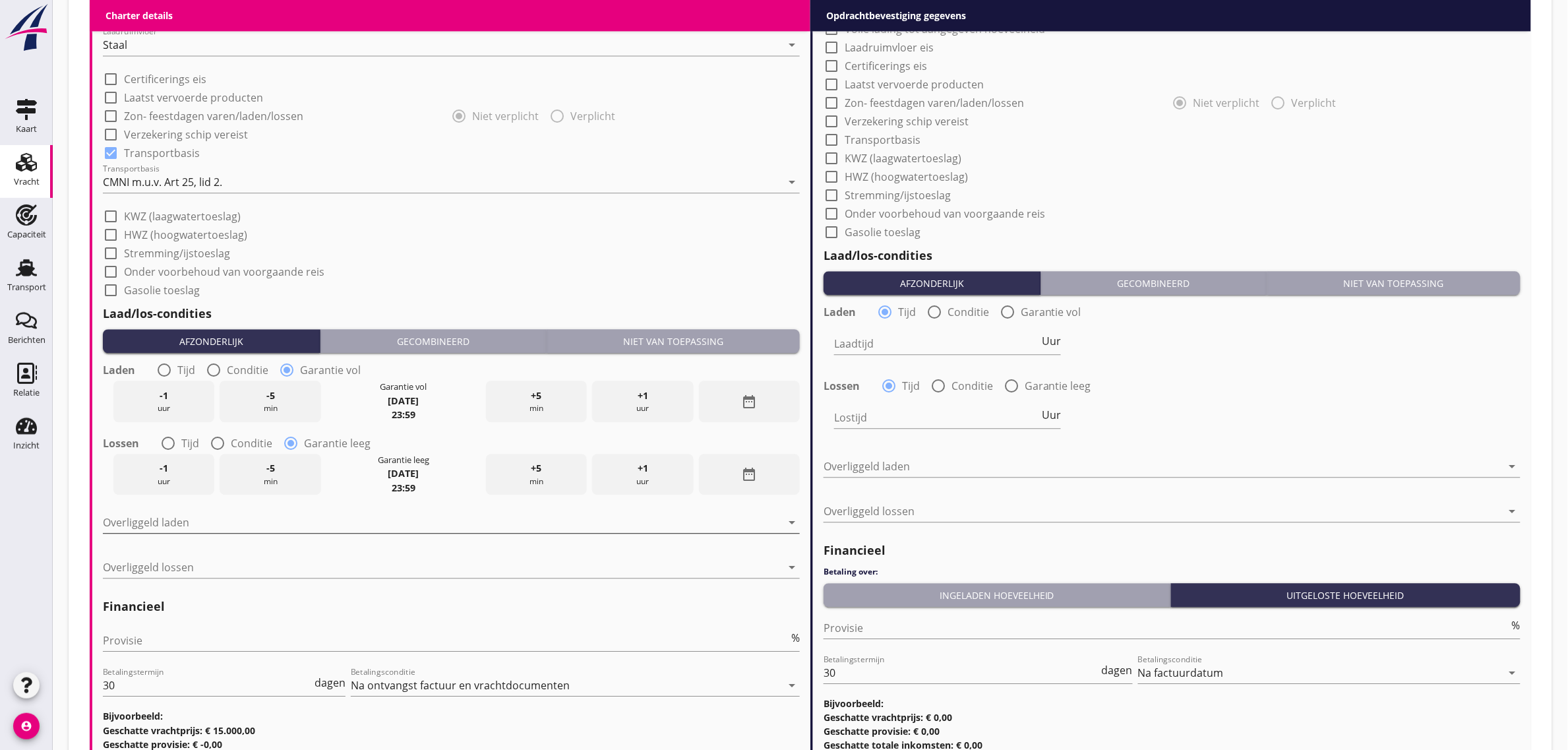
click at [185, 518] on div at bounding box center [442, 522] width 679 height 21
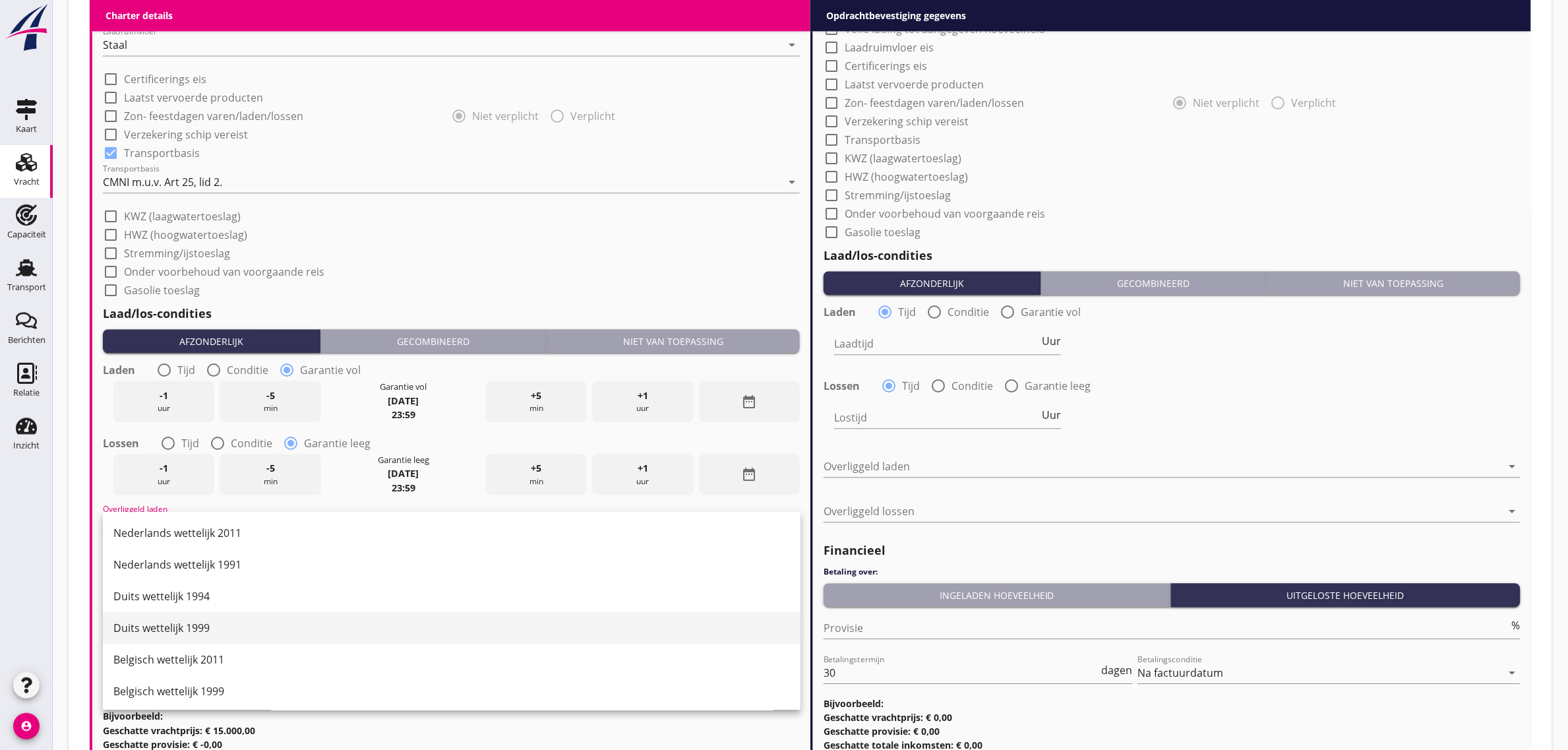
click at [229, 621] on div "Duits wettelijk 1999" at bounding box center [451, 628] width 676 height 16
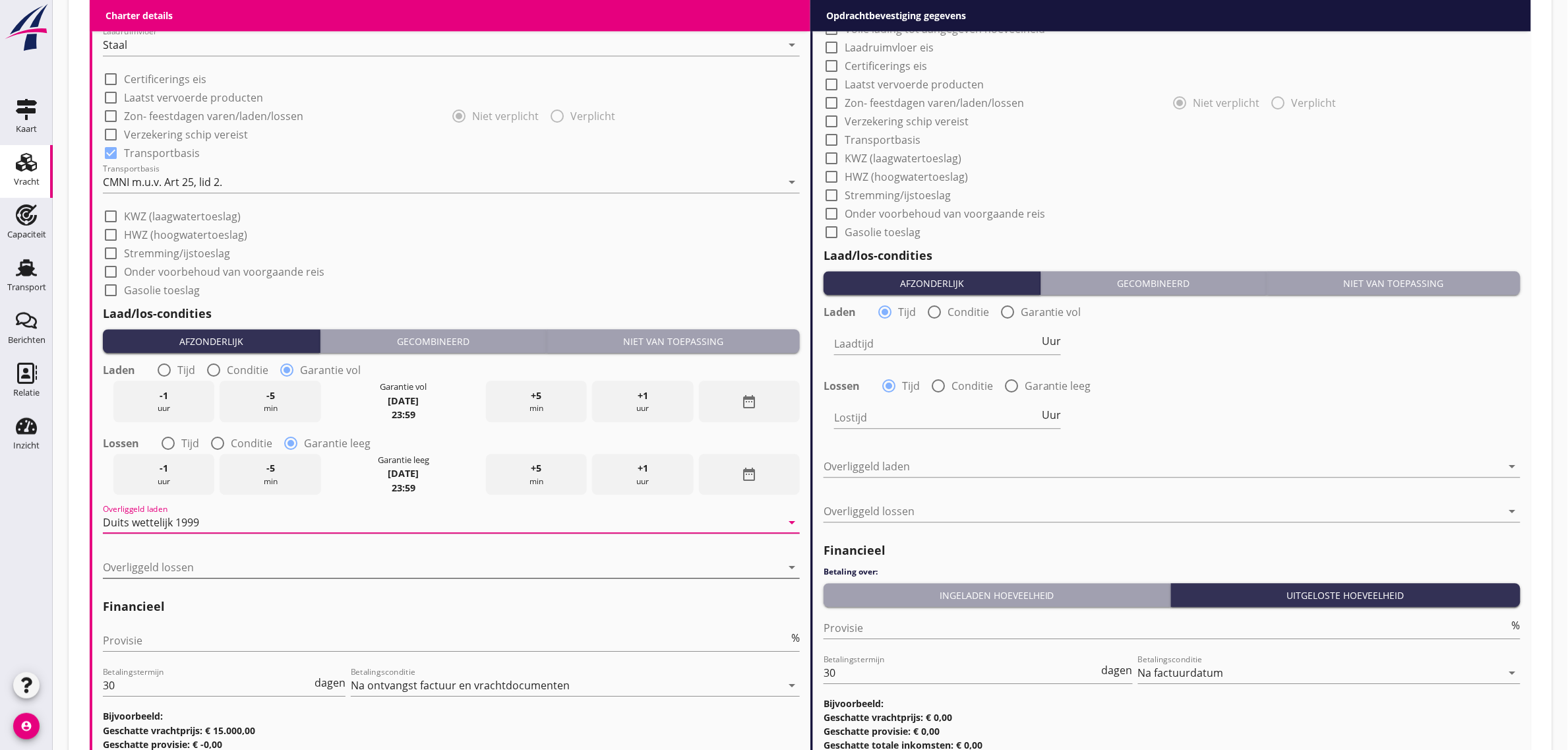
click at [204, 568] on div at bounding box center [442, 567] width 679 height 21
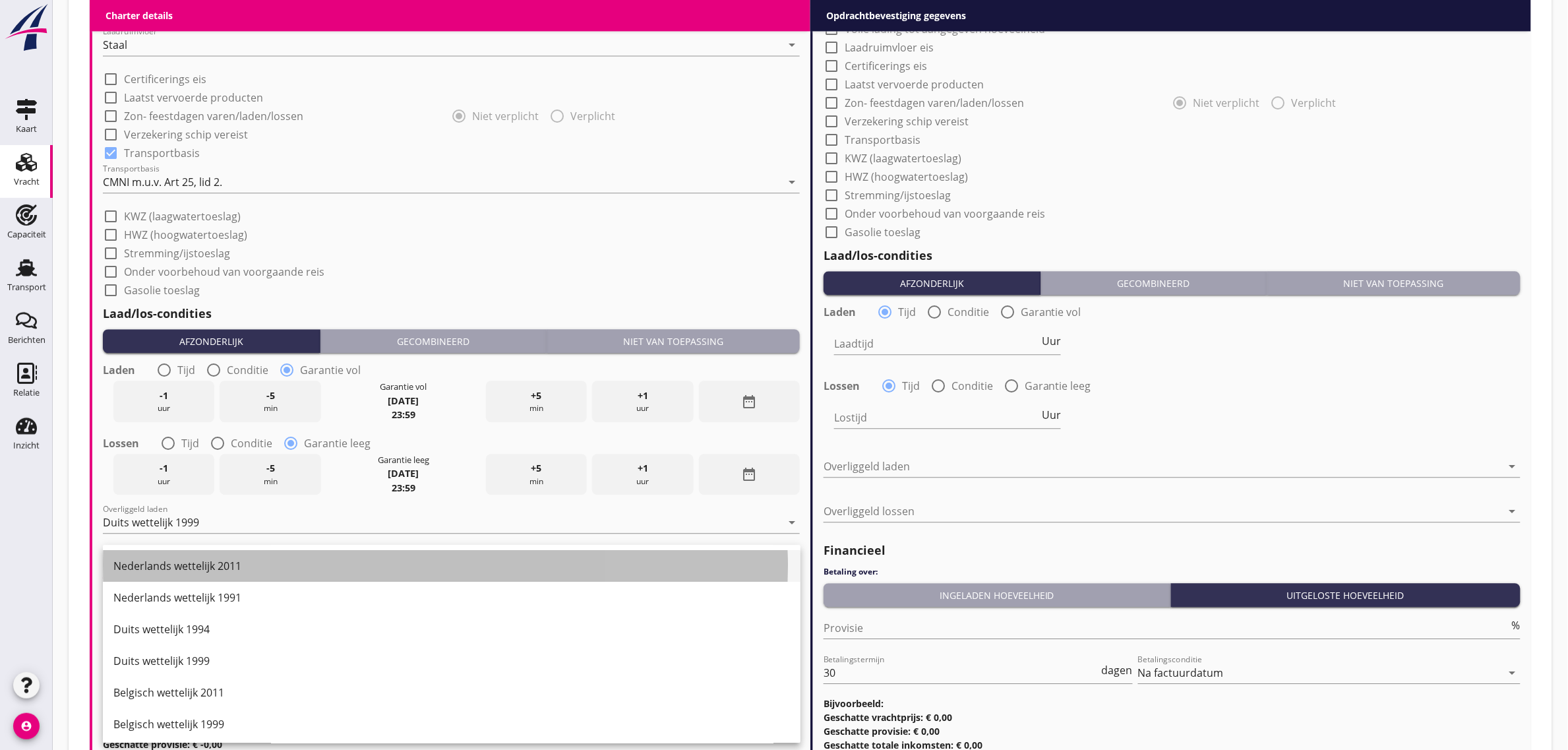
click at [237, 564] on div "Nederlands wettelijk 2011" at bounding box center [451, 565] width 676 height 16
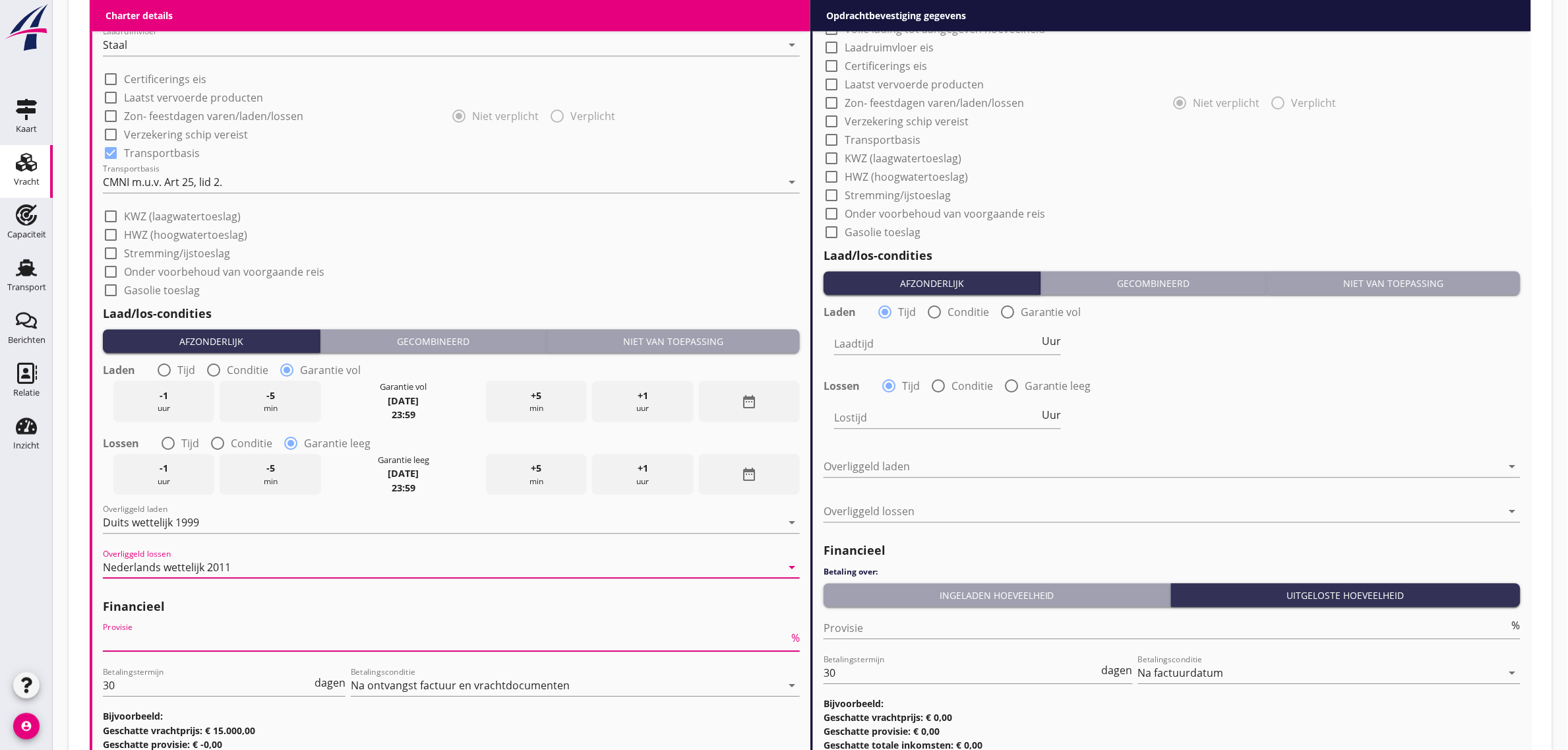
click at [224, 648] on input "Provisie" at bounding box center [445, 640] width 686 height 21
type input "5"
click at [563, 310] on h2 "Laad/los-condities" at bounding box center [451, 313] width 697 height 18
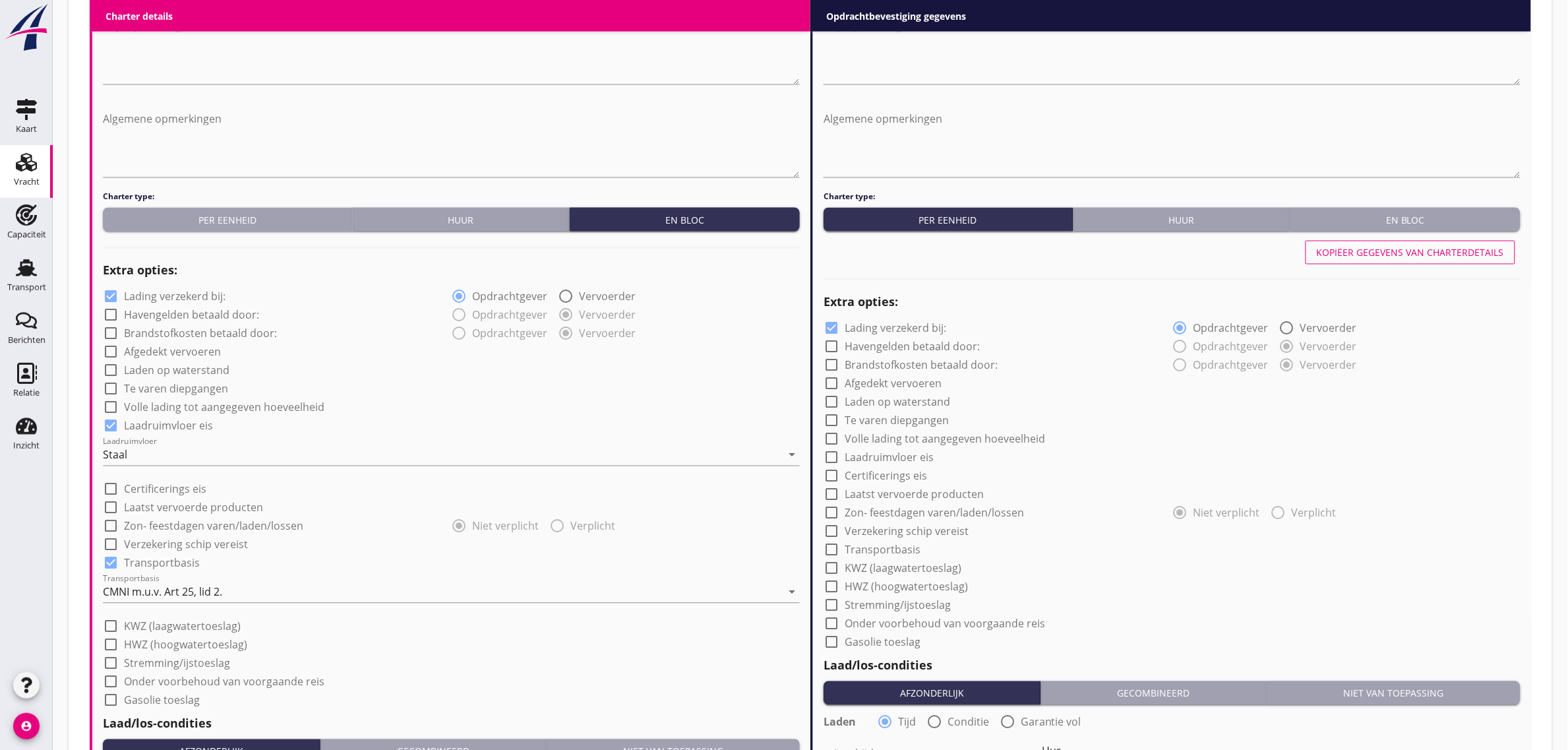
scroll to position [793, 0]
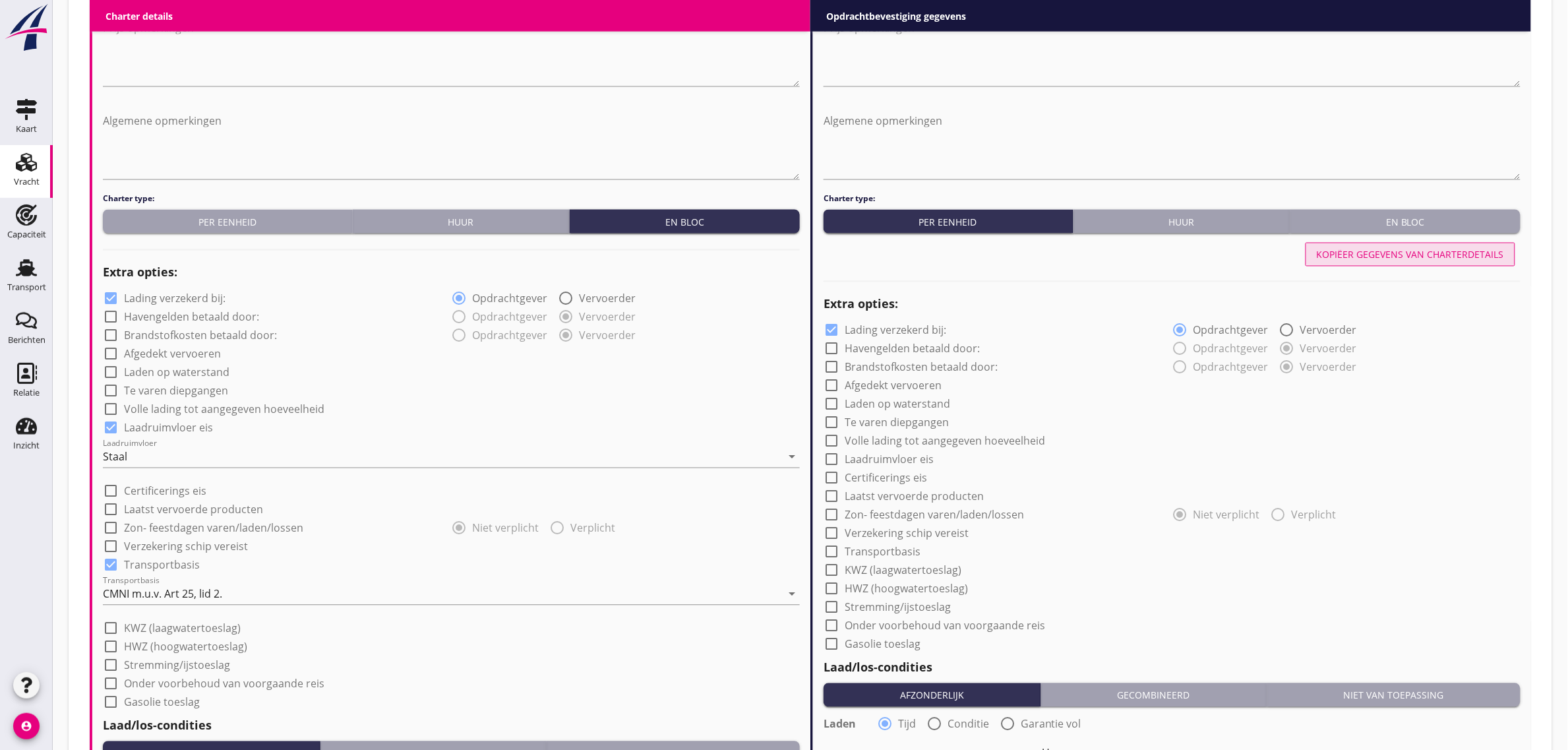
click at [1362, 255] on div "Kopiëer gegevens van charterdetails" at bounding box center [1410, 255] width 187 height 13
checkbox input "true"
radio input "false"
radio input "true"
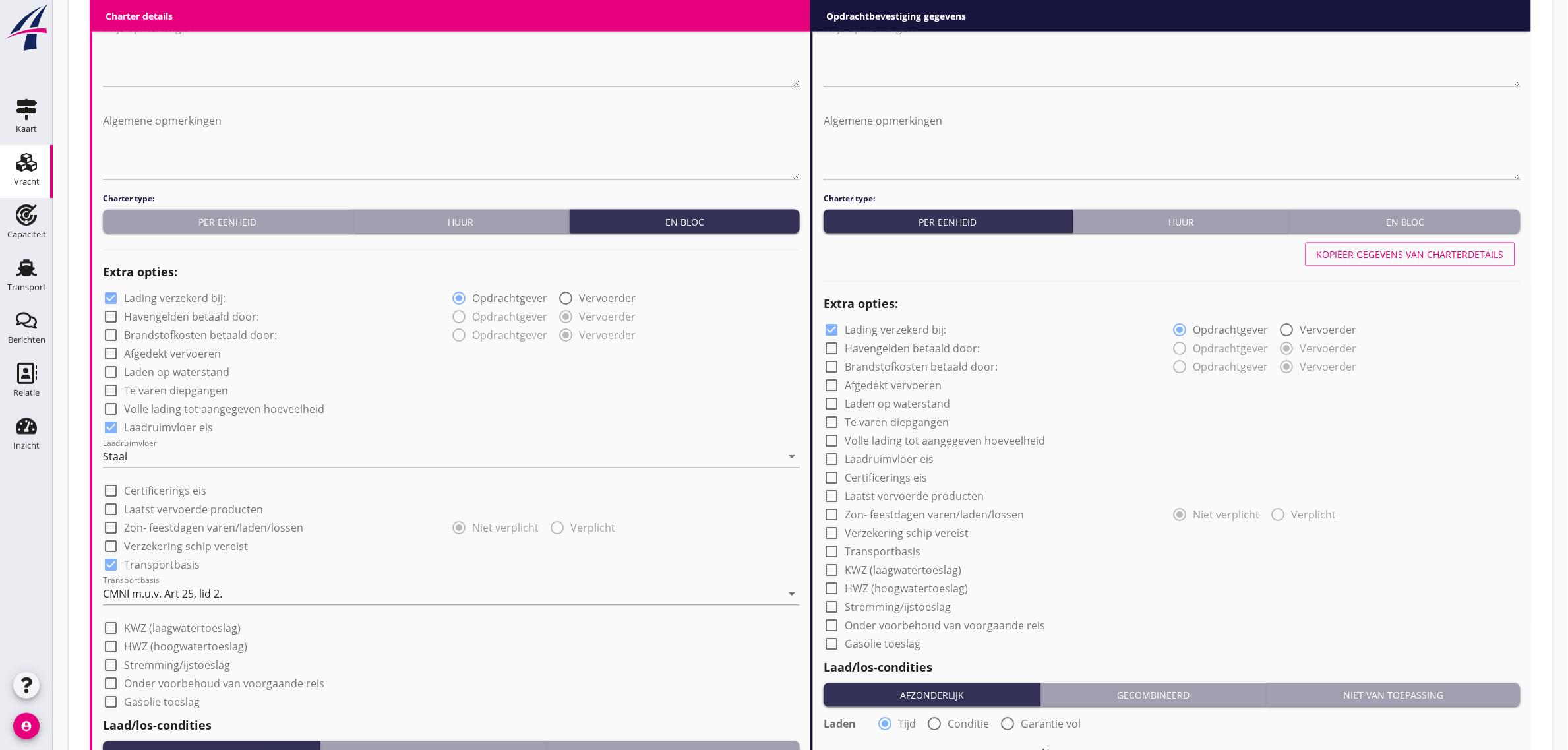
radio input "false"
radio input "true"
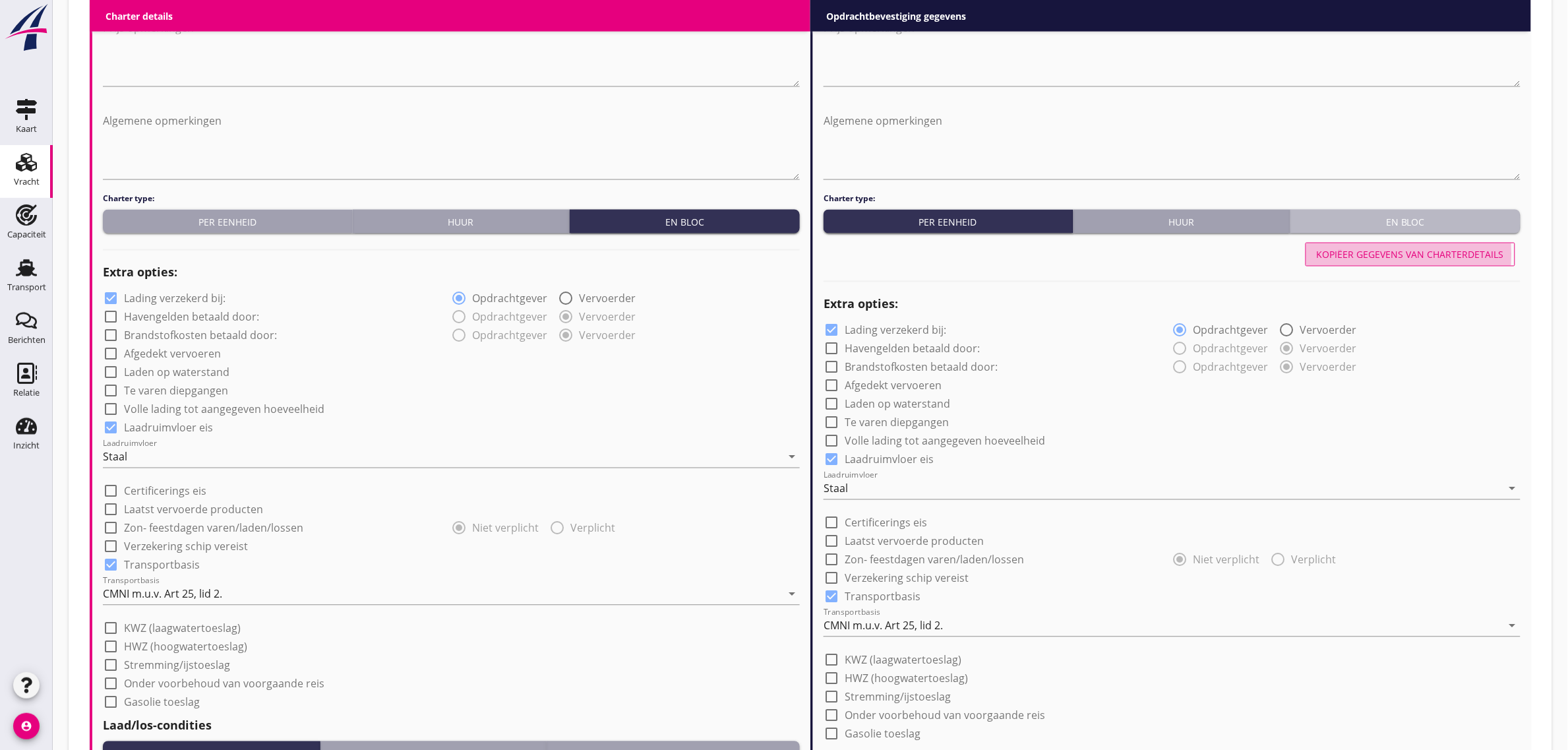
click at [1387, 222] on div "En bloc" at bounding box center [1405, 222] width 219 height 13
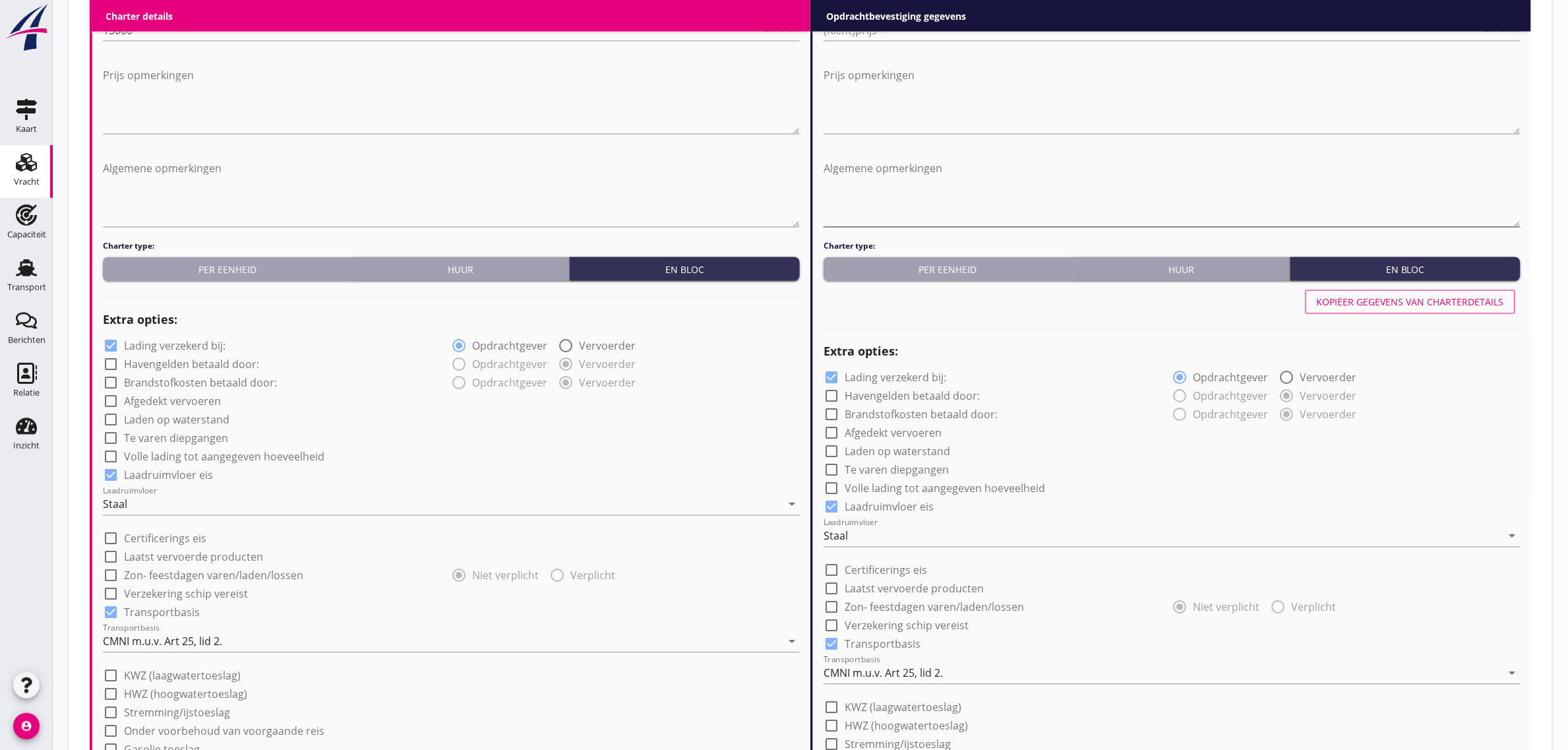
scroll to position [710, 0]
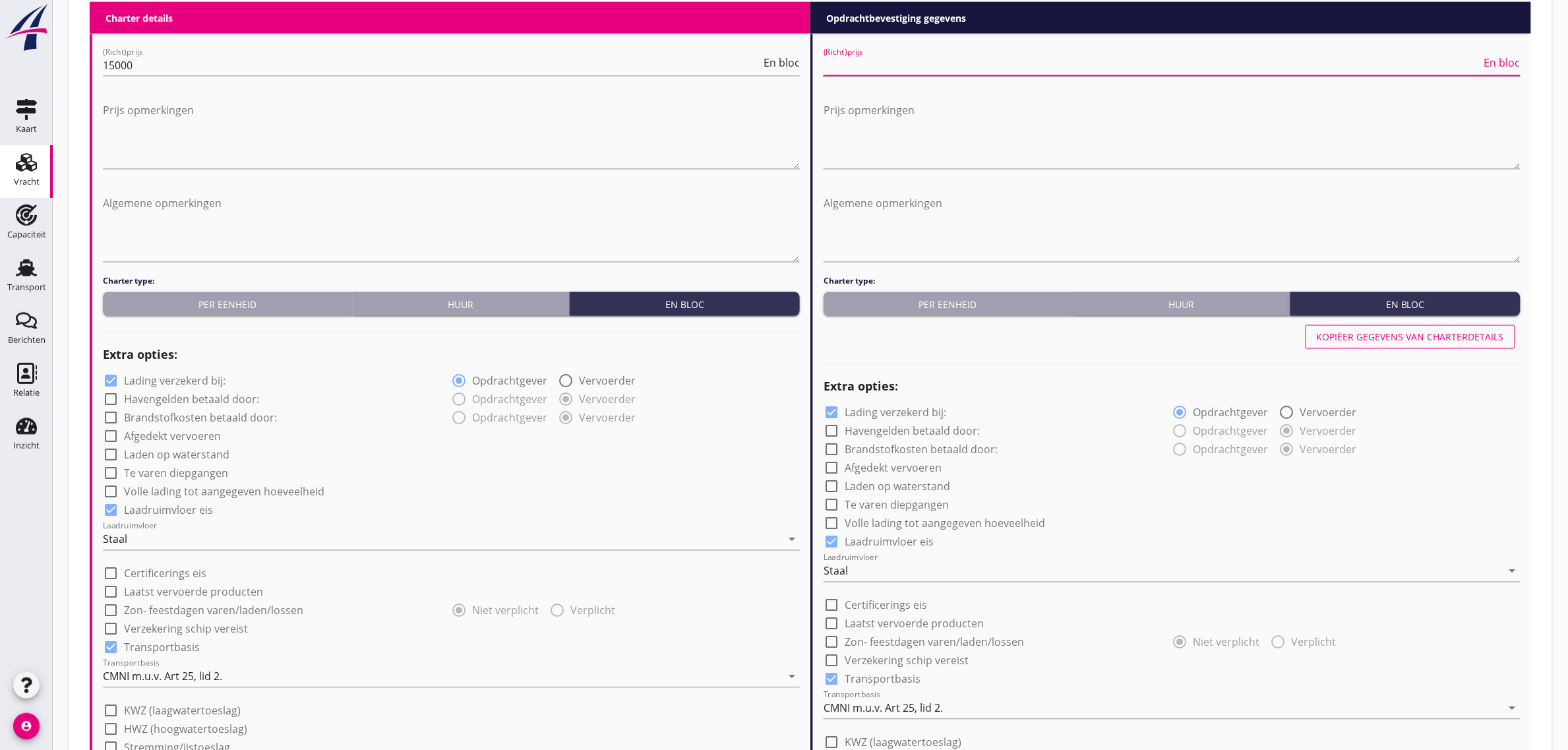
click at [908, 65] on input "(Richt)prijs" at bounding box center [1153, 65] width 658 height 21
type input "15000"
click at [1313, 490] on div "check_box_outline_blank Laden op waterstand" at bounding box center [1172, 485] width 697 height 19
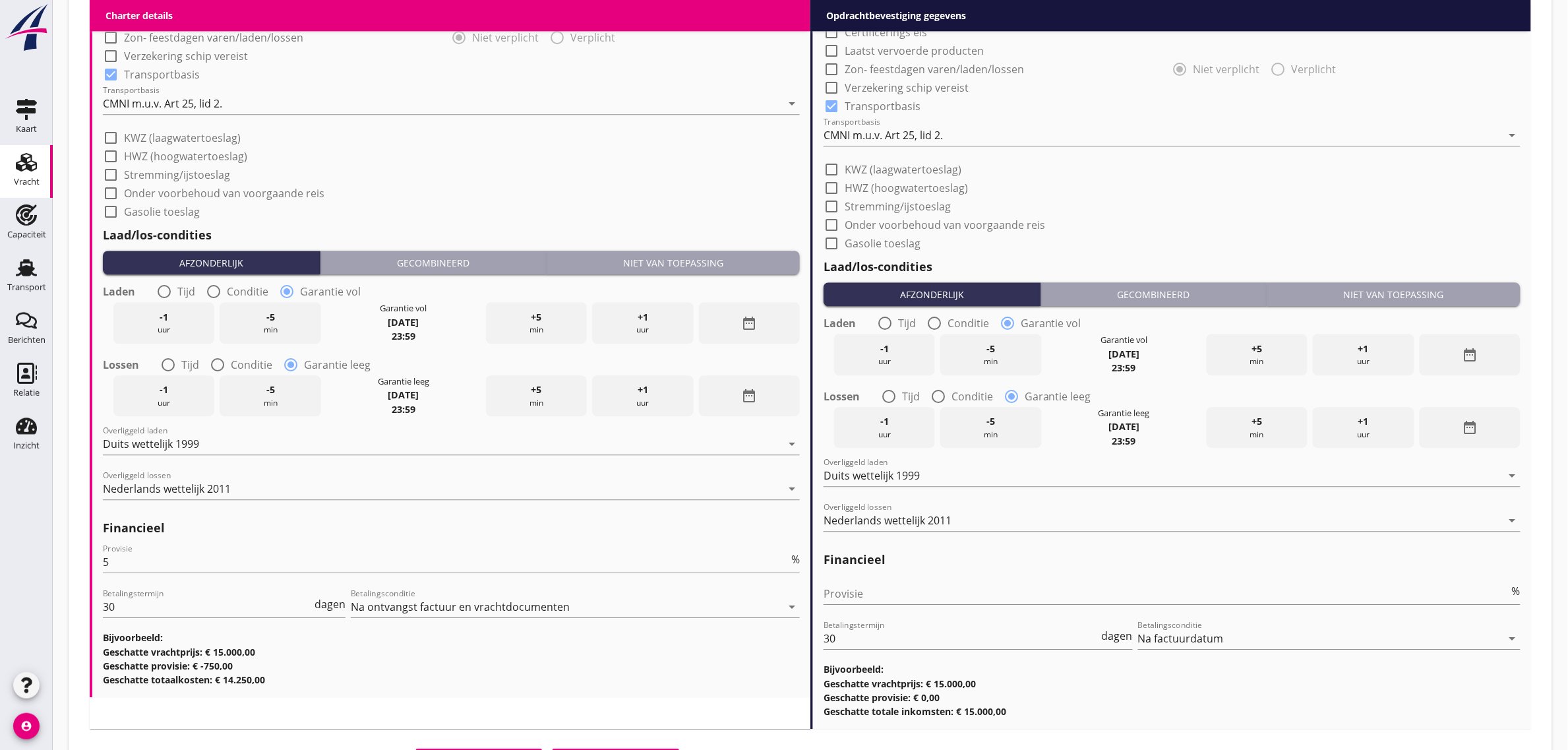
scroll to position [1350, 0]
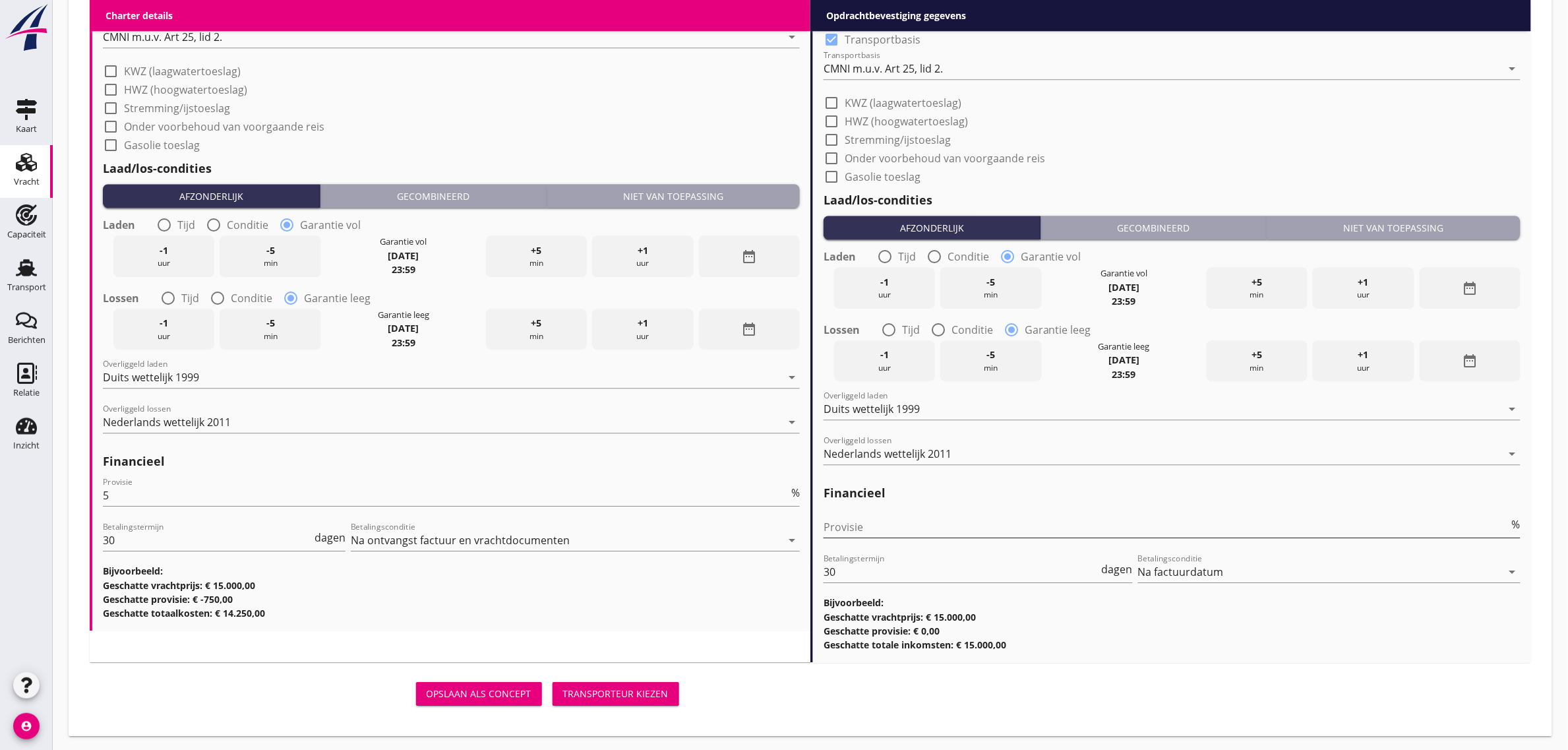
click at [890, 519] on input "Provisie" at bounding box center [1167, 526] width 686 height 21
type input "0"
click at [713, 607] on h3 "Geschatte totaalkosten: € 14.250,00" at bounding box center [451, 612] width 697 height 13
click at [663, 683] on button "Transporteur kiezen" at bounding box center [616, 693] width 127 height 24
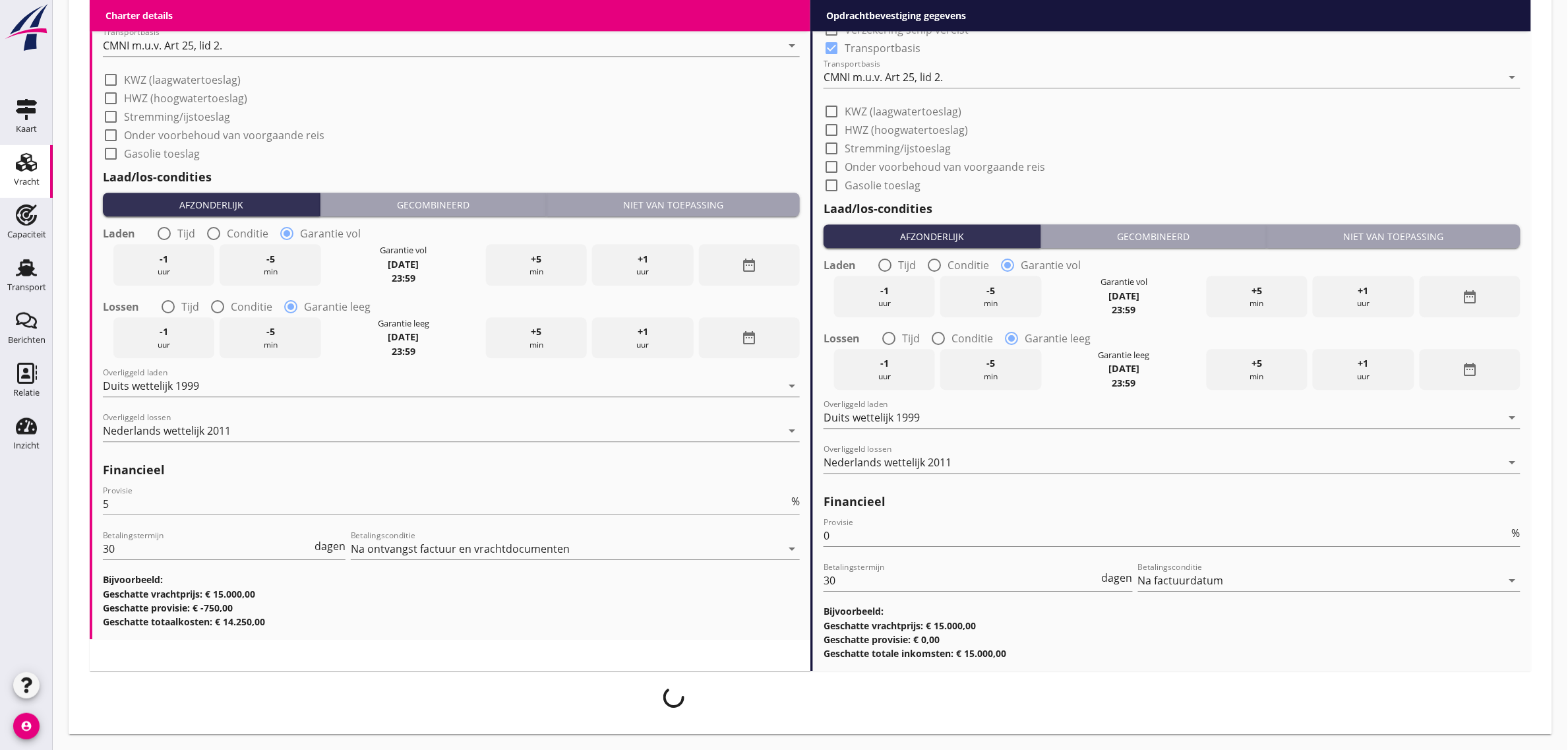
scroll to position [1340, 0]
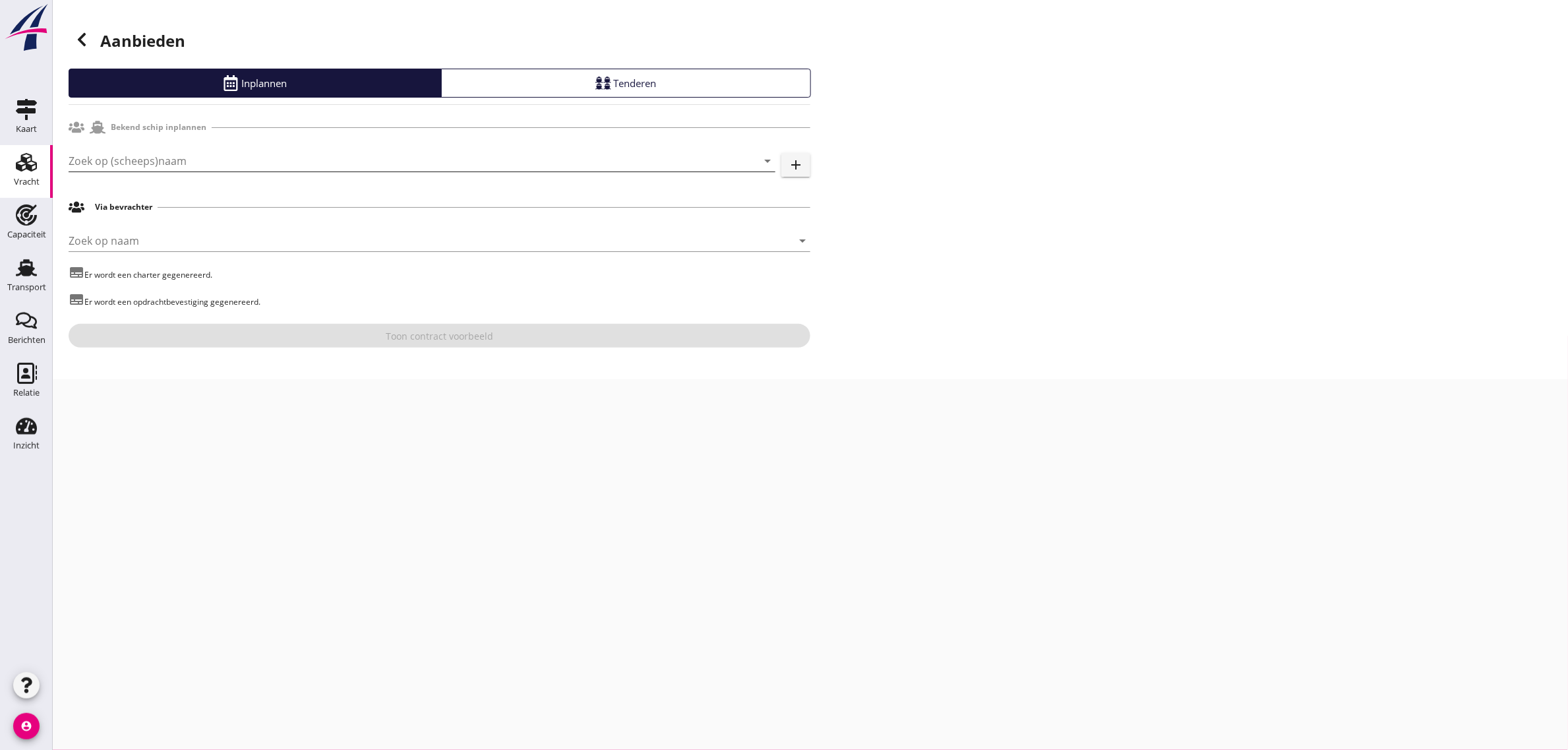
click at [99, 164] on input "Zoek op (scheeps)naam" at bounding box center [403, 160] width 670 height 21
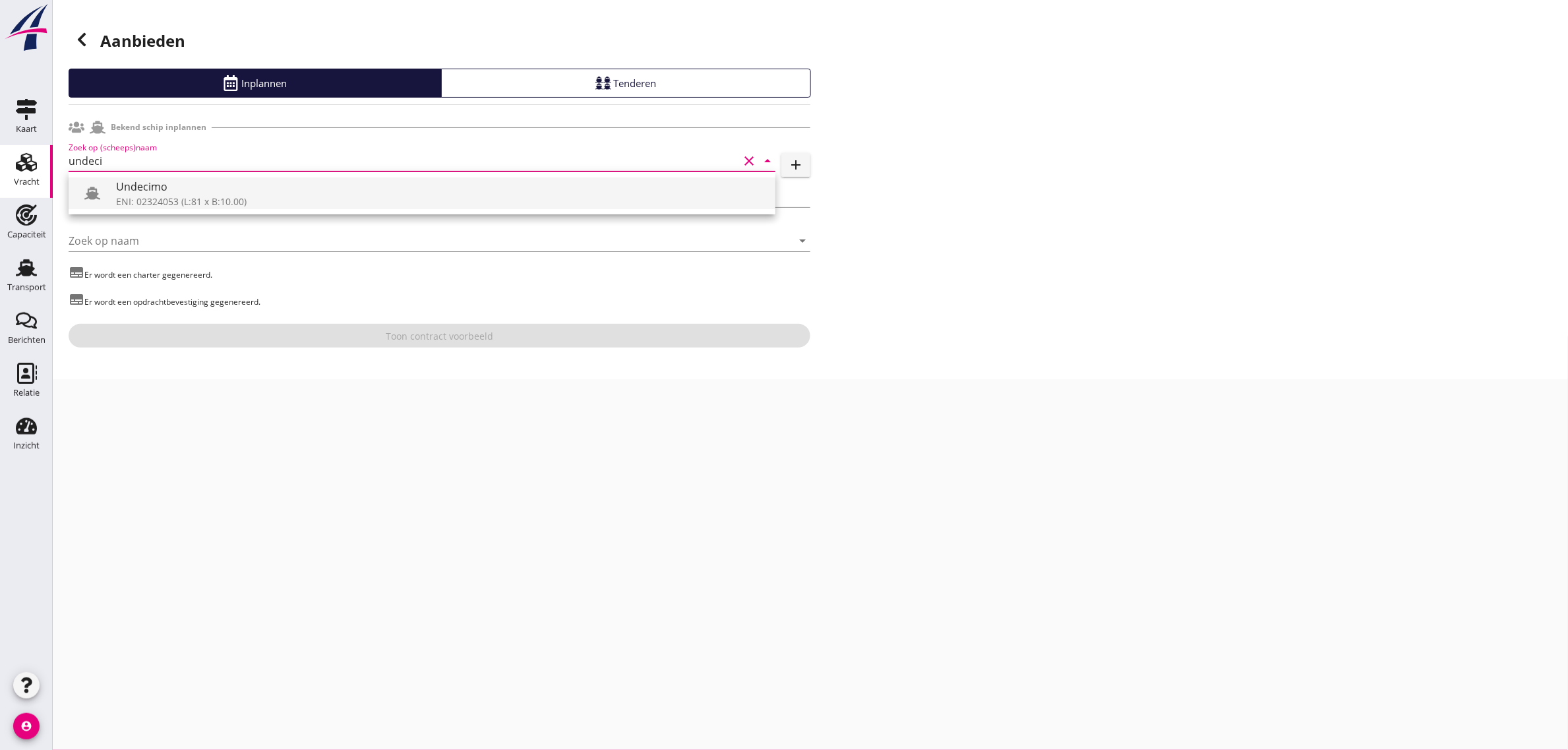
click at [143, 193] on div "Undecimo" at bounding box center [440, 186] width 649 height 16
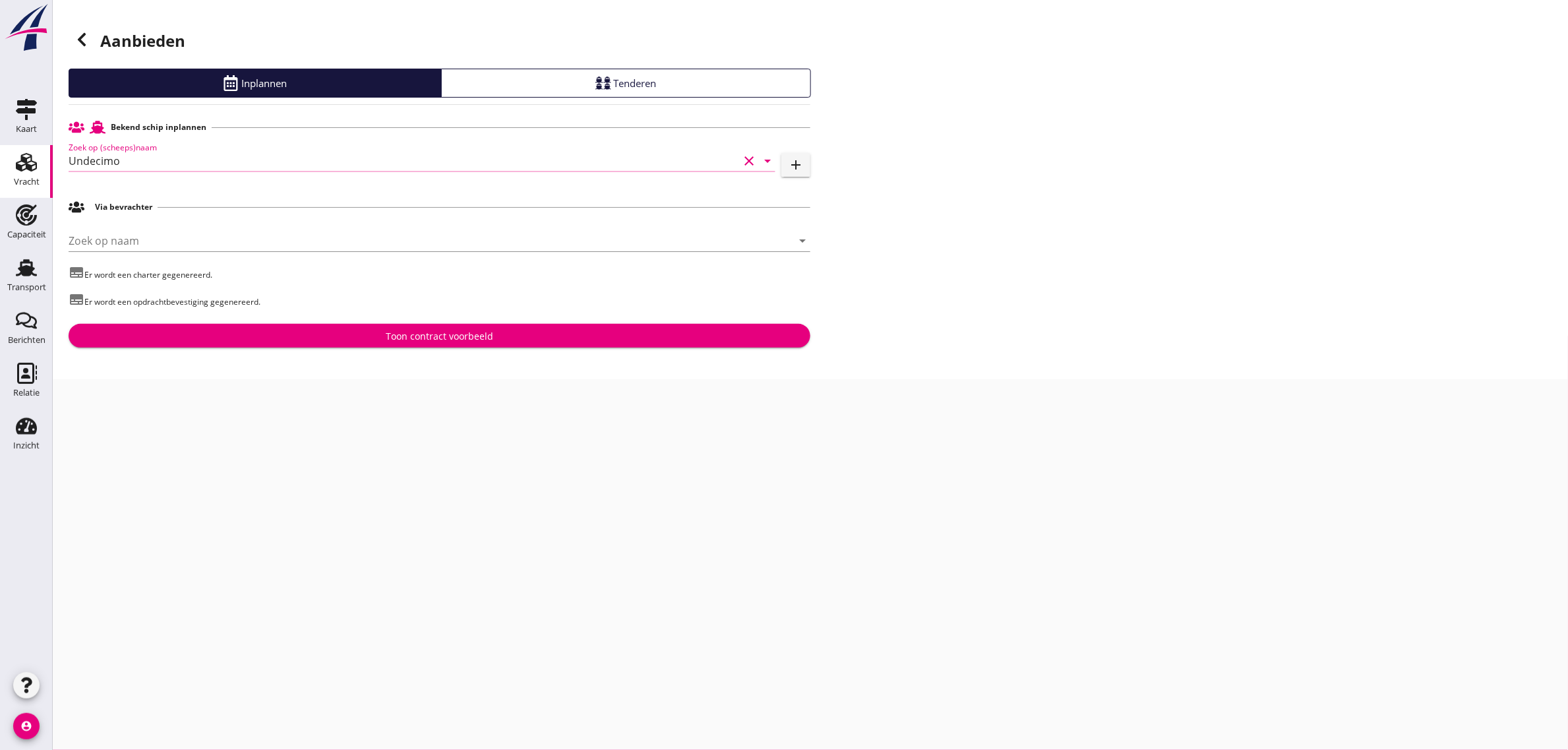
type input "Undecimo"
click at [343, 330] on div "Toon contract voorbeeld" at bounding box center [439, 336] width 721 height 13
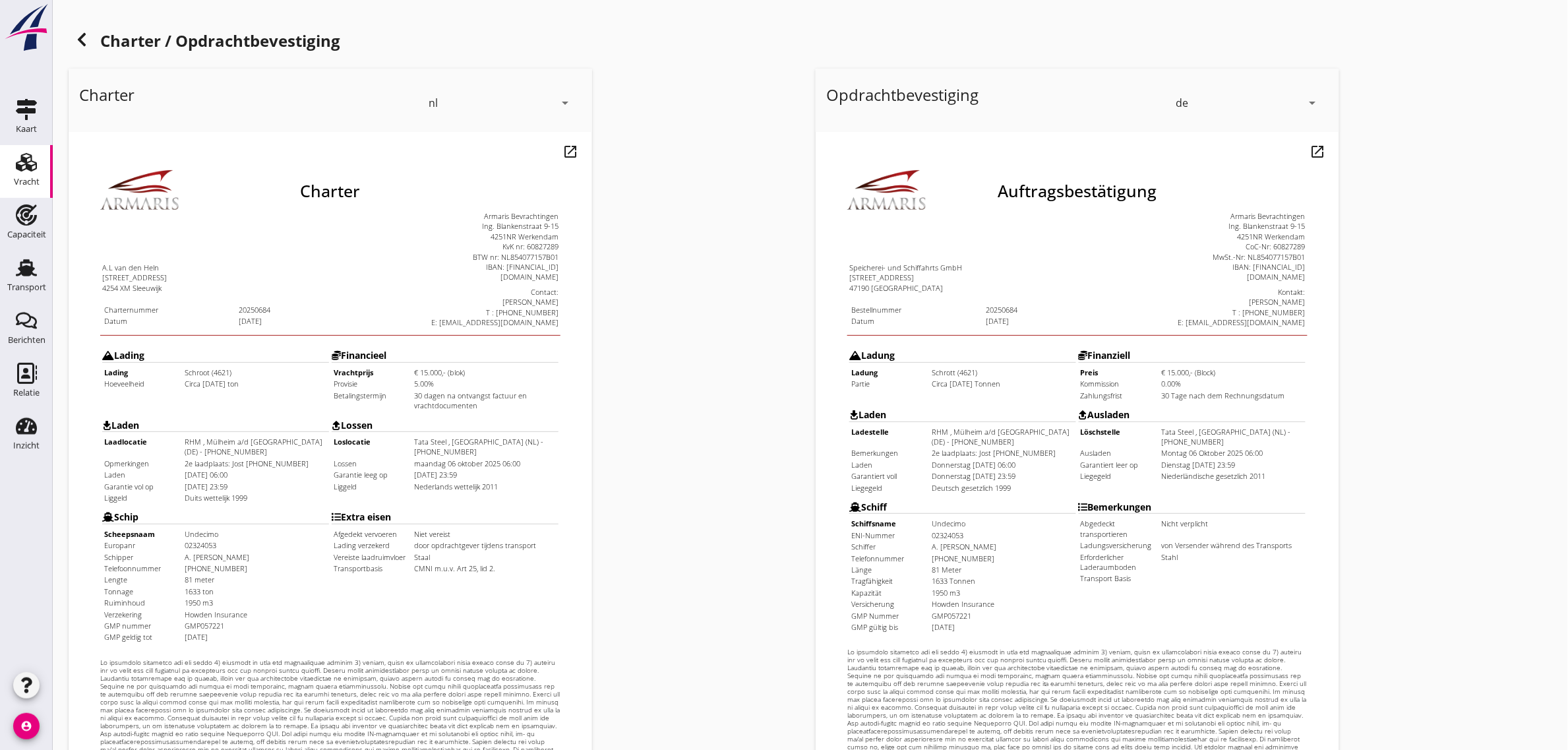
click at [1212, 102] on div "de" at bounding box center [1238, 102] width 126 height 21
click at [1192, 98] on div "nl" at bounding box center [1248, 100] width 139 height 16
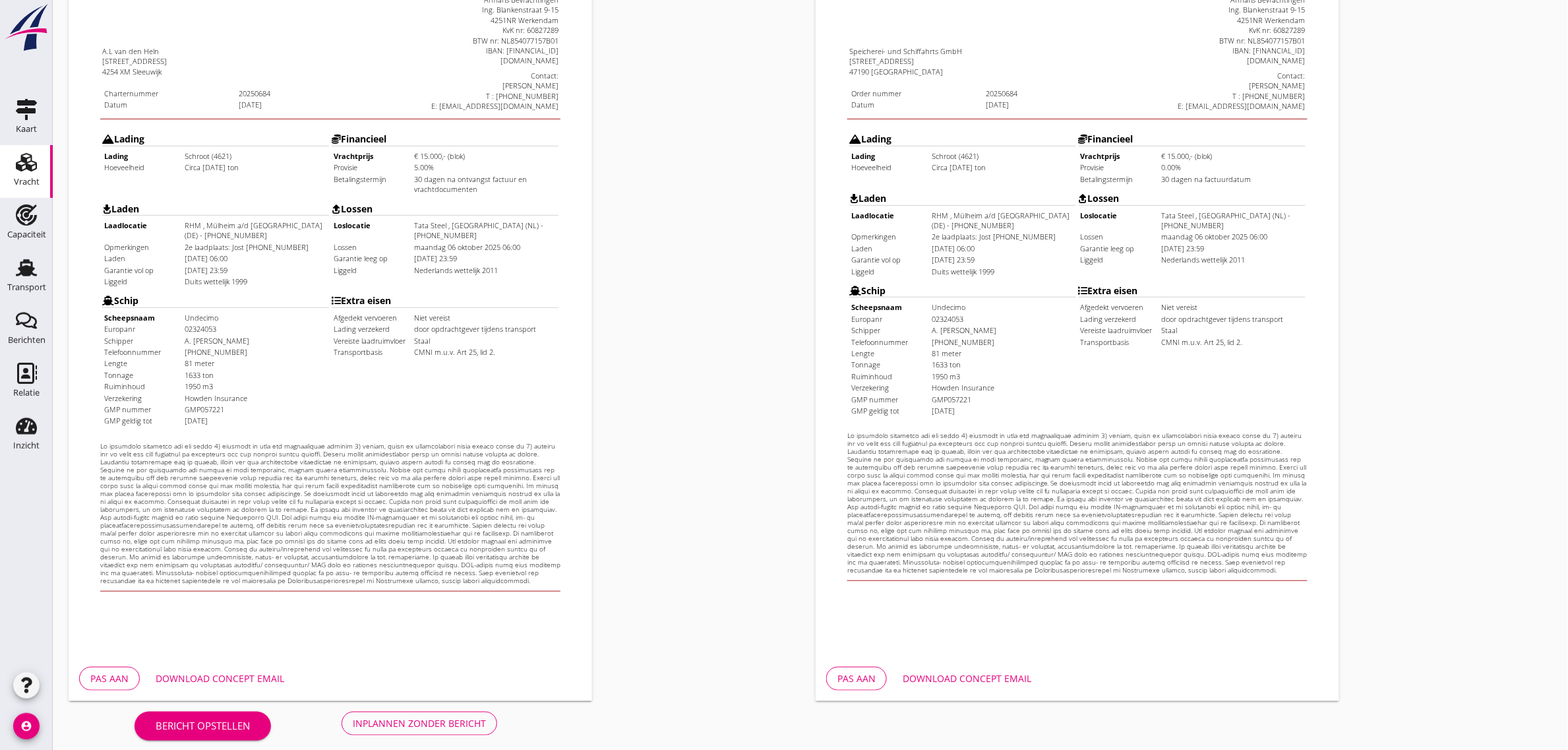
scroll to position [225, 0]
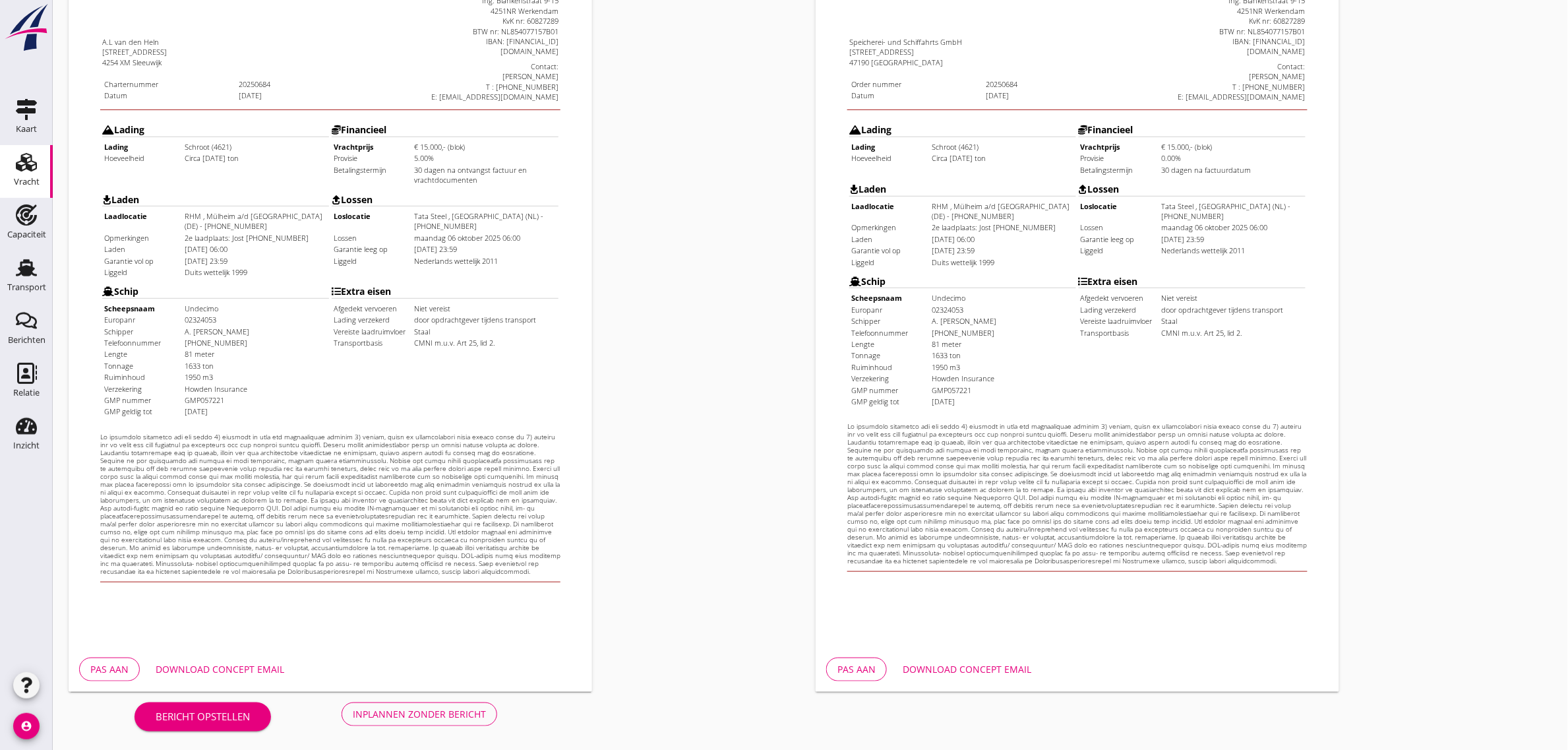
click at [465, 707] on div "Inplannen zonder bericht" at bounding box center [419, 714] width 133 height 13
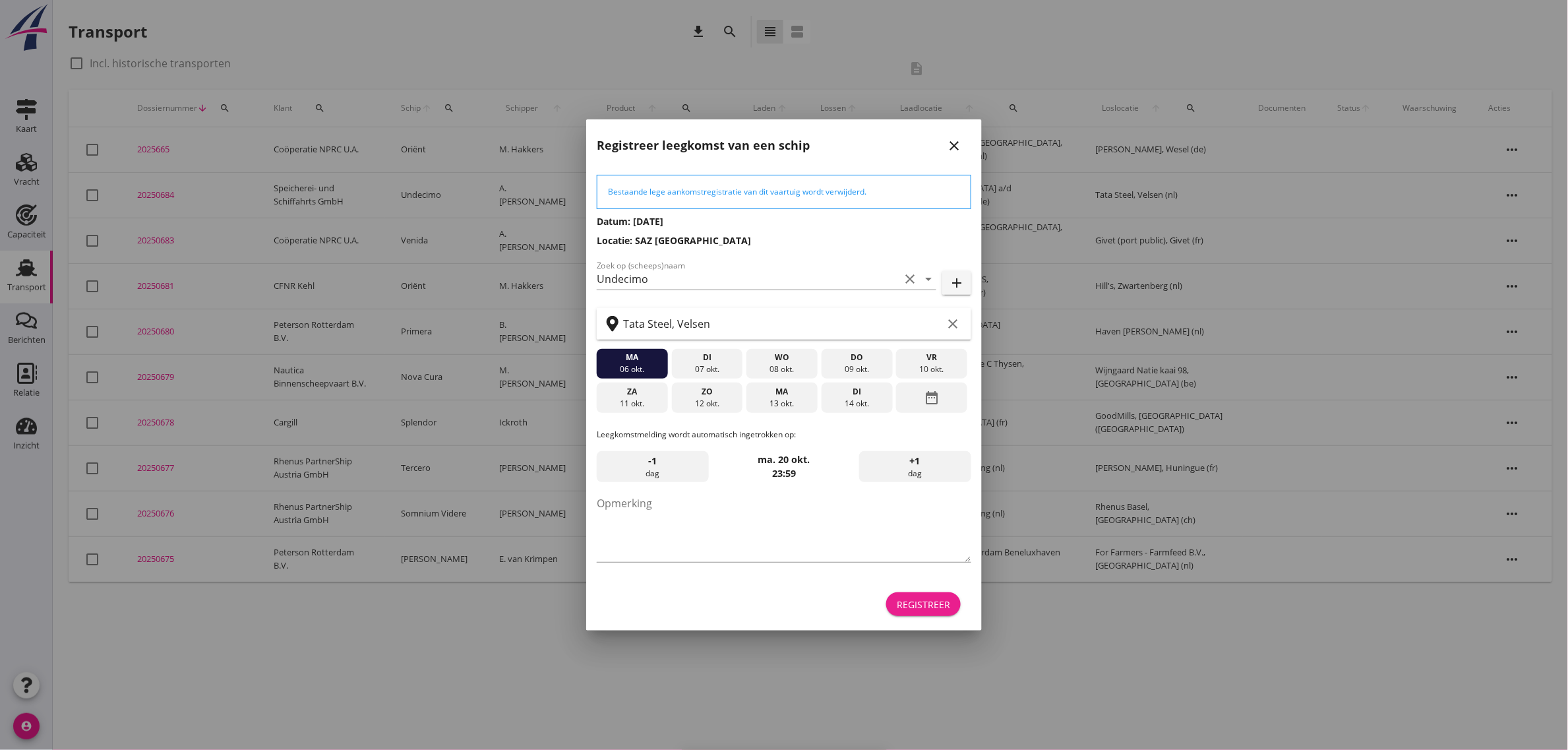
click at [944, 609] on div "Registreer" at bounding box center [923, 604] width 53 height 13
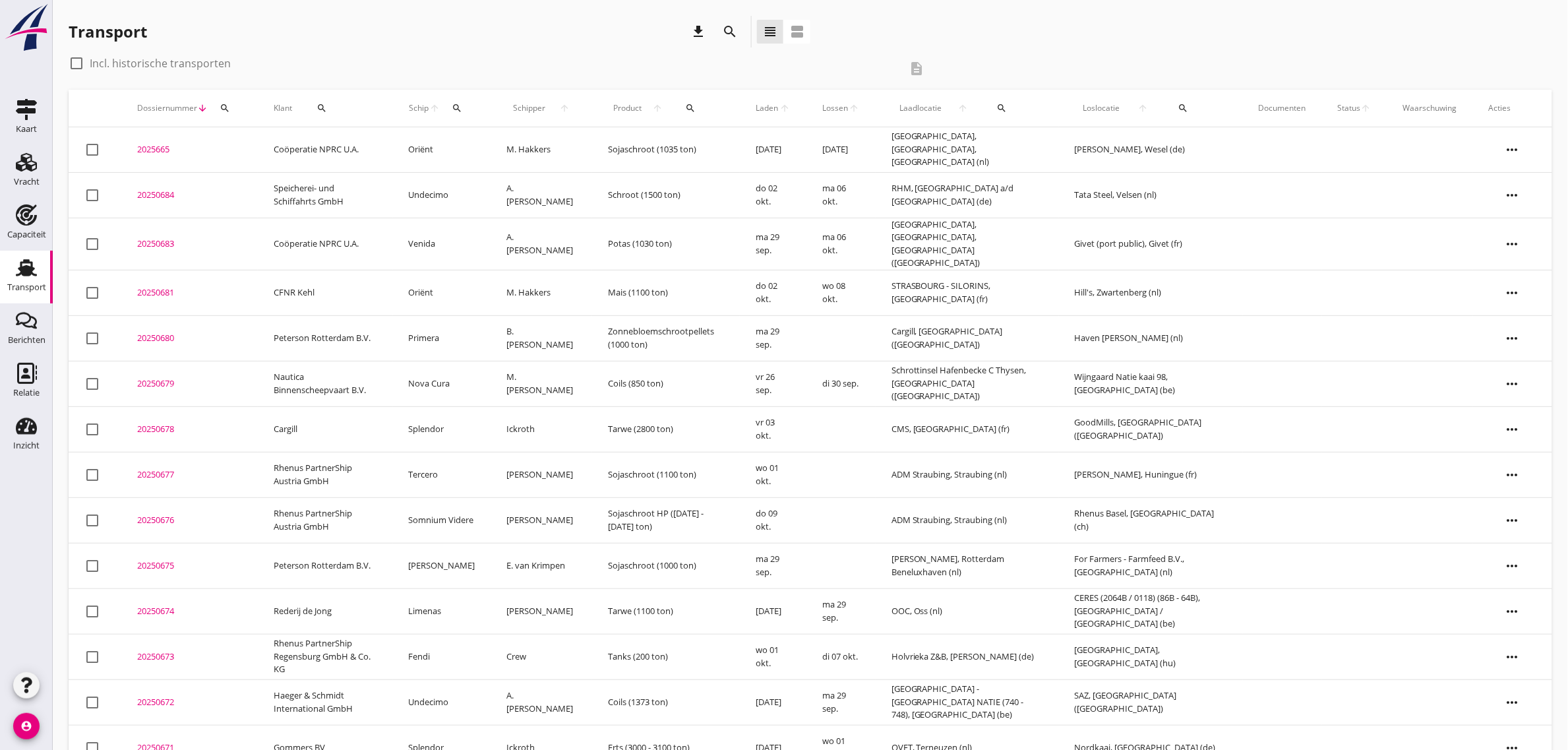
drag, startPoint x: 431, startPoint y: 198, endPoint x: 381, endPoint y: 298, distance: 111.8
click at [431, 198] on td "Undecimo" at bounding box center [442, 195] width 98 height 46
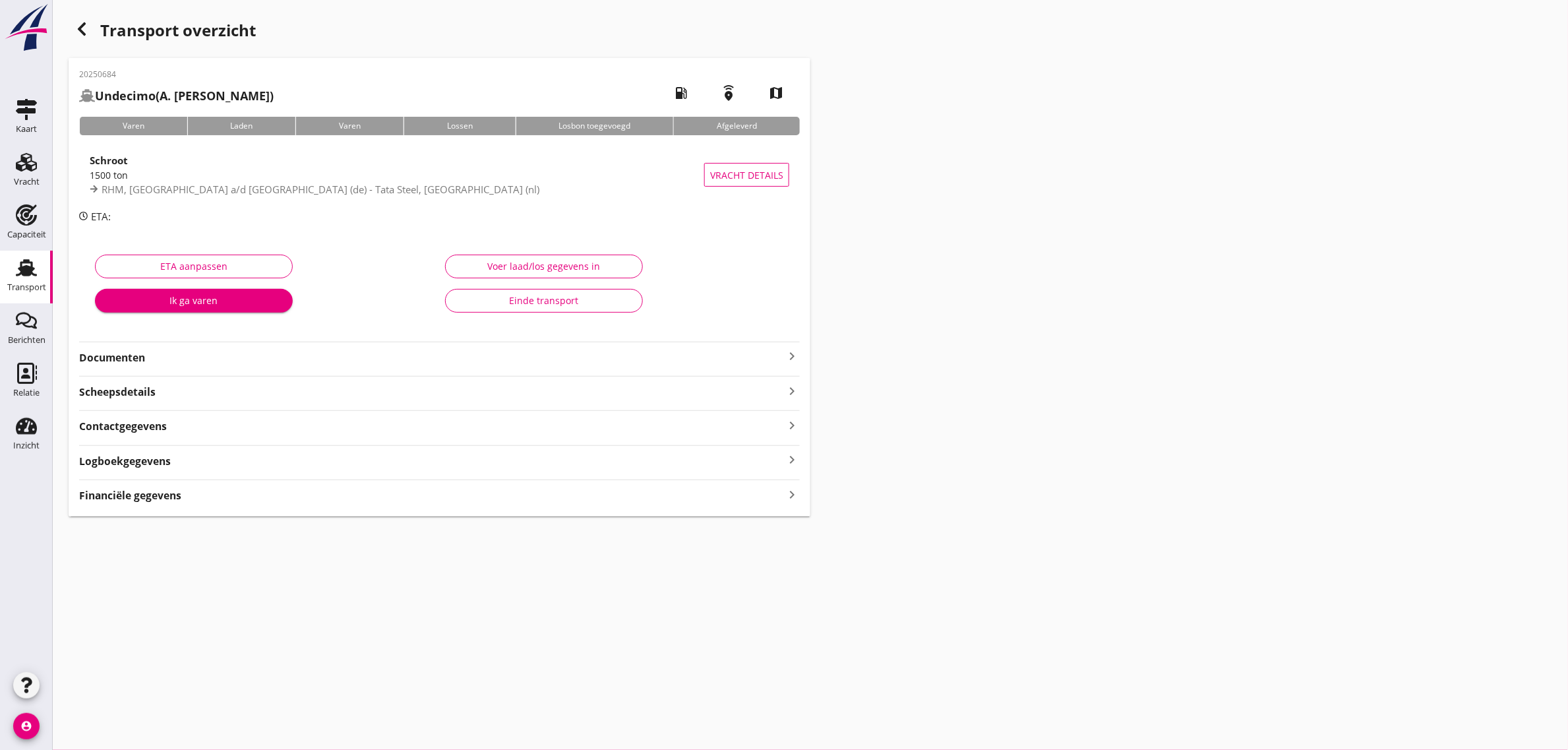
click at [127, 355] on strong "Documenten" at bounding box center [432, 358] width 705 height 15
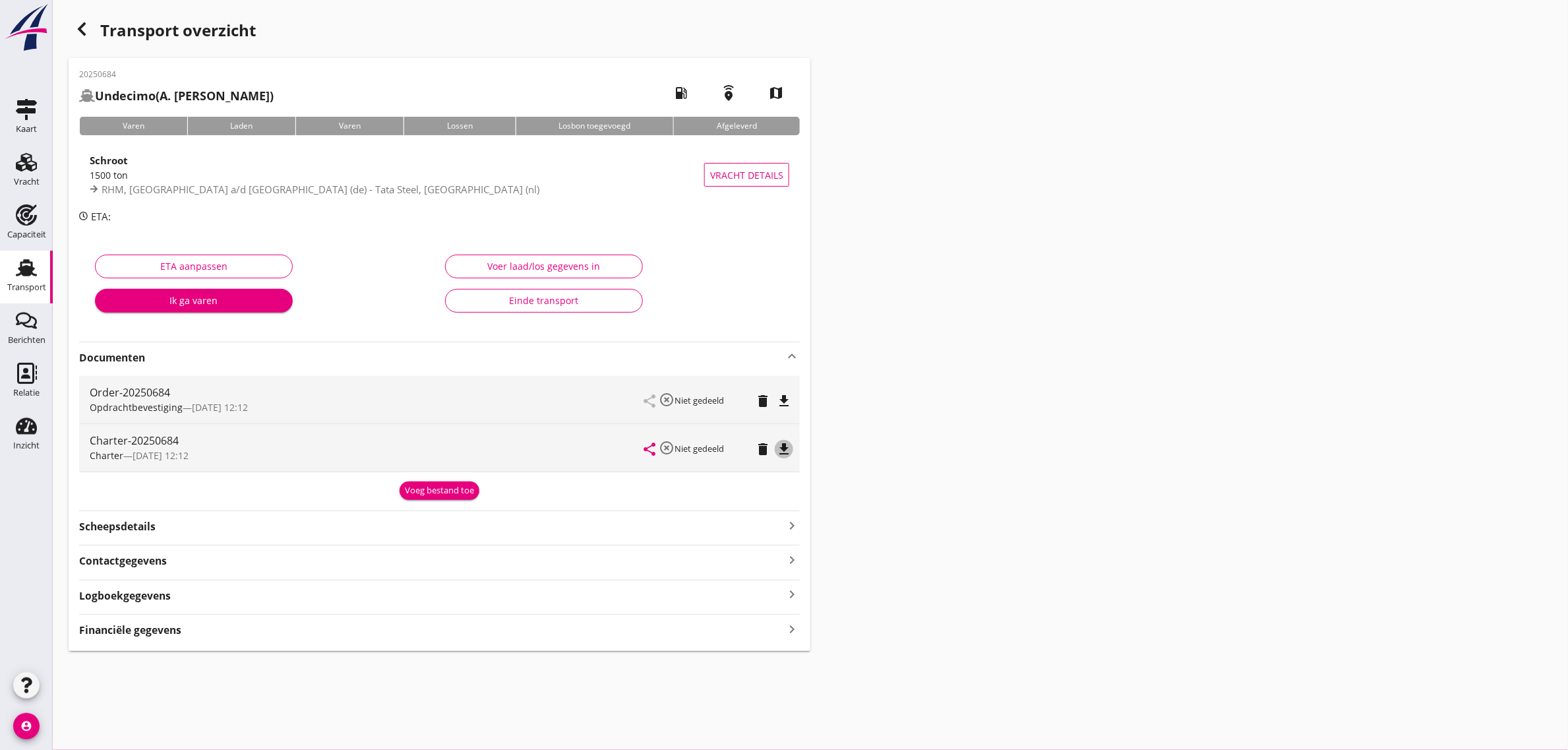
click at [788, 446] on icon "file_download" at bounding box center [784, 449] width 16 height 16
click at [29, 274] on use at bounding box center [26, 267] width 21 height 17
